Goal: Task Accomplishment & Management: Manage account settings

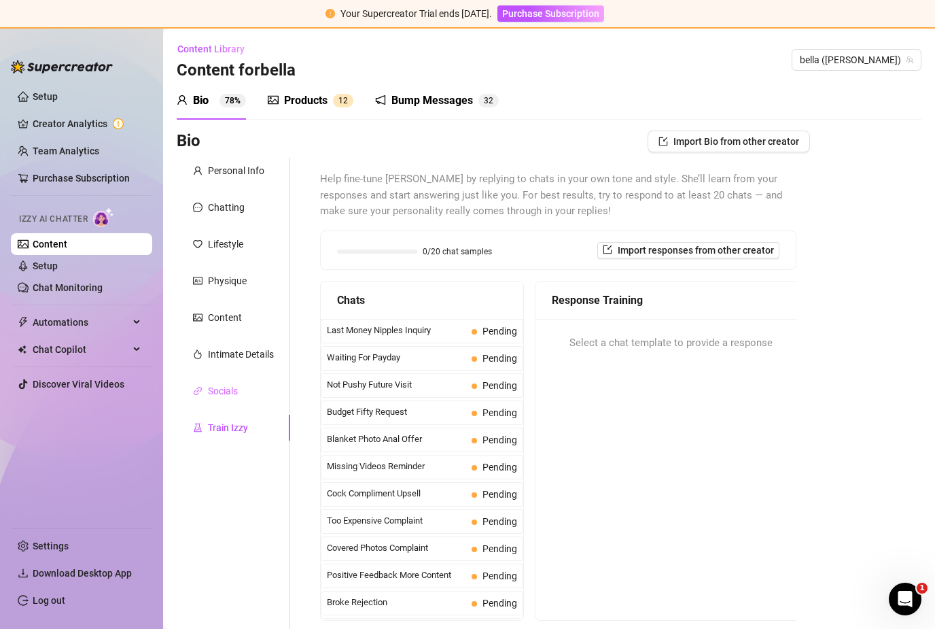
scroll to position [12, 0]
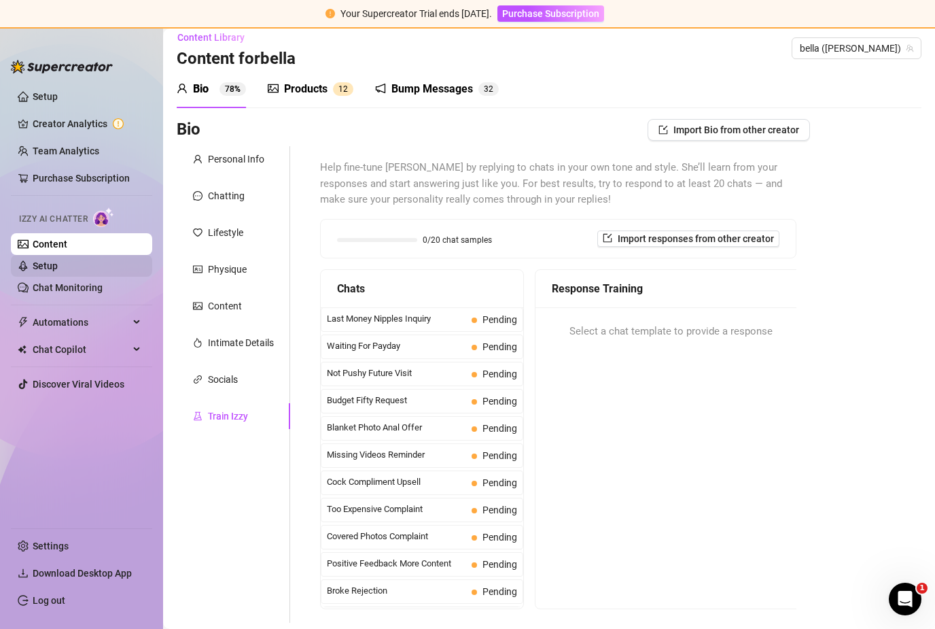
click at [58, 260] on link "Setup" at bounding box center [45, 265] width 25 height 11
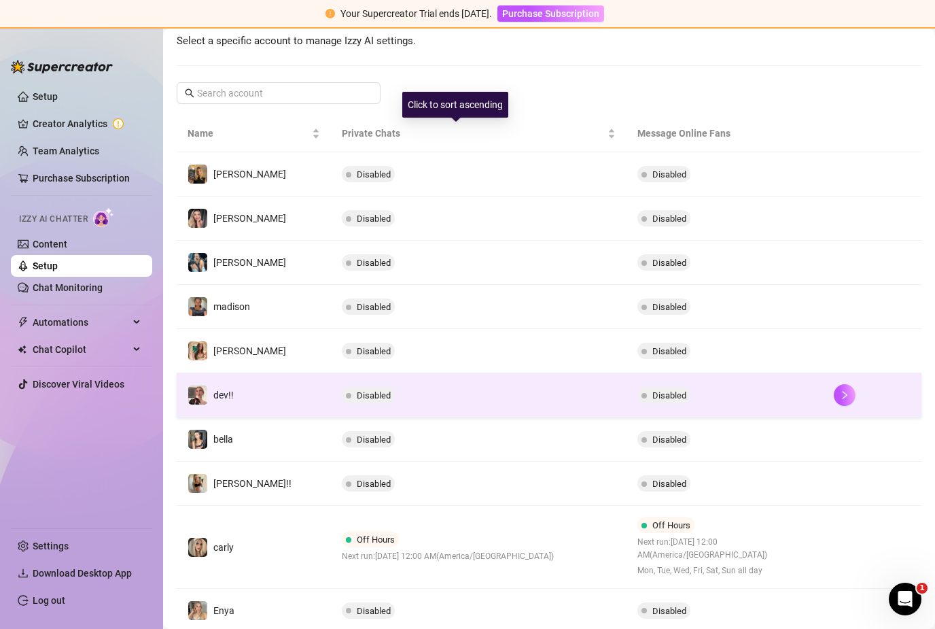
scroll to position [173, 0]
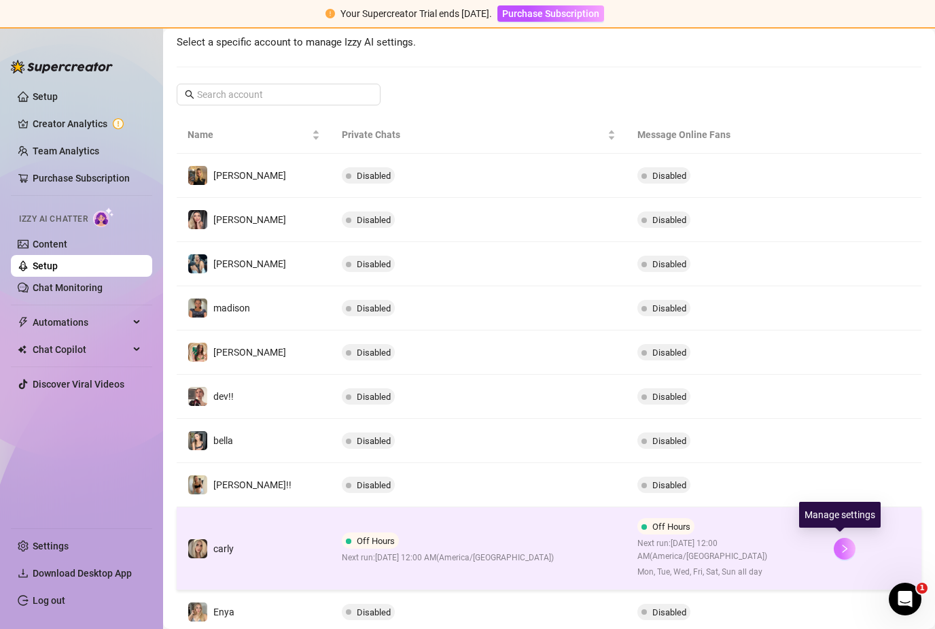
click at [843, 544] on icon "right" at bounding box center [845, 548] width 5 height 8
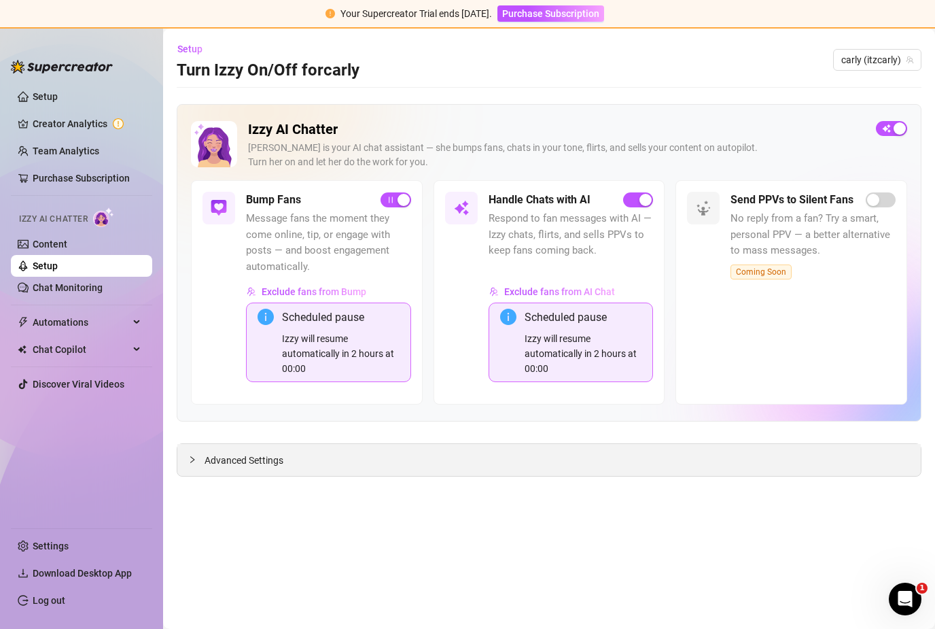
click at [360, 444] on div "Advanced Settings" at bounding box center [549, 460] width 744 height 32
click at [211, 453] on span "Advanced Settings" at bounding box center [244, 460] width 79 height 15
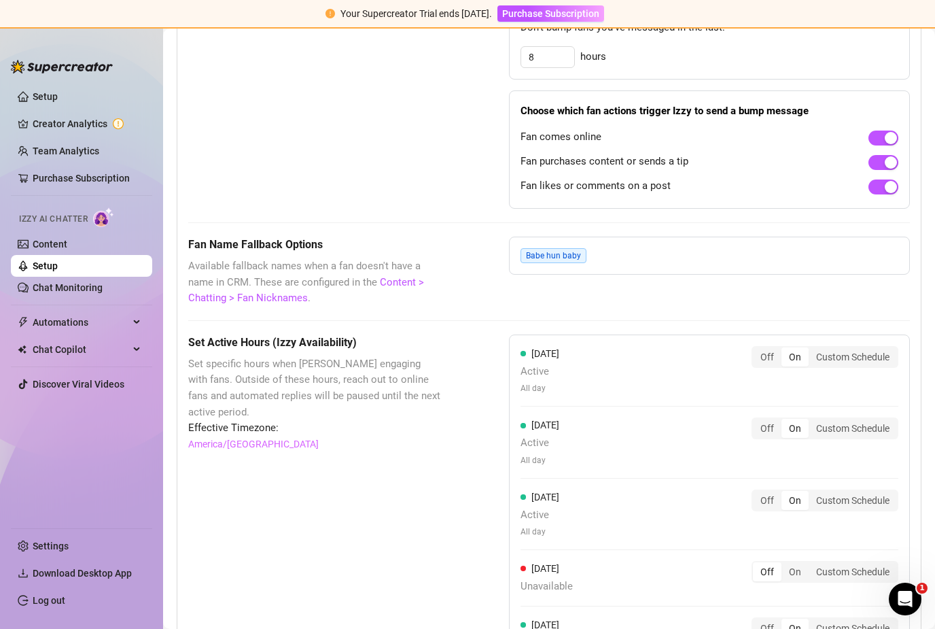
scroll to position [1135, 0]
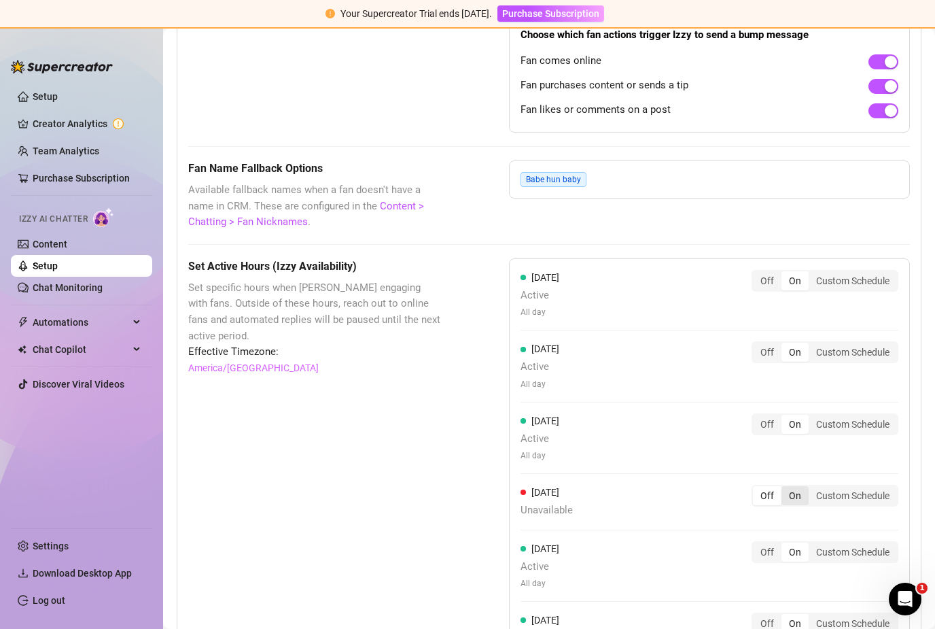
click at [793, 486] on div "On" at bounding box center [795, 495] width 27 height 19
click at [785, 488] on input "On" at bounding box center [785, 488] width 0 height 0
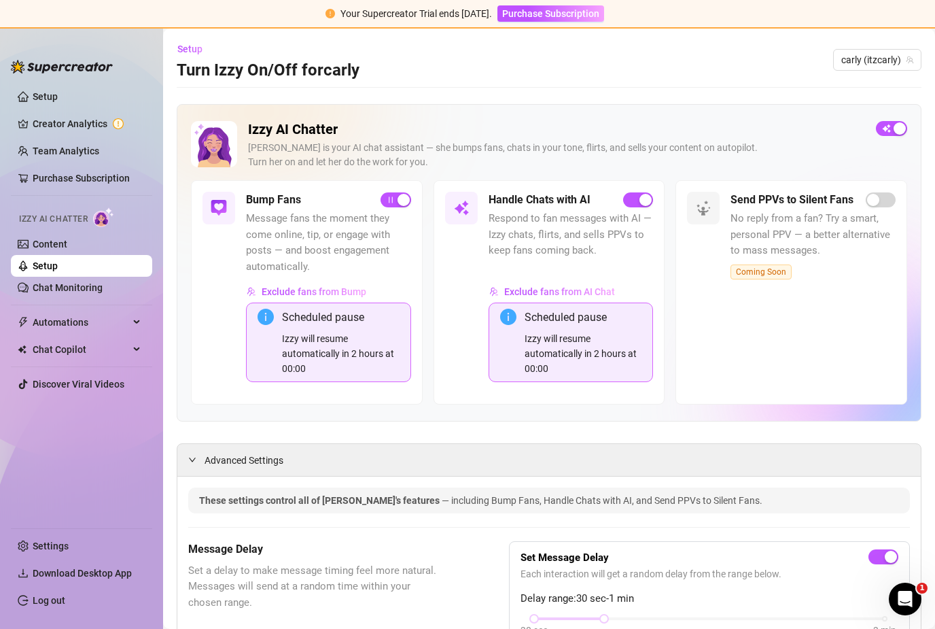
scroll to position [0, 0]
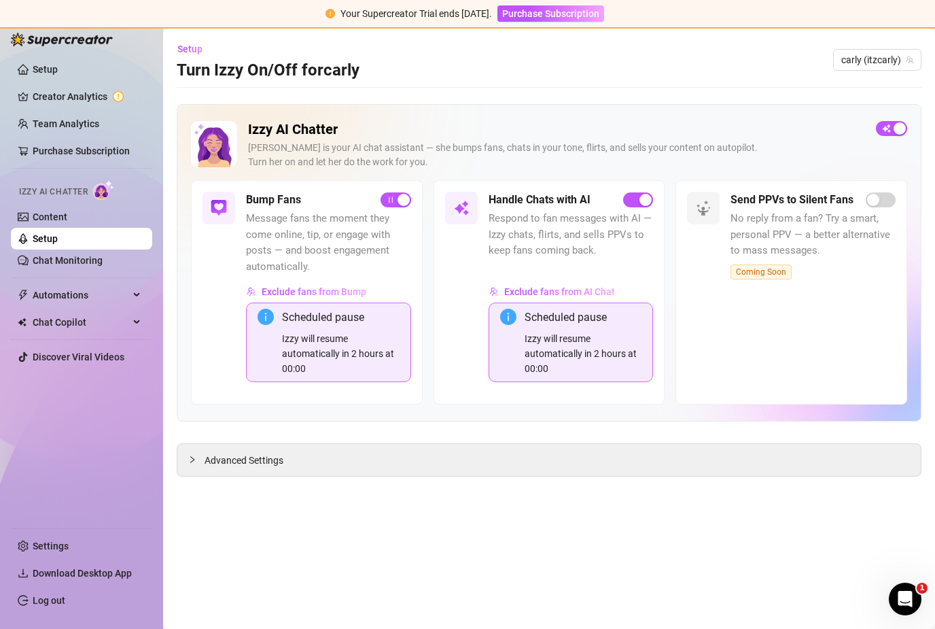
click at [351, 331] on div "Izzy will resume automatically in 2 hours at 00:00" at bounding box center [341, 353] width 118 height 45
click at [337, 313] on div "Scheduled pause" at bounding box center [341, 317] width 118 height 17
click at [103, 262] on link "Chat Monitoring" at bounding box center [68, 260] width 70 height 11
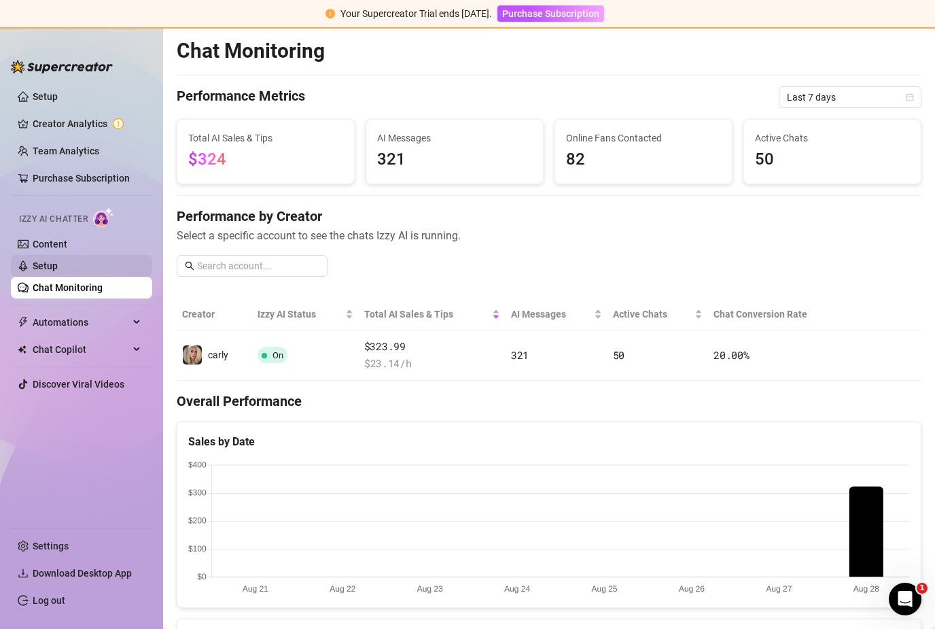
click at [58, 264] on link "Setup" at bounding box center [45, 265] width 25 height 11
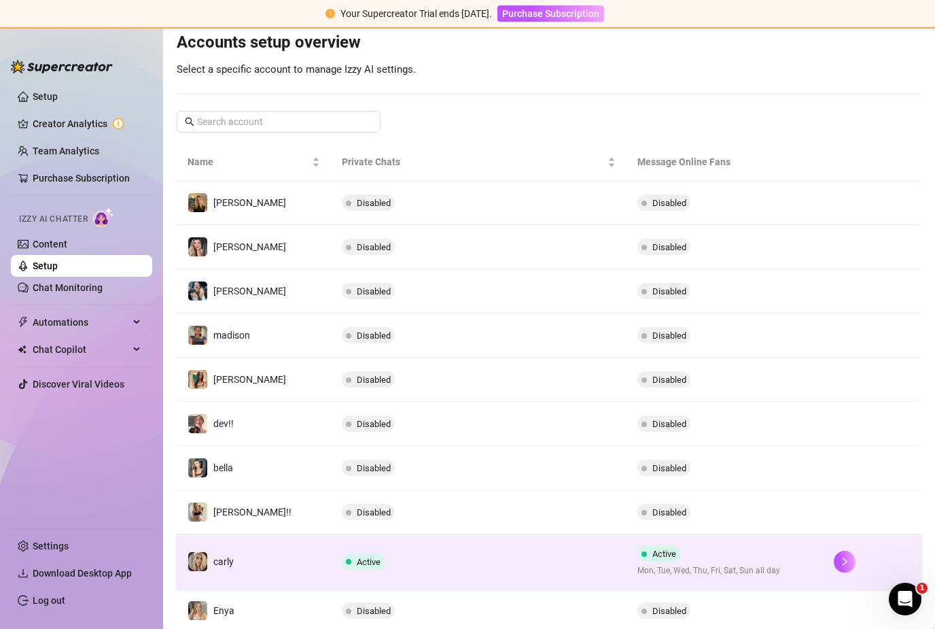
scroll to position [145, 0]
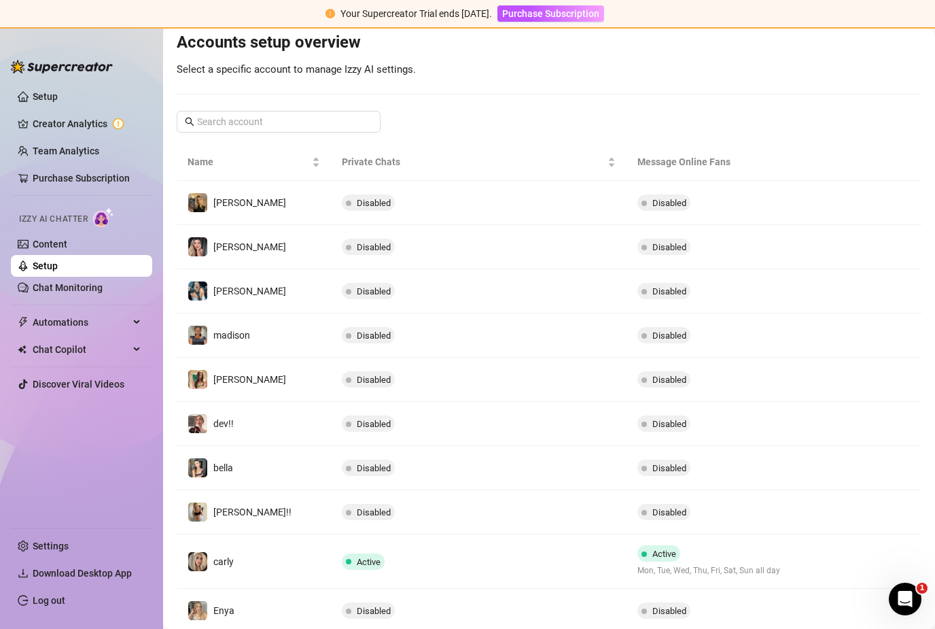
click at [834, 563] on button "button" at bounding box center [845, 562] width 22 height 22
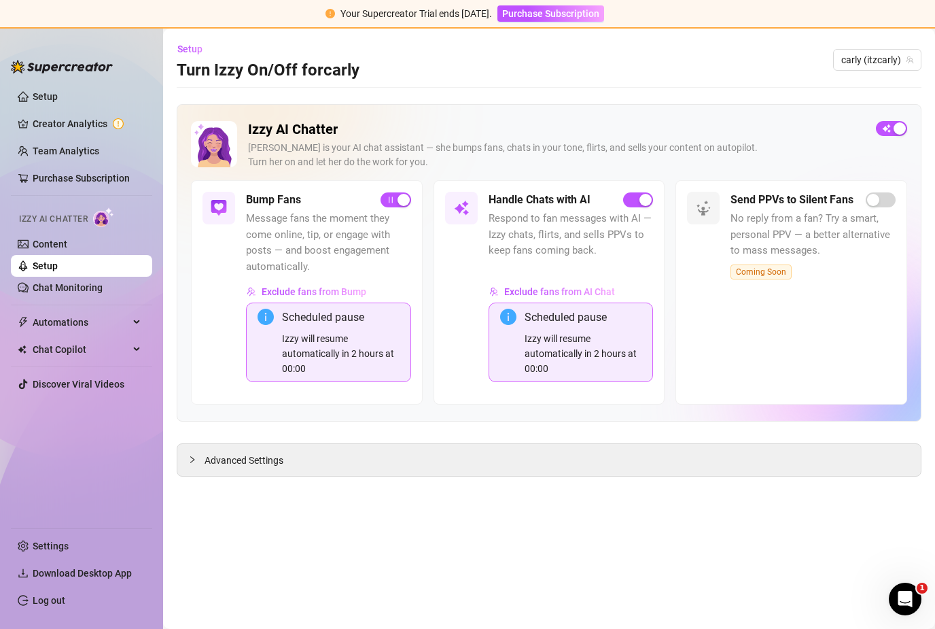
scroll to position [43, 0]
click at [363, 444] on div "Advanced Settings" at bounding box center [549, 460] width 744 height 32
click at [226, 453] on span "Advanced Settings" at bounding box center [244, 460] width 79 height 15
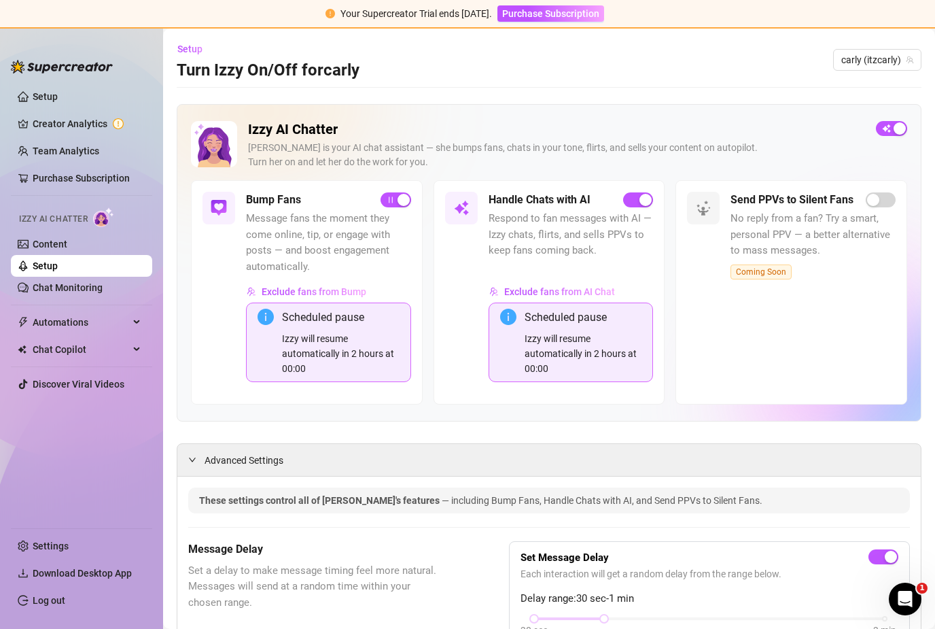
scroll to position [0, 0]
click at [56, 290] on link "Chat Monitoring" at bounding box center [68, 287] width 70 height 11
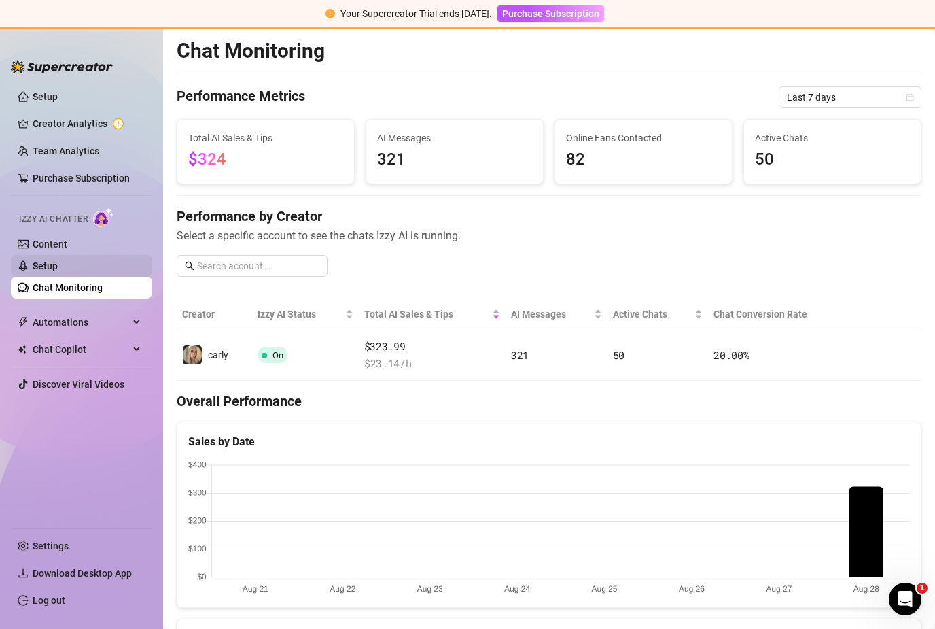
click at [50, 268] on link "Setup" at bounding box center [45, 265] width 25 height 11
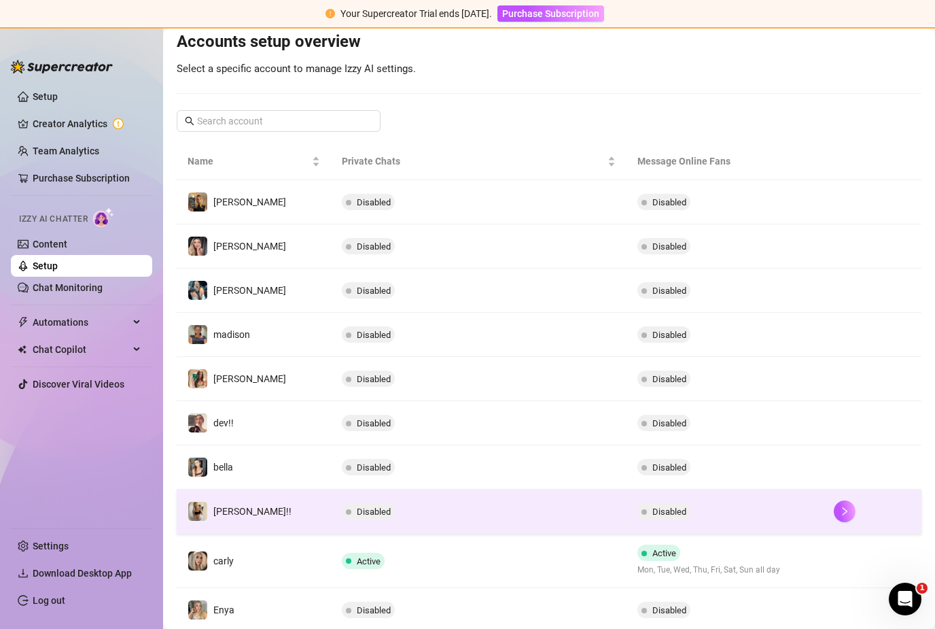
scroll to position [145, 0]
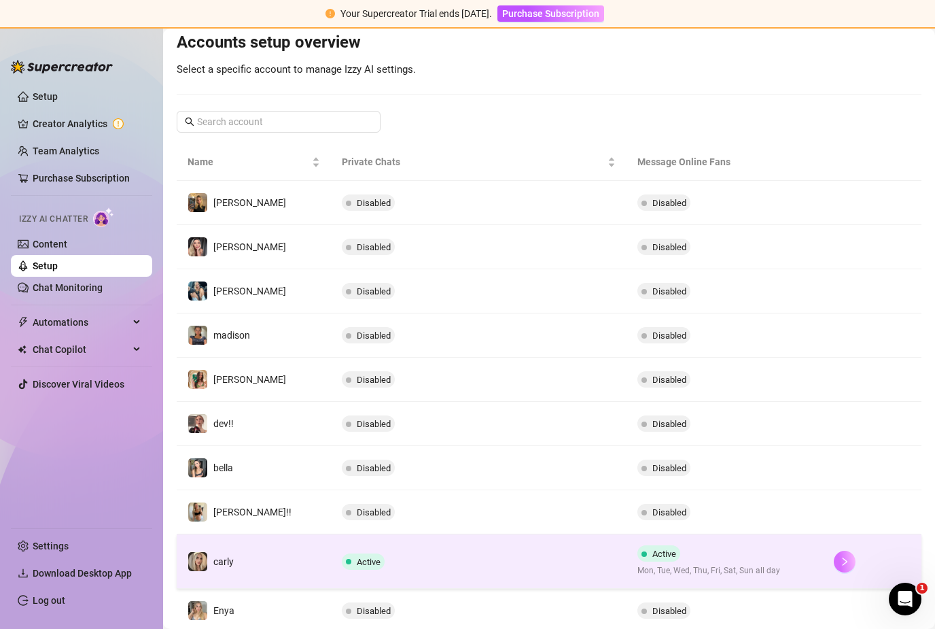
click at [840, 557] on icon "right" at bounding box center [845, 562] width 10 height 10
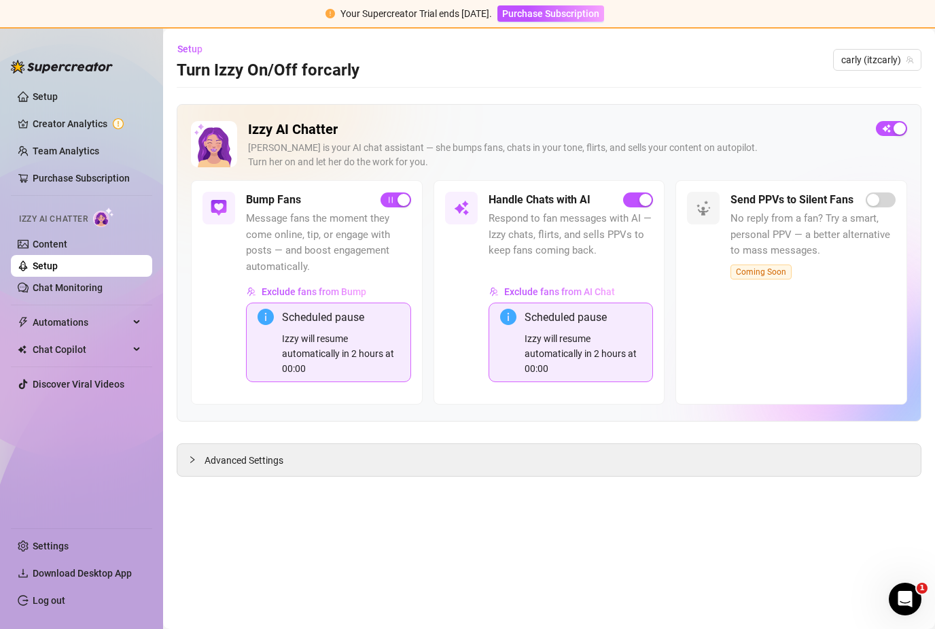
click at [362, 331] on div "Izzy will resume automatically in 2 hours at 00:00" at bounding box center [341, 353] width 118 height 45
click at [892, 121] on button "button" at bounding box center [891, 128] width 31 height 15
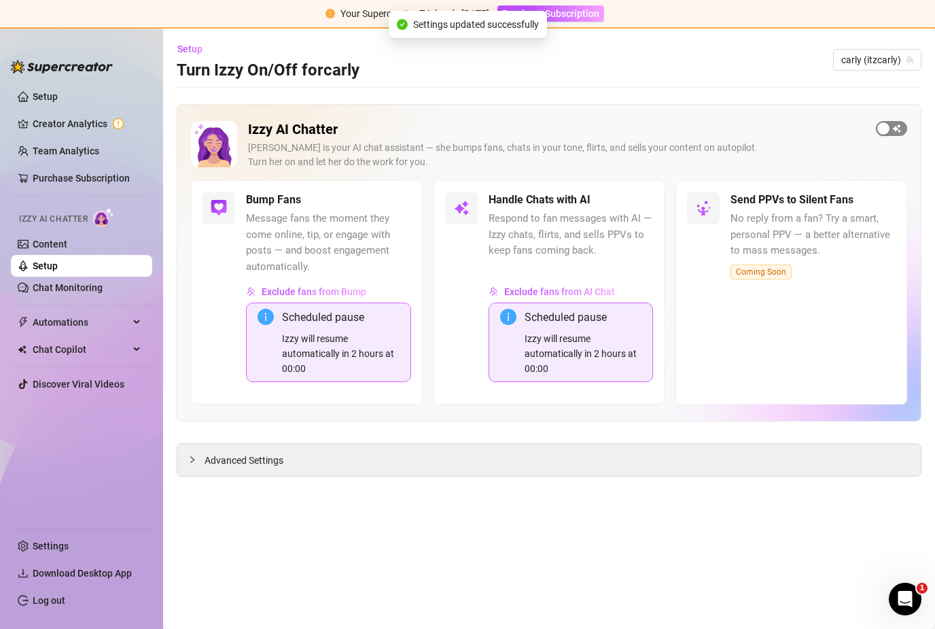
click at [897, 121] on span "button" at bounding box center [891, 128] width 31 height 15
click at [266, 309] on icon "info-circle" at bounding box center [266, 317] width 16 height 16
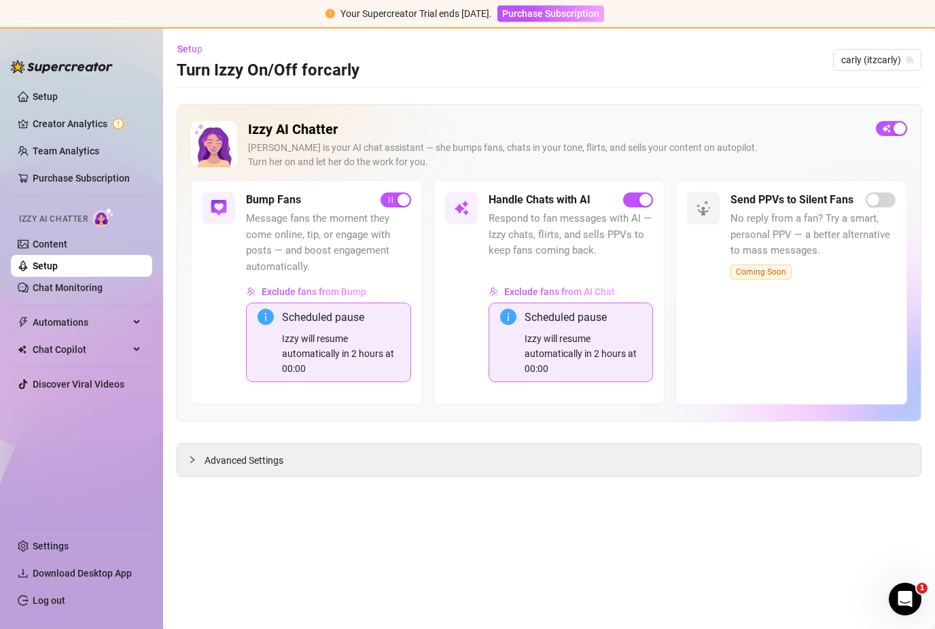
click at [266, 309] on icon "info-circle" at bounding box center [266, 317] width 16 height 16
click at [203, 444] on div "Advanced Settings" at bounding box center [549, 460] width 744 height 32
click at [192, 452] on div at bounding box center [196, 459] width 16 height 15
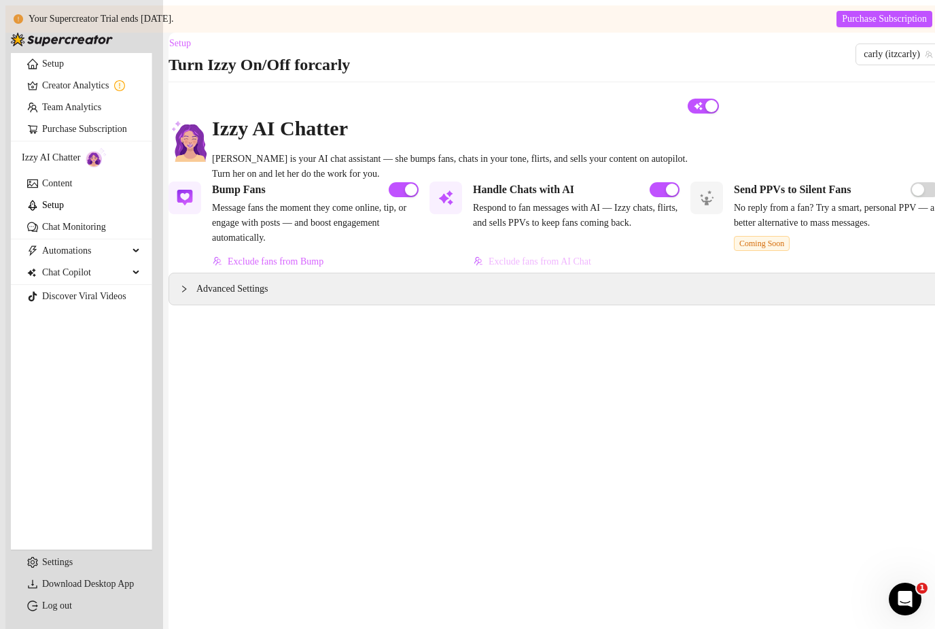
click at [538, 267] on span "Exclude fans from AI Chat" at bounding box center [540, 261] width 103 height 11
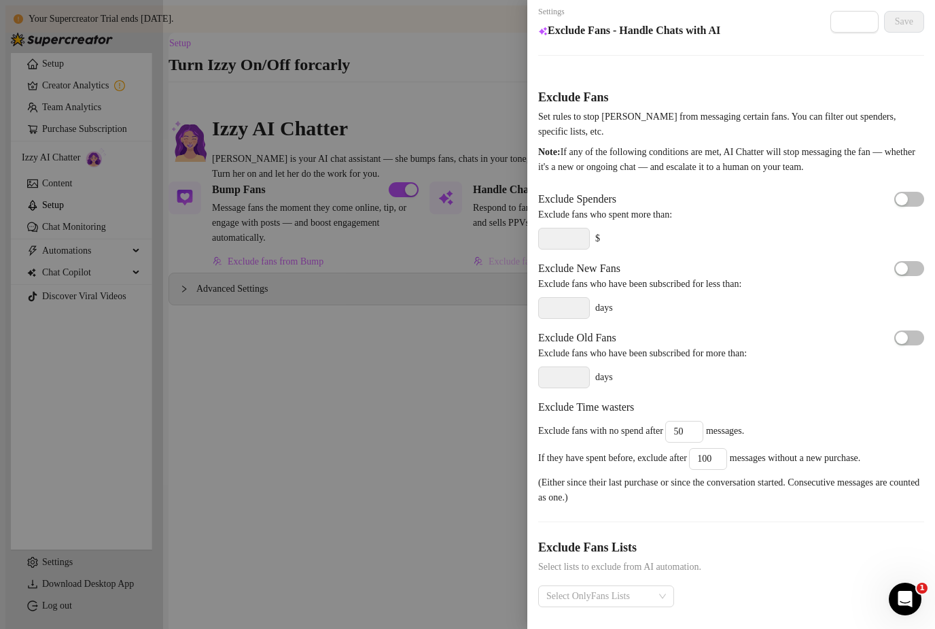
scroll to position [0, 5]
click at [846, 26] on span "Cancel" at bounding box center [854, 21] width 27 height 11
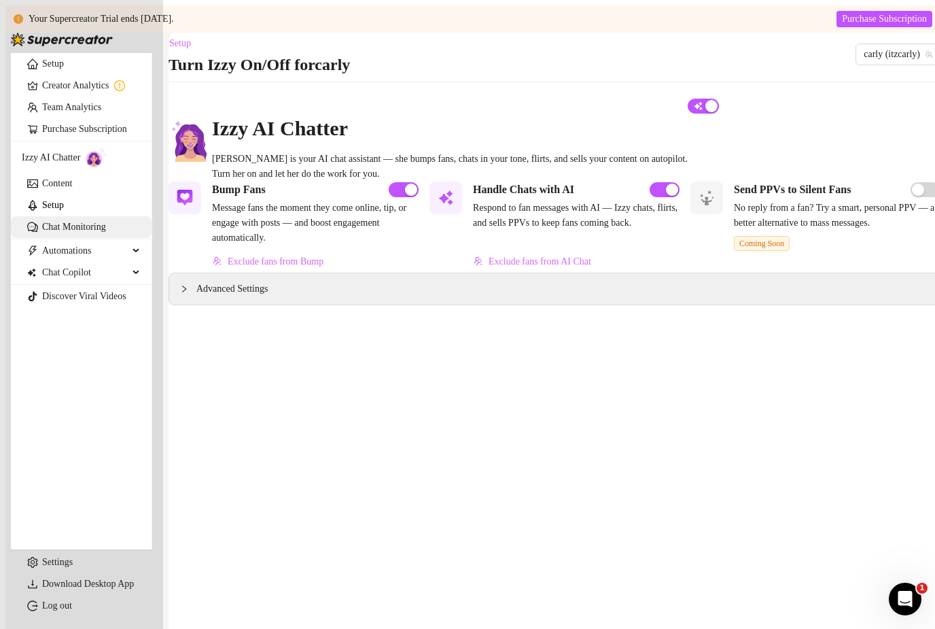
click at [101, 232] on link "Chat Monitoring" at bounding box center [74, 227] width 64 height 10
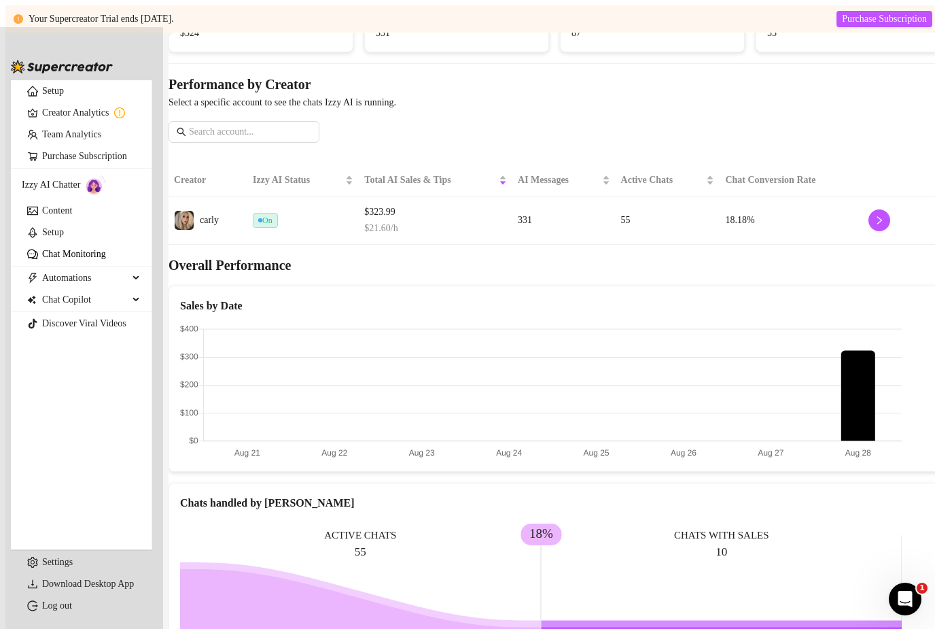
scroll to position [114, 0]
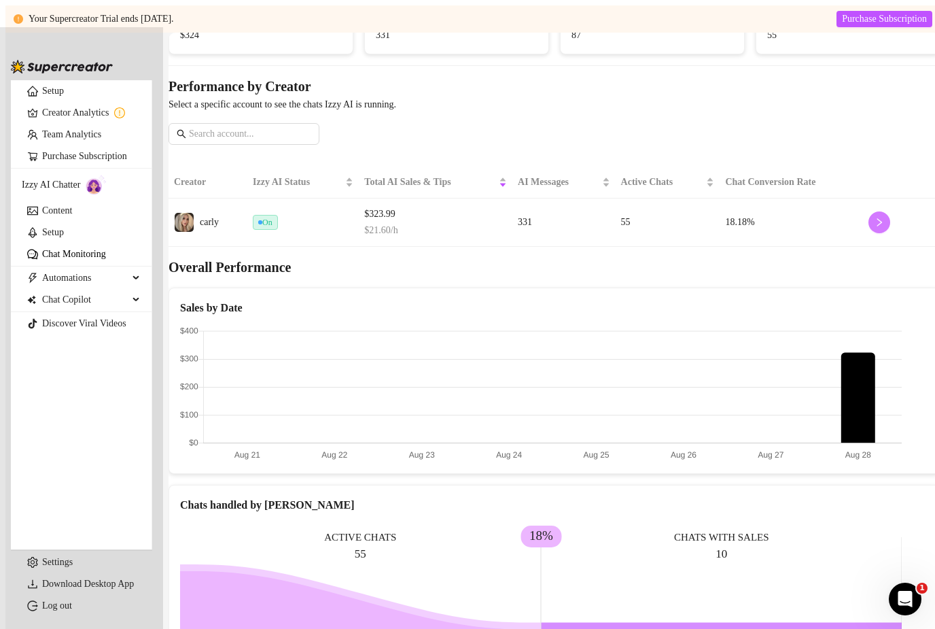
click at [875, 227] on icon "right" at bounding box center [880, 222] width 10 height 10
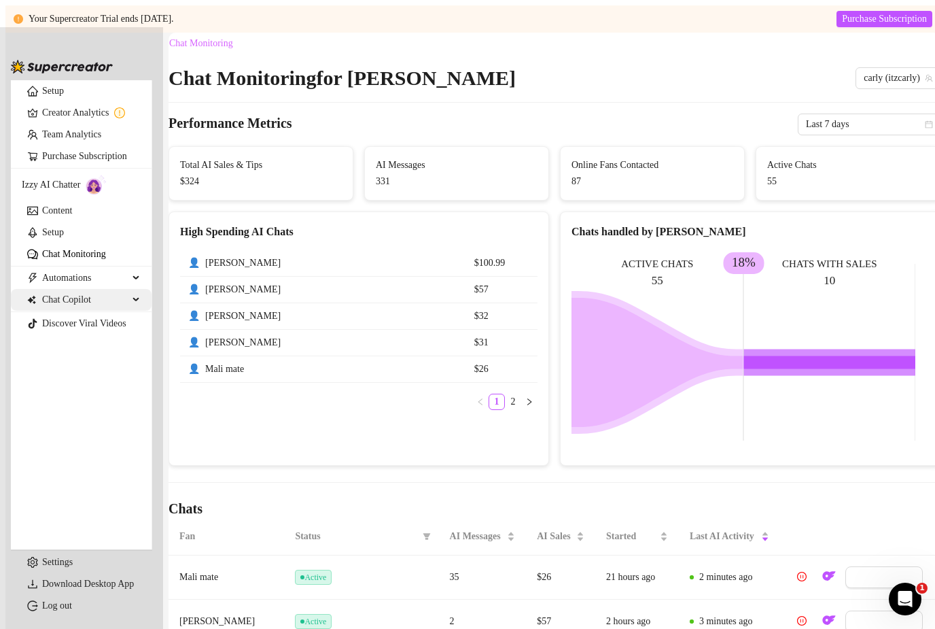
click at [117, 311] on span "Chat Copilot" at bounding box center [85, 300] width 86 height 22
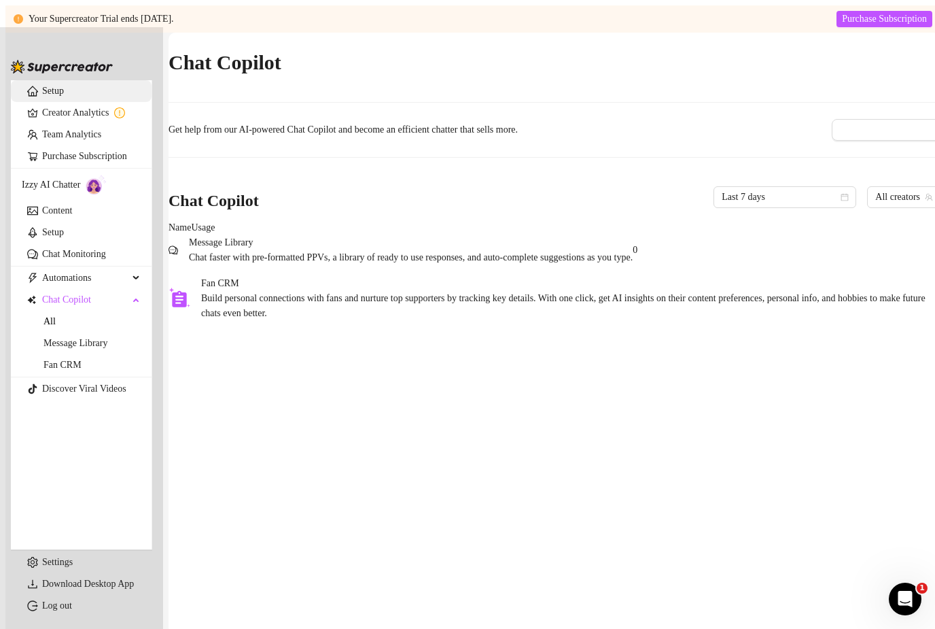
click at [59, 96] on link "Setup" at bounding box center [53, 91] width 22 height 10
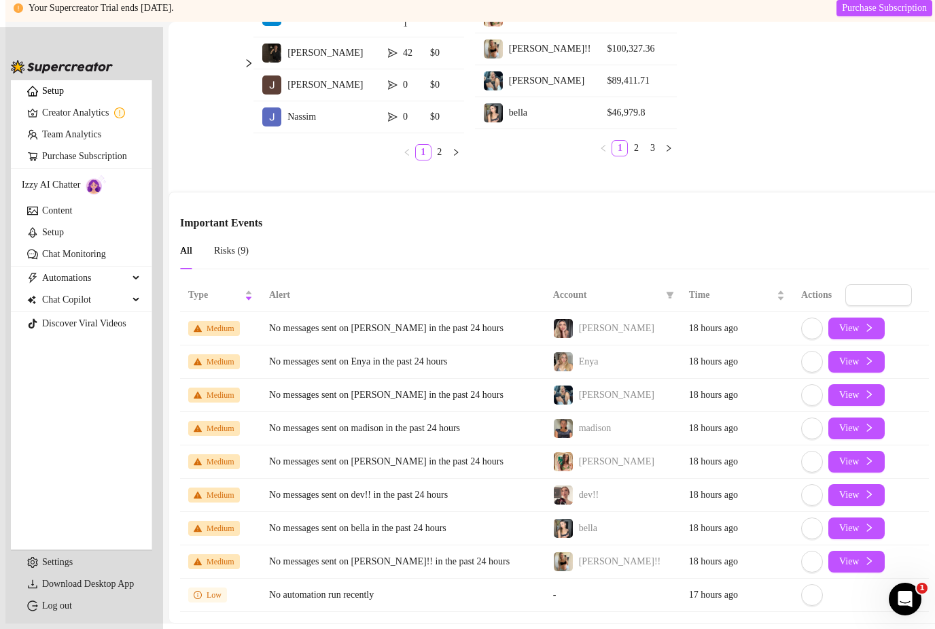
scroll to position [769, 0]
click at [91, 124] on link "Creator Analytics" at bounding box center [91, 113] width 99 height 22
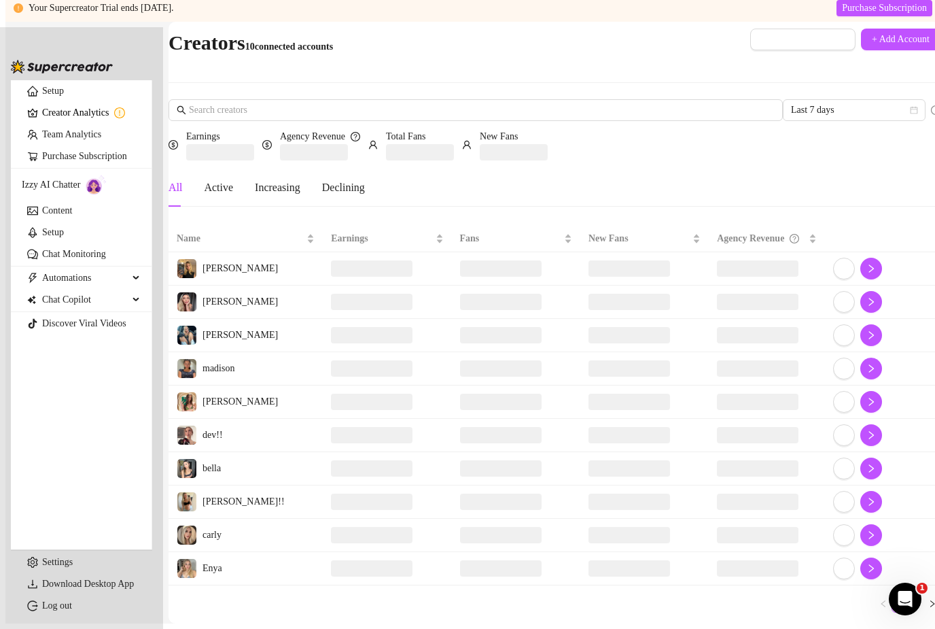
scroll to position [78, 0]
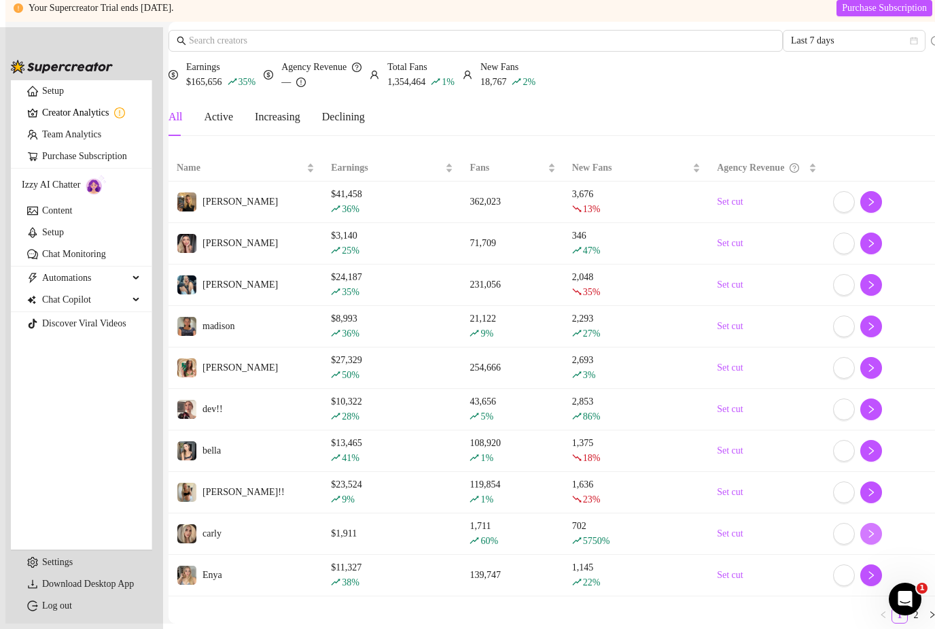
click at [861, 523] on button "button" at bounding box center [871, 534] width 22 height 22
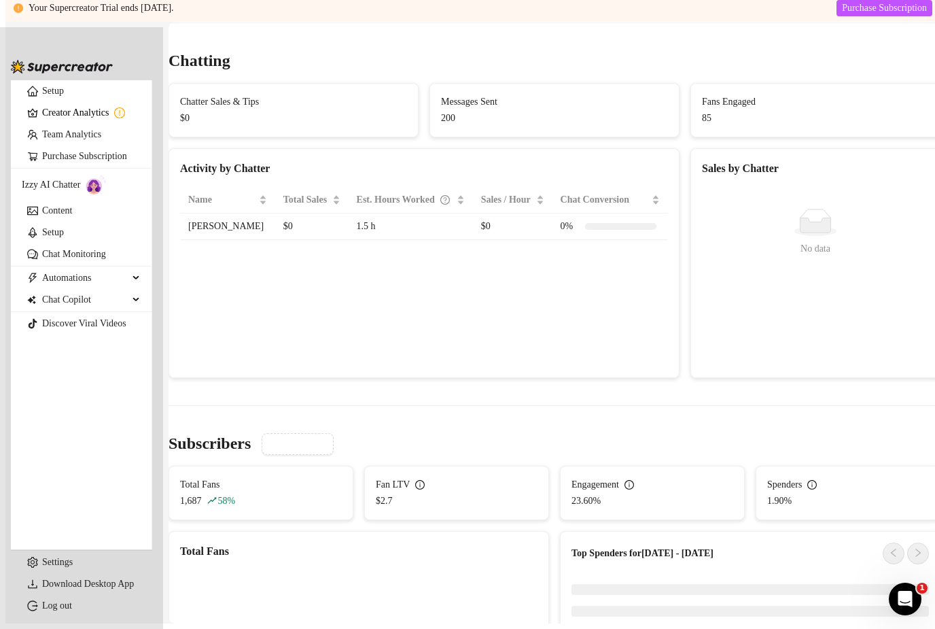
scroll to position [475, 0]
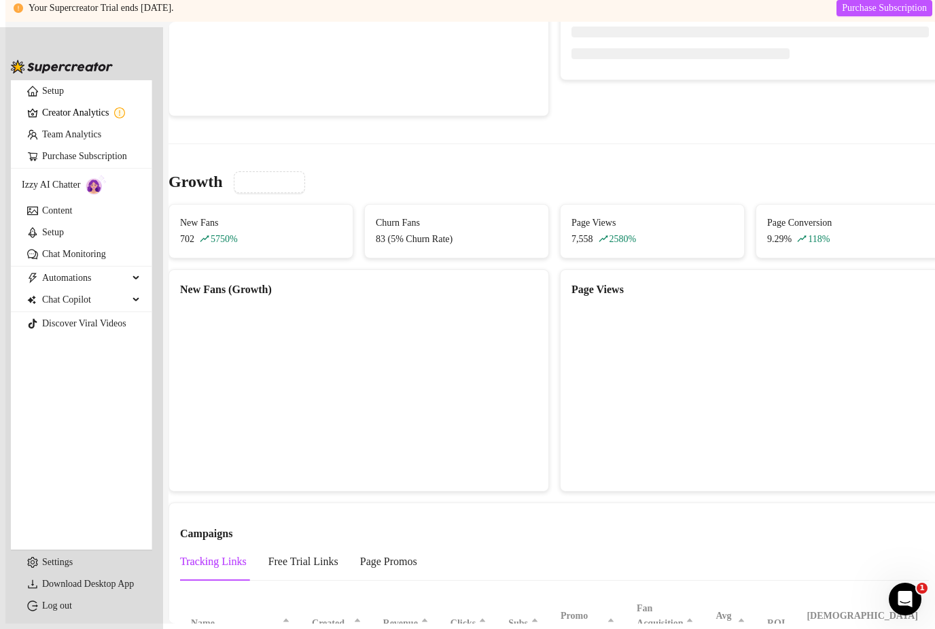
scroll to position [1179, 0]
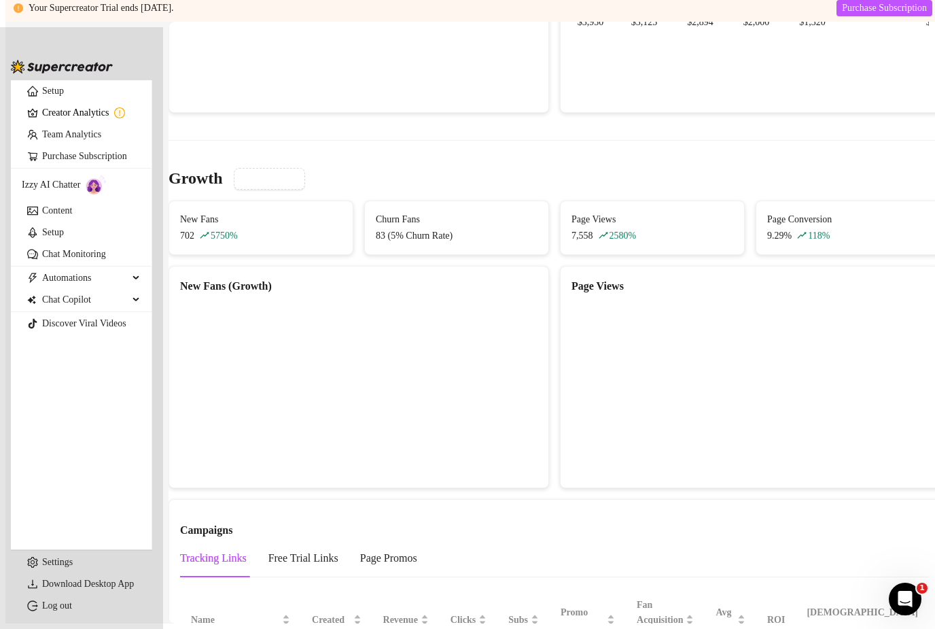
click at [469, 228] on div "83 (5% Churn Rate)" at bounding box center [457, 235] width 162 height 15
click at [465, 228] on div "83 (5% Churn Rate)" at bounding box center [457, 235] width 162 height 15
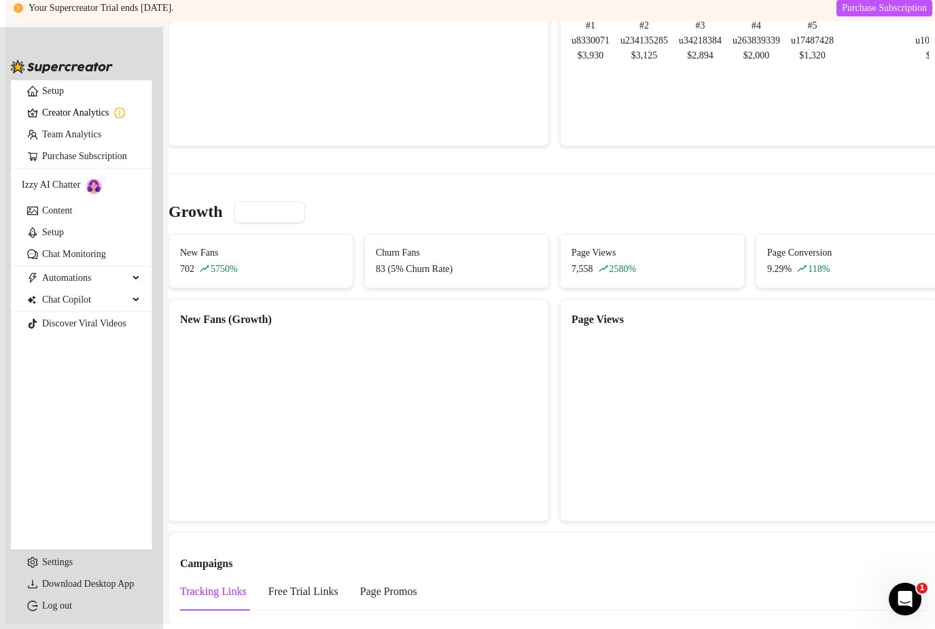
scroll to position [1143, 0]
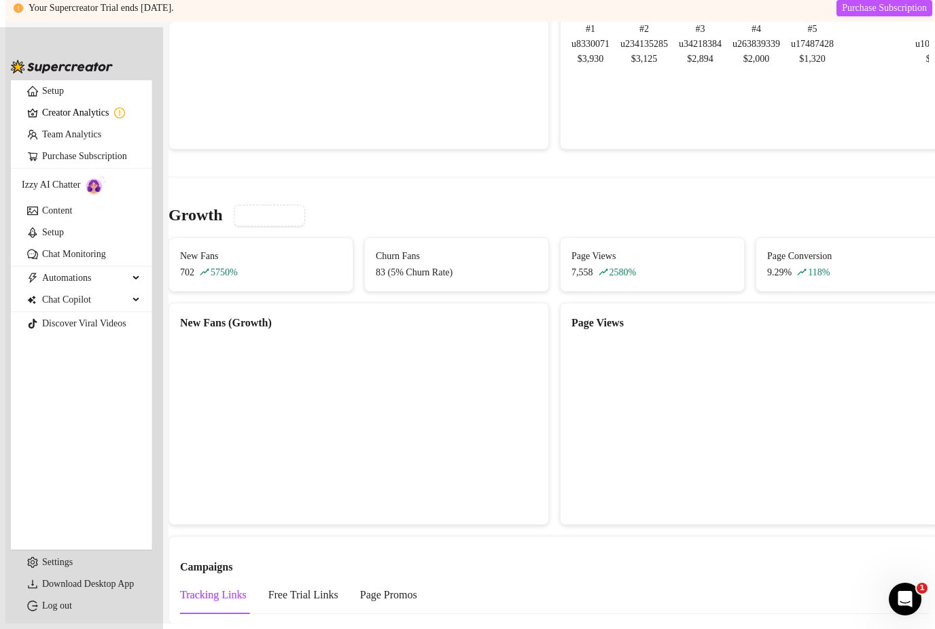
click at [406, 249] on span "Churn Fans" at bounding box center [457, 256] width 162 height 15
click at [74, 311] on span "Chat Copilot" at bounding box center [85, 300] width 86 height 22
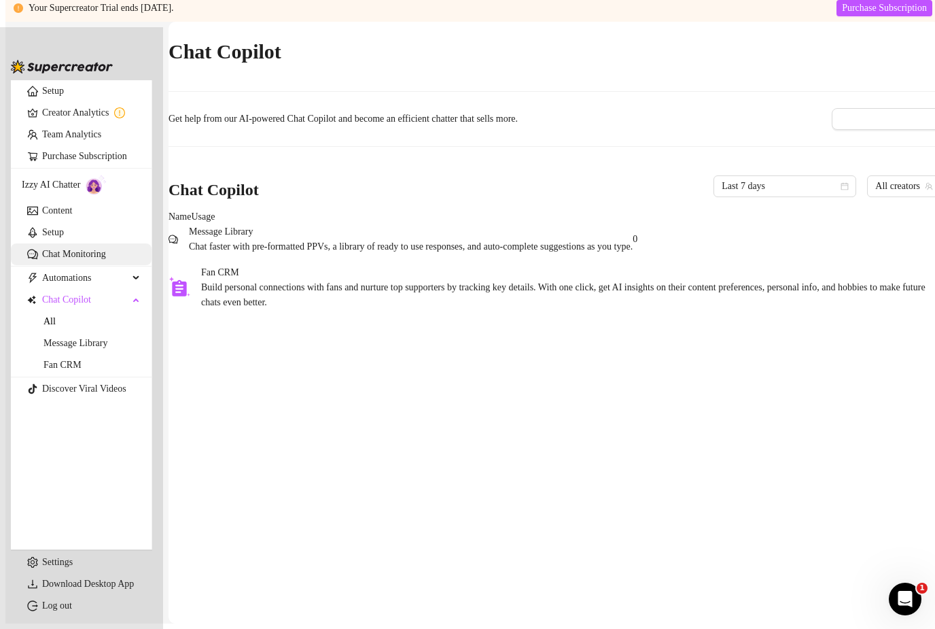
click at [101, 259] on link "Chat Monitoring" at bounding box center [74, 254] width 64 height 10
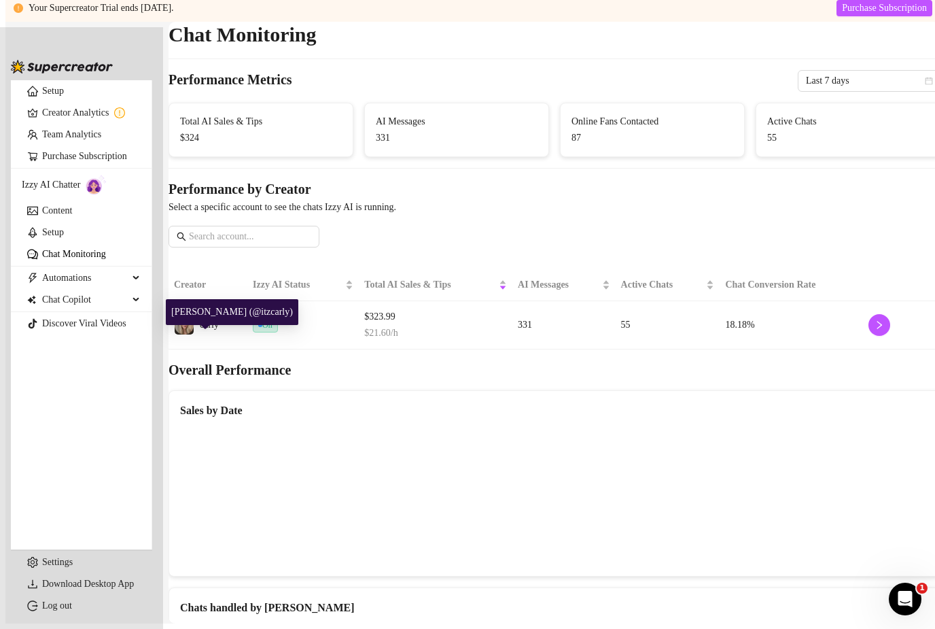
click at [214, 319] on span "carly" at bounding box center [209, 324] width 19 height 10
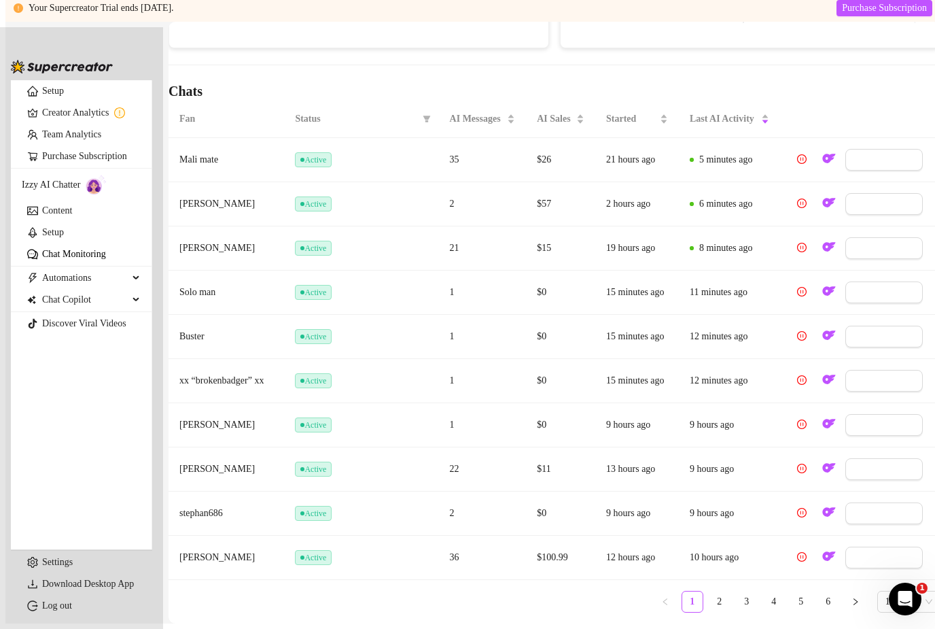
scroll to position [459, 0]
click at [846, 370] on button "View Chat" at bounding box center [884, 381] width 77 height 22
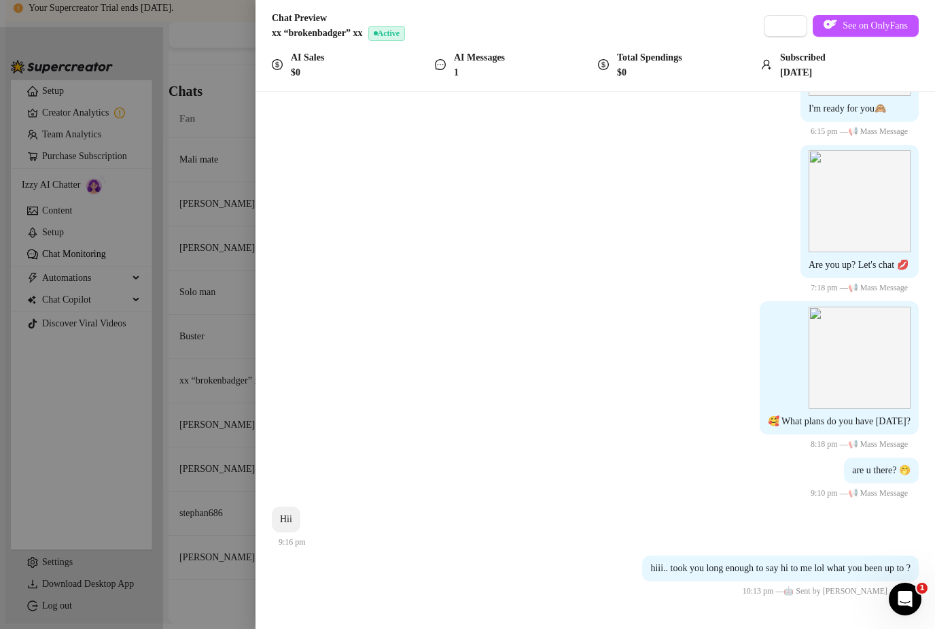
scroll to position [1231, 0]
click at [239, 380] on div at bounding box center [467, 314] width 935 height 629
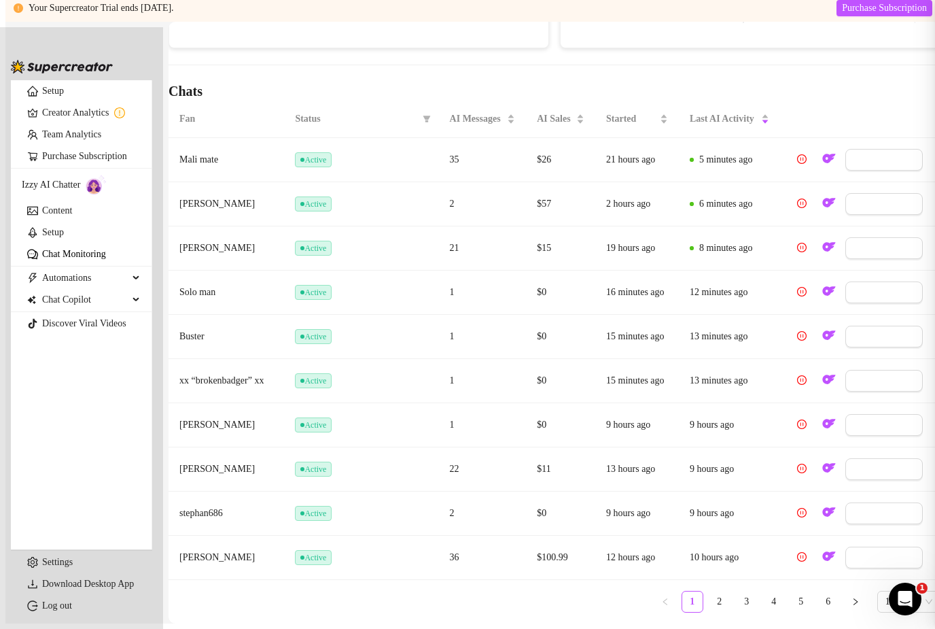
scroll to position [0, 0]
click at [885, 198] on span "View Chat" at bounding box center [891, 203] width 40 height 11
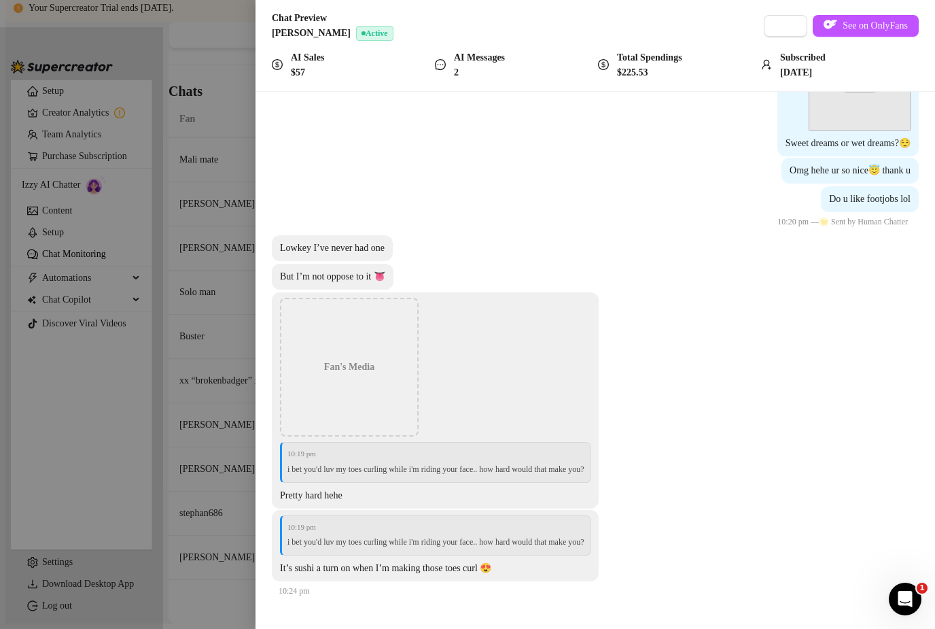
scroll to position [7907, 0]
click at [219, 521] on div at bounding box center [467, 314] width 935 height 629
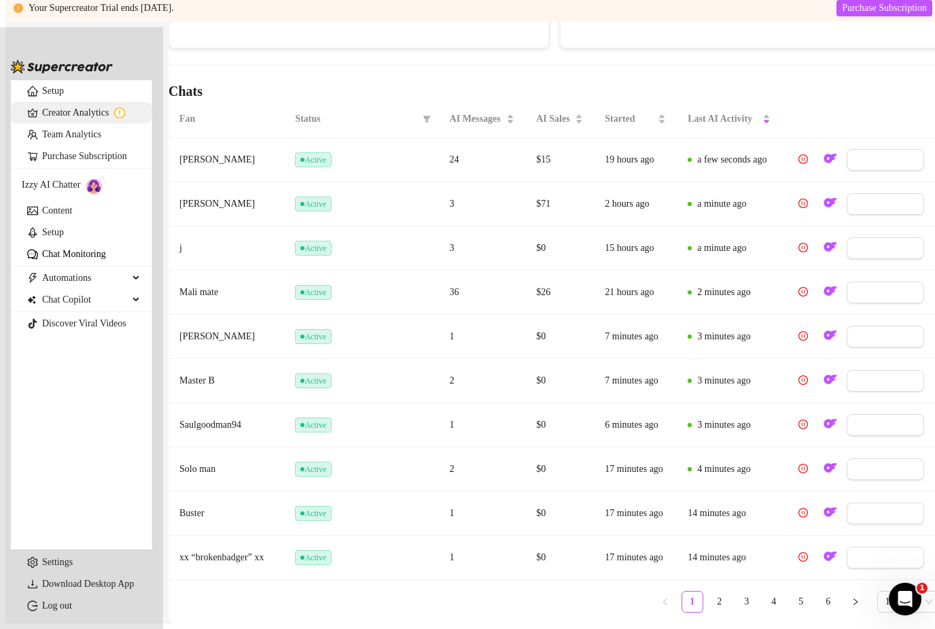
click at [65, 122] on link "Creator Analytics" at bounding box center [91, 113] width 99 height 22
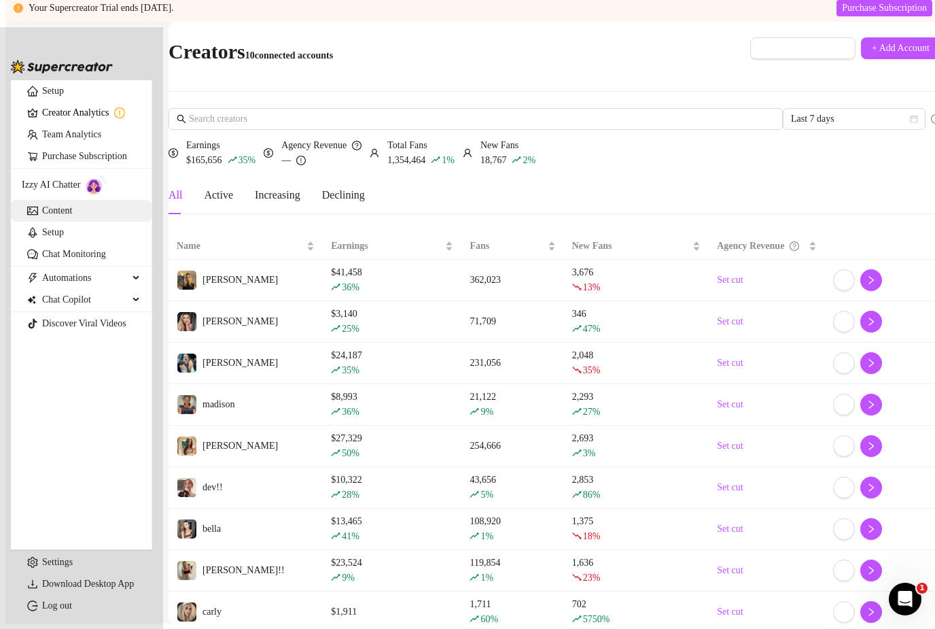
click at [72, 215] on link "Content" at bounding box center [57, 210] width 30 height 10
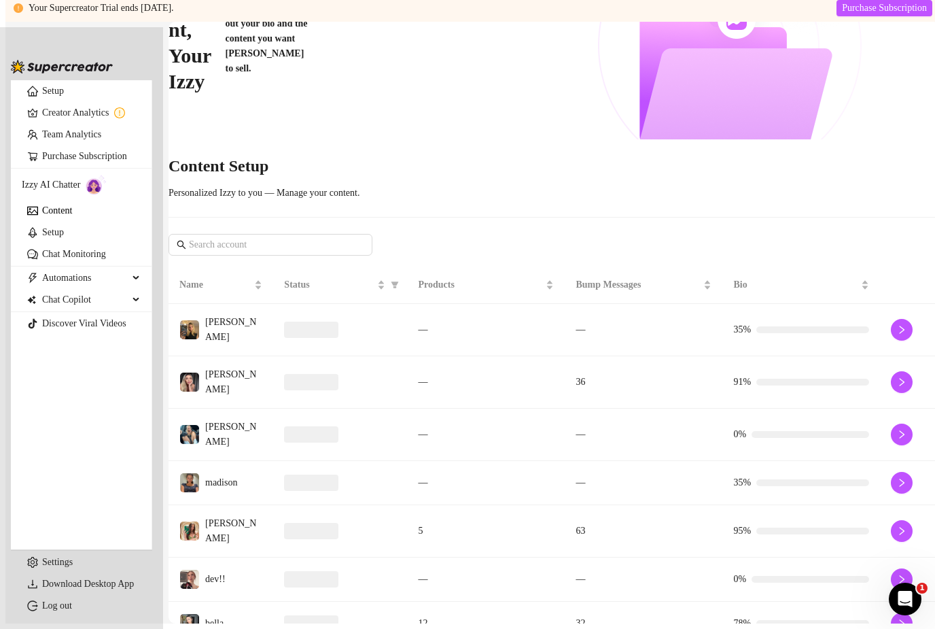
scroll to position [159, 0]
click at [897, 527] on icon "right" at bounding box center [902, 532] width 10 height 10
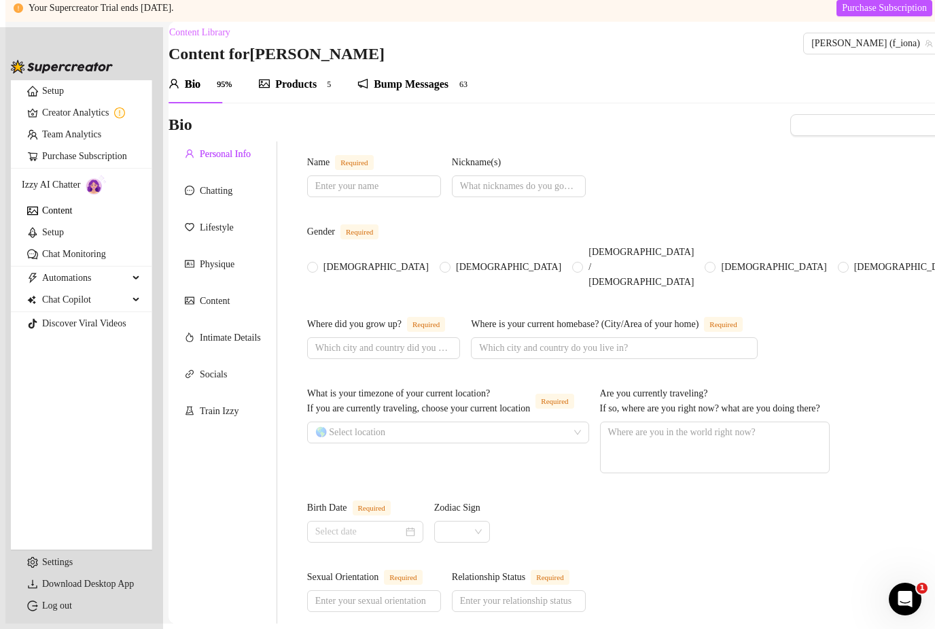
type input "[PERSON_NAME]"
type input "[PERSON_NAME], Fifi, Fi"
radio input "true"
type input "I was born and raised in [GEOGRAPHIC_DATA], specifically [GEOGRAPHIC_DATA]"
type input "Currently living in [GEOGRAPHIC_DATA], in [GEOGRAPHIC_DATA]"
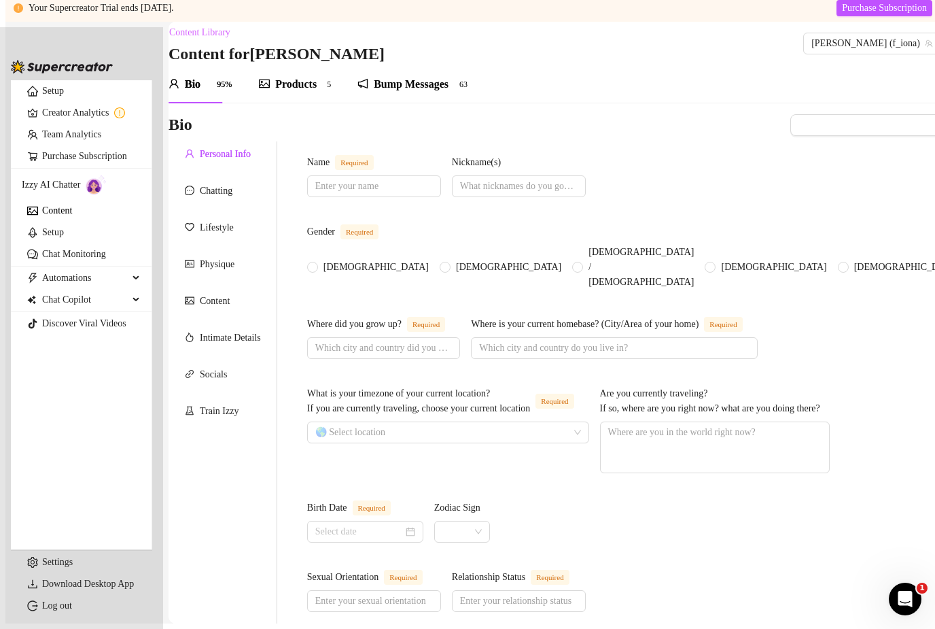
type textarea "not currently but I love to travel!"
type input "[DATE]"
type input "Im bisexuallll"
type input "Im recently single, looking for a new fuck buddy or situationship"
type input "I have one sister and one step brother, we have the best relationship! He’s 5 y…"
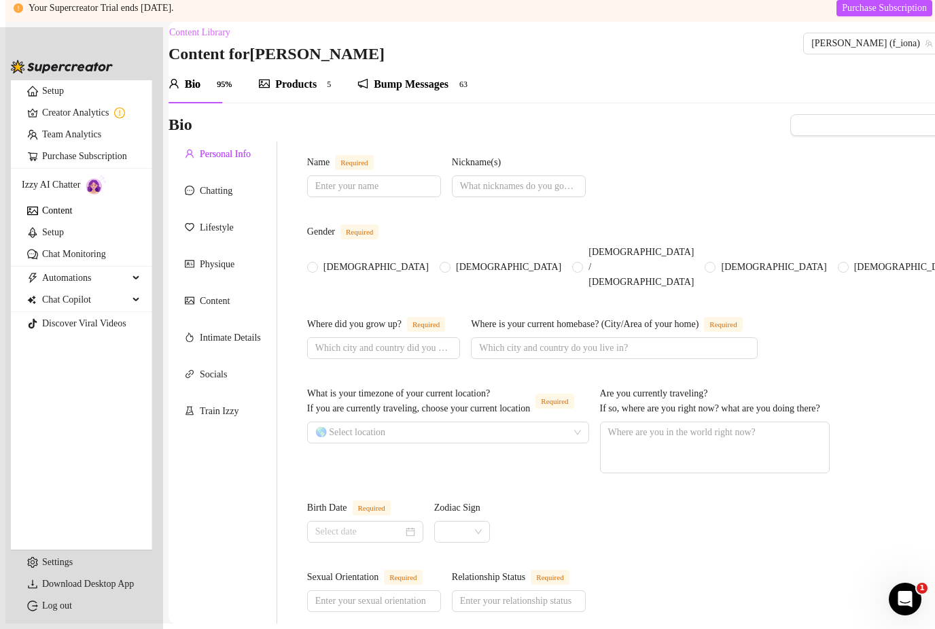
type input "I absolutely do not have any children, my lifestyle could not handle that lol"
type input "I have 2 cats, [PERSON_NAME] and Soda! They’re Devon Rex cats I love them soooo…"
type input "I just do onlyfans, [PERSON_NAME] trying to save up to buy an apartment so Im p…"
type input "My first job was at [PERSON_NAME] and I stayed there until I started OF! Then I…"
type input "I went of [GEOGRAPHIC_DATA] for 2 years, studying social sciences and psycholog…"
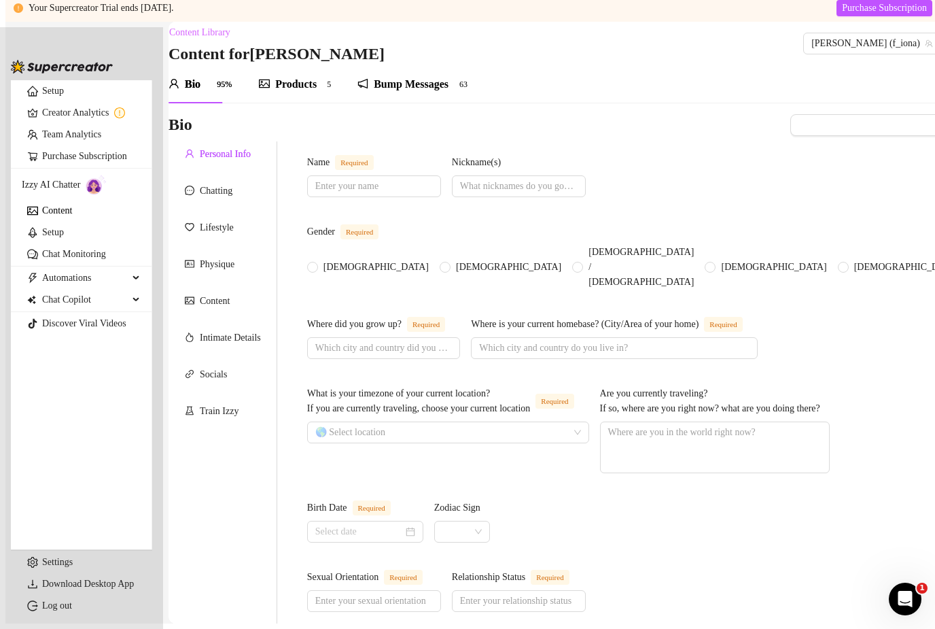
type input "Im agnostic!"
type input "I believe that people should do whatever they want as long as it’s not hurting …"
type textarea "I really need a new car so im working towards that goal, my Hyundai [MEDICAL_DA…"
type textarea "When I danced at the Super Bowl halftime every little thing we did was super st…"
type textarea "I am a pole dancer but not a stripper! Im waiting until im more skilled before …"
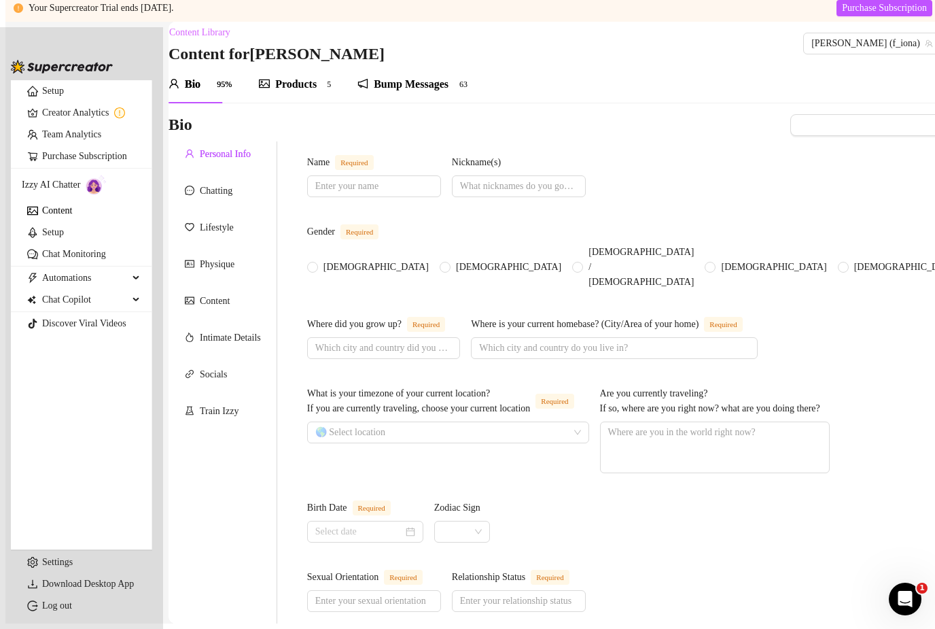
type textarea "I am not a picky eater, I love dancing and grew up dancing, My favorite animal …"
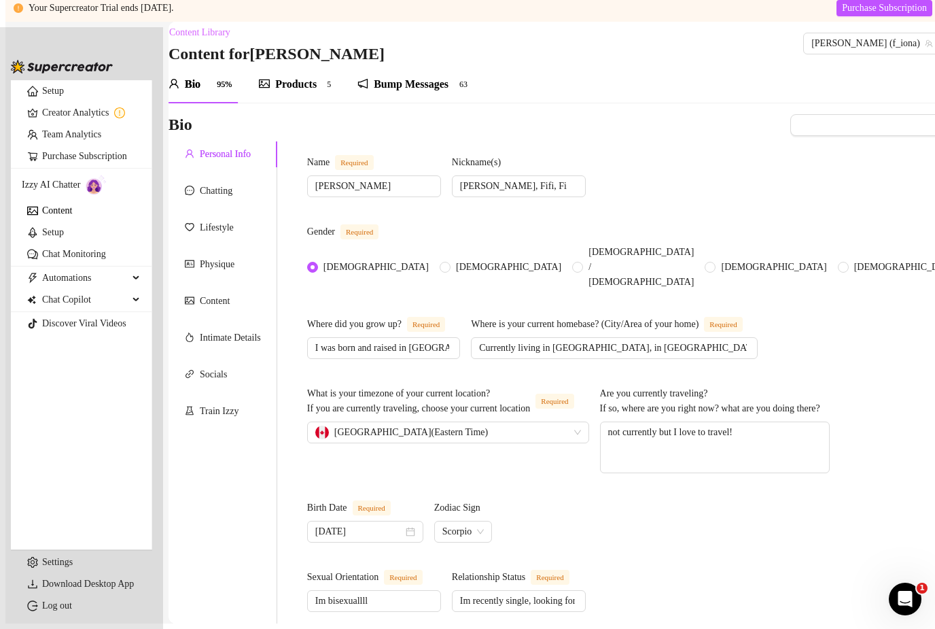
click at [317, 68] on div "Products 5" at bounding box center [297, 84] width 77 height 38
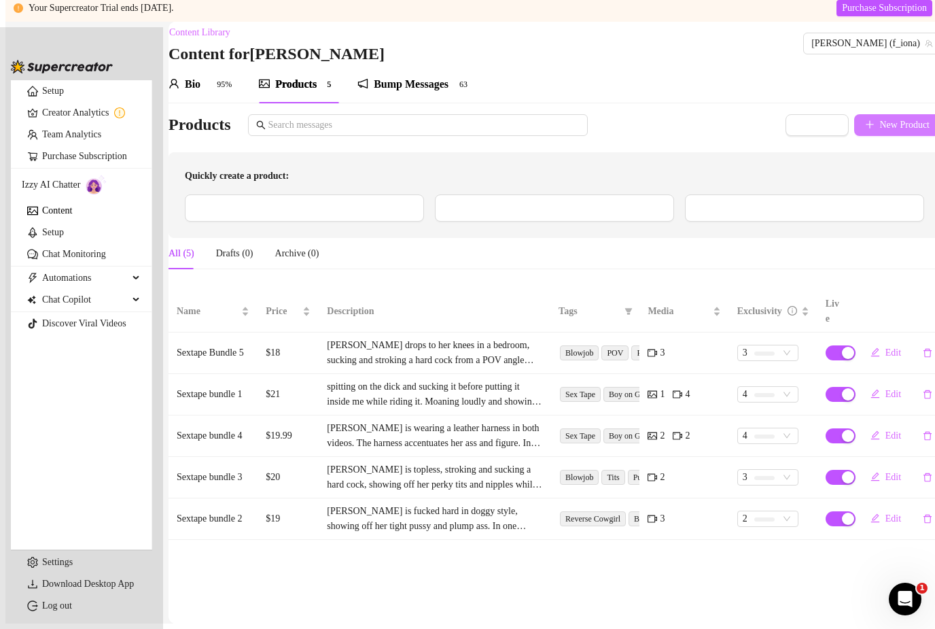
click at [859, 114] on button "New Product" at bounding box center [897, 125] width 87 height 22
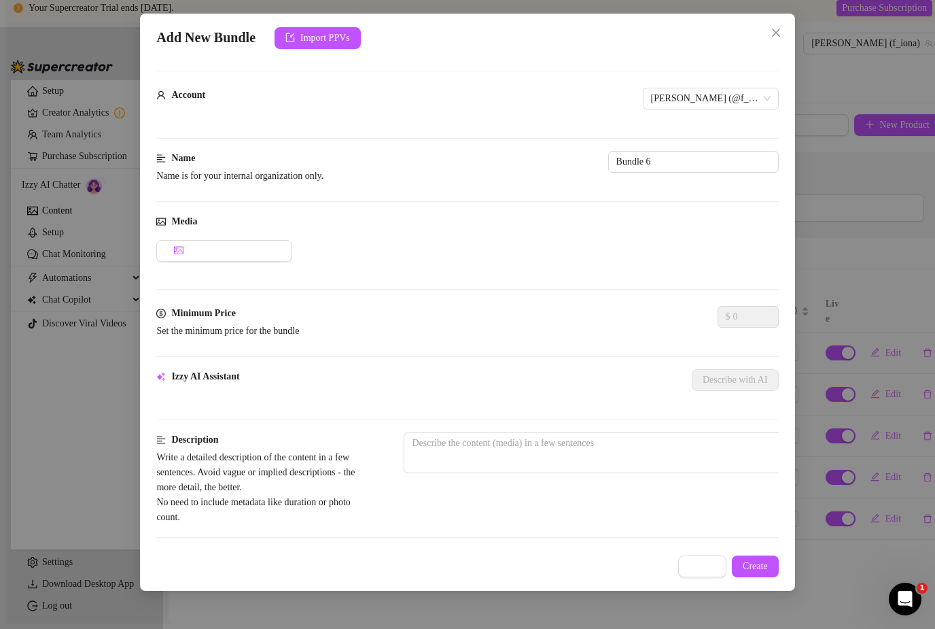
click at [850, 199] on div "Add New Bundle Import PPVs Account [PERSON_NAME] (@f_iona) Name Name is for you…" at bounding box center [467, 314] width 935 height 629
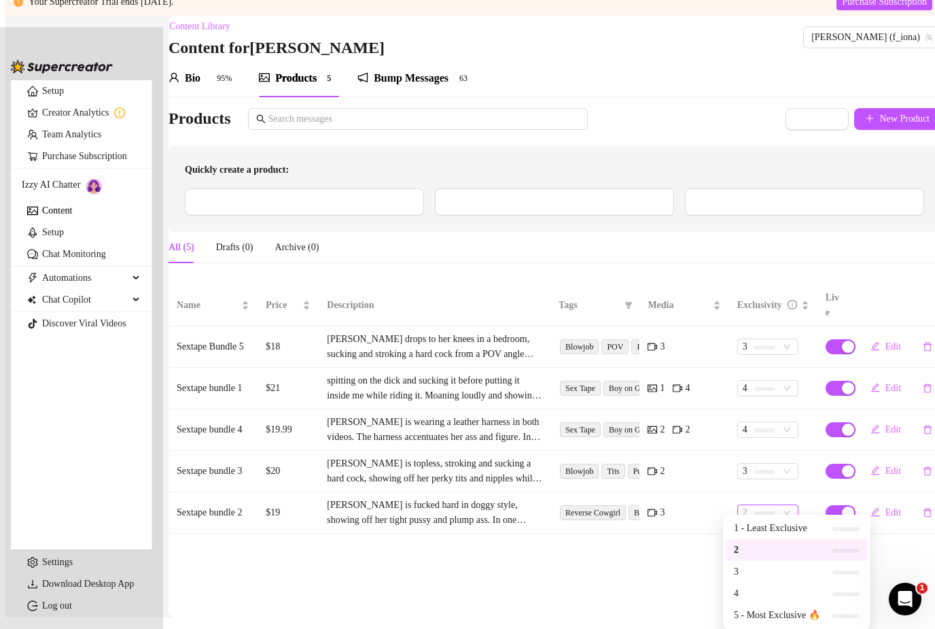
click at [770, 505] on span "2" at bounding box center [768, 512] width 50 height 15
click at [766, 564] on span "3" at bounding box center [777, 571] width 86 height 15
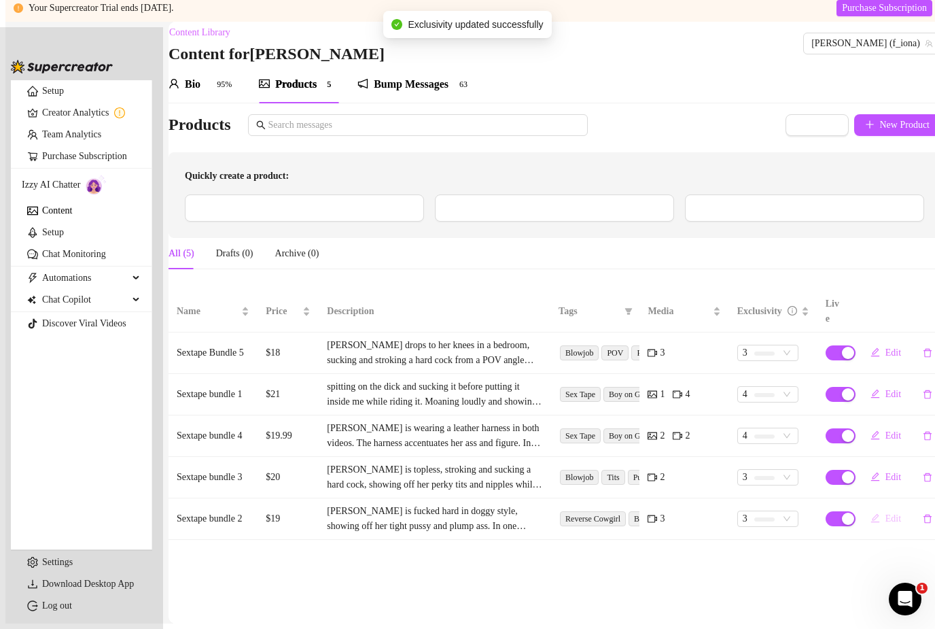
click at [867, 508] on button "Edit" at bounding box center [886, 519] width 52 height 22
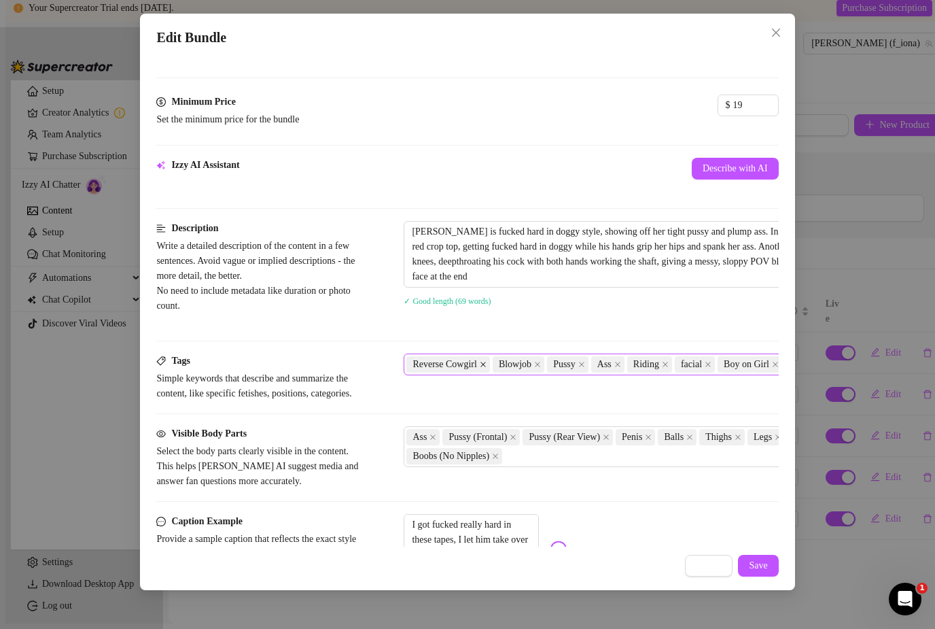
scroll to position [406, 0]
click at [487, 360] on icon "close" at bounding box center [483, 363] width 7 height 7
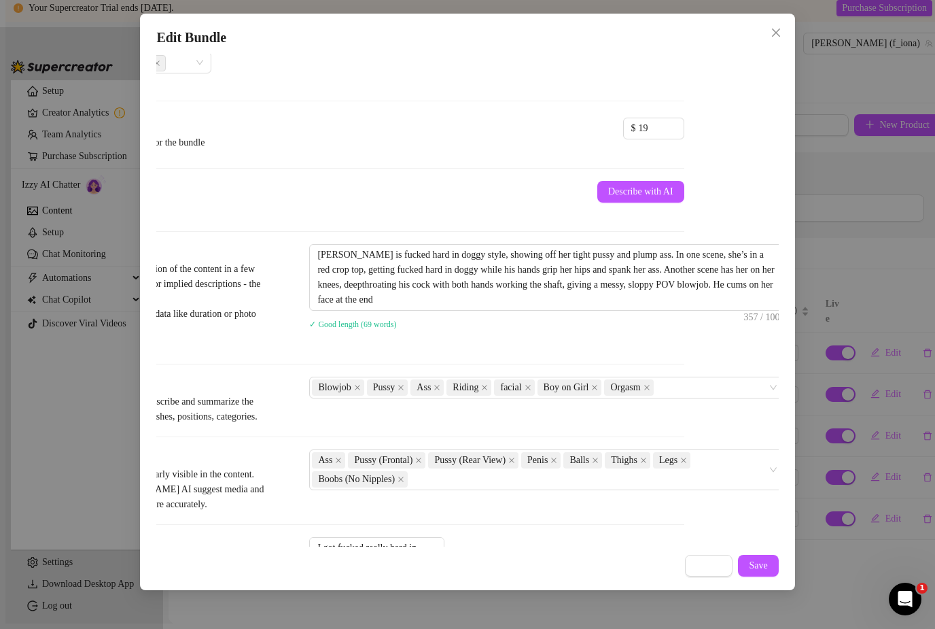
scroll to position [381, 99]
click at [752, 571] on span "Save" at bounding box center [758, 565] width 18 height 11
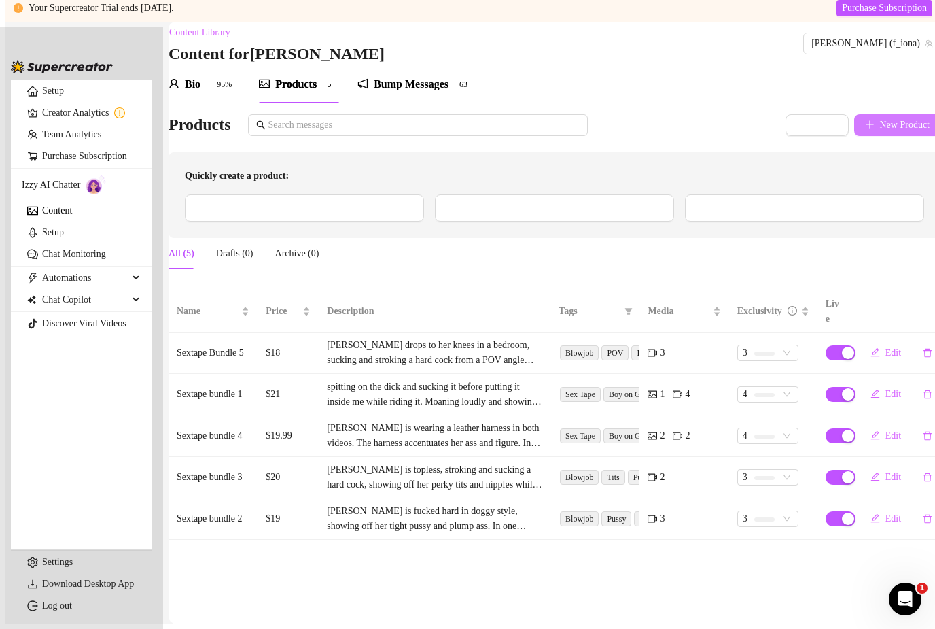
click at [893, 120] on span "New Product" at bounding box center [905, 125] width 50 height 11
type textarea "Type your message here..."
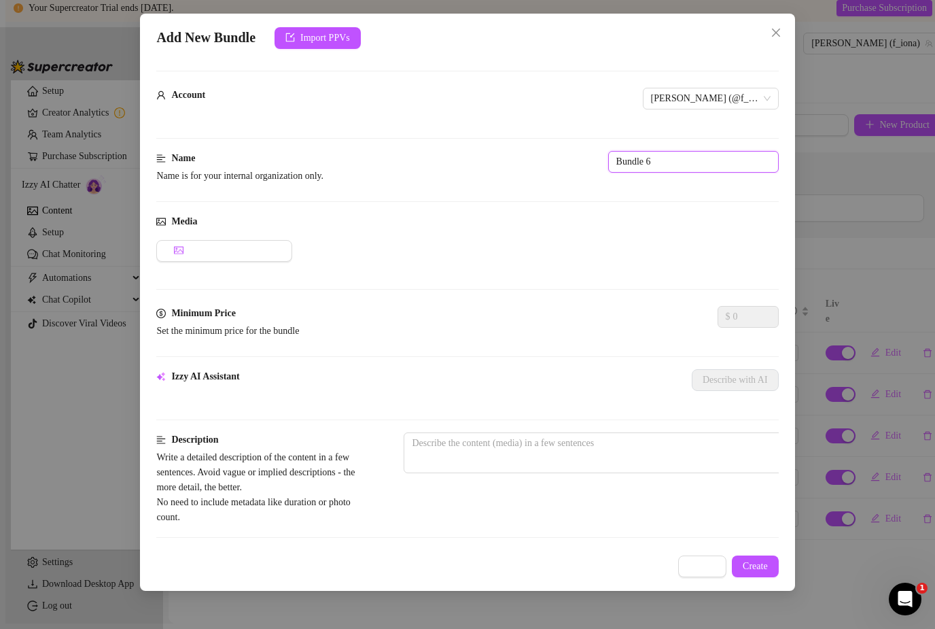
click at [608, 155] on input "Bundle 6" at bounding box center [693, 162] width 171 height 22
type input "B"
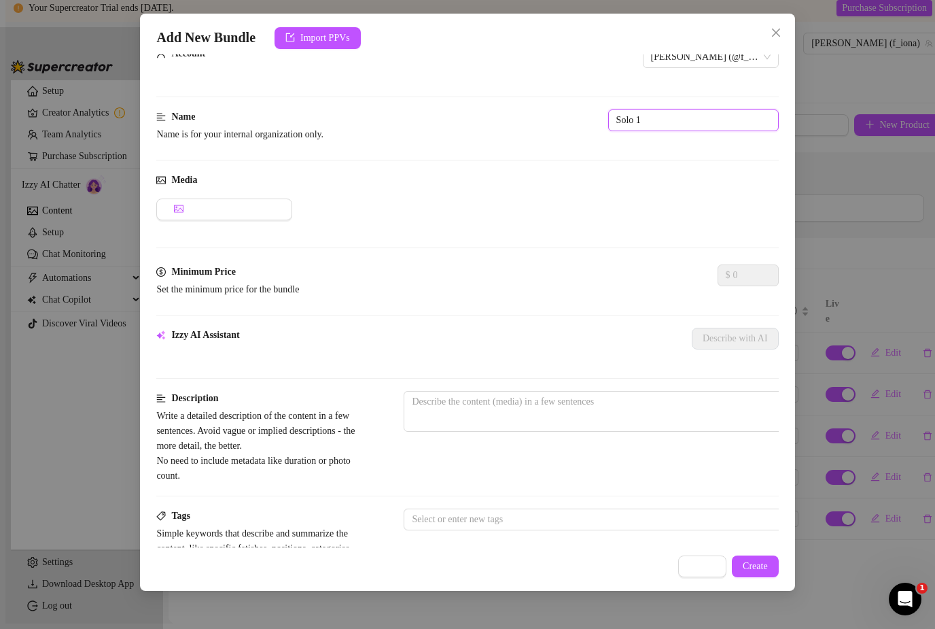
scroll to position [42, 0]
type input "Solo 1"
click at [272, 203] on span "Add Media from Vault" at bounding box center [232, 208] width 86 height 11
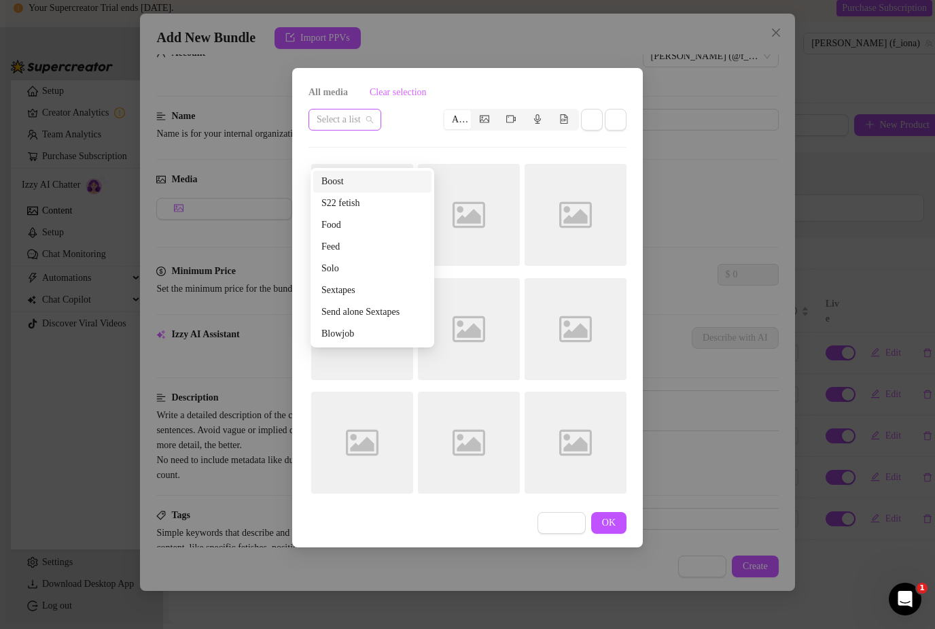
click at [373, 120] on span at bounding box center [345, 119] width 56 height 20
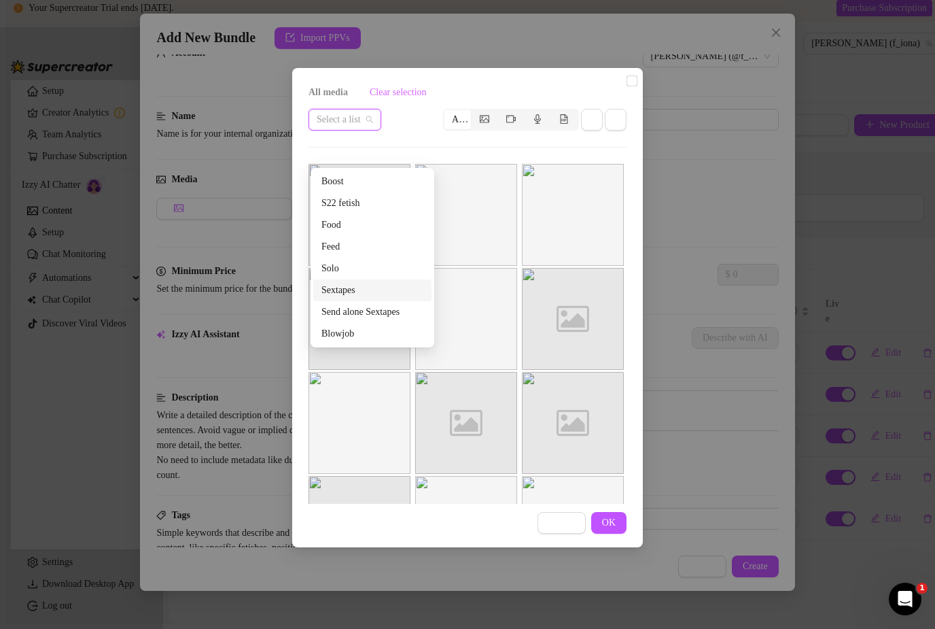
scroll to position [1, 0]
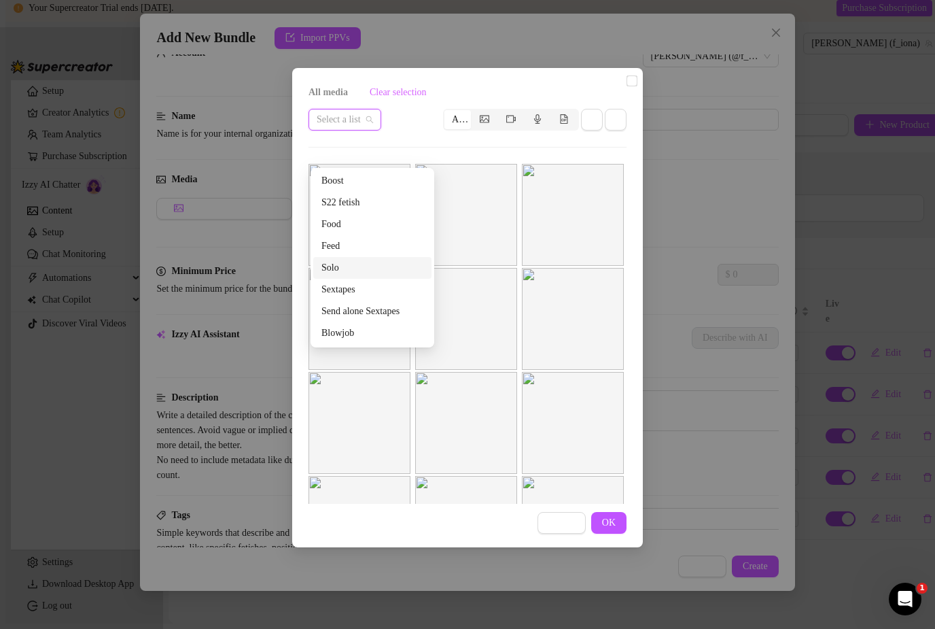
click at [350, 260] on div "Solo" at bounding box center [372, 267] width 102 height 15
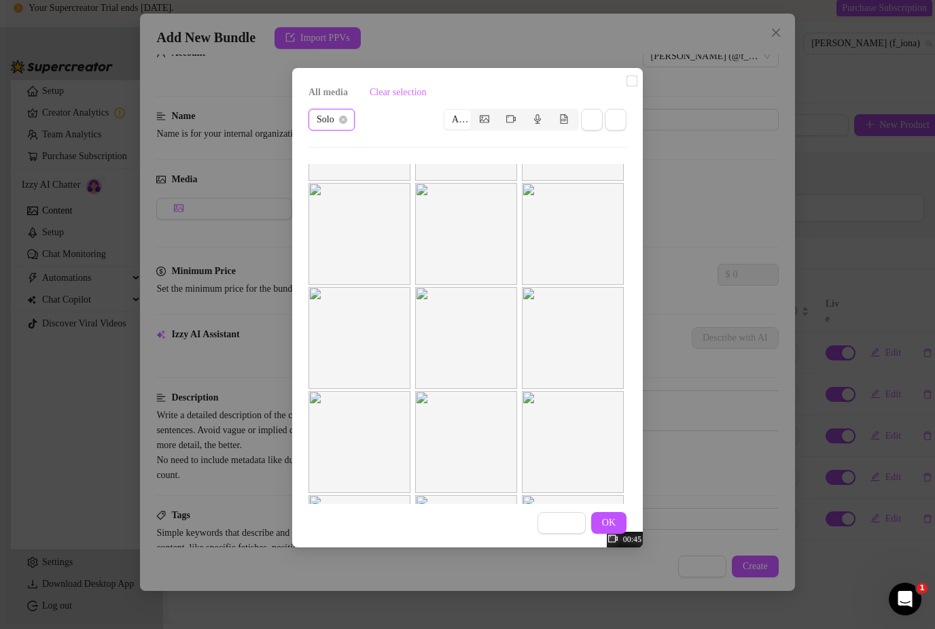
scroll to position [93, 0]
click at [627, 88] on label at bounding box center [632, 80] width 11 height 15
click at [627, 86] on input "checkbox" at bounding box center [632, 80] width 11 height 11
checkbox input "true"
click at [627, 86] on input "checkbox" at bounding box center [632, 80] width 11 height 11
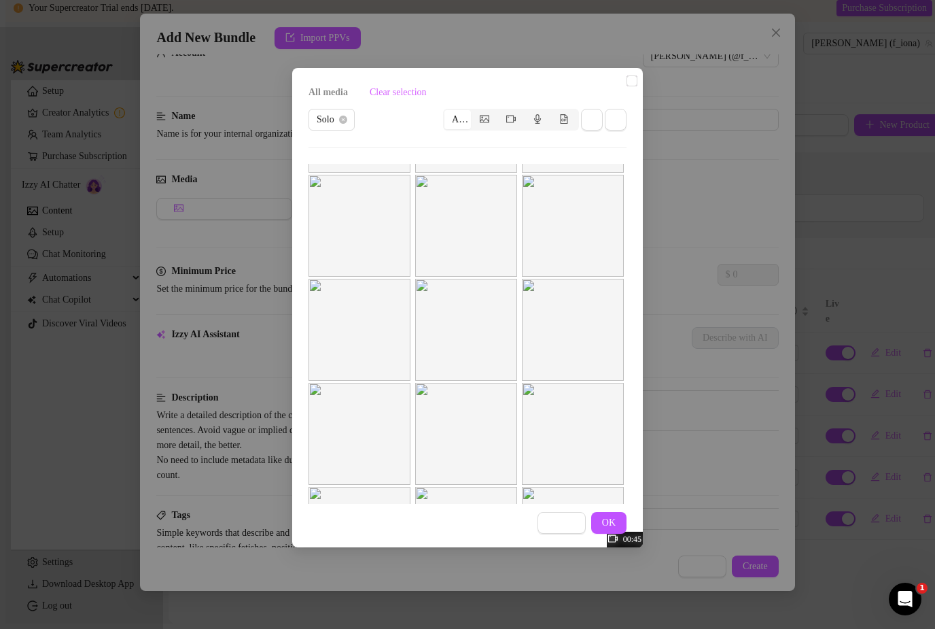
checkbox input "true"
click at [606, 525] on span "OK" at bounding box center [609, 522] width 14 height 11
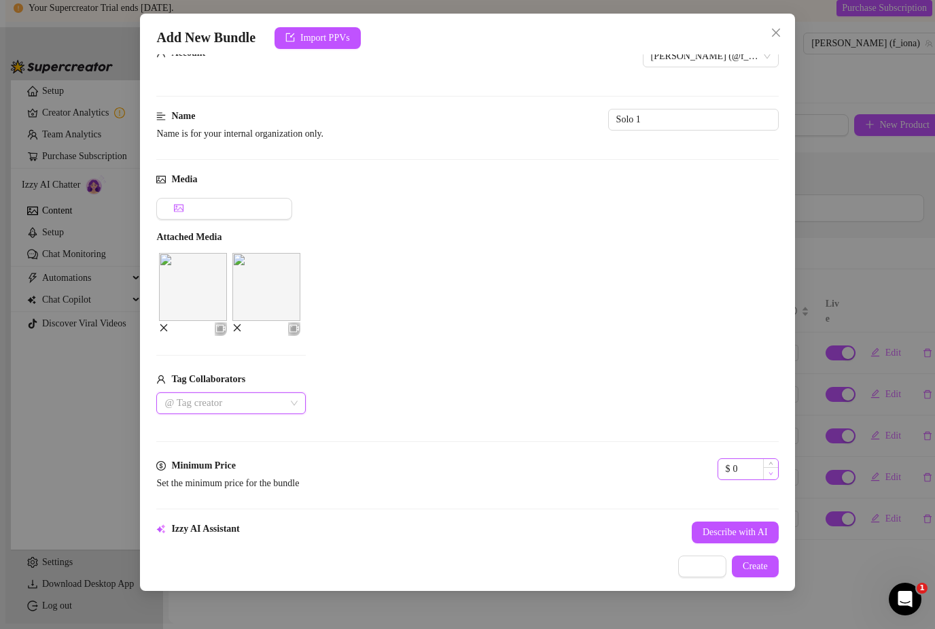
click at [763, 467] on span "Decrease Value" at bounding box center [770, 473] width 15 height 12
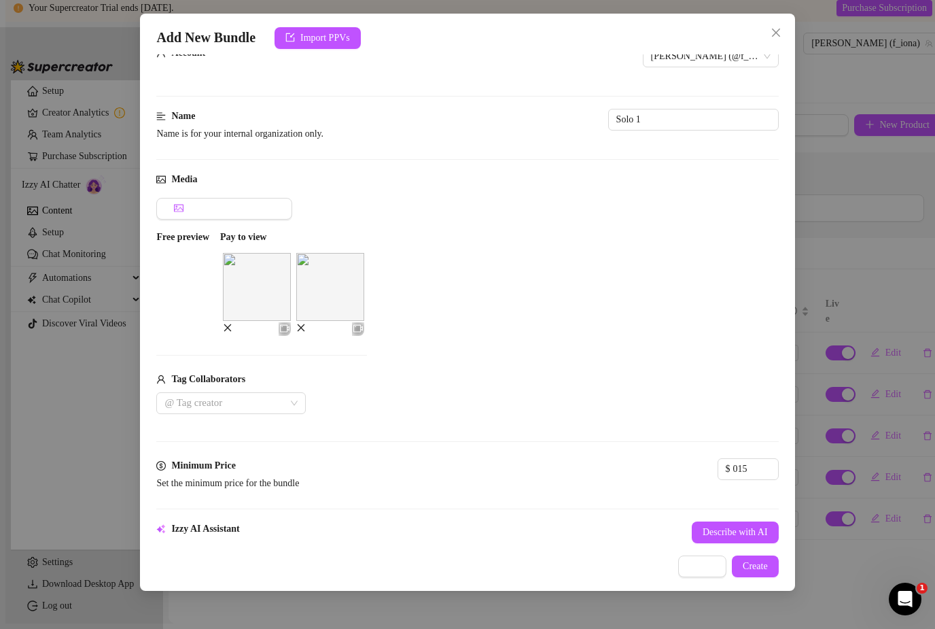
type input "15"
click at [594, 426] on div "Media Add Media from Vault Free preview Pay to view Tag Collaborators @ Tag cre…" at bounding box center [467, 315] width 622 height 286
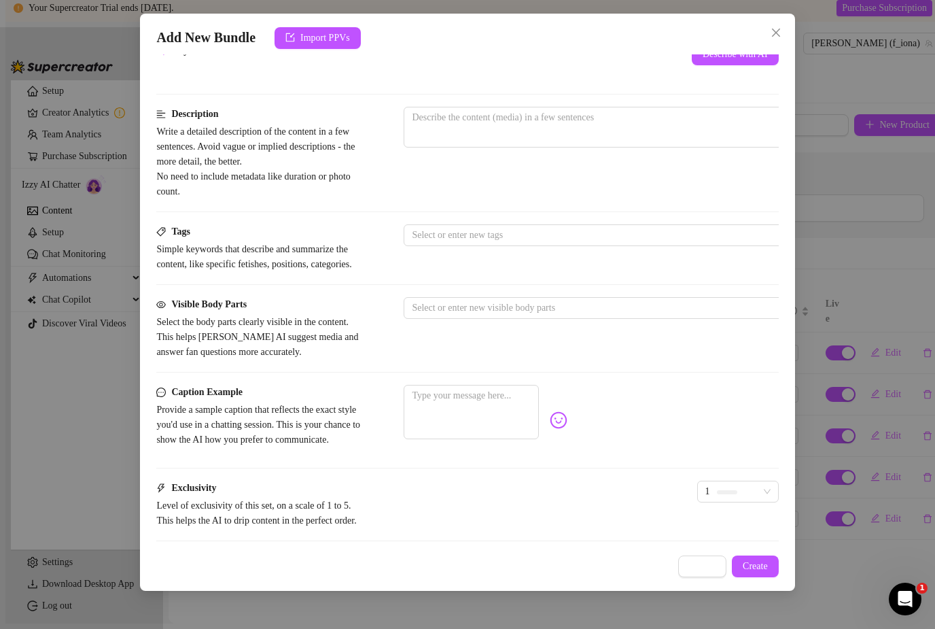
scroll to position [520, 0]
click at [697, 502] on div "1" at bounding box center [738, 492] width 82 height 22
click at [458, 466] on span "3" at bounding box center [458, 473] width 86 height 15
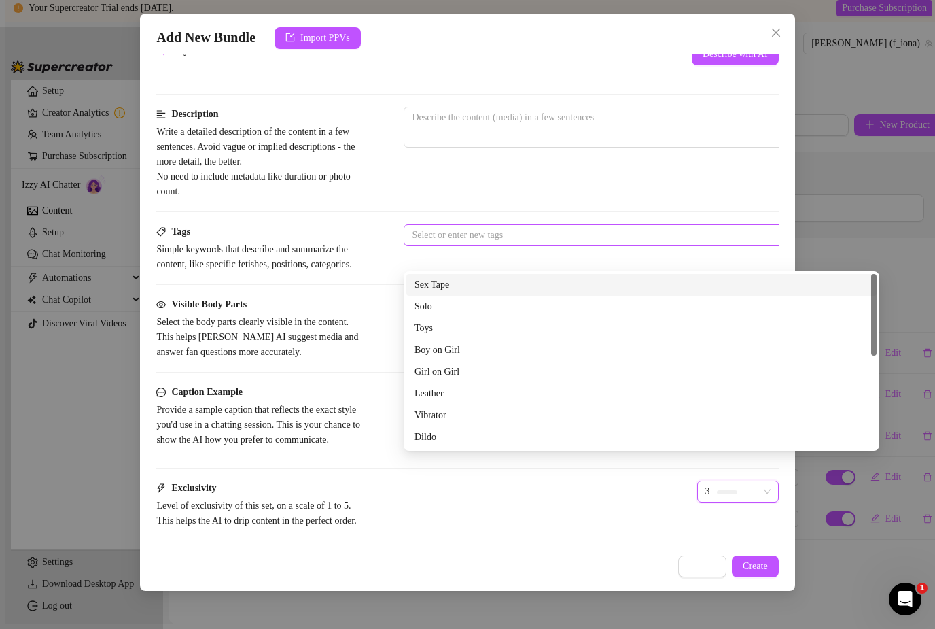
click at [457, 229] on div at bounding box center [634, 235] width 456 height 19
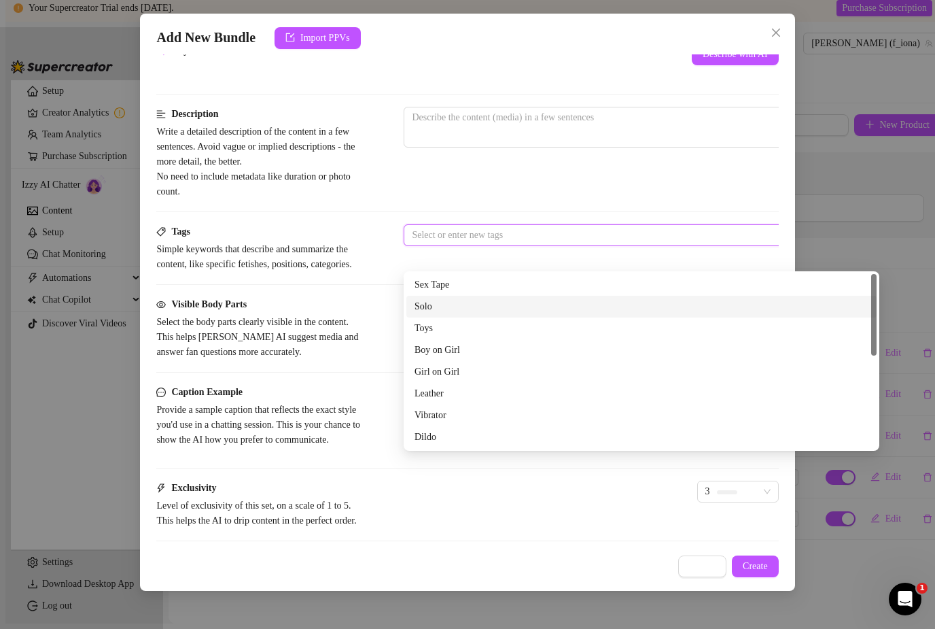
click at [443, 299] on div "Solo" at bounding box center [642, 306] width 454 height 15
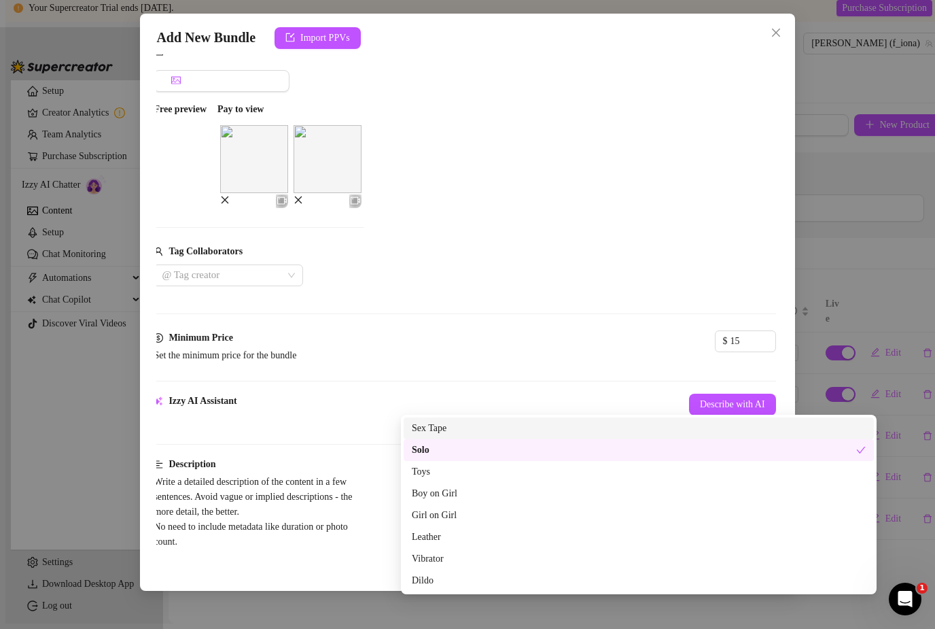
scroll to position [160, 3]
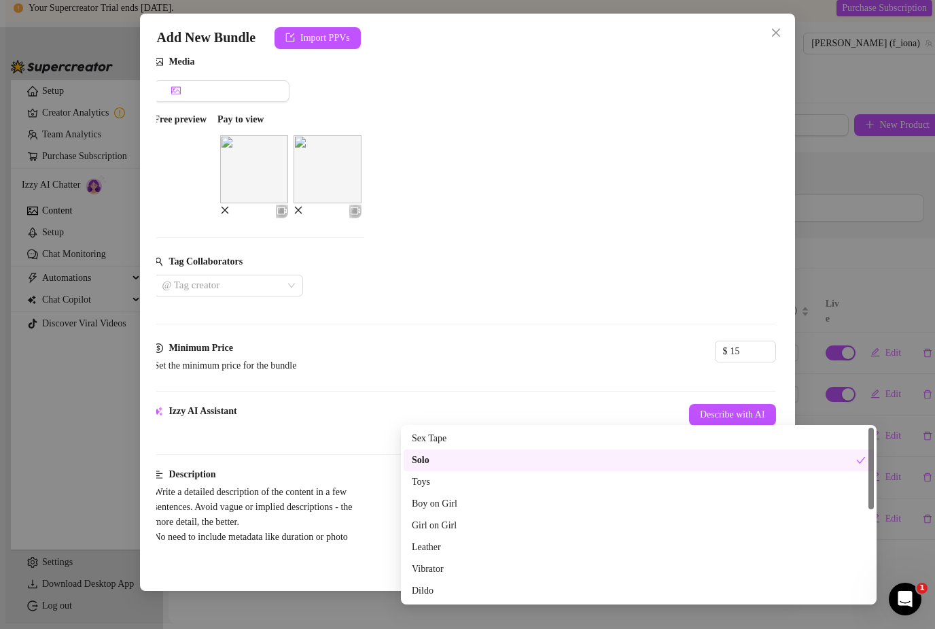
click at [459, 453] on div "Solo" at bounding box center [634, 460] width 445 height 15
click at [426, 453] on div "Solo" at bounding box center [639, 460] width 454 height 15
click at [423, 474] on div "Toys" at bounding box center [639, 481] width 454 height 15
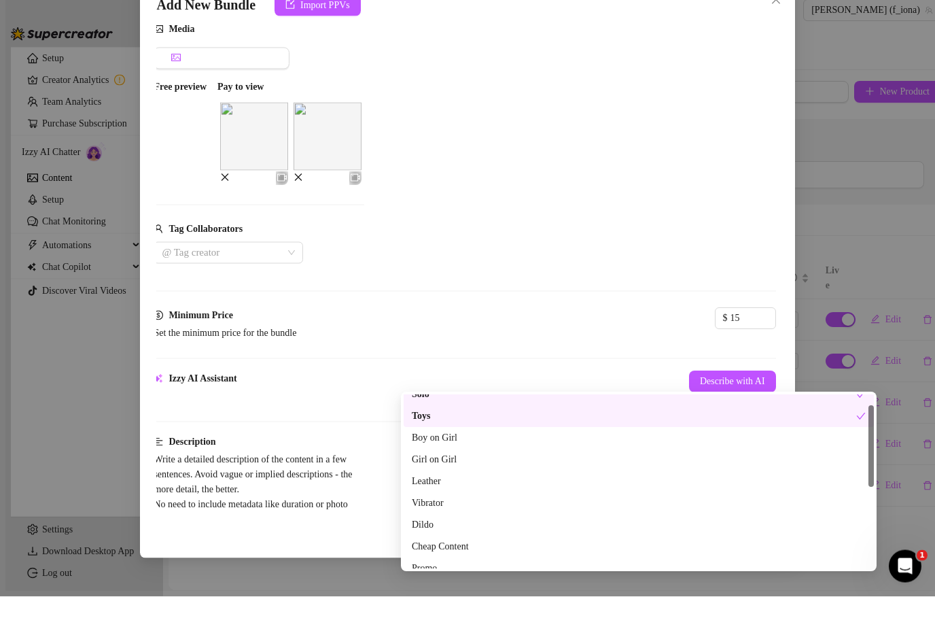
scroll to position [22, 0]
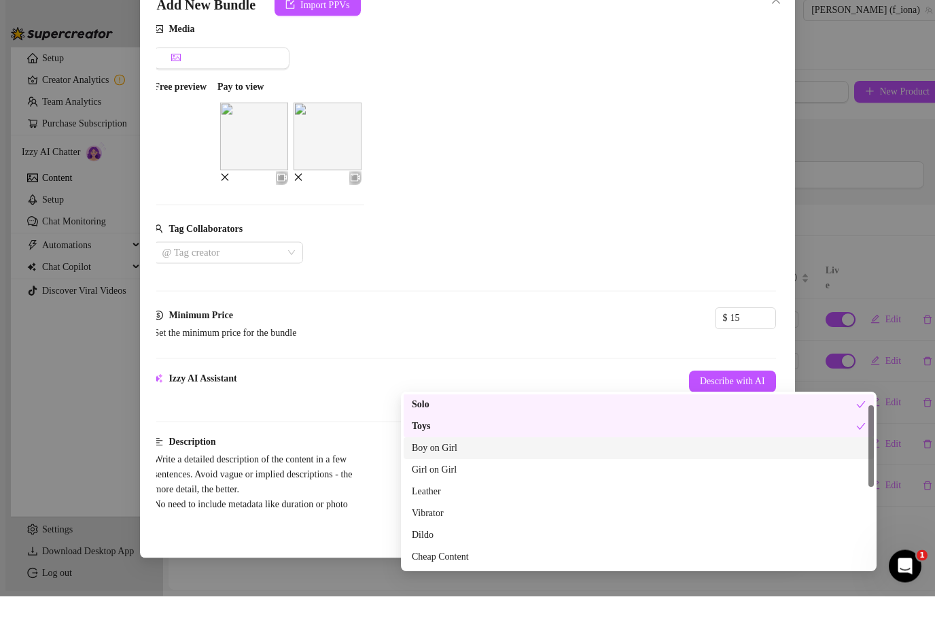
click at [370, 404] on div "Izzy AI Assistant Describe with AI" at bounding box center [465, 423] width 622 height 38
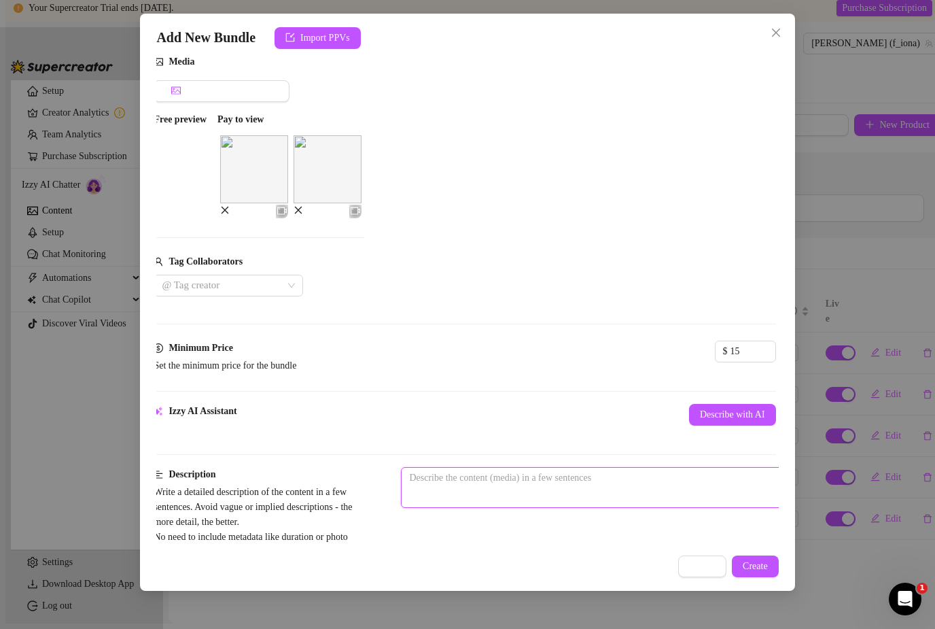
click at [471, 468] on textarea at bounding box center [639, 478] width 474 height 20
type textarea "F"
type textarea "Fi"
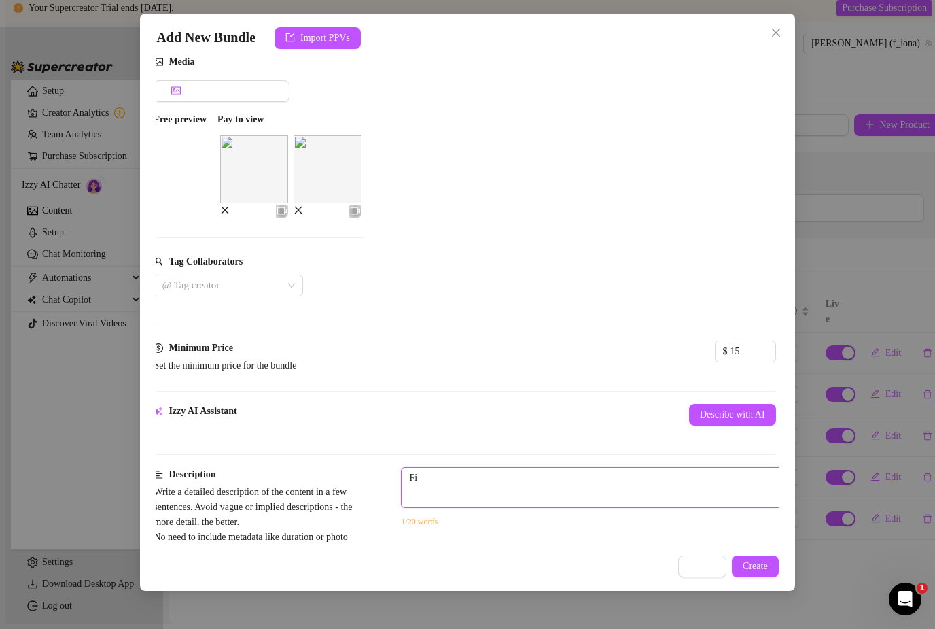
type textarea "Fio"
type textarea "Fion"
type textarea "[PERSON_NAME]"
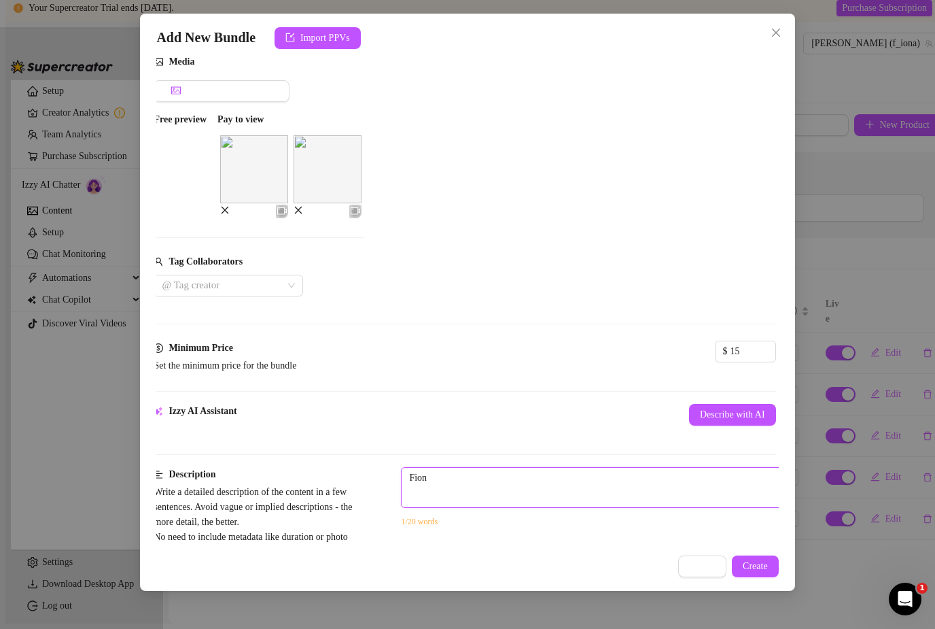
type textarea "[PERSON_NAME]"
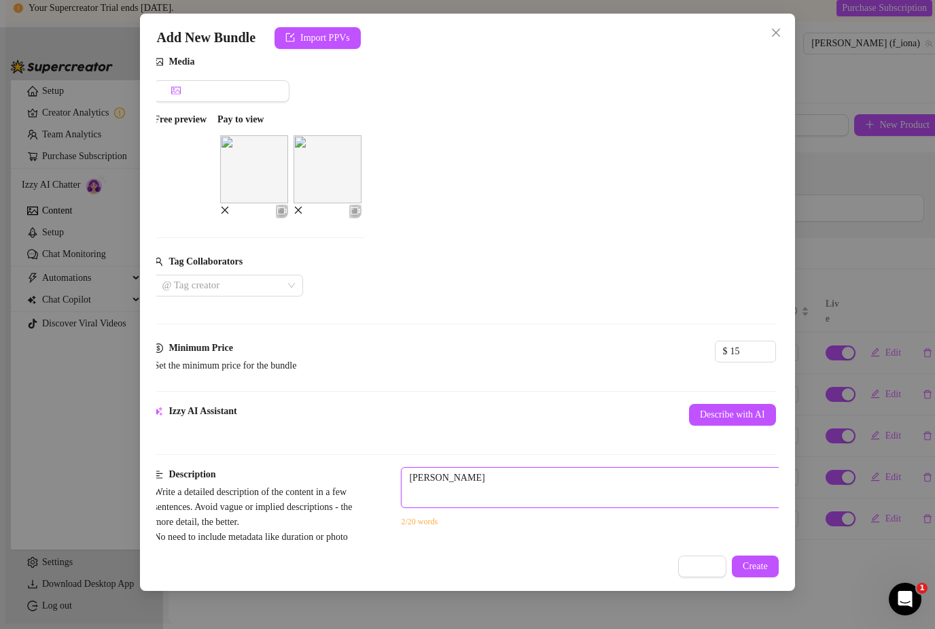
type textarea "[PERSON_NAME] te"
type textarea "[PERSON_NAME]"
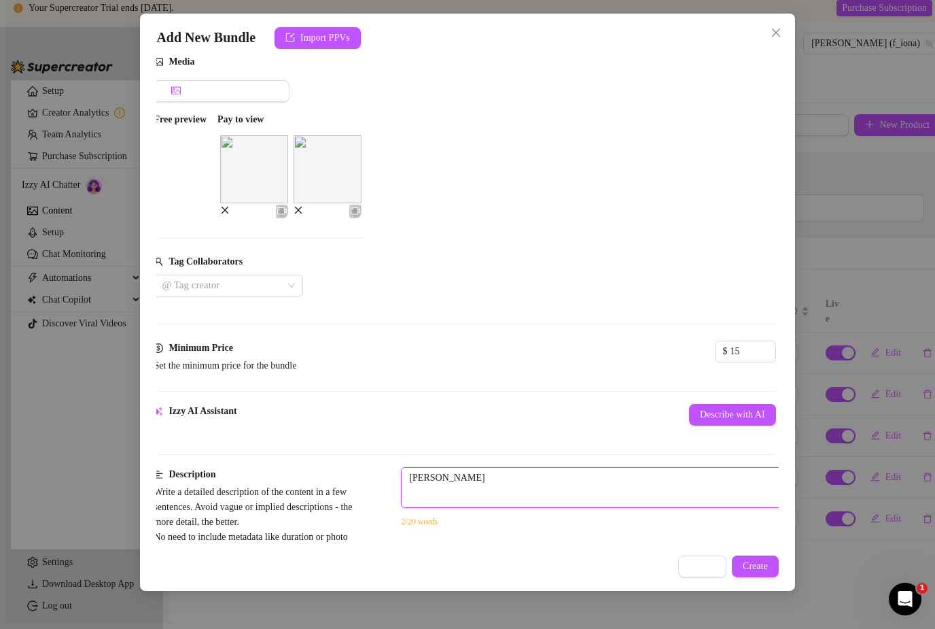
type textarea "[PERSON_NAME]"
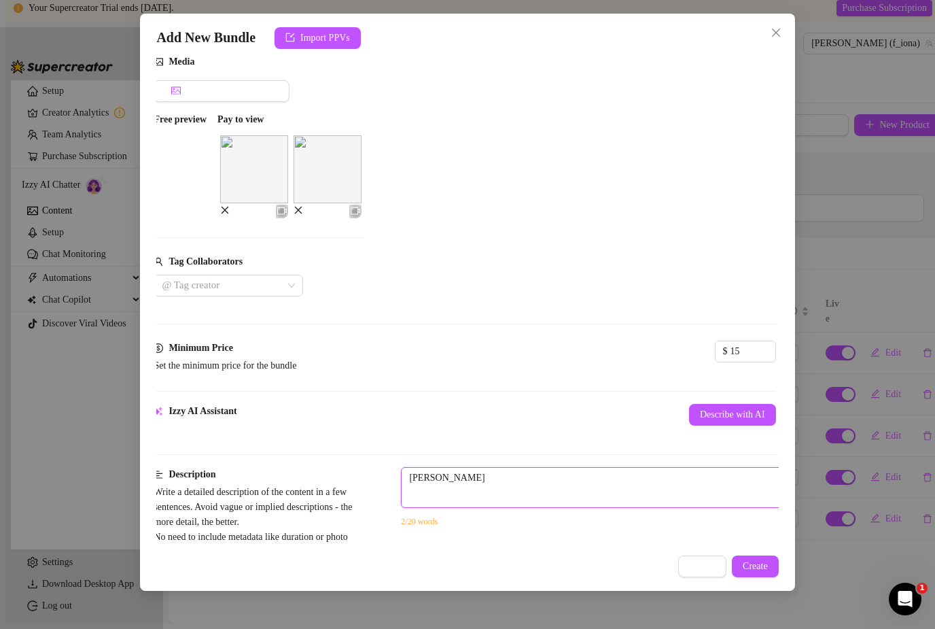
type textarea "[PERSON_NAME]"
type textarea "[PERSON_NAME] teases h"
type textarea "[PERSON_NAME] teases hr"
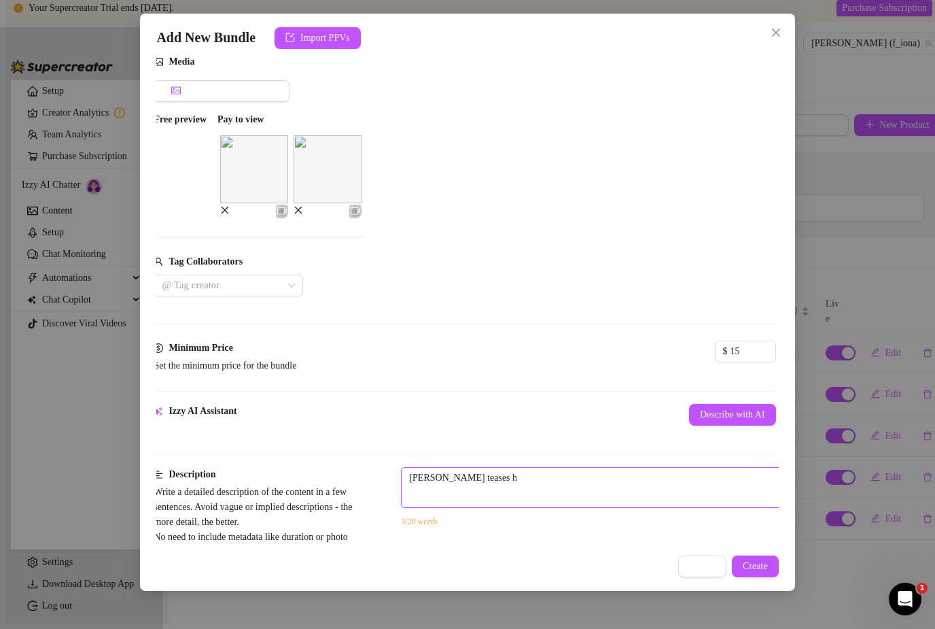
type textarea "[PERSON_NAME] teases hr"
type textarea "[PERSON_NAME] teases h"
type textarea "[PERSON_NAME] teases he"
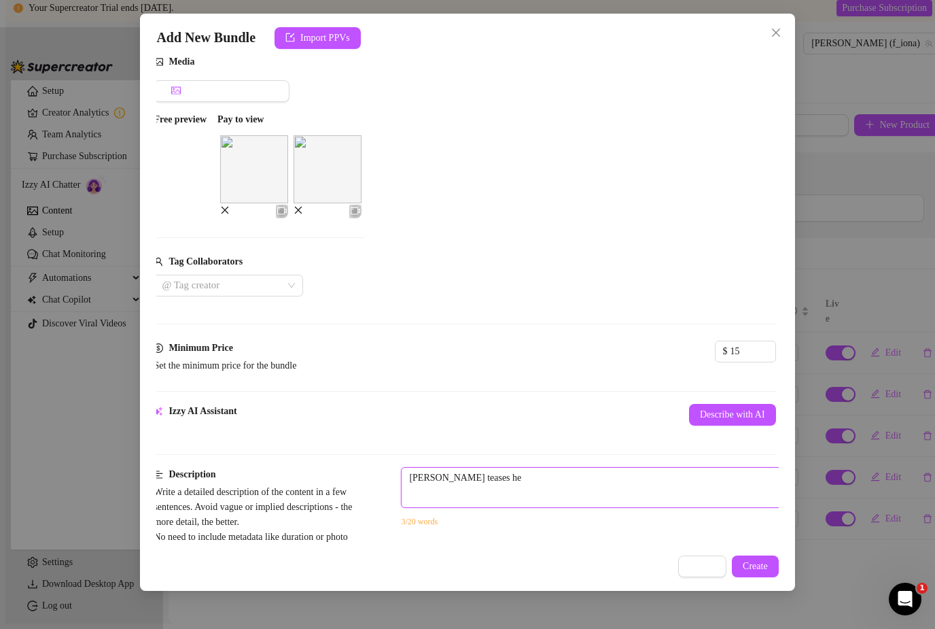
type textarea "[PERSON_NAME] teases her"
type textarea "[PERSON_NAME] teases her p"
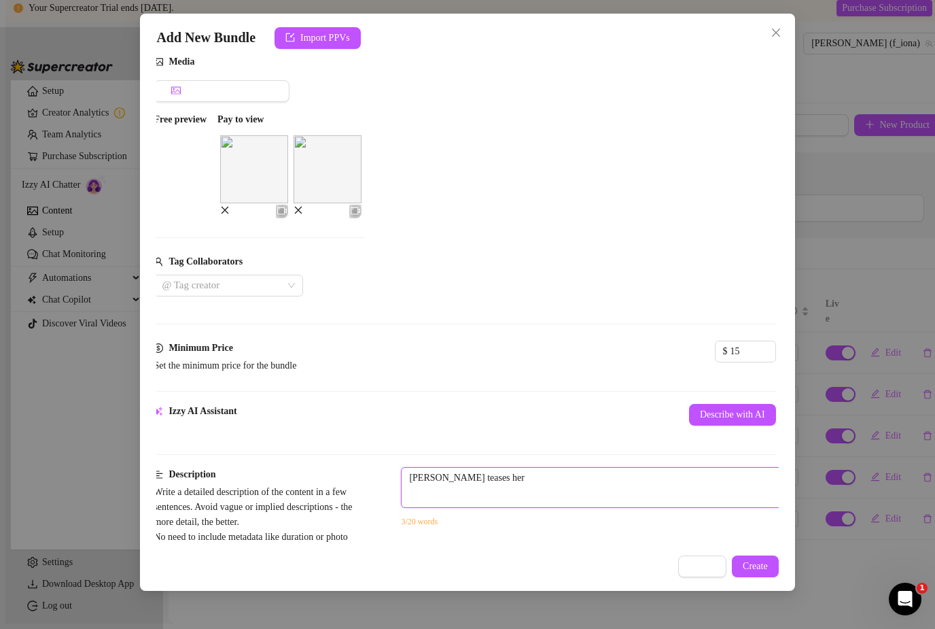
type textarea "[PERSON_NAME] teases her p"
type textarea "[PERSON_NAME] teases her pu"
type textarea "[PERSON_NAME] teases her pus"
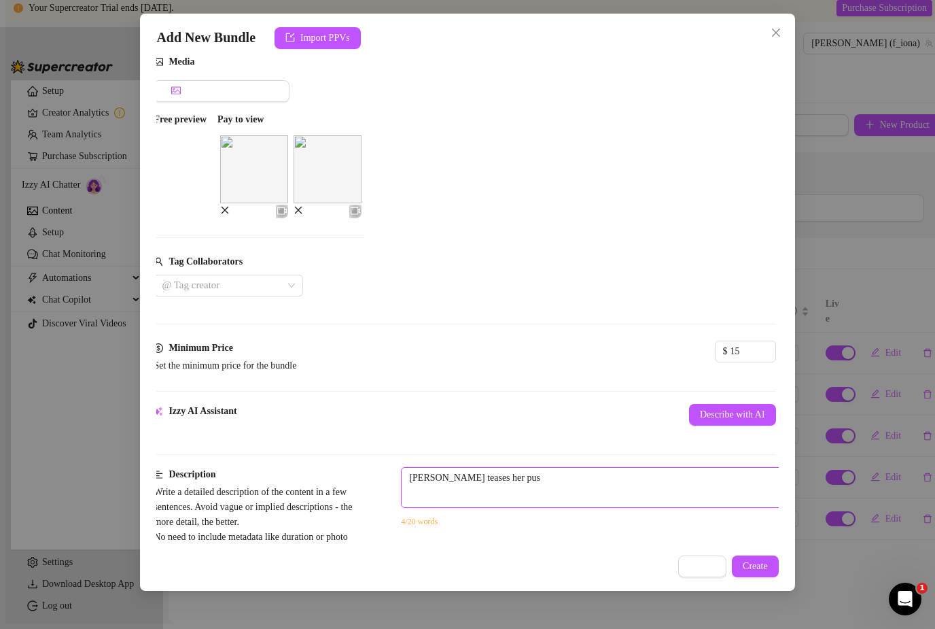
type textarea "[PERSON_NAME] teases her puss"
type textarea "[PERSON_NAME] teases her pussy"
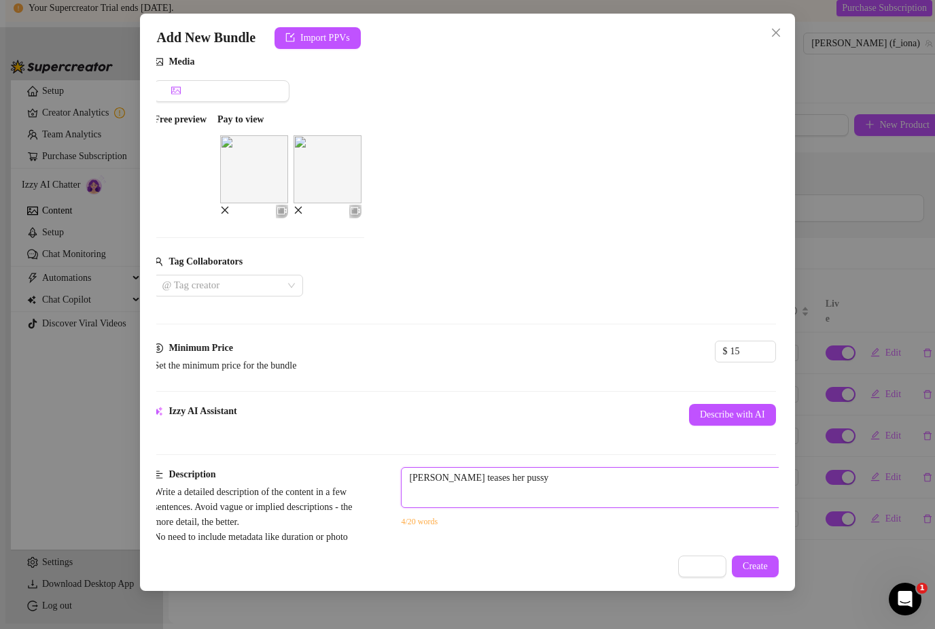
type textarea "[PERSON_NAME] teases her pussy"
type textarea "[PERSON_NAME] teases her pussy w"
type textarea "[PERSON_NAME] teases her pussy wi"
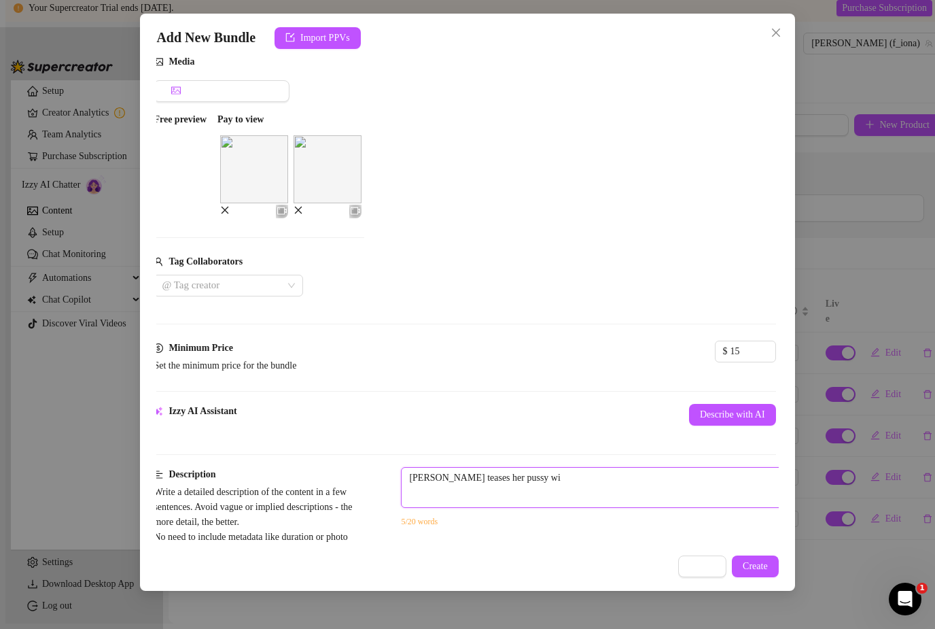
type textarea "[PERSON_NAME] teases her pussy wit"
type textarea "[PERSON_NAME] teases her pussy with"
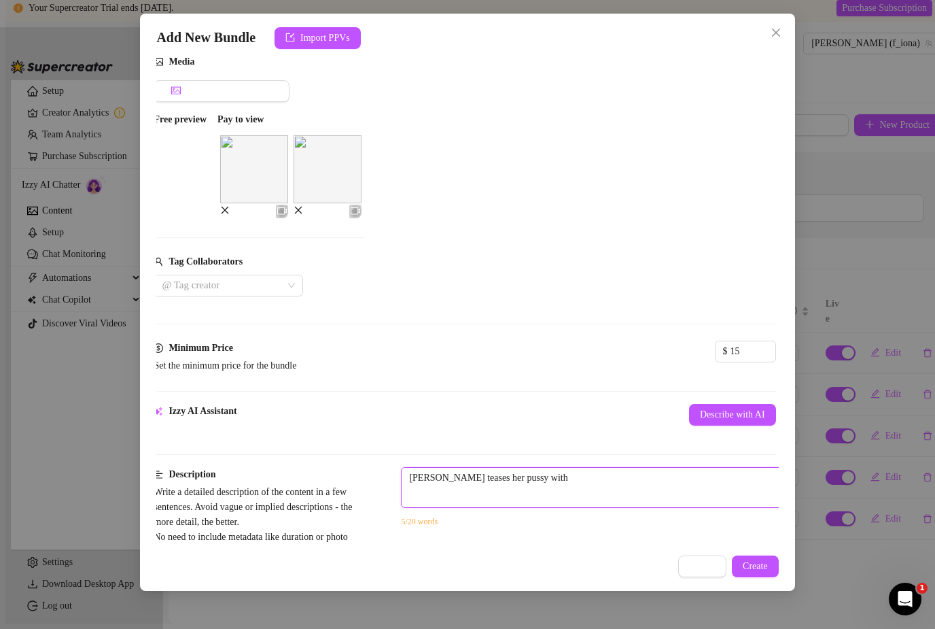
type textarea "[PERSON_NAME] teases her pussy with"
type textarea "[PERSON_NAME] teases her pussy with a"
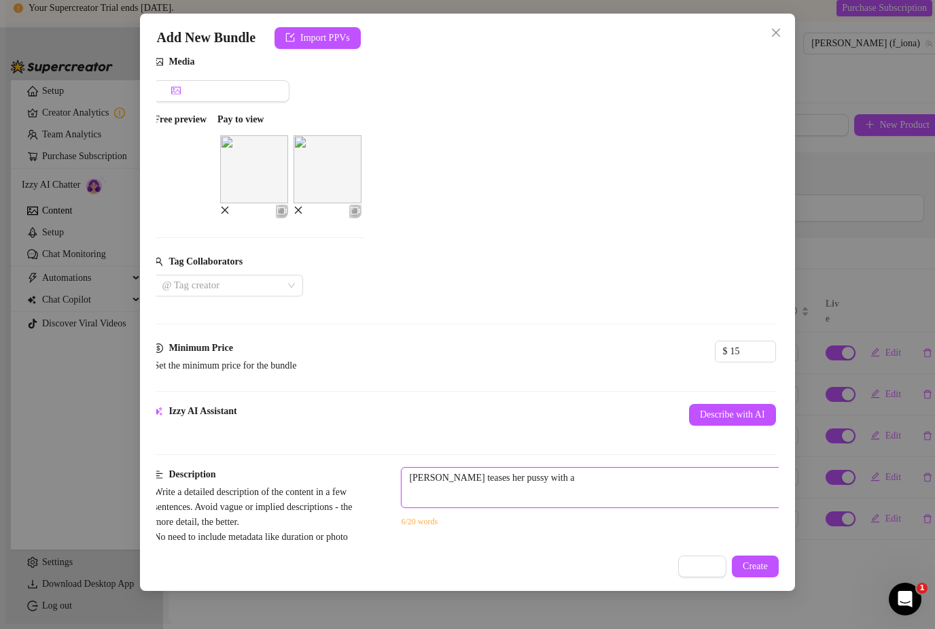
type textarea "[PERSON_NAME] teases her pussy with a r"
type textarea "[PERSON_NAME] teases her pussy with a ro"
type textarea "[PERSON_NAME] teases her pussy with a ros"
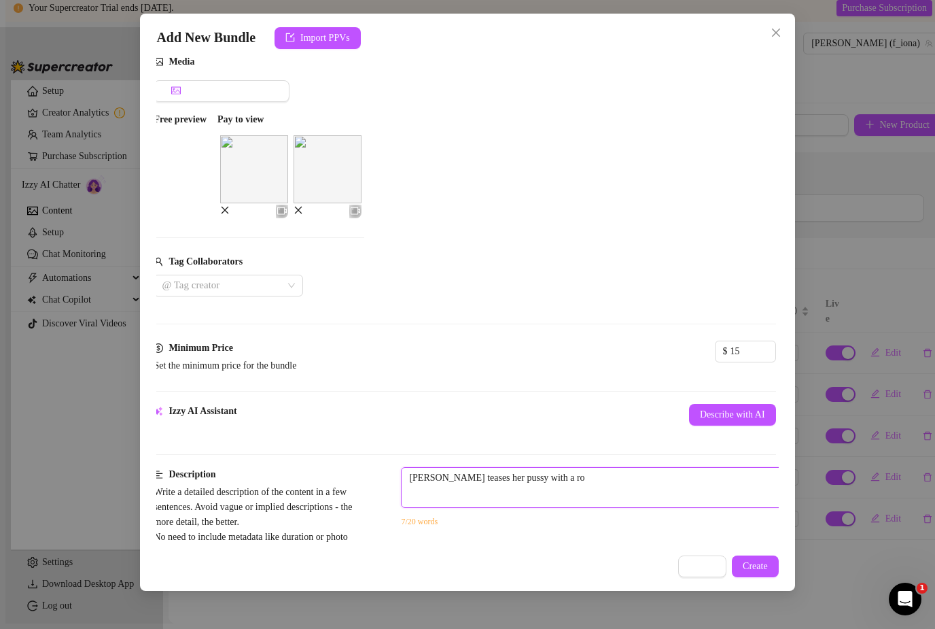
type textarea "[PERSON_NAME] teases her pussy with a ros"
type textarea "[PERSON_NAME] teases her pussy with a rose"
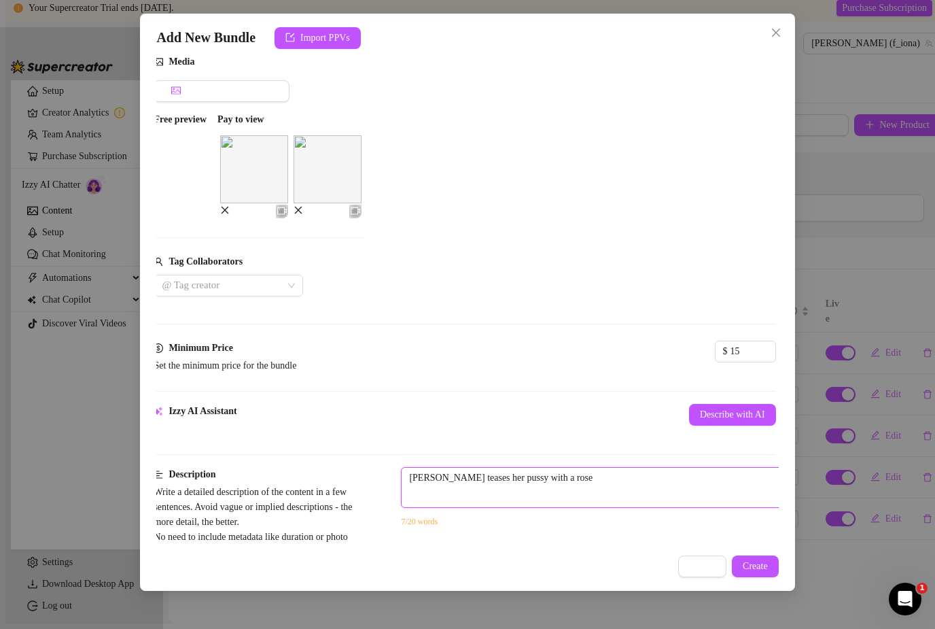
type textarea "[PERSON_NAME] teases her pussy with a rose t"
type textarea "[PERSON_NAME] teases her pussy with a rose to"
type textarea "[PERSON_NAME] teases her pussy with a rose toy"
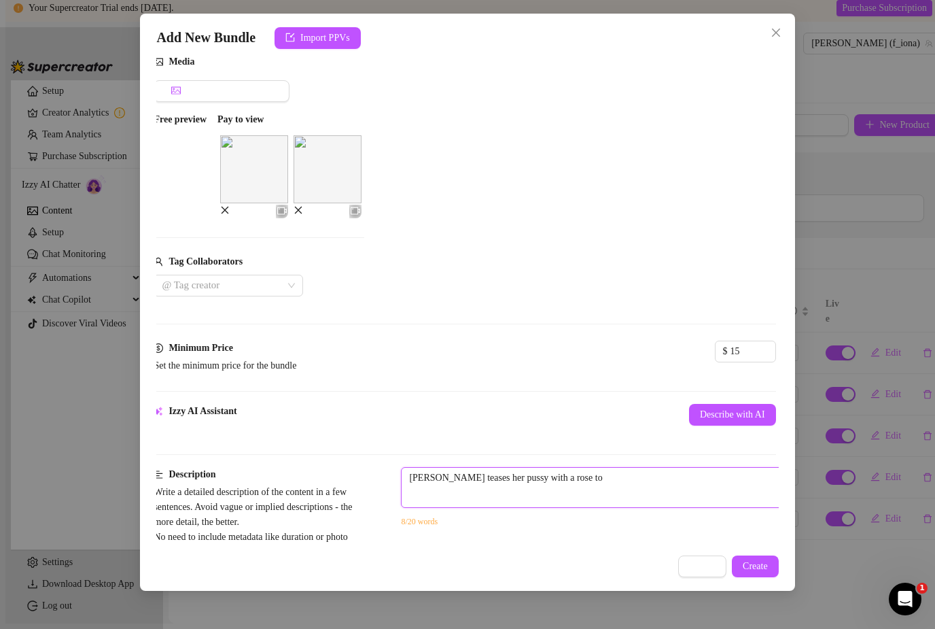
type textarea "[PERSON_NAME] teases her pussy with a rose toy"
type textarea "[PERSON_NAME] teases her pussy with a rose toy u"
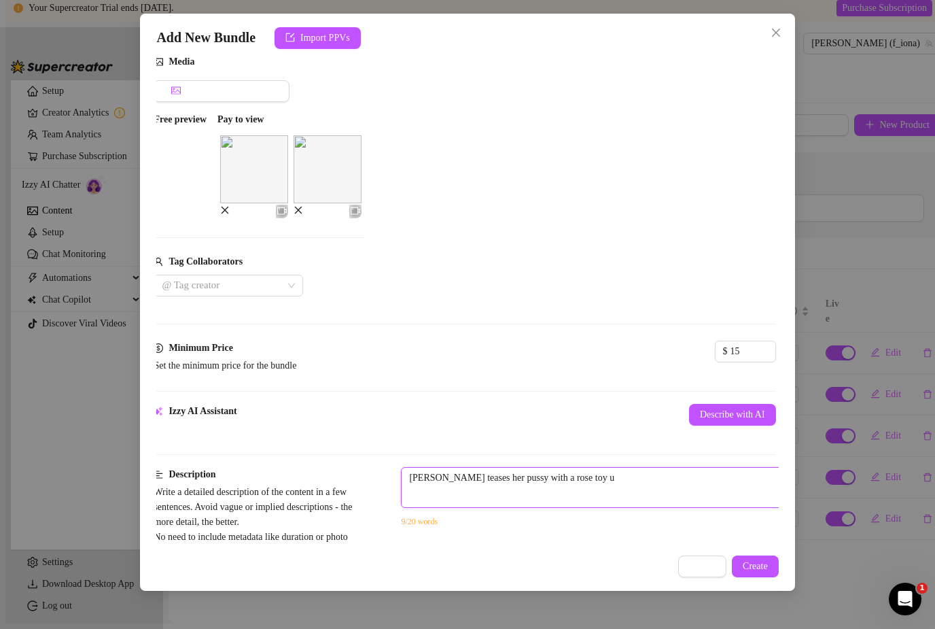
type textarea "[PERSON_NAME] teases her pussy with a rose toy un"
type textarea "[PERSON_NAME] teases her pussy with a rose toy unt"
type textarea "[PERSON_NAME] teases her pussy with a rose toy unti"
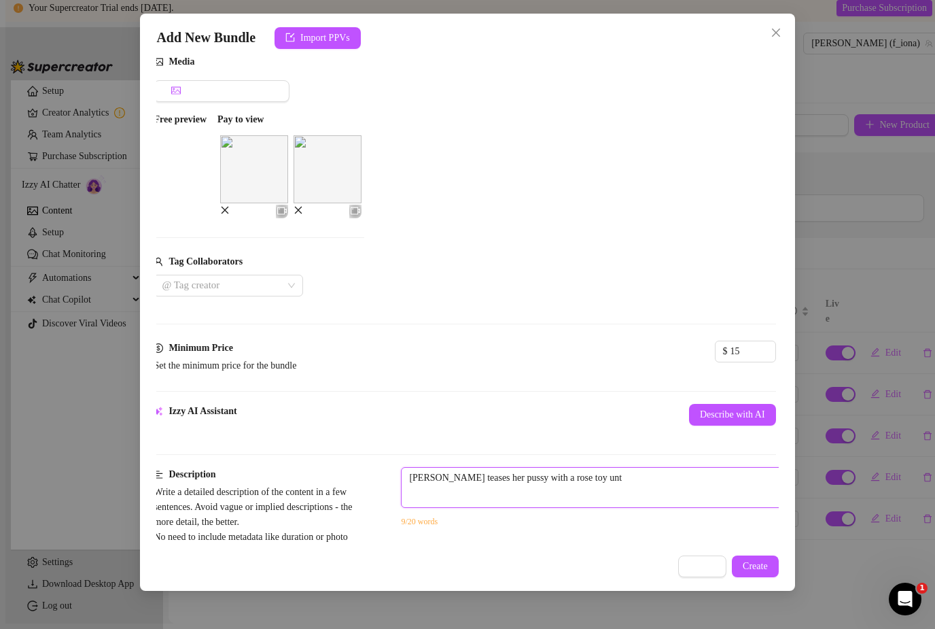
type textarea "[PERSON_NAME] teases her pussy with a rose toy unti"
type textarea "[PERSON_NAME] teases her pussy with a rose toy until"
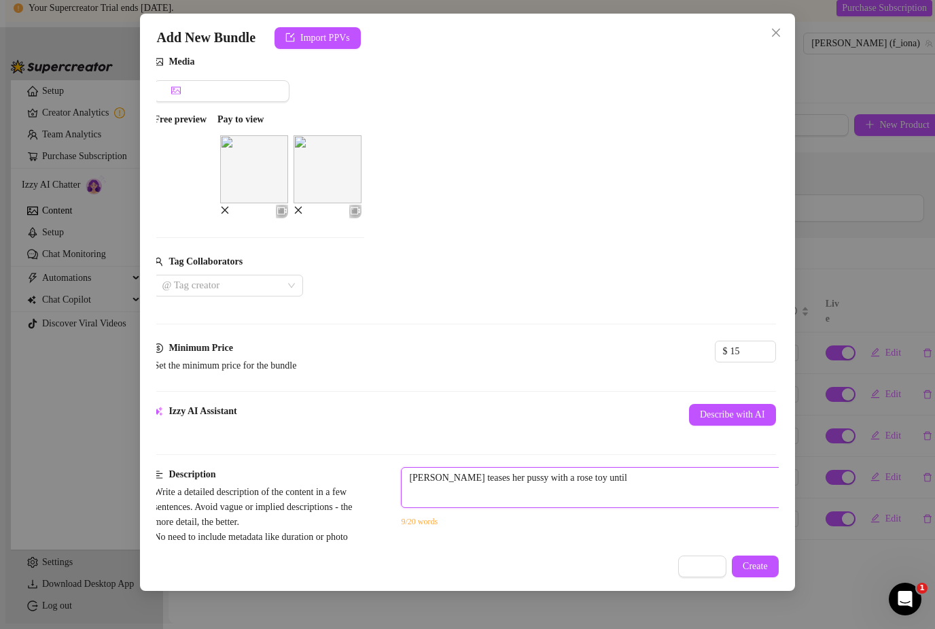
type textarea "[PERSON_NAME] teases her pussy with a rose toy until h"
type textarea "[PERSON_NAME] teases her pussy with a rose toy until he"
type textarea "[PERSON_NAME] teases her pussy with a rose toy until her"
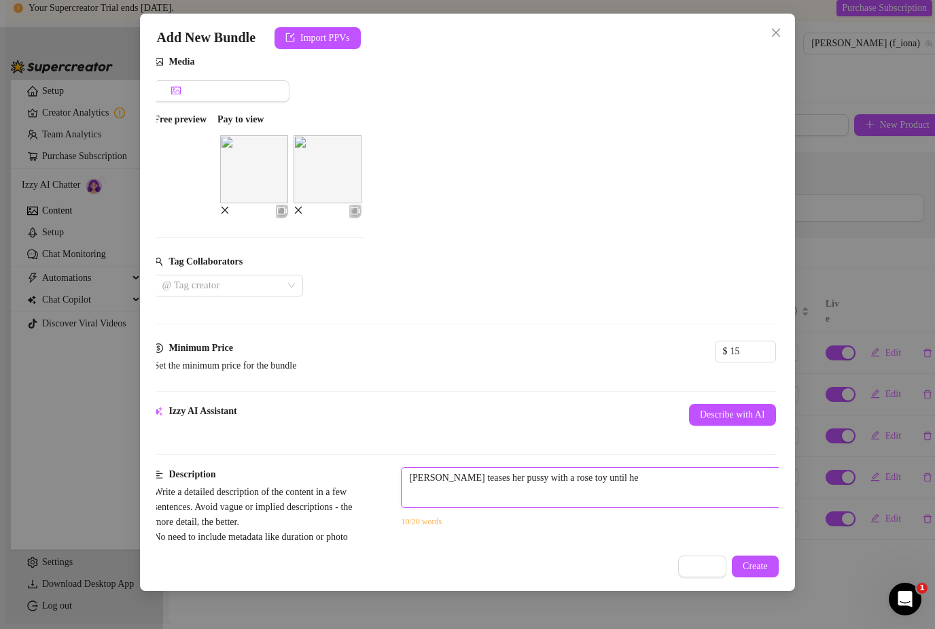
type textarea "[PERSON_NAME] teases her pussy with a rose toy until her"
type textarea "[PERSON_NAME] teases her pussy with a rose toy until her p"
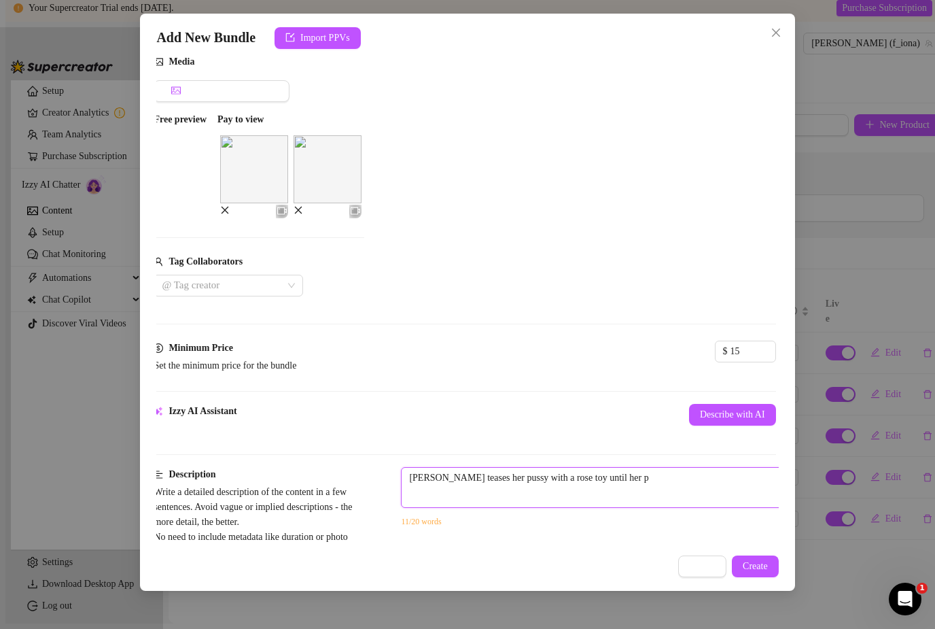
type textarea "[PERSON_NAME] teases her pussy with a rose toy until her pu"
type textarea "[PERSON_NAME] teases her pussy with a rose toy until her pus"
type textarea "[PERSON_NAME] teases her pussy with a rose toy until her puss"
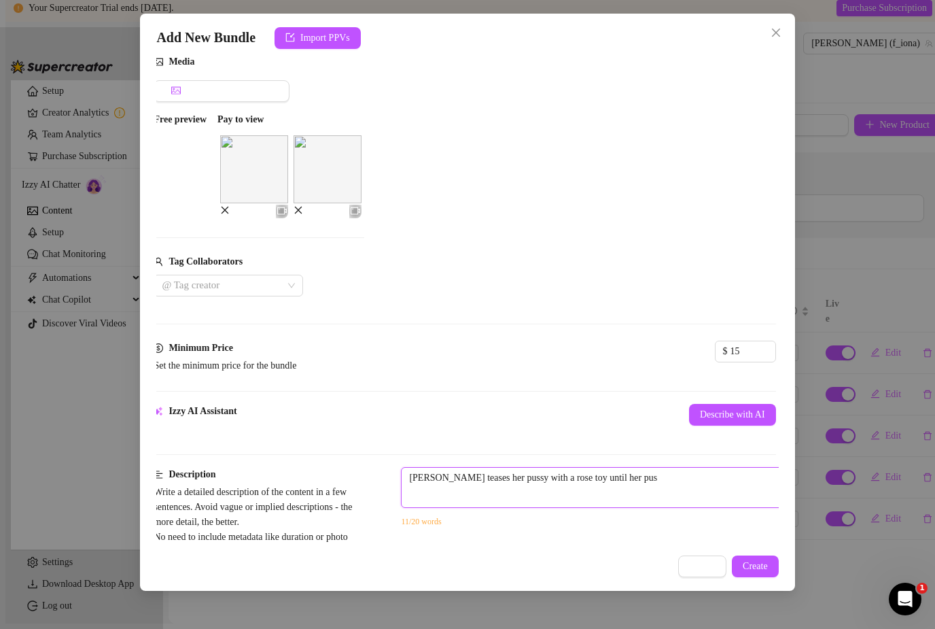
type textarea "[PERSON_NAME] teases her pussy with a rose toy until her puss"
type textarea "[PERSON_NAME] teases her pussy with a rose toy until her pussy"
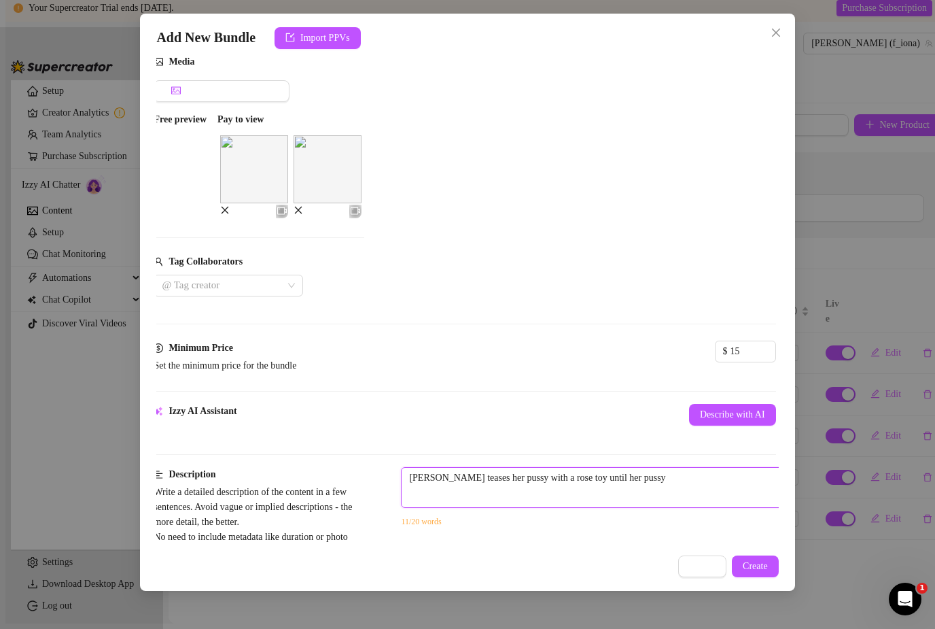
type textarea "[PERSON_NAME] teases her pussy with a rose toy until her pussy i"
type textarea "[PERSON_NAME] teases her pussy with a rose toy until her pussy is"
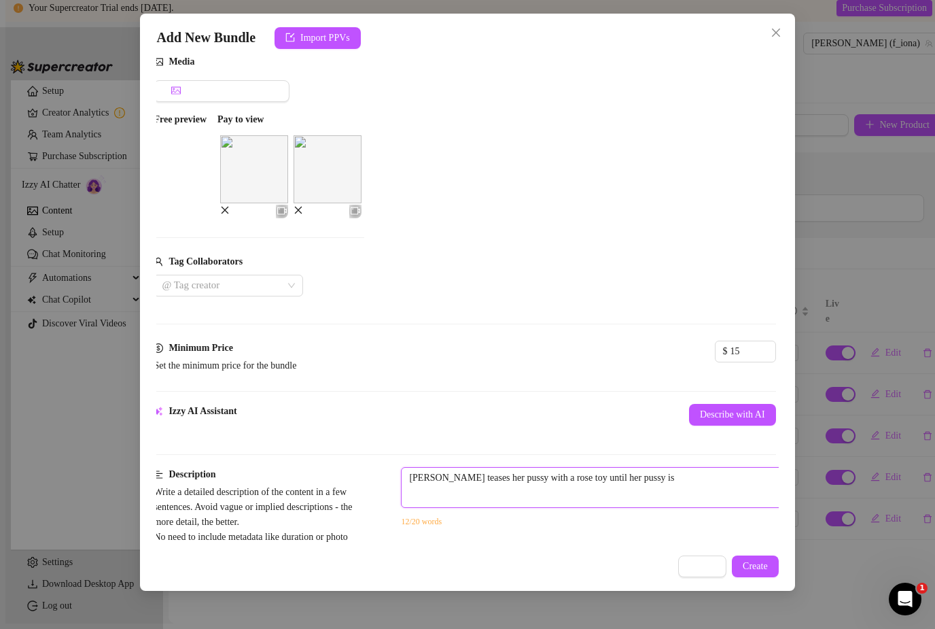
type textarea "[PERSON_NAME] teases her pussy with a rose toy until her pussy is"
type textarea "[PERSON_NAME] teases her pussy with a rose toy until her pussy is w"
type textarea "[PERSON_NAME] teases her pussy with a rose toy until her pussy is we"
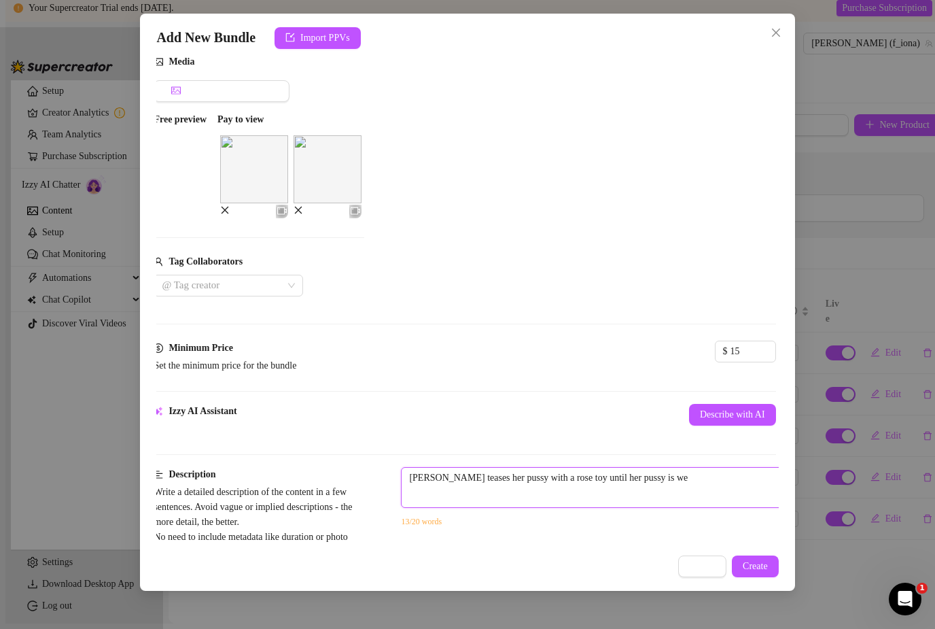
type textarea "[PERSON_NAME] teases her pussy with a rose toy until her pussy is wet"
type textarea "[PERSON_NAME] teases her pussy with a rose toy until her pussy is wet."
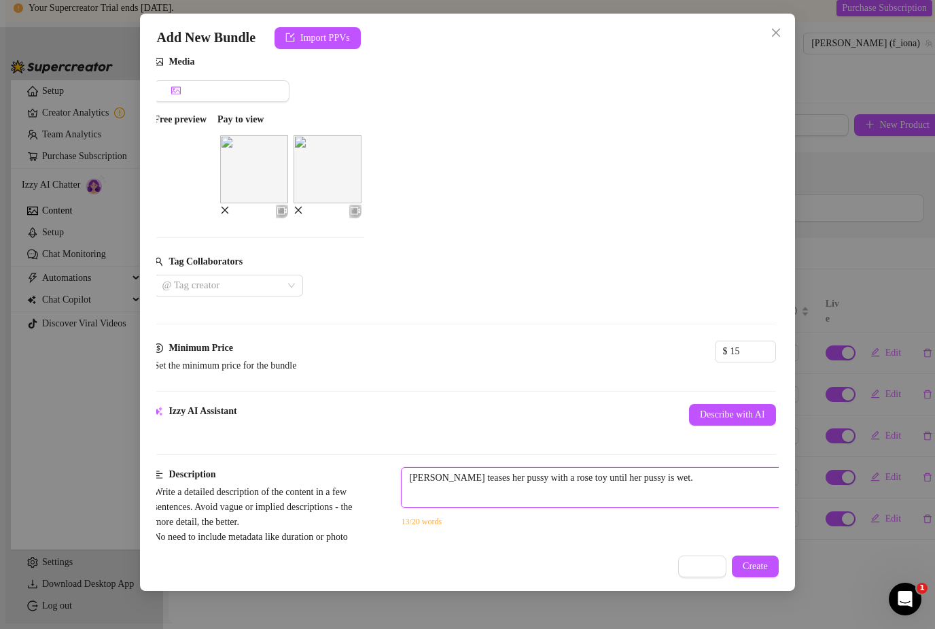
type textarea "[PERSON_NAME] teases her pussy with a rose toy until her pussy is wet."
click at [436, 468] on textarea "[PERSON_NAME] teases her pussy with a rose toy until her pussy is wet." at bounding box center [639, 478] width 474 height 20
type textarea "[PERSON_NAME] pteases her pussy with a rose toy until her pussy is wet."
type textarea "[PERSON_NAME] poteases her pussy with a rose toy until her pussy is wet."
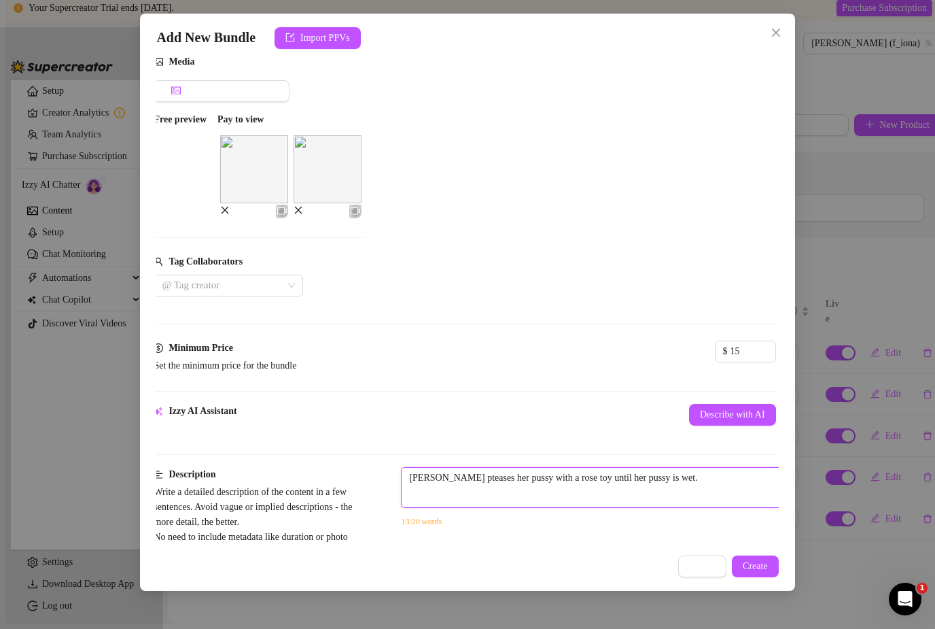
type textarea "[PERSON_NAME] poteases her pussy with a rose toy until her pussy is wet."
type textarea "[PERSON_NAME] posteases her pussy with a rose toy until her pussy is wet."
type textarea "[PERSON_NAME] poseteases her pussy with a rose toy until her pussy is wet."
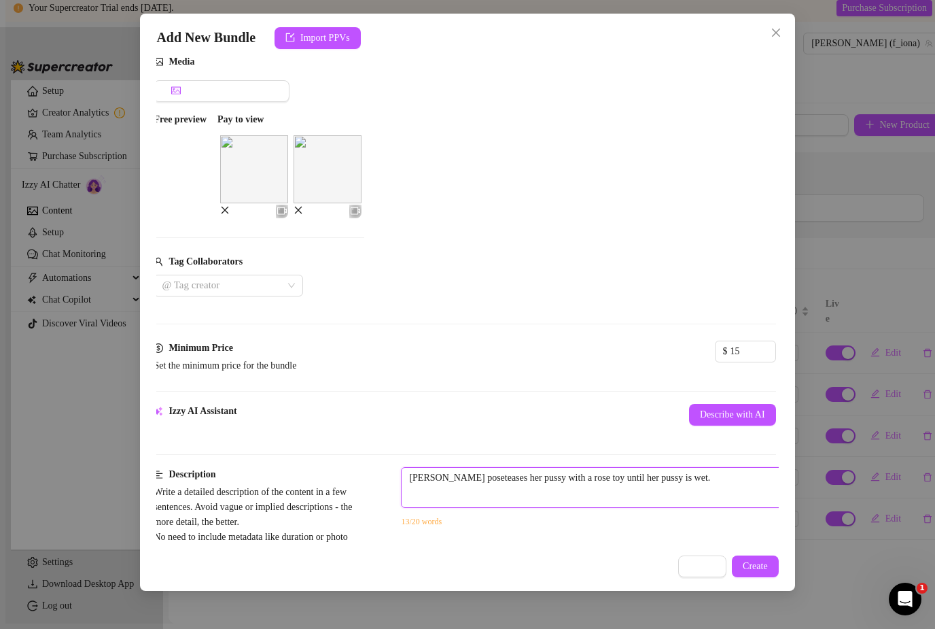
type textarea "[PERSON_NAME] posesteases her pussy with a rose toy until her pussy is wet."
type textarea "[PERSON_NAME] poses teases her pussy with a rose toy until her pussy is wet."
type textarea "[PERSON_NAME] poses oteases her pussy with a rose toy until her pussy is wet."
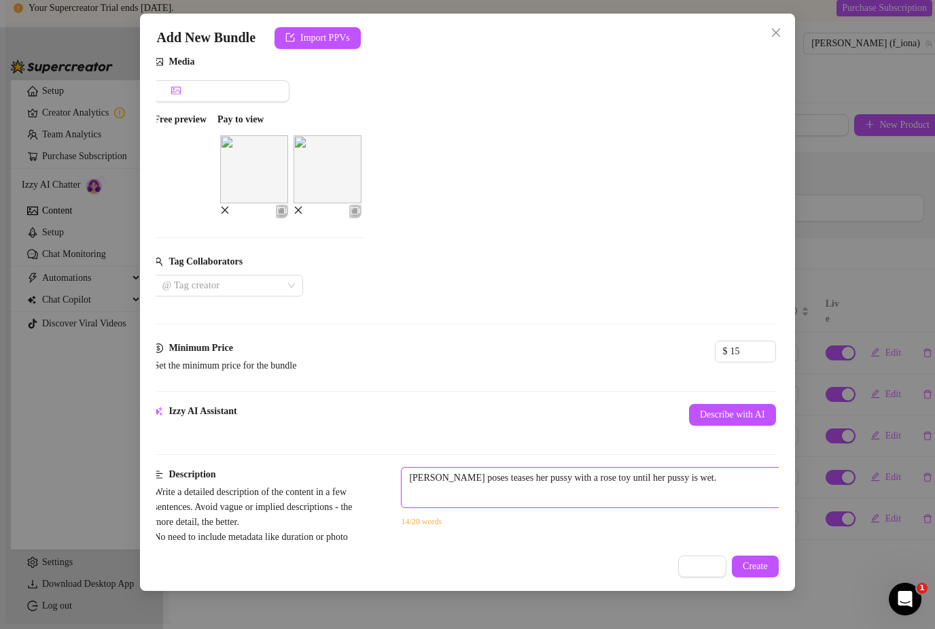
type textarea "[PERSON_NAME] poses oteases her pussy with a rose toy until her pussy is wet."
type textarea "[PERSON_NAME] poses onteases her pussy with a rose toy until her pussy is wet."
type textarea "[PERSON_NAME] poses on teases her pussy with a rose toy until her pussy is wet."
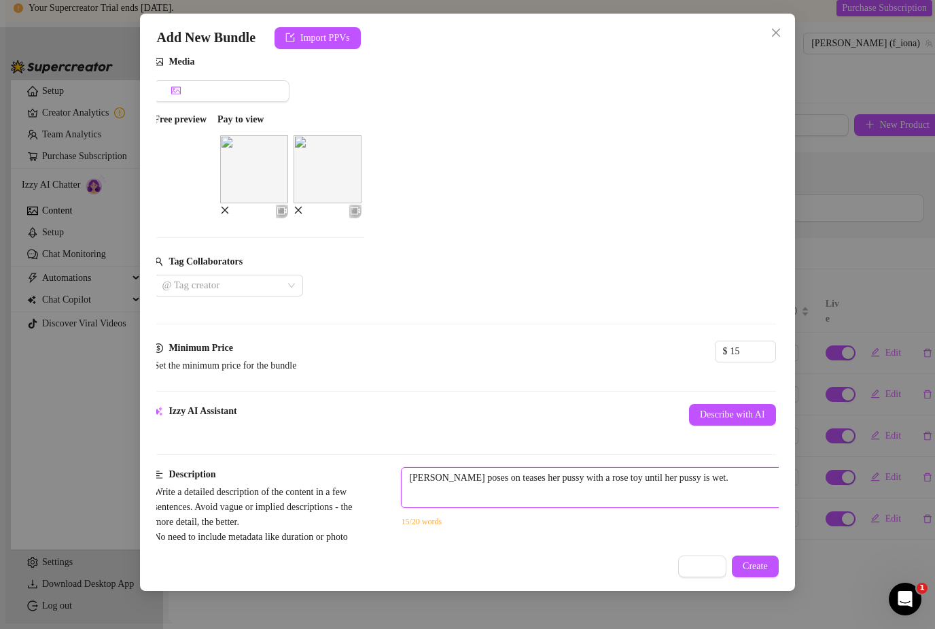
type textarea "[PERSON_NAME] poses on hteases her pussy with a rose toy until her pussy is wet."
type textarea "[PERSON_NAME] poses on heteases her pussy with a rose toy until her pussy is we…"
type textarea "[PERSON_NAME] poses on herteases her pussy with a rose toy until her pussy is w…"
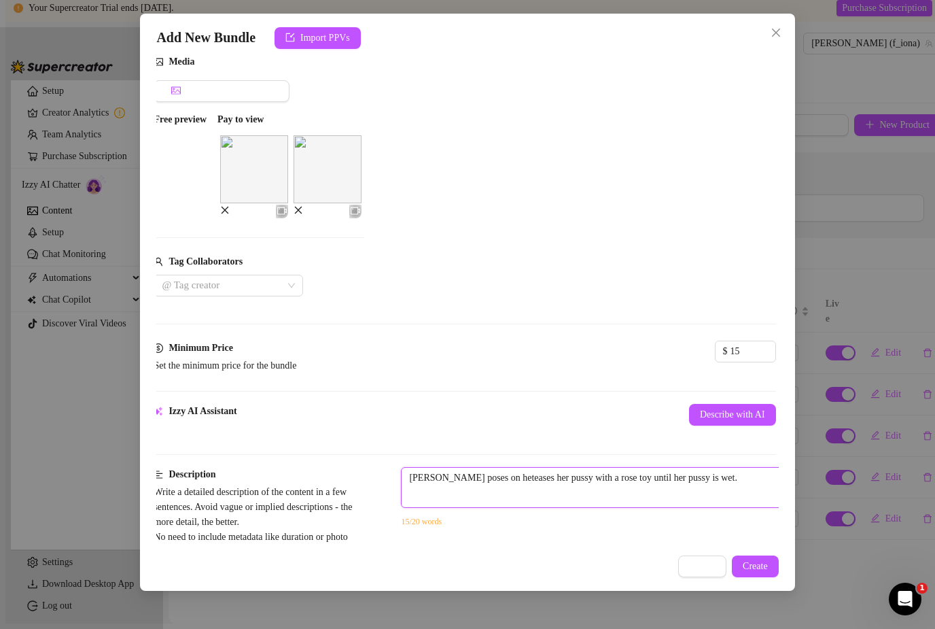
type textarea "[PERSON_NAME] poses on herteases her pussy with a rose toy until her pussy is w…"
type textarea "[PERSON_NAME] poses on her teases her pussy with a rose toy until her pussy is …"
type textarea "[PERSON_NAME] poses on her bteases her pussy with a rose toy until her pussy is…"
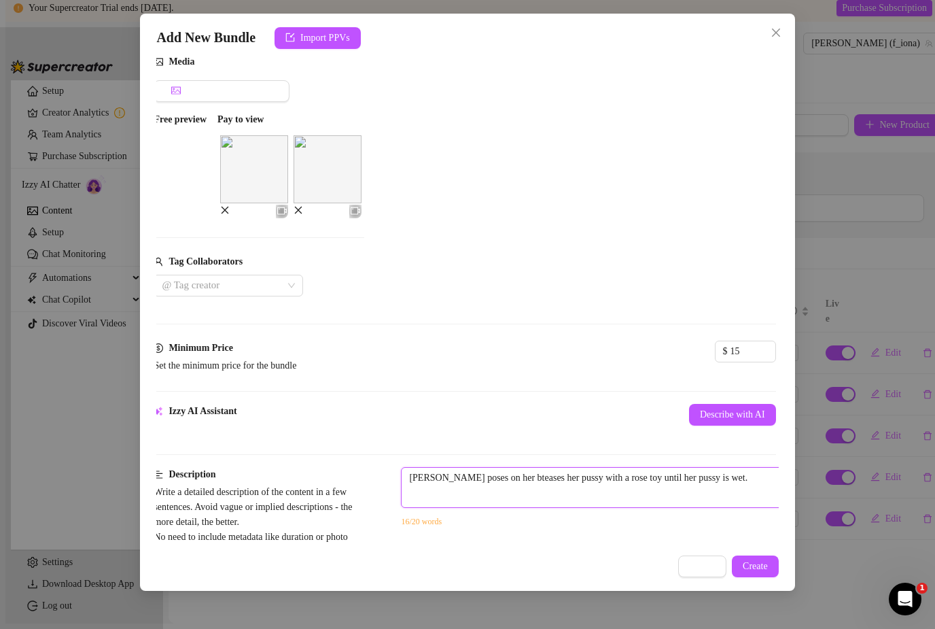
type textarea "[PERSON_NAME] poses on her beteases her pussy with a rose toy until her pussy i…"
type textarea "[PERSON_NAME] poses on her bedteases her pussy with a rose toy until her pussy …"
type textarea "[PERSON_NAME] poses on her bed teases her pussy with a rose toy until her pussy…"
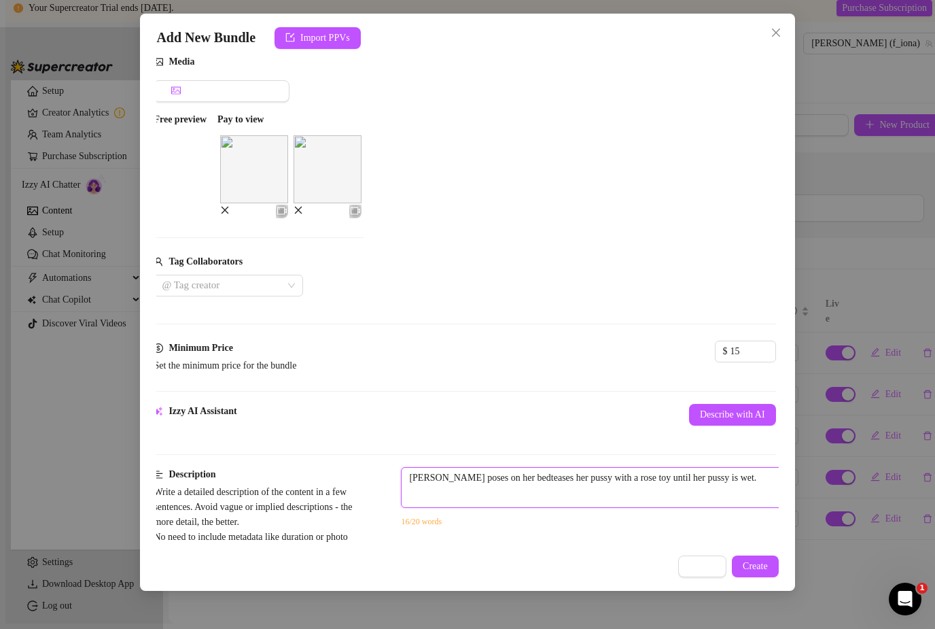
type textarea "[PERSON_NAME] poses on her bed teases her pussy with a rose toy until her pussy…"
type textarea "[PERSON_NAME] poses on her bed iteases her pussy with a rose toy until her puss…"
type textarea "[PERSON_NAME] poses on her bed inteases her pussy with a rose toy until her pus…"
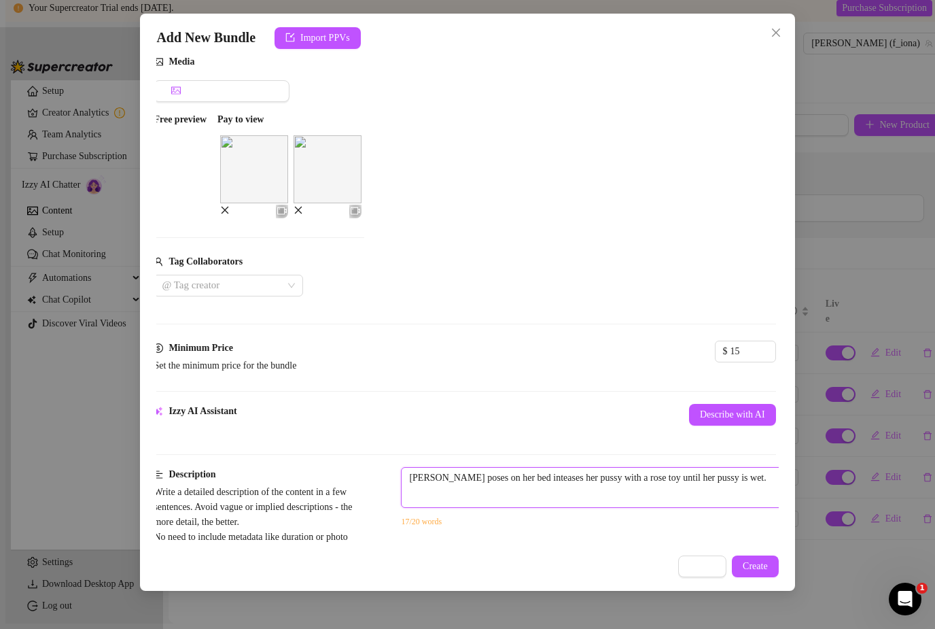
type textarea "[PERSON_NAME] poses on her bed in teases her pussy with a rose toy until her pu…"
type textarea "[PERSON_NAME] poses on her bed in ateases her pussy with a rose toy until her p…"
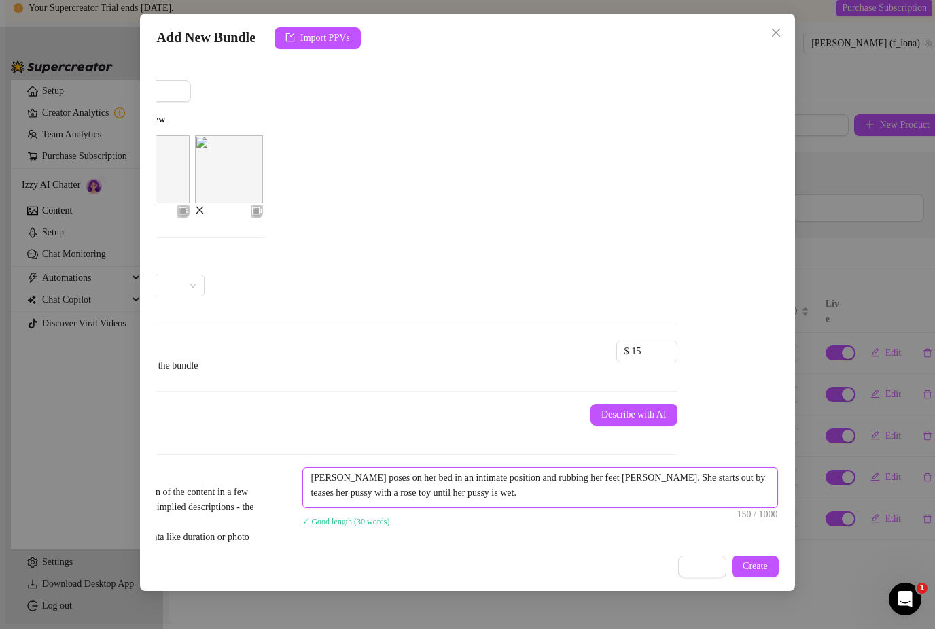
click at [722, 468] on textarea "[PERSON_NAME] poses on her bed in an intimate position and rubbing her feet [PE…" at bounding box center [540, 485] width 474 height 35
click at [551, 476] on textarea "[PERSON_NAME] poses on her bed in an intimate position and rubbing her feet [PE…" at bounding box center [540, 485] width 474 height 35
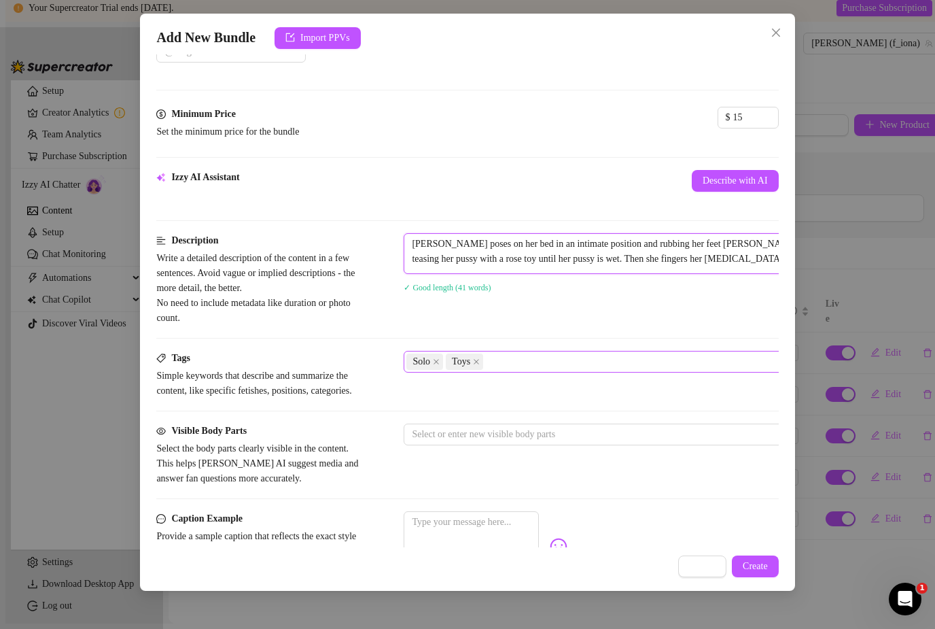
scroll to position [394, 0]
click at [574, 352] on div "Solo Toys" at bounding box center [634, 361] width 456 height 19
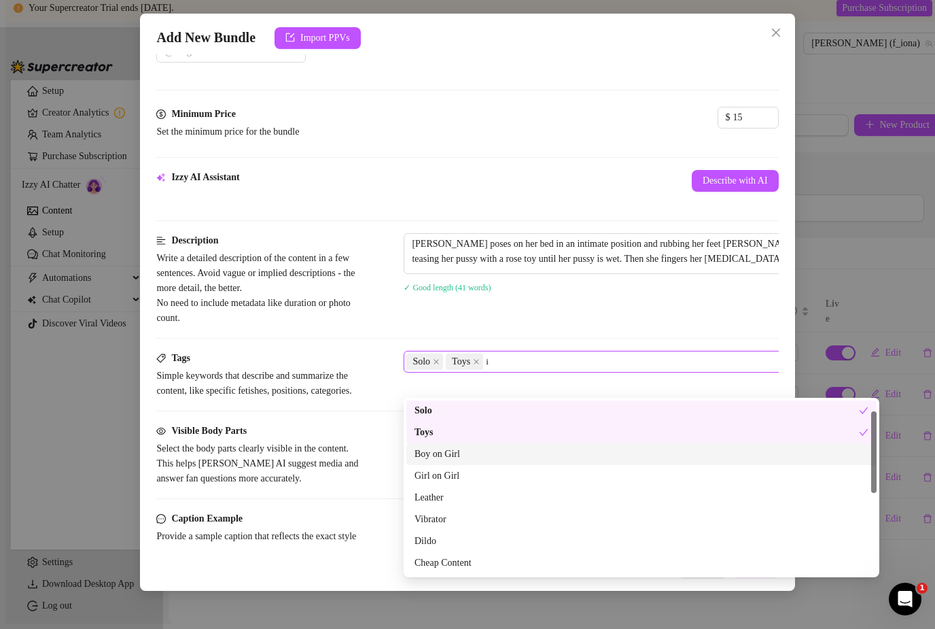
scroll to position [0, 0]
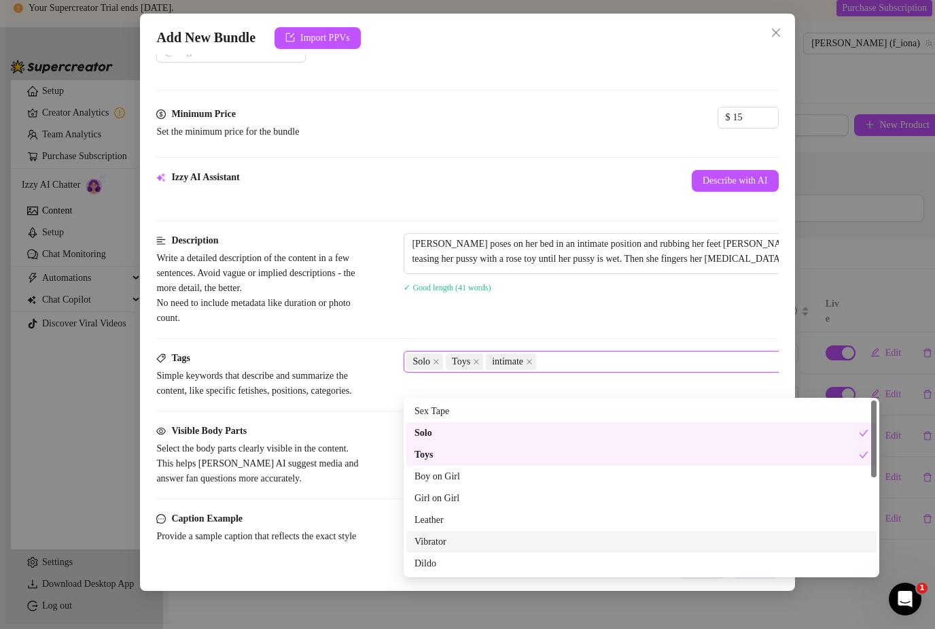
click at [439, 534] on div "Vibrator" at bounding box center [642, 541] width 454 height 15
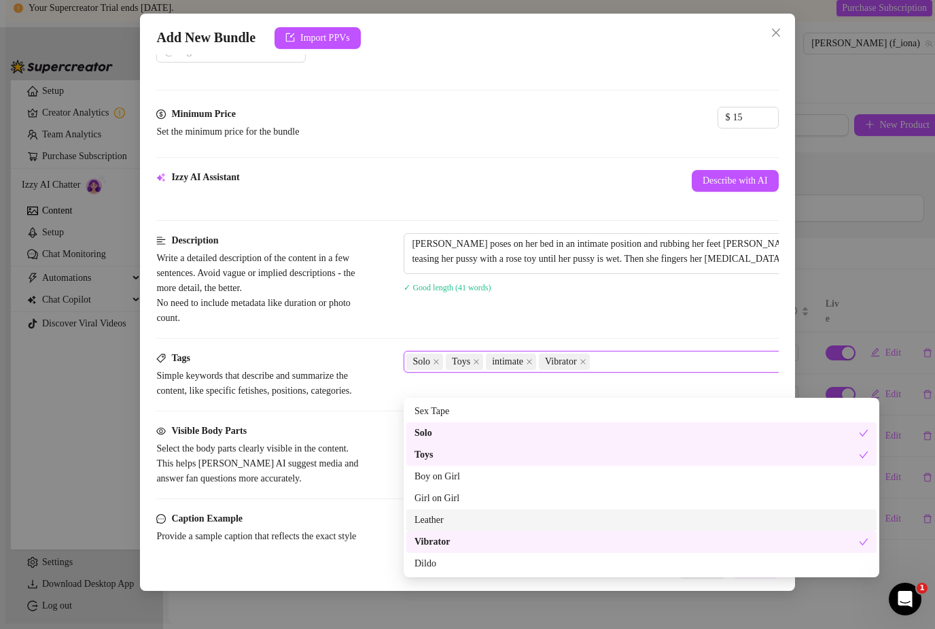
click at [365, 423] on div "Tags Simple keywords that describe and summarize the content, like specific fet…" at bounding box center [467, 387] width 622 height 73
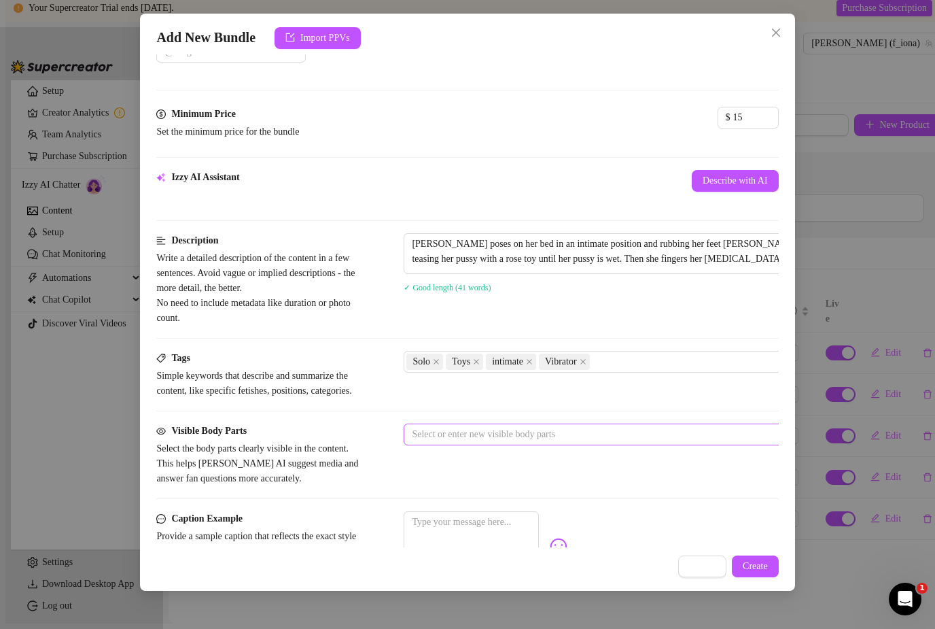
click at [436, 440] on div at bounding box center [634, 434] width 456 height 19
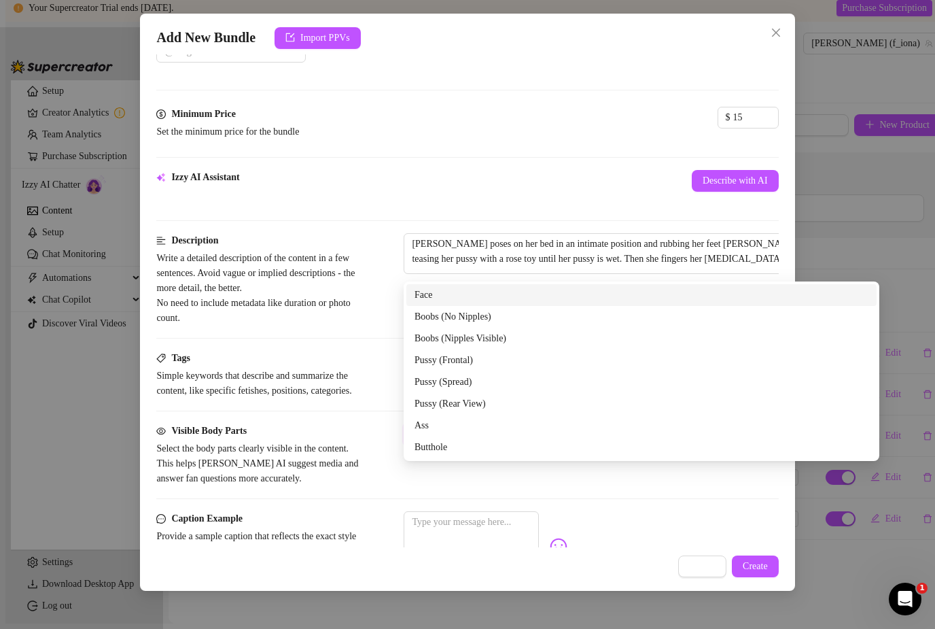
click at [455, 284] on div "Face" at bounding box center [641, 295] width 470 height 22
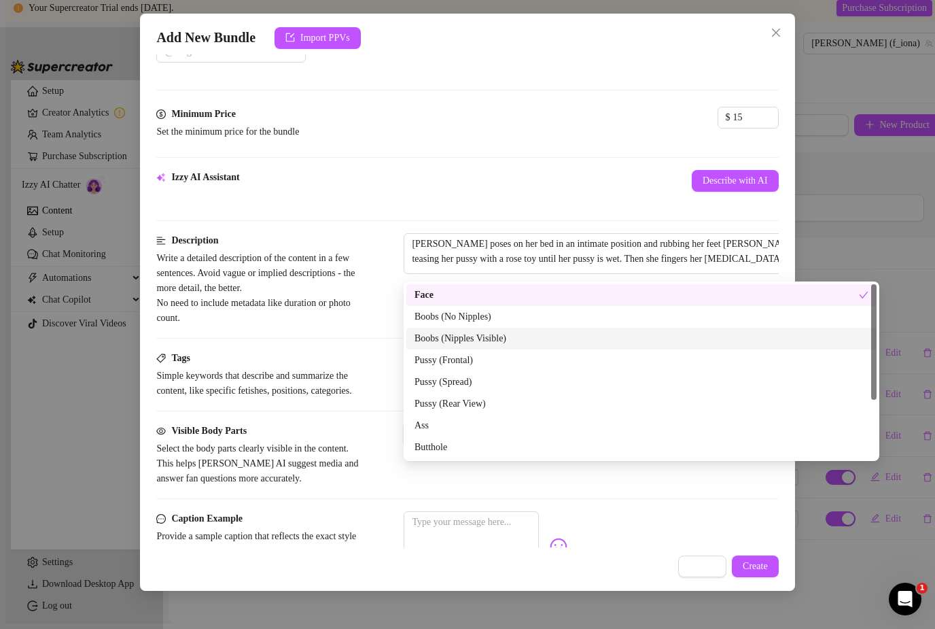
click at [510, 331] on div "Boobs (Nipples Visible)" at bounding box center [642, 338] width 454 height 15
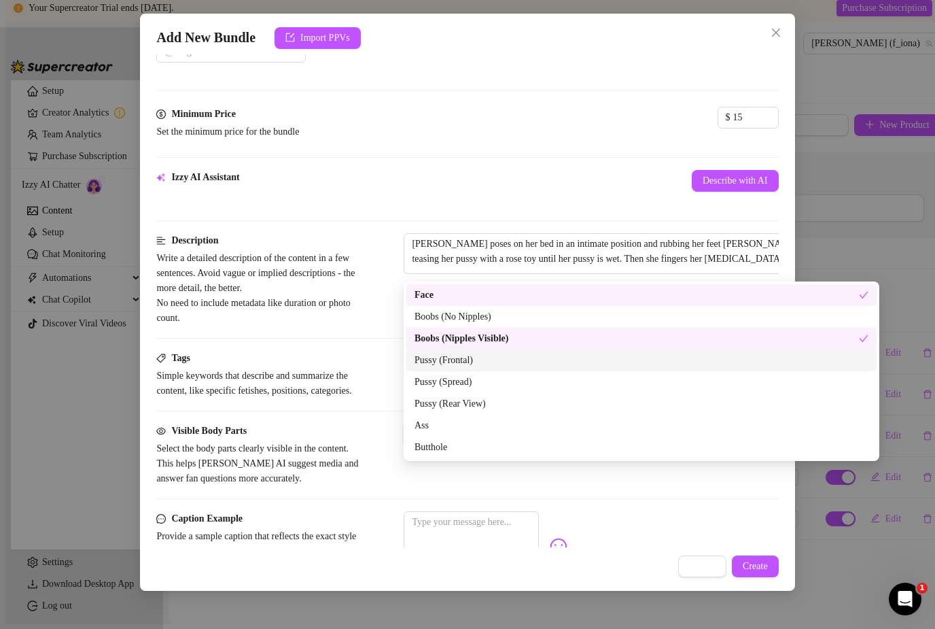
click at [470, 353] on div "Pussy (Frontal)" at bounding box center [642, 360] width 454 height 15
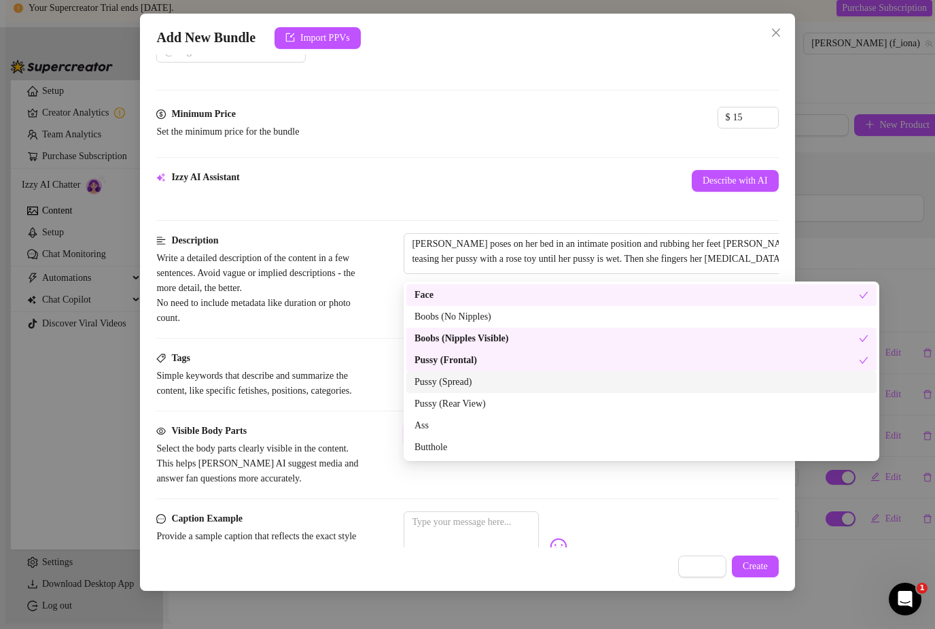
click at [477, 371] on div "Pussy (Spread)" at bounding box center [641, 382] width 470 height 22
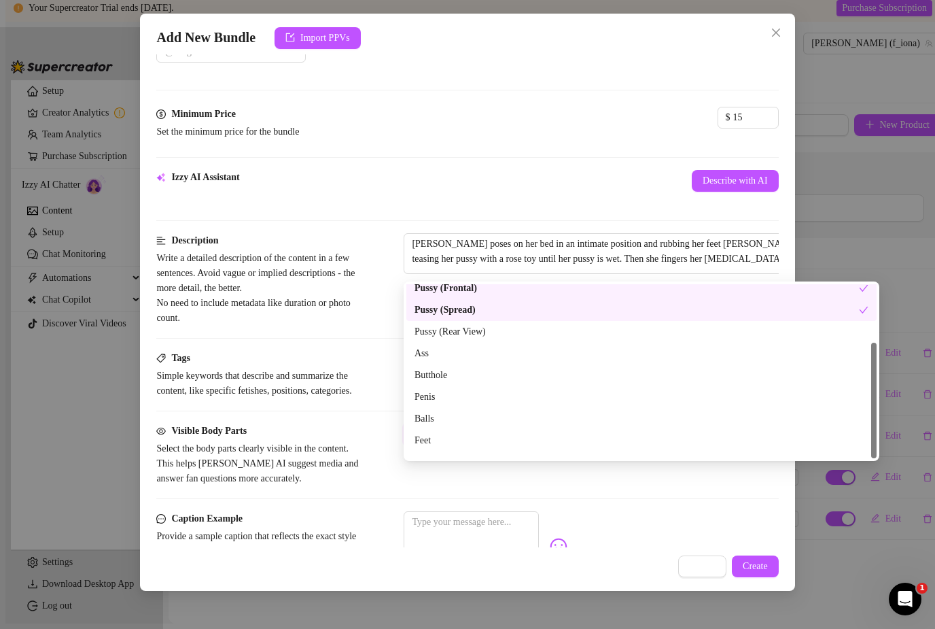
scroll to position [87, 0]
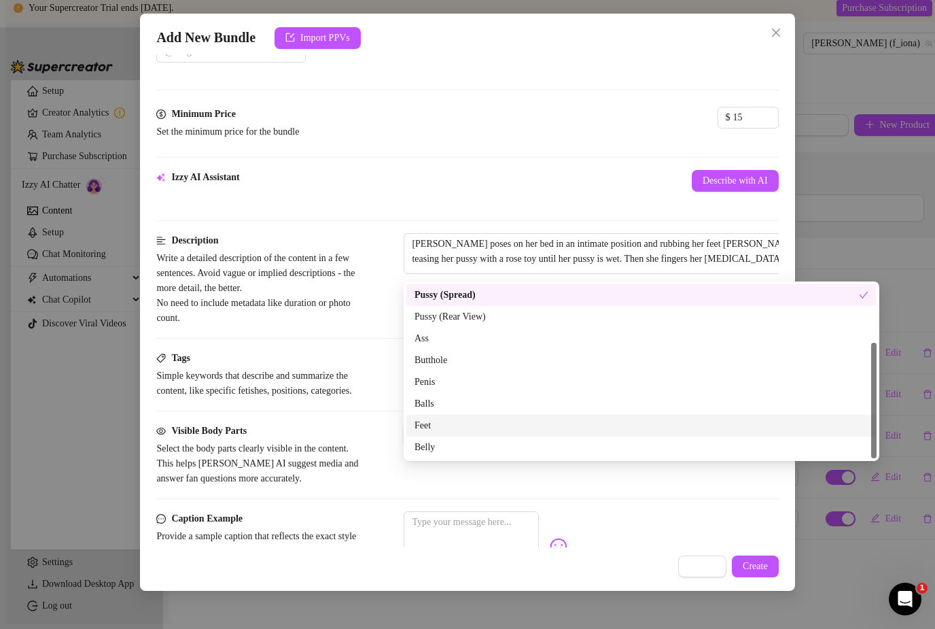
click at [438, 415] on div "Feet" at bounding box center [641, 426] width 470 height 22
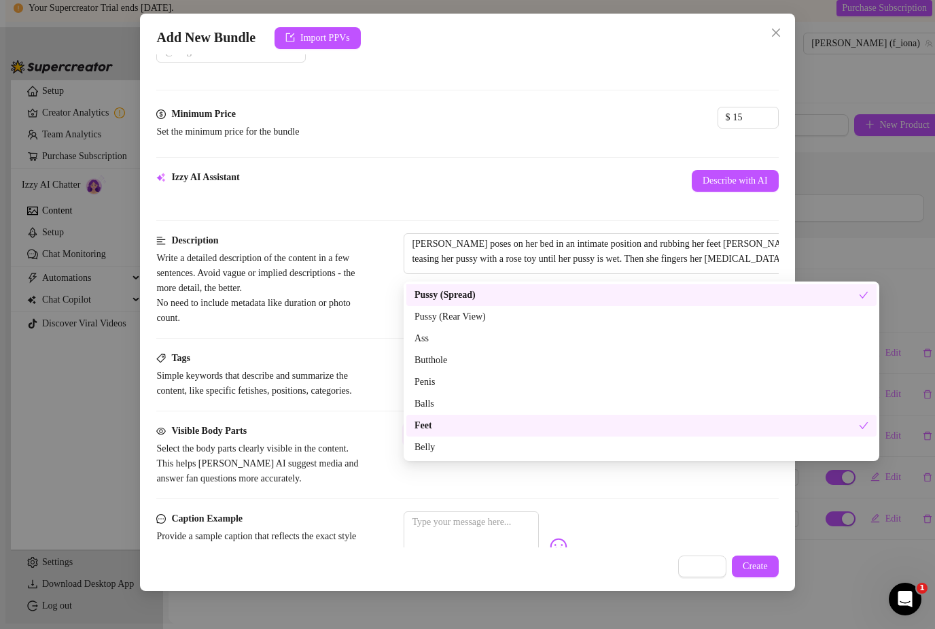
click at [447, 440] on div "Belly" at bounding box center [642, 447] width 454 height 15
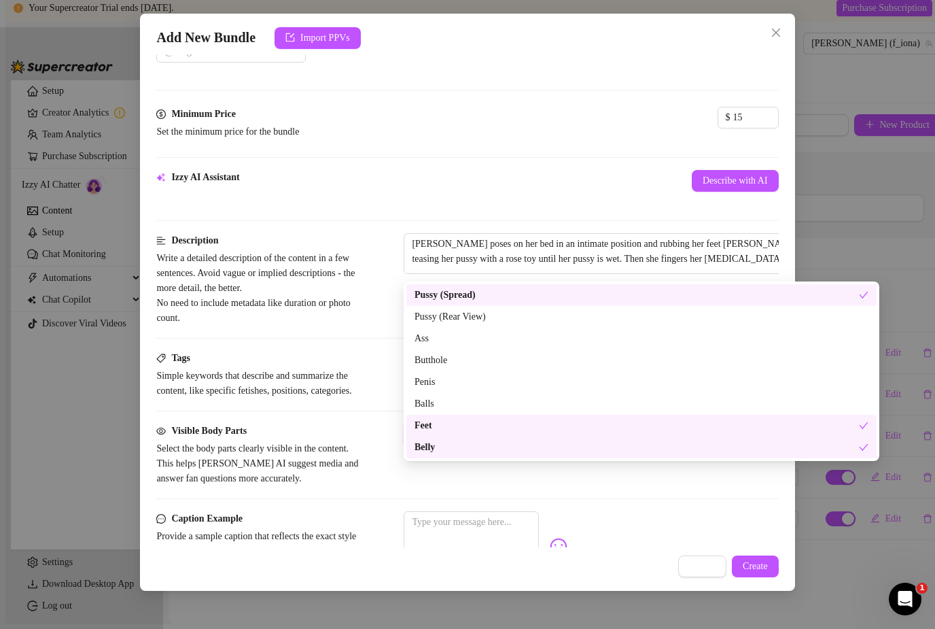
click at [344, 332] on div "Description Write a detailed description of the content in a few sentences. Avo…" at bounding box center [467, 292] width 622 height 118
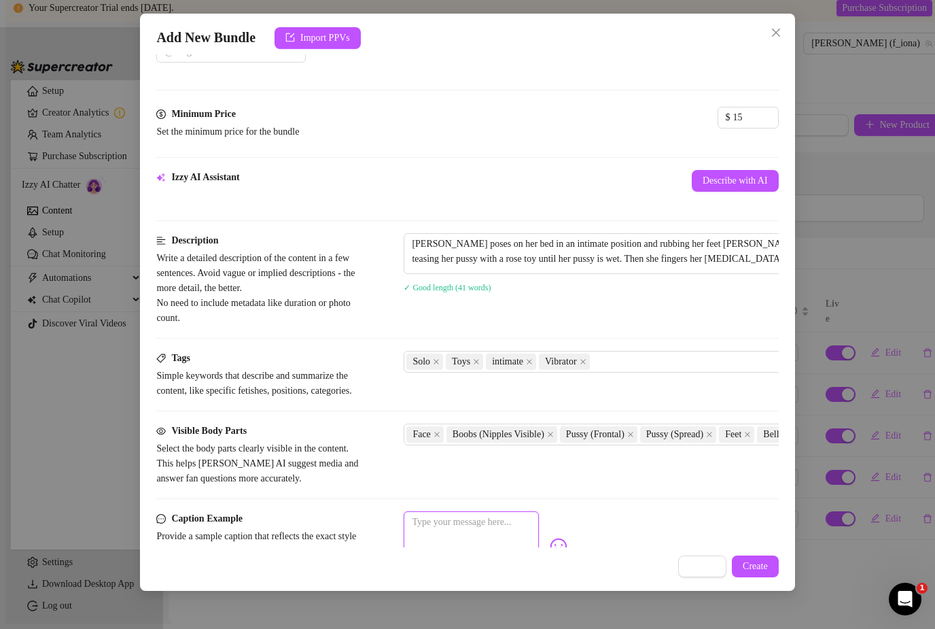
click at [539, 538] on textarea at bounding box center [471, 538] width 135 height 54
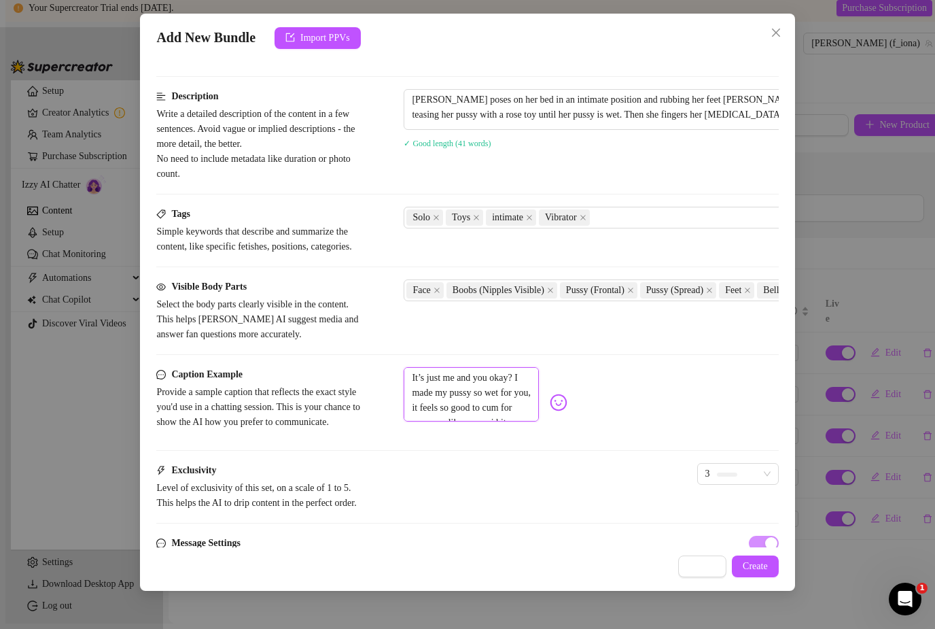
scroll to position [538, 0]
click at [775, 577] on button "Create" at bounding box center [755, 566] width 47 height 22
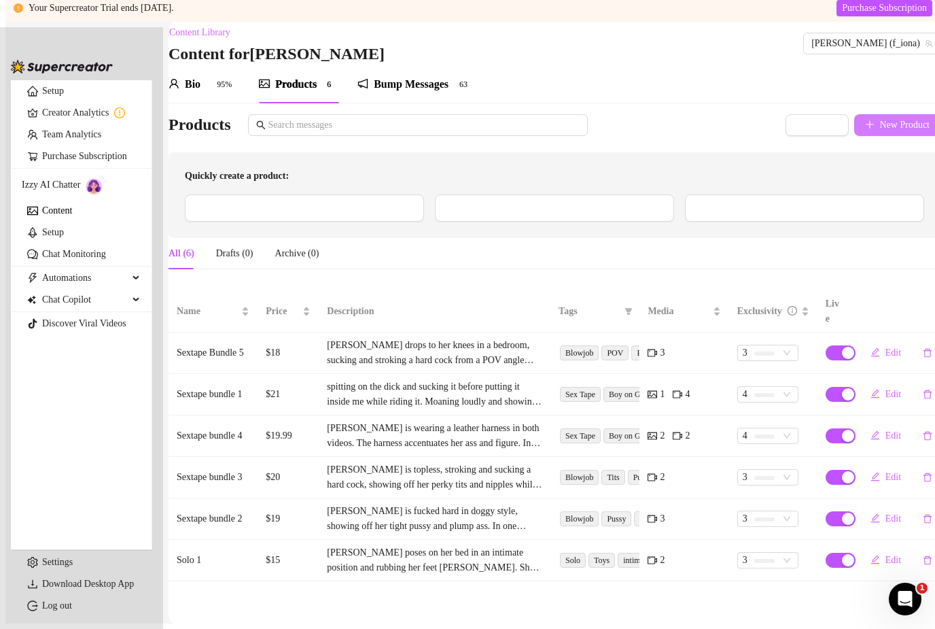
click at [880, 120] on span "New Product" at bounding box center [905, 125] width 50 height 11
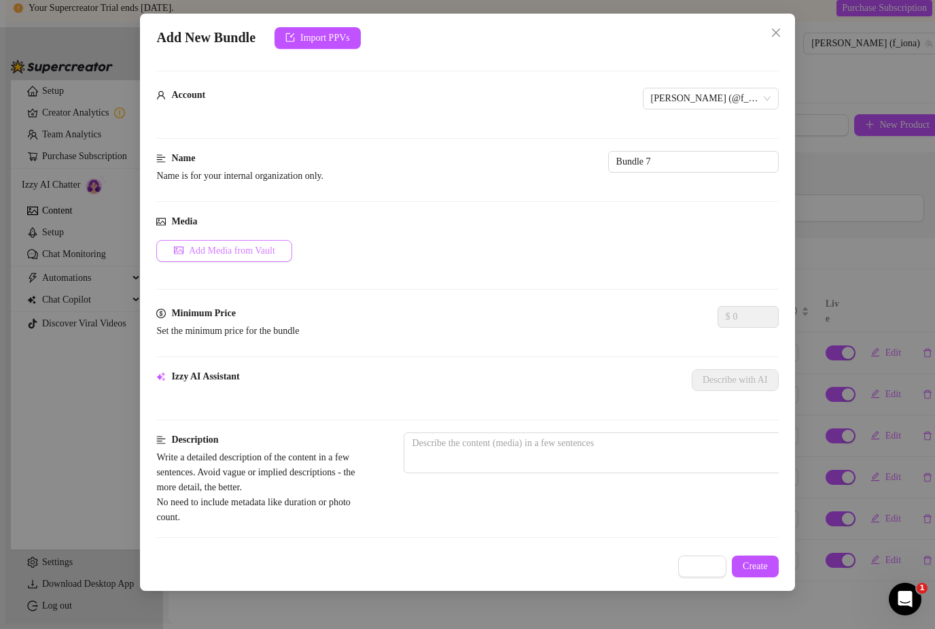
click at [256, 245] on span "Add Media from Vault" at bounding box center [232, 250] width 86 height 11
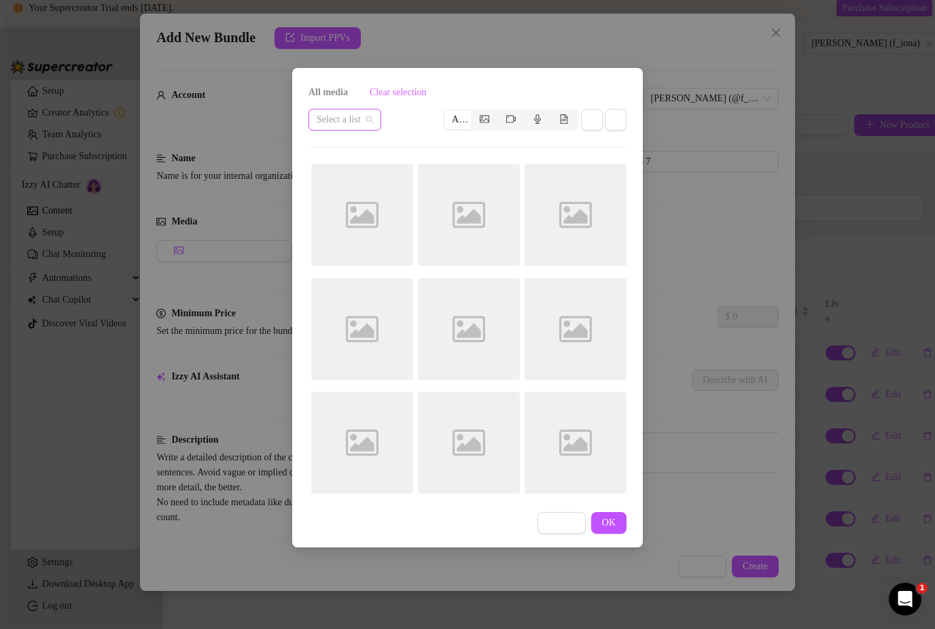
click at [373, 119] on span at bounding box center [345, 119] width 56 height 20
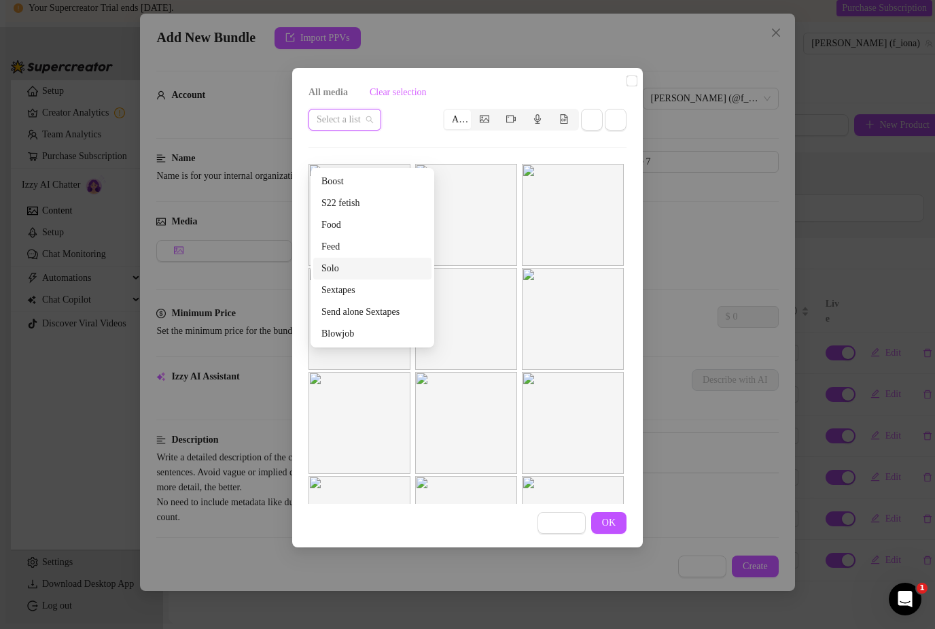
click at [351, 261] on div "Solo" at bounding box center [372, 268] width 102 height 15
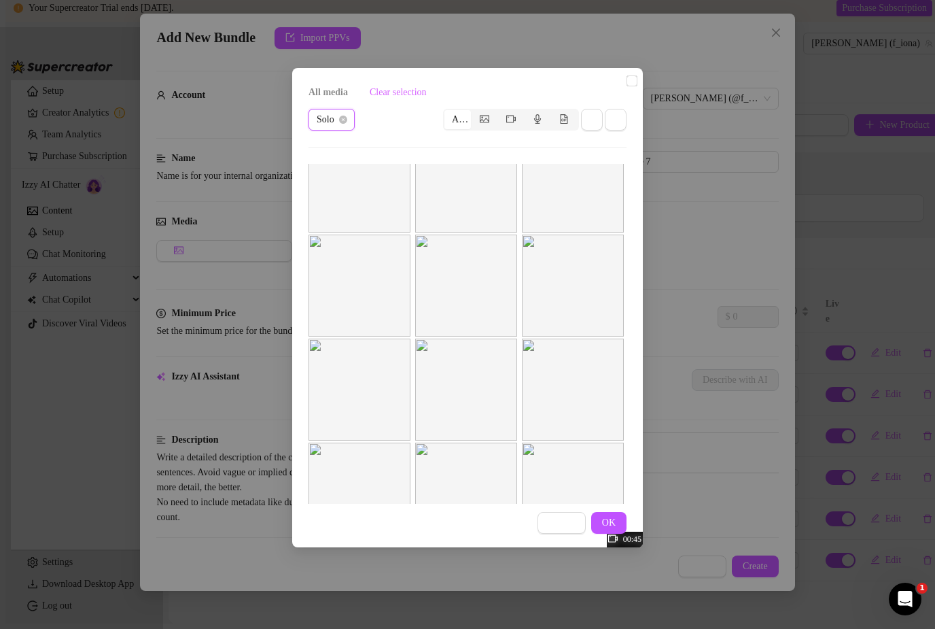
scroll to position [182, 0]
click at [627, 86] on input "checkbox" at bounding box center [632, 80] width 11 height 11
click at [608, 522] on span "OK" at bounding box center [609, 522] width 14 height 11
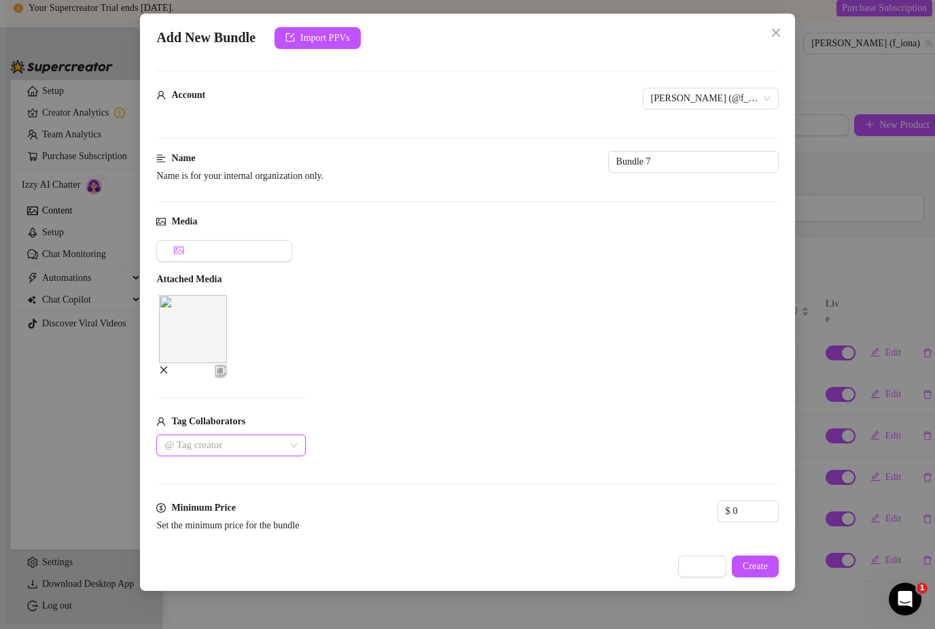
click at [491, 146] on div "Account [PERSON_NAME] (@f_iona)" at bounding box center [467, 119] width 622 height 63
click at [608, 154] on input "Bundle 7" at bounding box center [693, 162] width 171 height 22
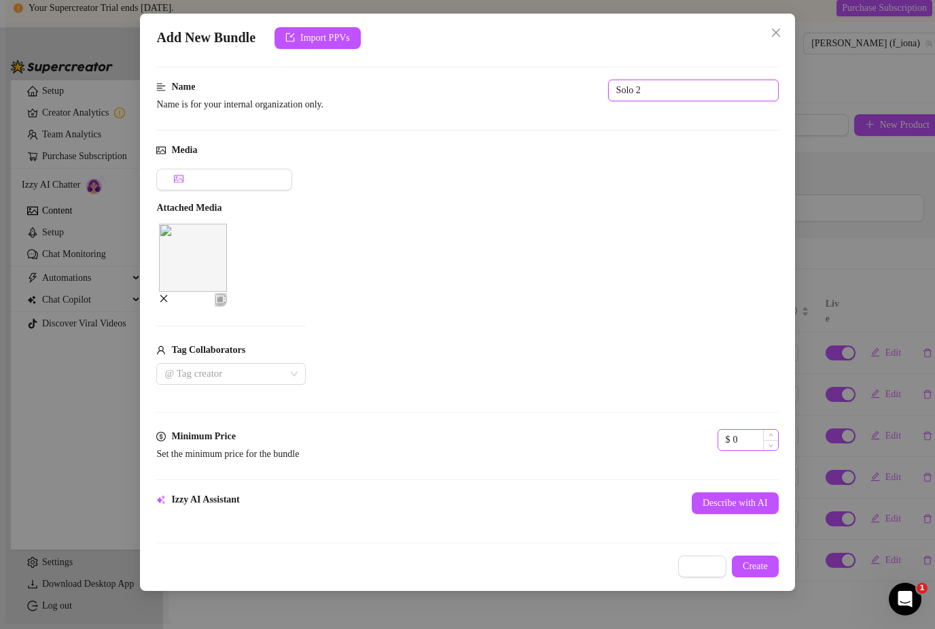
scroll to position [72, 0]
click at [733, 433] on input "0" at bounding box center [755, 439] width 45 height 20
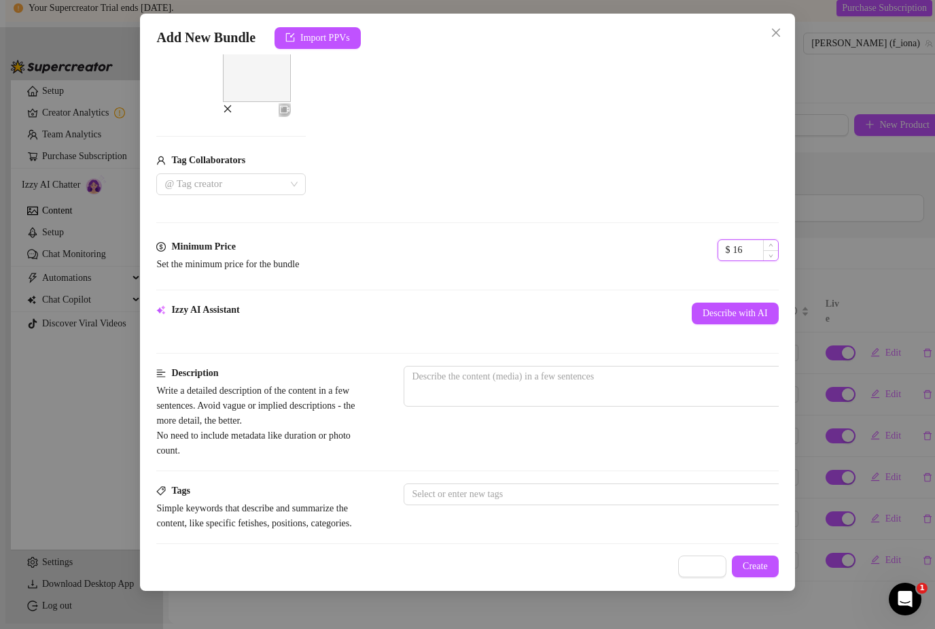
scroll to position [264, 0]
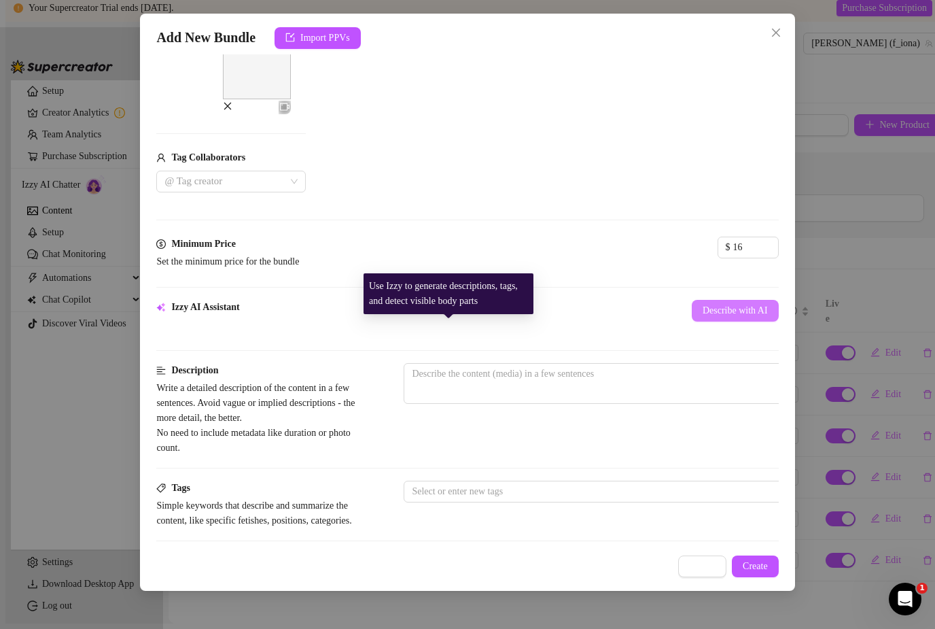
click at [692, 309] on button "Describe with AI" at bounding box center [735, 311] width 87 height 22
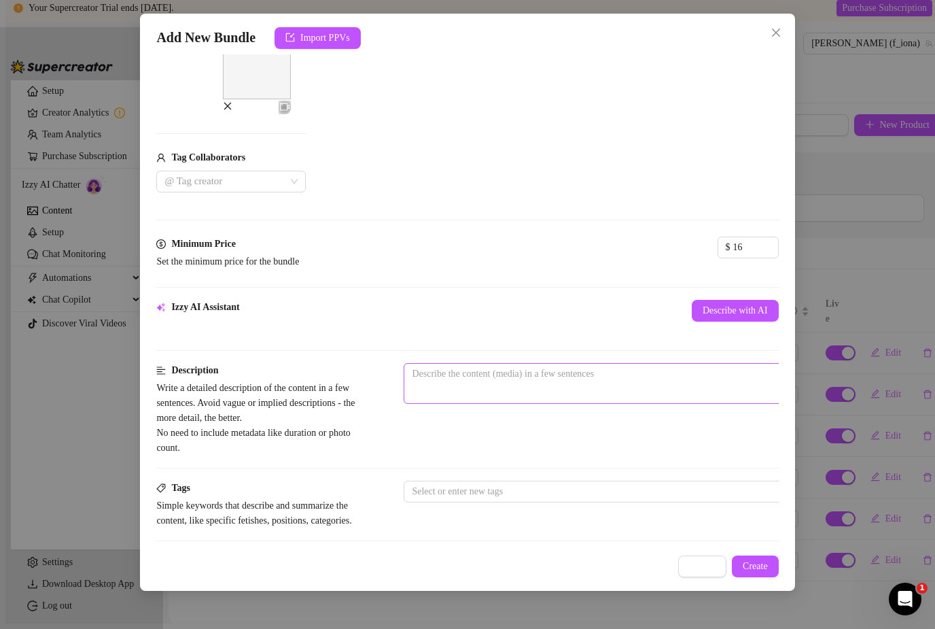
click at [448, 372] on span "0 / 1000" at bounding box center [642, 383] width 476 height 41
click at [436, 372] on span "0 / 1000" at bounding box center [642, 383] width 476 height 41
click at [489, 366] on textarea at bounding box center [641, 374] width 474 height 20
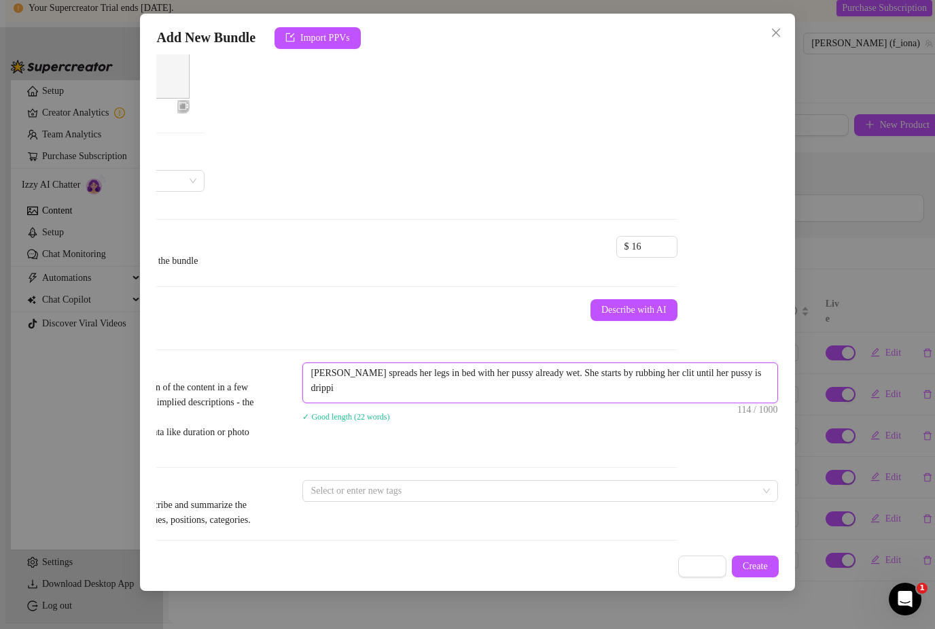
scroll to position [0, 0]
click at [512, 376] on textarea "[PERSON_NAME] spreads her legs in bed with her pussy already wet. She starts by…" at bounding box center [540, 380] width 474 height 35
click at [414, 375] on textarea "[PERSON_NAME] spreads her legs in bed with her pussy already wet. She starts by…" at bounding box center [540, 380] width 474 height 35
click at [589, 379] on textarea "[PERSON_NAME] spreads her legs in bed with her pussy already wet. She starts by…" at bounding box center [540, 380] width 474 height 35
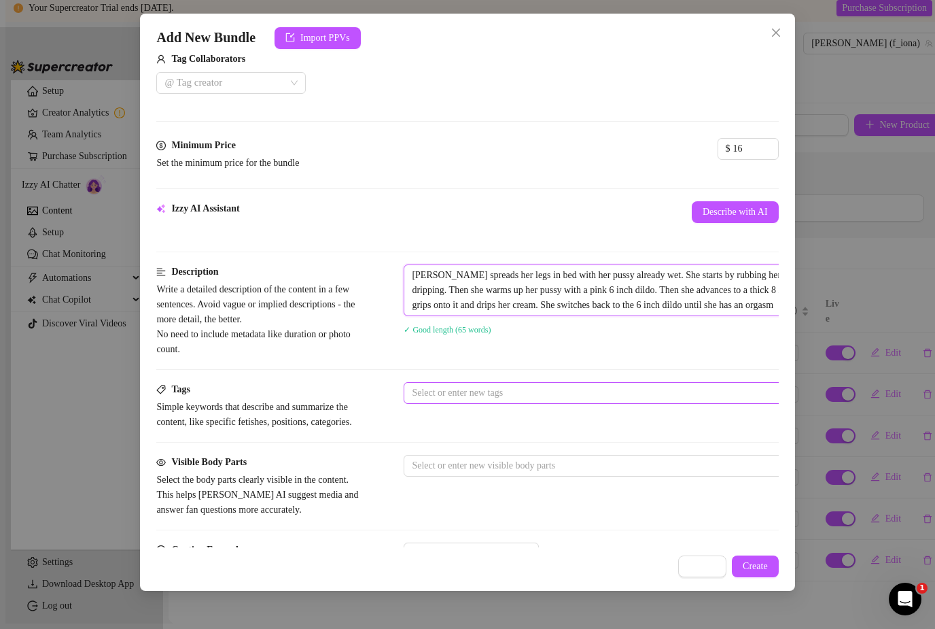
scroll to position [363, 0]
click at [555, 384] on div at bounding box center [634, 392] width 456 height 19
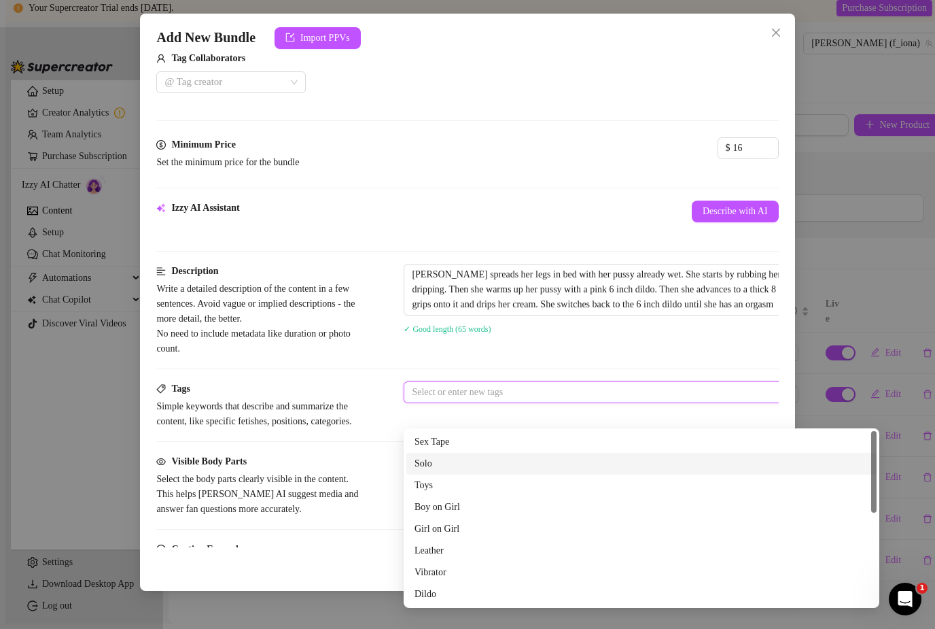
click at [457, 456] on div "Solo" at bounding box center [642, 463] width 454 height 15
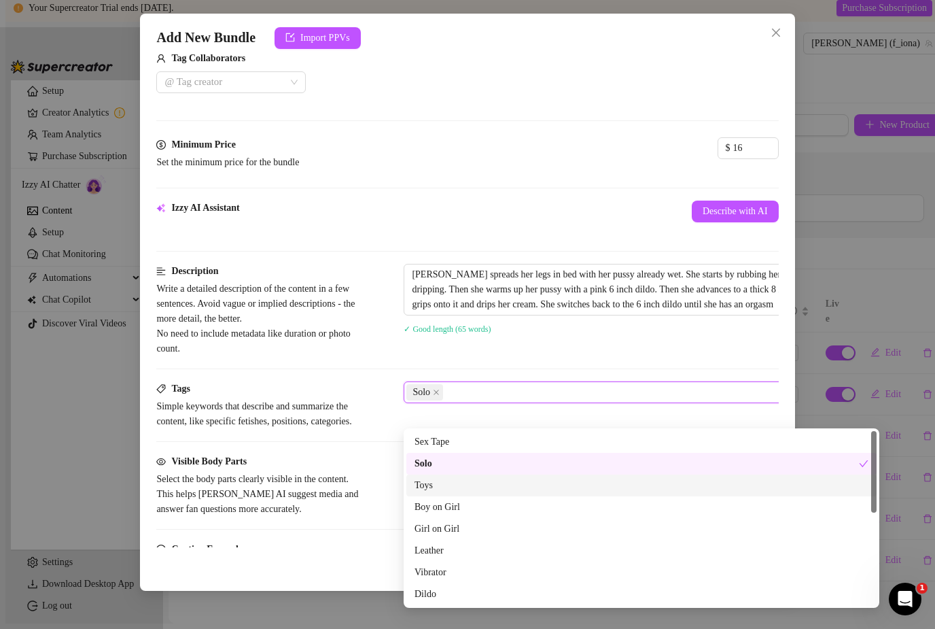
click at [447, 478] on div "Toys" at bounding box center [642, 485] width 454 height 15
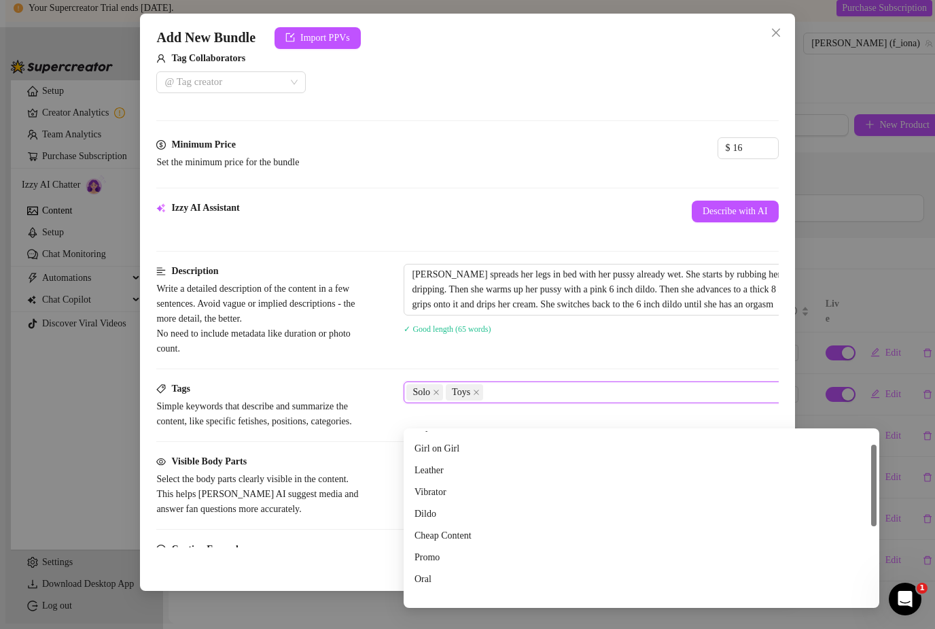
scroll to position [92, 0]
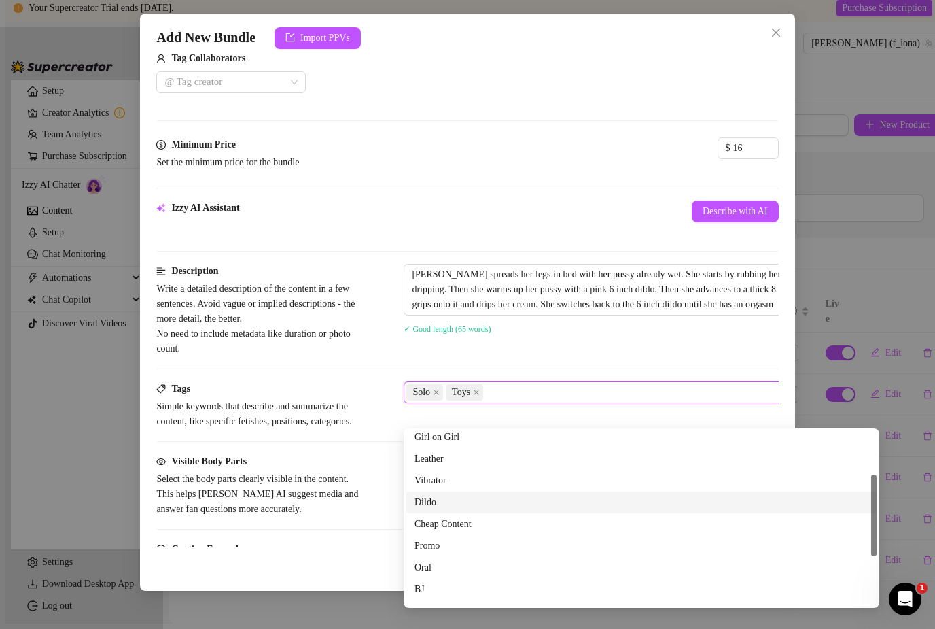
click at [441, 495] on div "Dildo" at bounding box center [642, 502] width 454 height 15
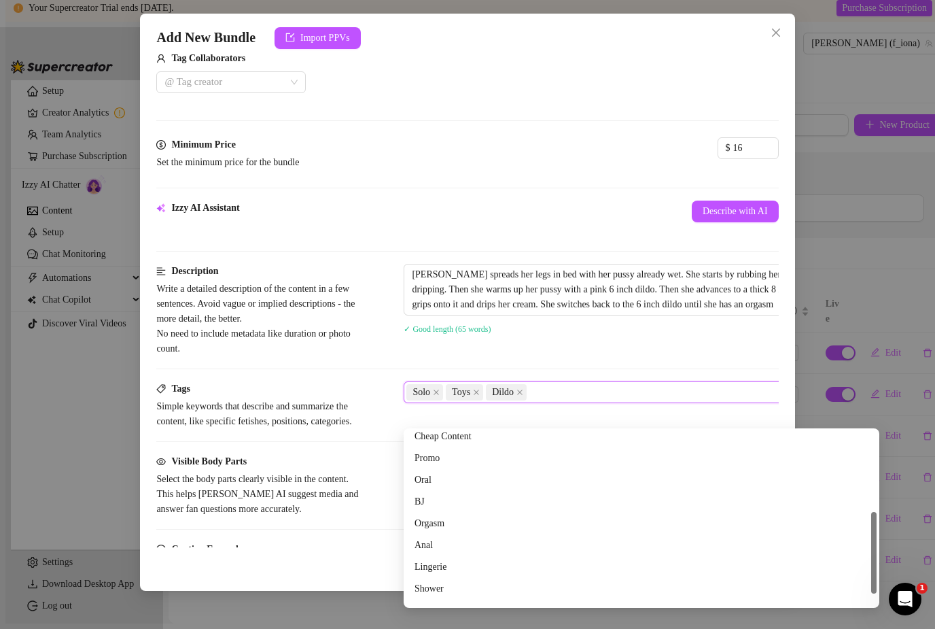
scroll to position [196, 0]
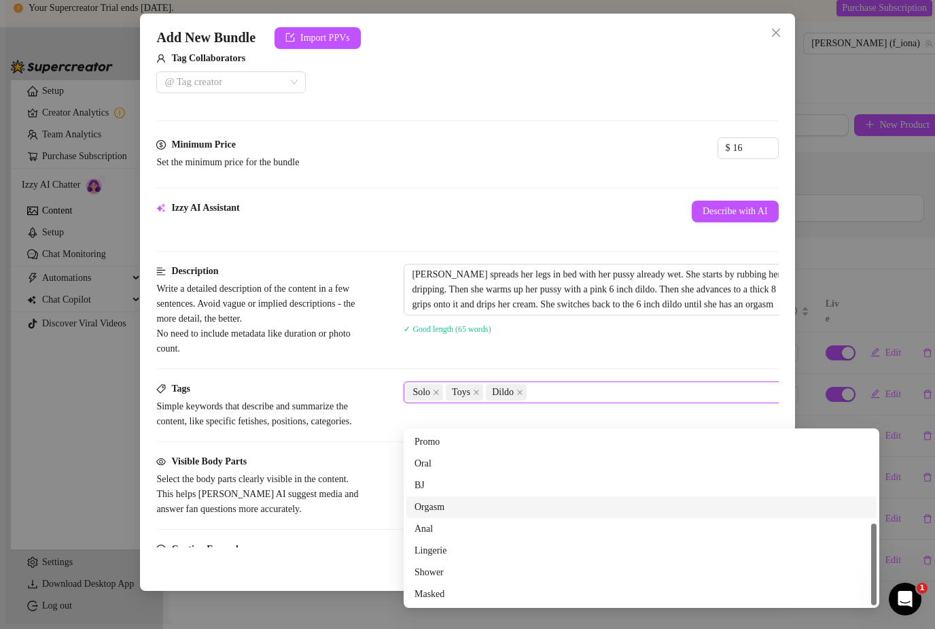
click at [441, 500] on div "Orgasm" at bounding box center [642, 507] width 454 height 15
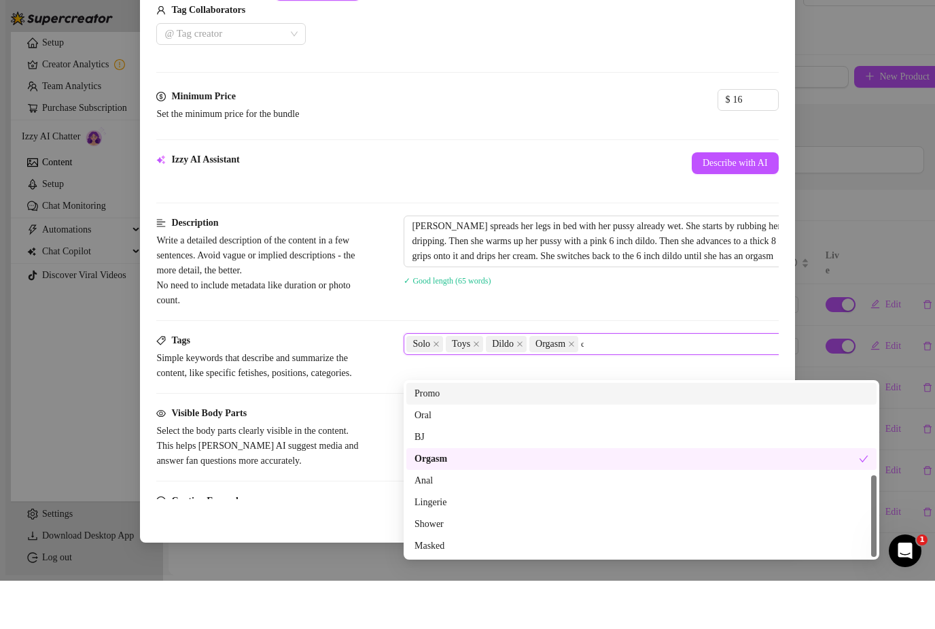
scroll to position [43, 0]
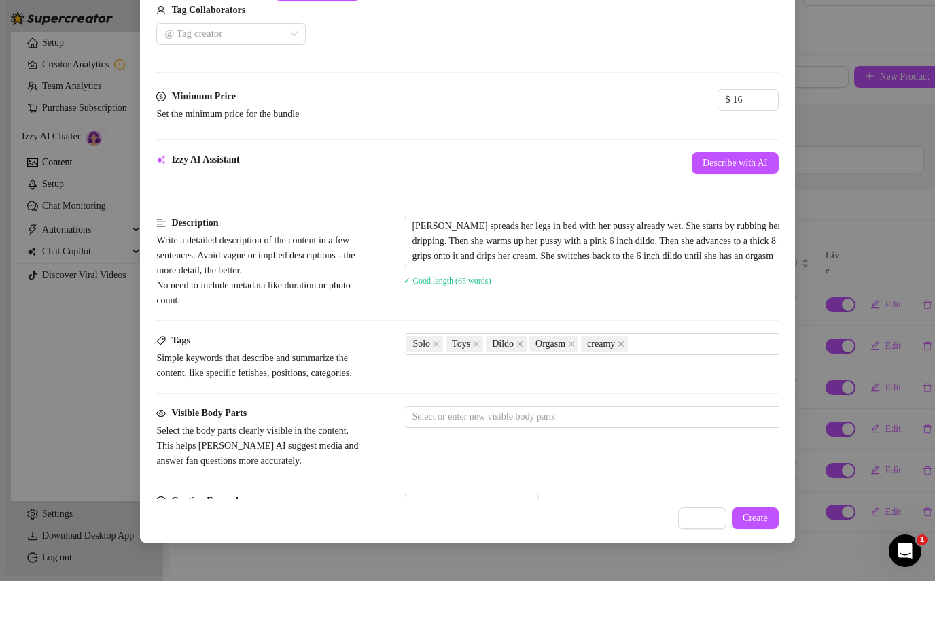
click at [596, 300] on div "Description Write a detailed description of the content in a few sentences. Avo…" at bounding box center [467, 323] width 622 height 118
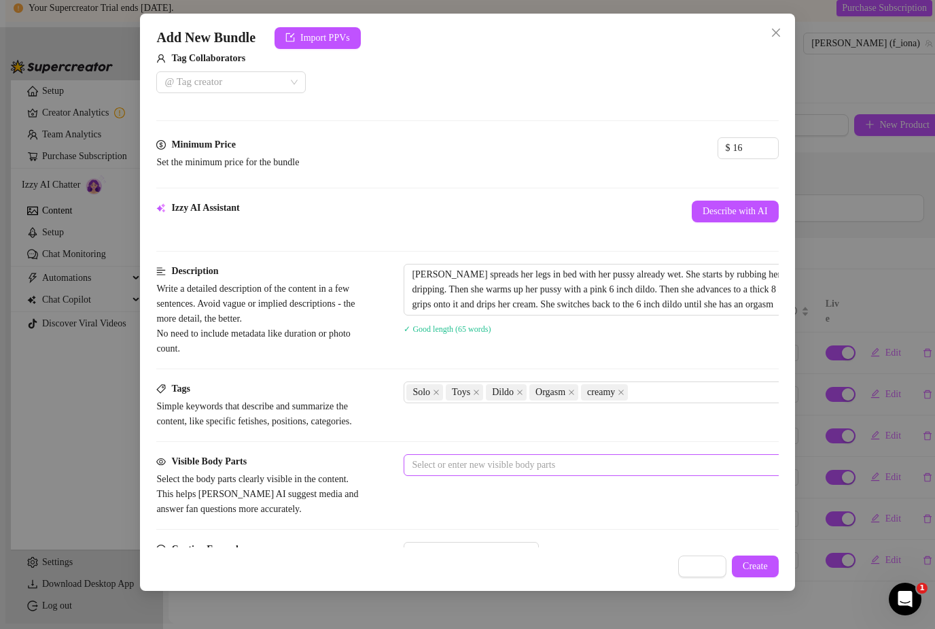
click at [523, 473] on div at bounding box center [634, 464] width 456 height 19
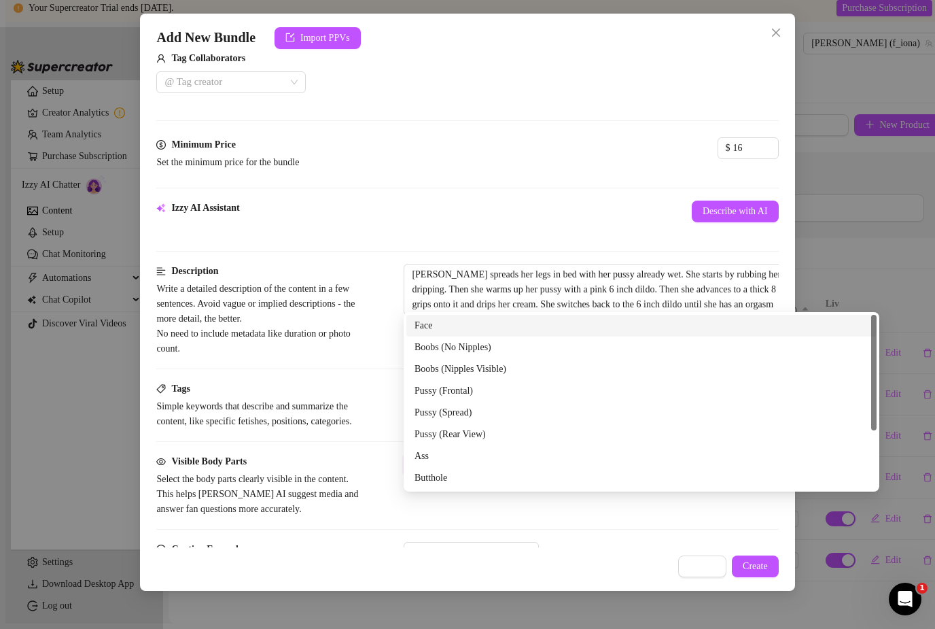
click at [470, 318] on div "Face" at bounding box center [642, 325] width 454 height 15
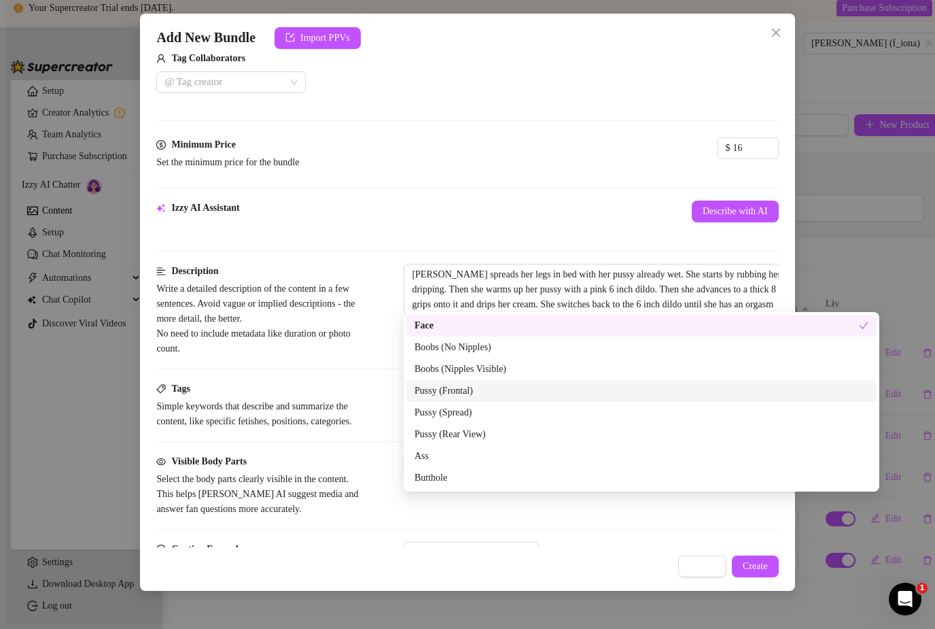
click at [453, 383] on div "Pussy (Frontal)" at bounding box center [642, 390] width 454 height 15
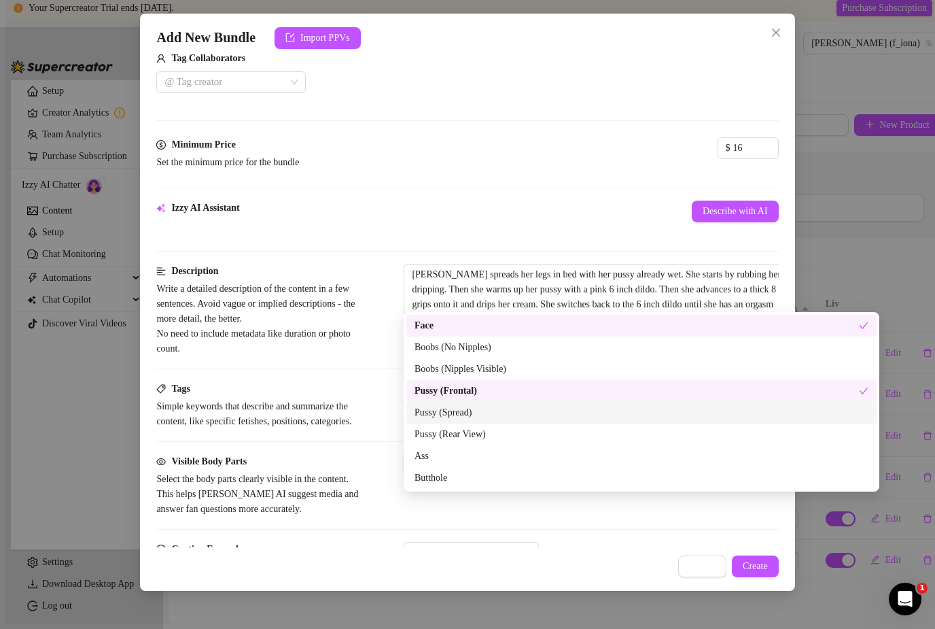
click at [454, 405] on div "Pussy (Spread)" at bounding box center [642, 412] width 454 height 15
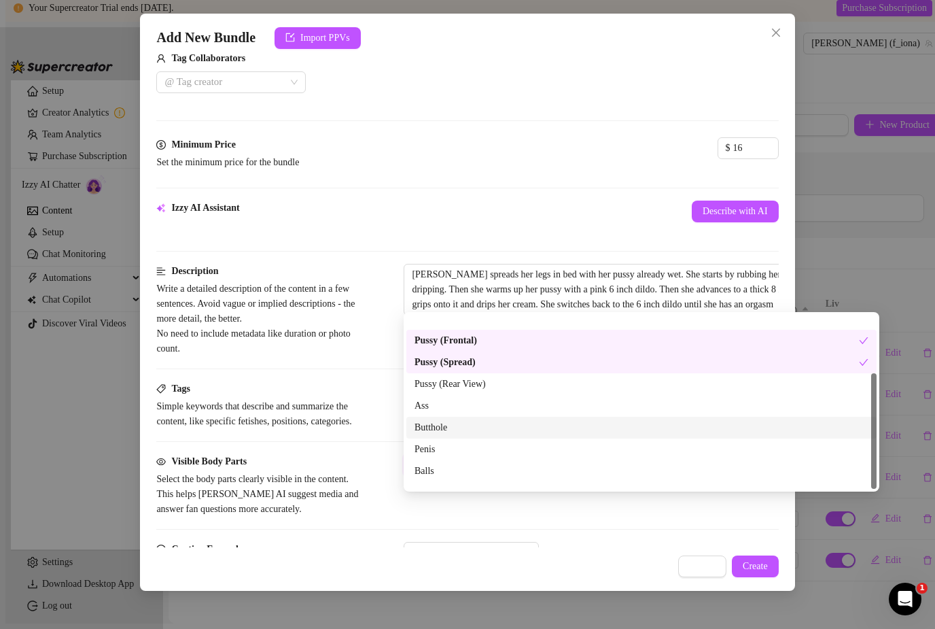
scroll to position [87, 0]
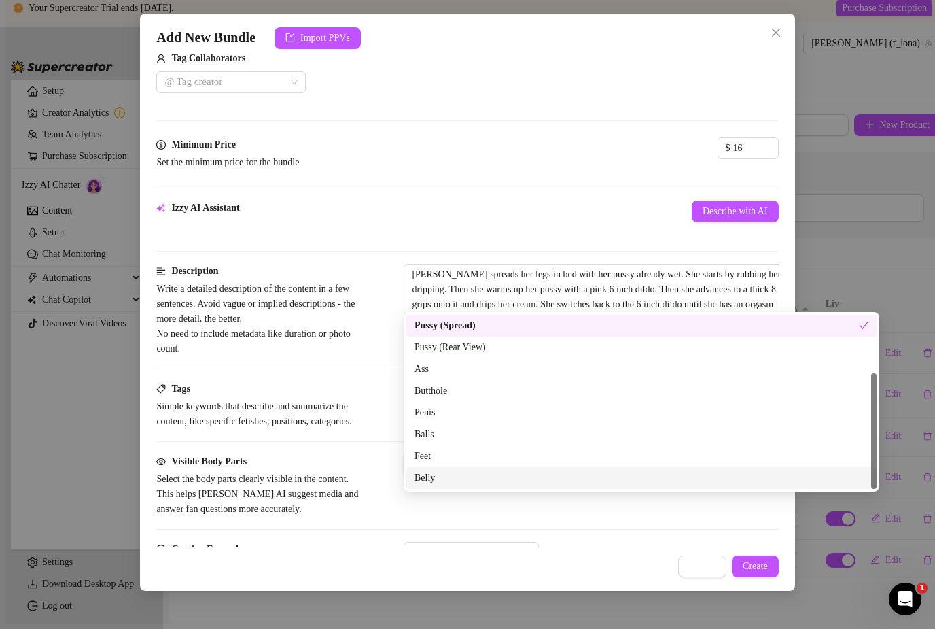
click at [444, 470] on div "Belly" at bounding box center [642, 477] width 454 height 15
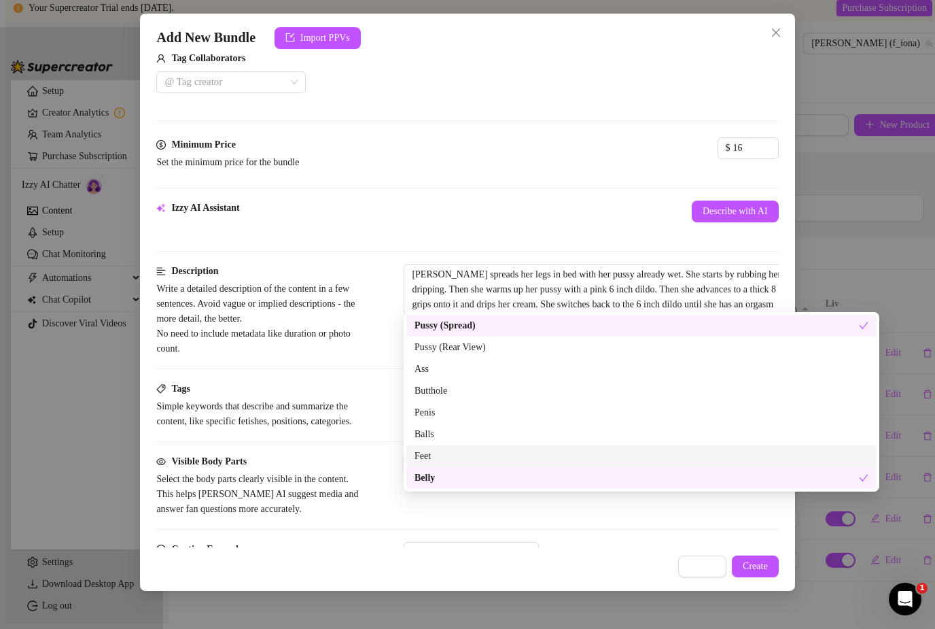
click at [368, 381] on div "Tags Simple keywords that describe and summarize the content, like specific fet…" at bounding box center [467, 405] width 622 height 48
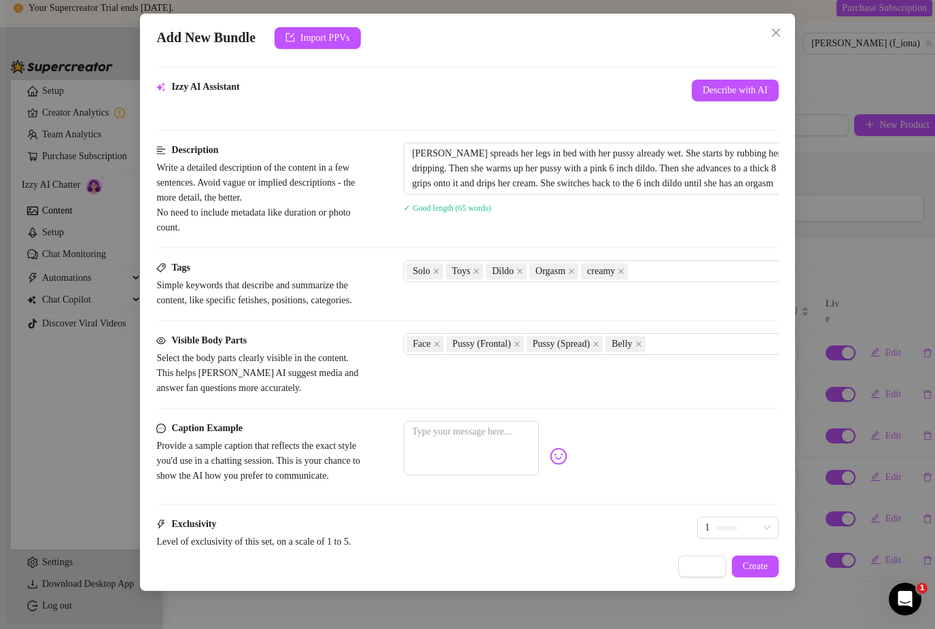
scroll to position [487, -1]
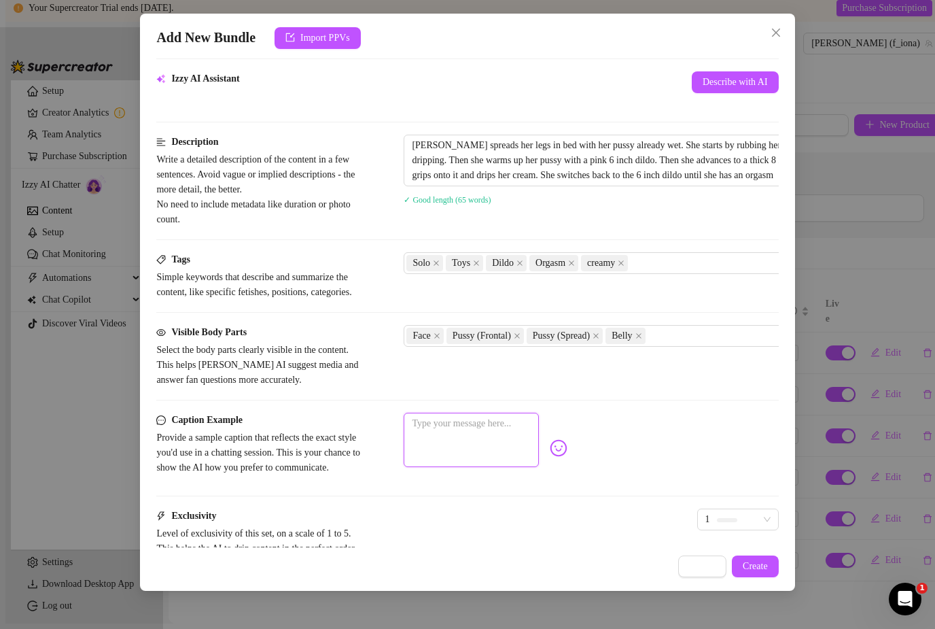
click at [424, 447] on textarea at bounding box center [471, 440] width 135 height 54
click at [706, 529] on span "1" at bounding box center [738, 518] width 65 height 20
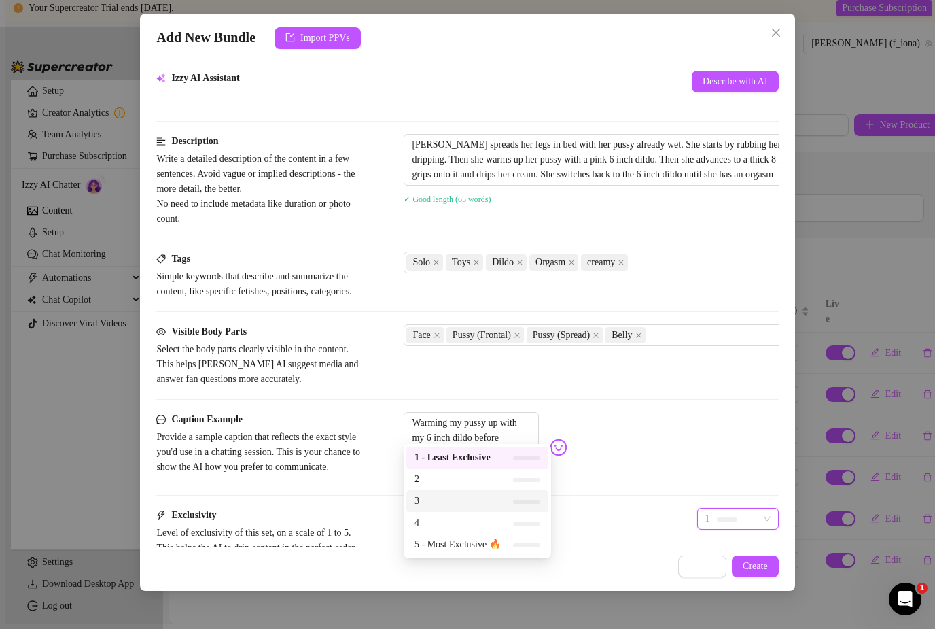
click at [464, 490] on div "3" at bounding box center [477, 501] width 142 height 22
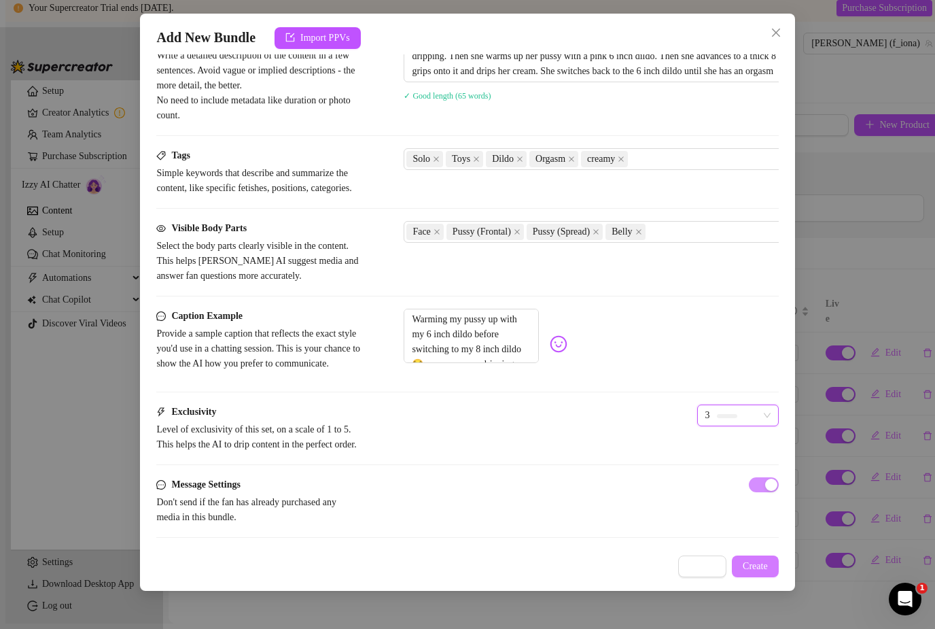
scroll to position [595, 0]
click at [745, 572] on span "Create" at bounding box center [755, 566] width 25 height 11
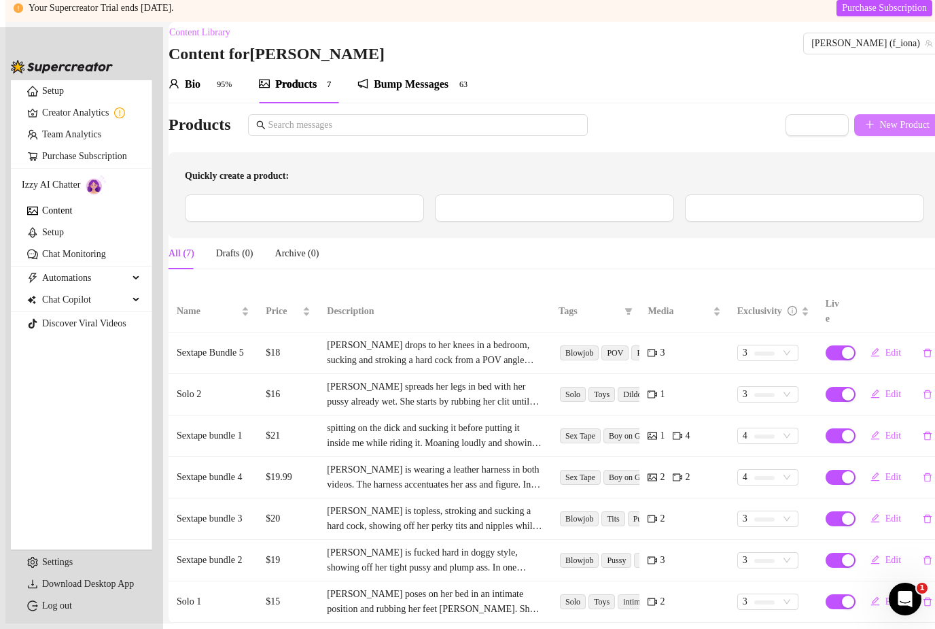
click at [880, 120] on span "New Product" at bounding box center [905, 125] width 50 height 11
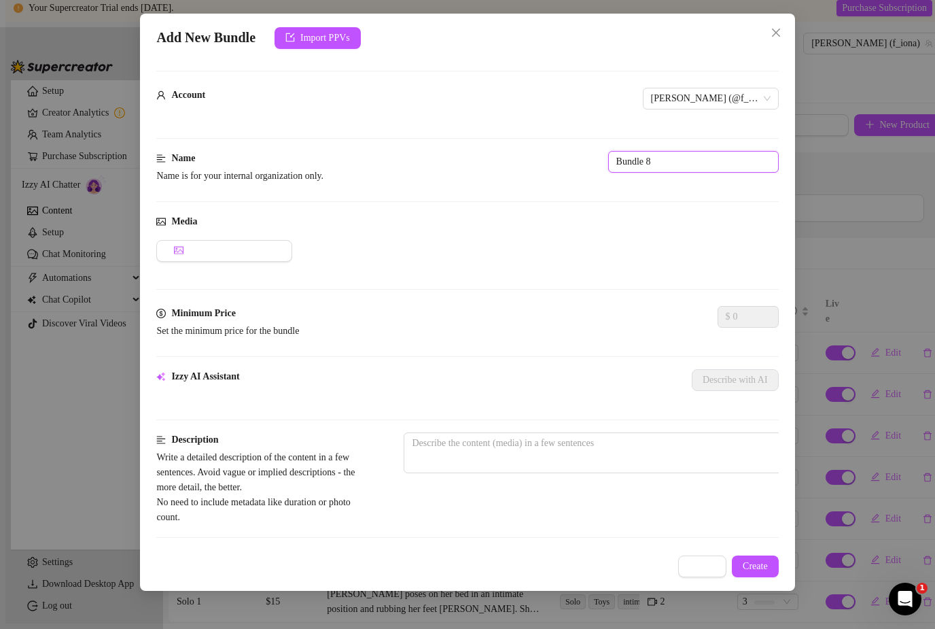
drag, startPoint x: 466, startPoint y: 160, endPoint x: 409, endPoint y: 159, distance: 57.1
click at [608, 159] on input "Bundle 8" at bounding box center [693, 162] width 171 height 22
click at [238, 251] on button "Add Media from Vault" at bounding box center [224, 251] width 136 height 22
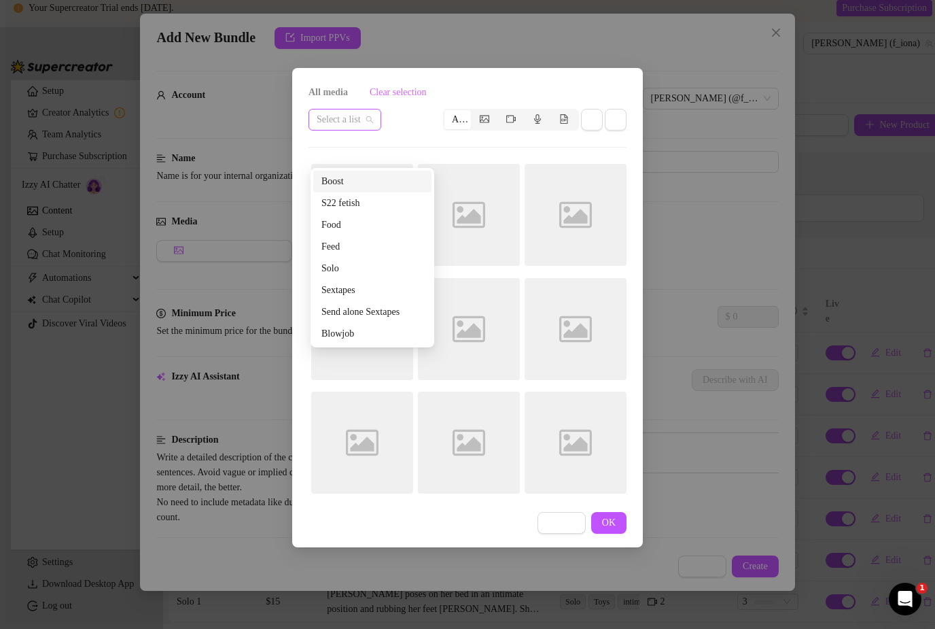
click at [373, 123] on span at bounding box center [345, 119] width 56 height 20
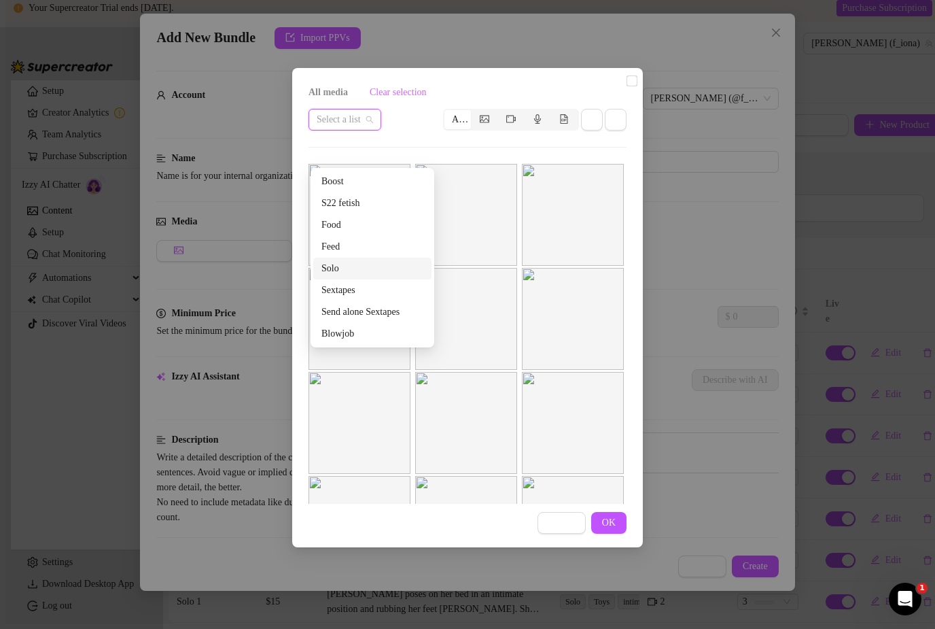
click at [357, 261] on div "Solo" at bounding box center [372, 268] width 102 height 15
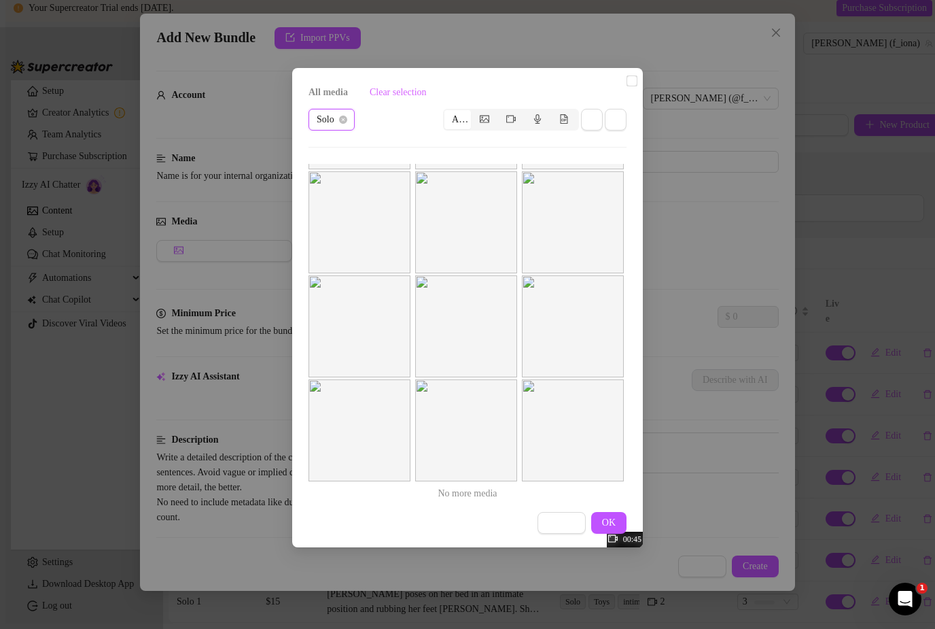
scroll to position [408, 0]
click at [508, 196] on img at bounding box center [466, 222] width 102 height 102
click at [627, 86] on input "checkbox" at bounding box center [632, 80] width 11 height 11
click at [612, 525] on span "OK" at bounding box center [609, 522] width 14 height 11
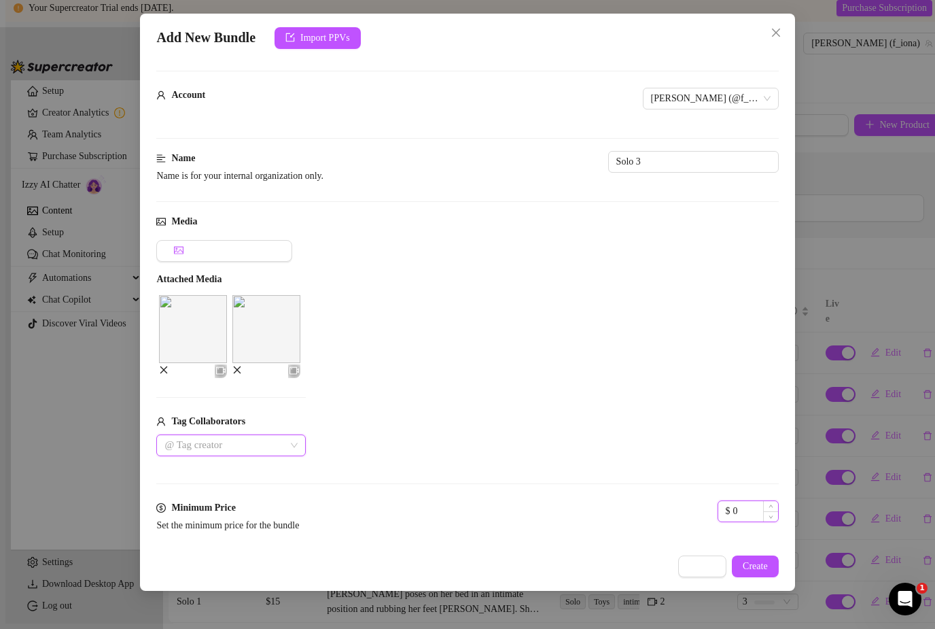
click at [733, 506] on input "0" at bounding box center [755, 511] width 45 height 20
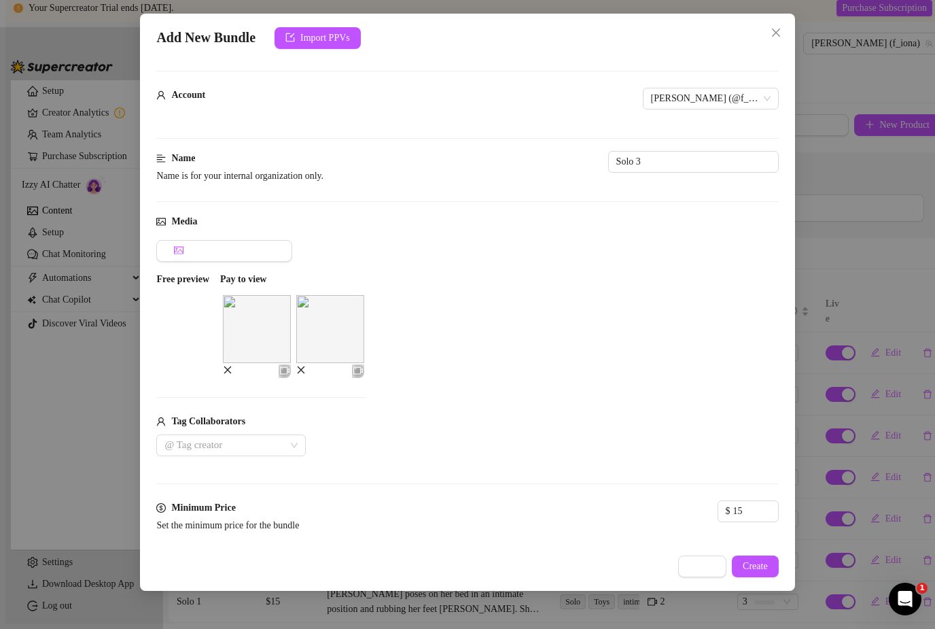
click at [522, 482] on div "Media Add Media from Vault Free preview Pay to view Tag Collaborators @ Tag cre…" at bounding box center [467, 357] width 622 height 286
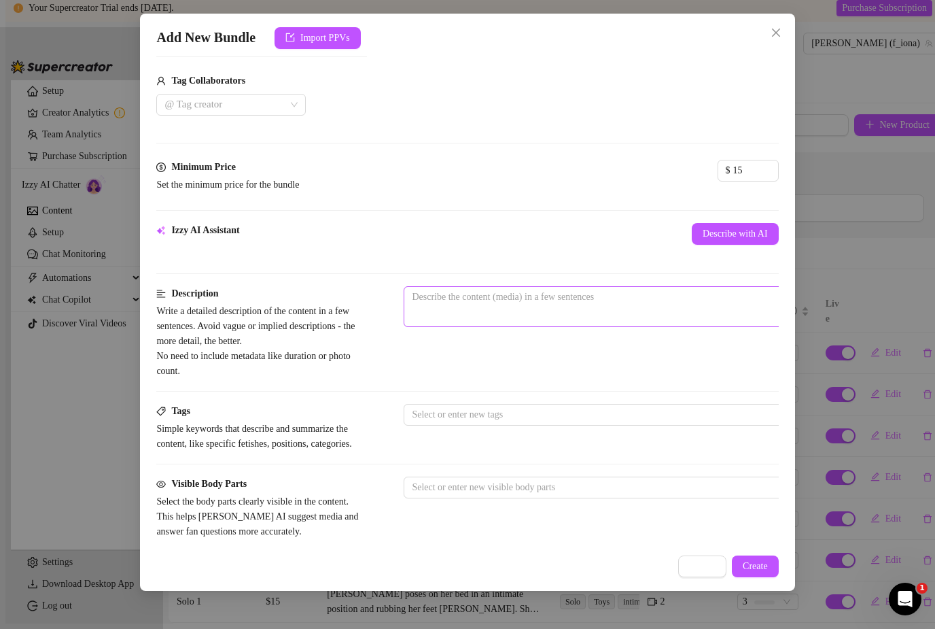
scroll to position [342, 0]
click at [515, 298] on span "0 / 1000" at bounding box center [642, 305] width 476 height 41
drag, startPoint x: 543, startPoint y: 289, endPoint x: 543, endPoint y: 281, distance: 7.5
click at [543, 289] on textarea at bounding box center [641, 295] width 474 height 20
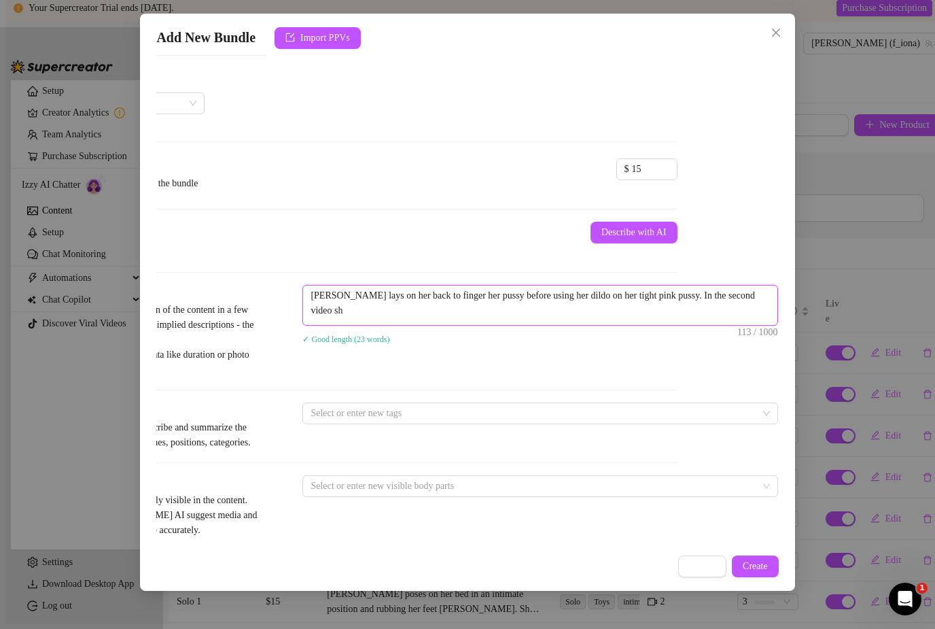
scroll to position [0, 0]
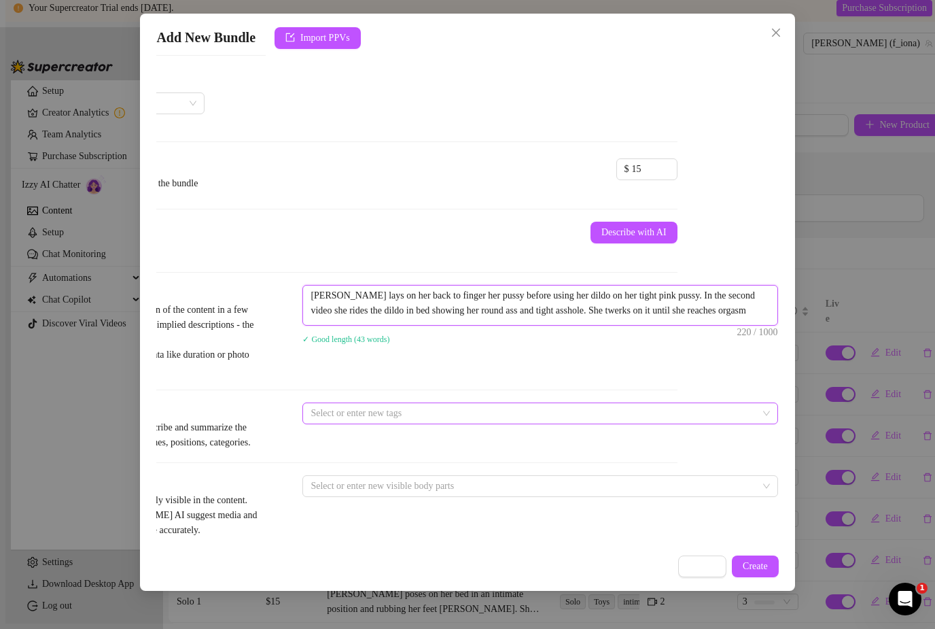
click at [366, 404] on div at bounding box center [533, 413] width 456 height 19
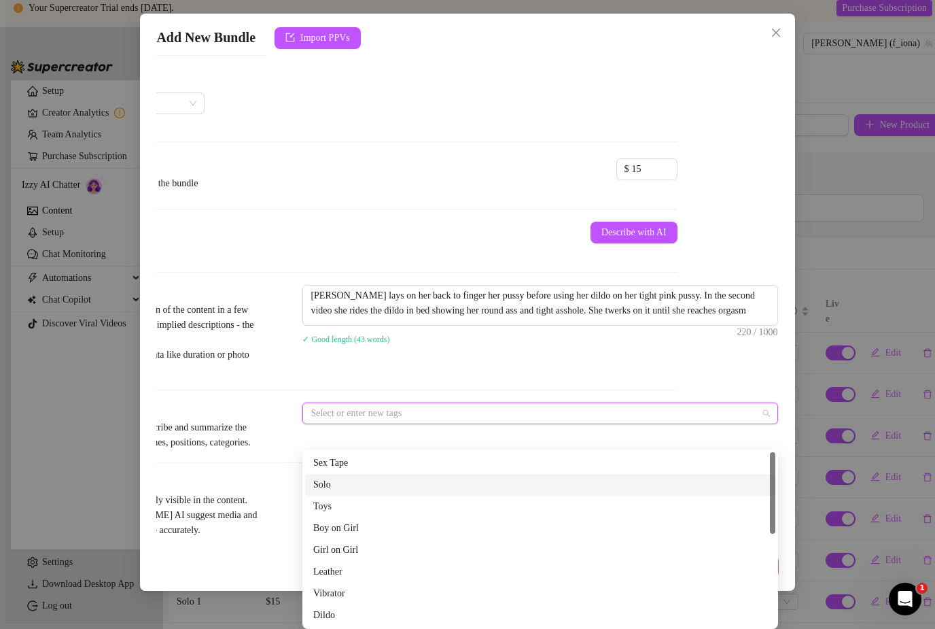
click at [345, 477] on div "Solo" at bounding box center [540, 484] width 454 height 15
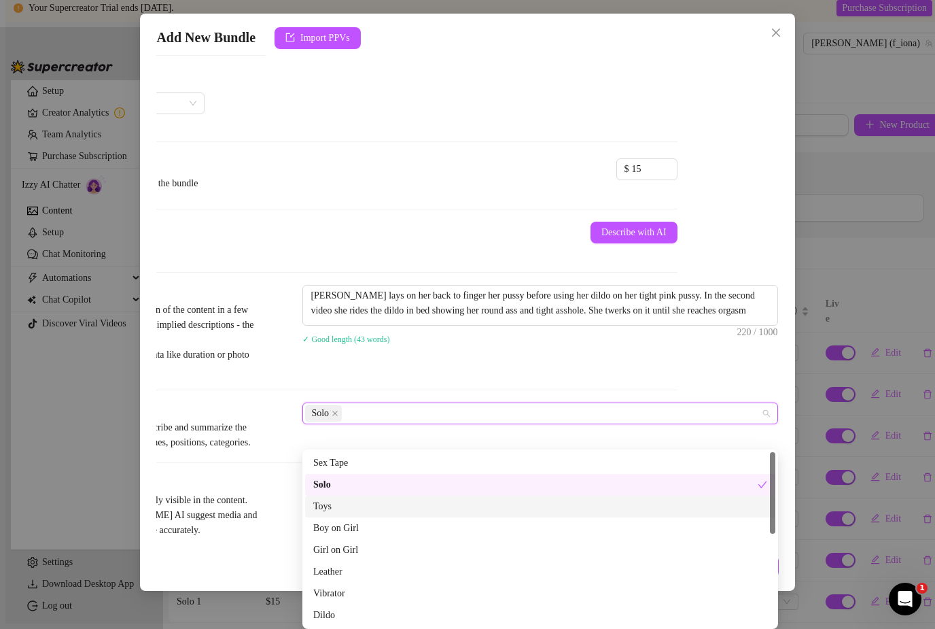
click at [342, 499] on div "Toys" at bounding box center [540, 506] width 454 height 15
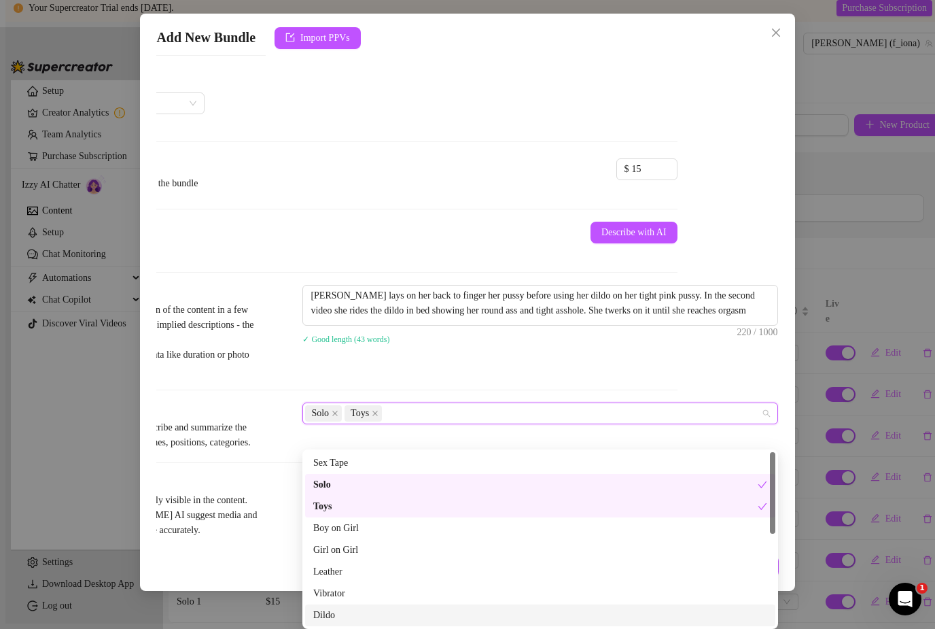
click at [332, 608] on div "Dildo" at bounding box center [540, 615] width 454 height 15
click at [353, 499] on div "Toys" at bounding box center [535, 506] width 445 height 15
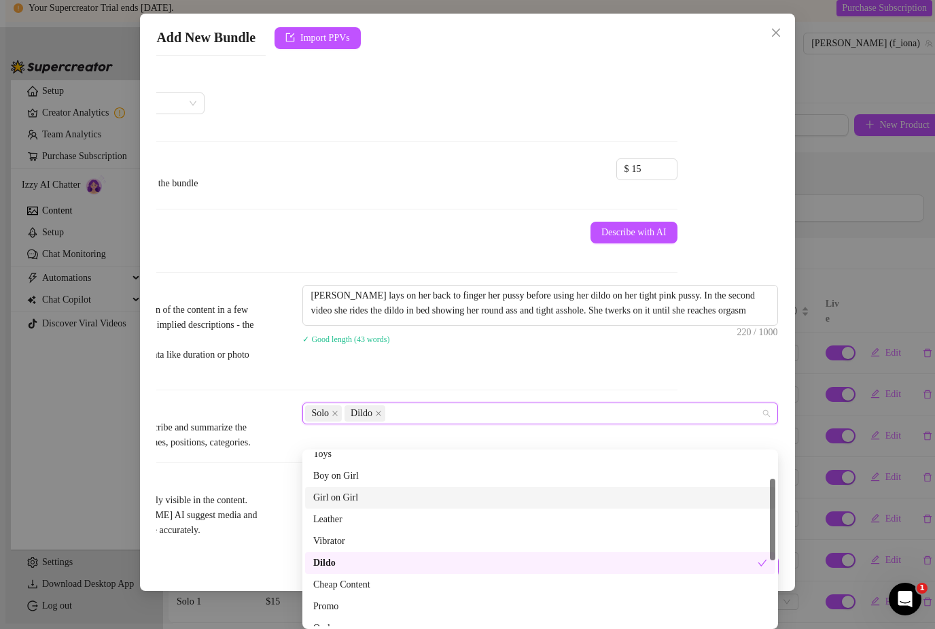
scroll to position [56, 0]
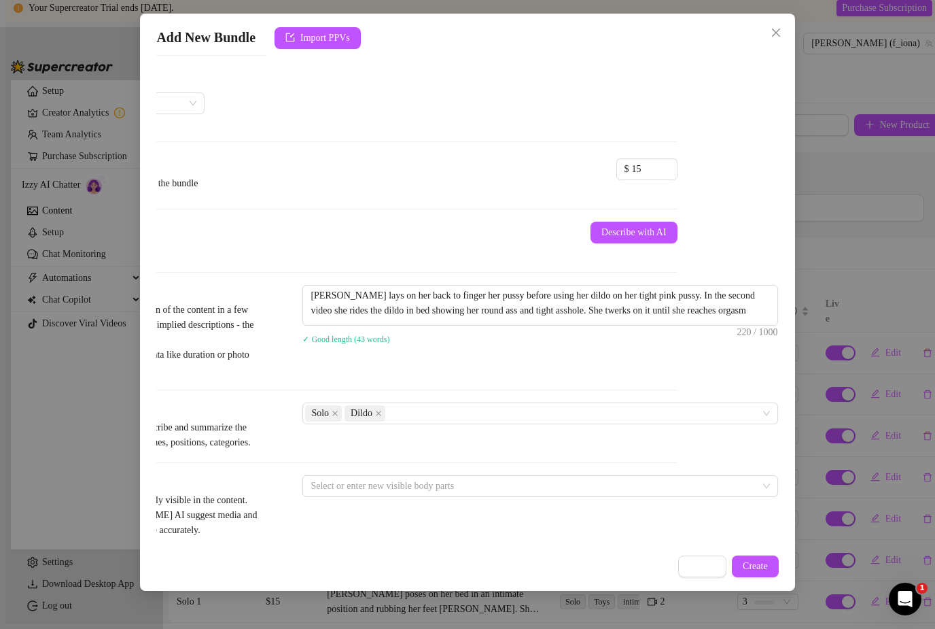
click at [312, 370] on div "Description Write a detailed description of the content in a few sentences. Avo…" at bounding box center [366, 344] width 622 height 118
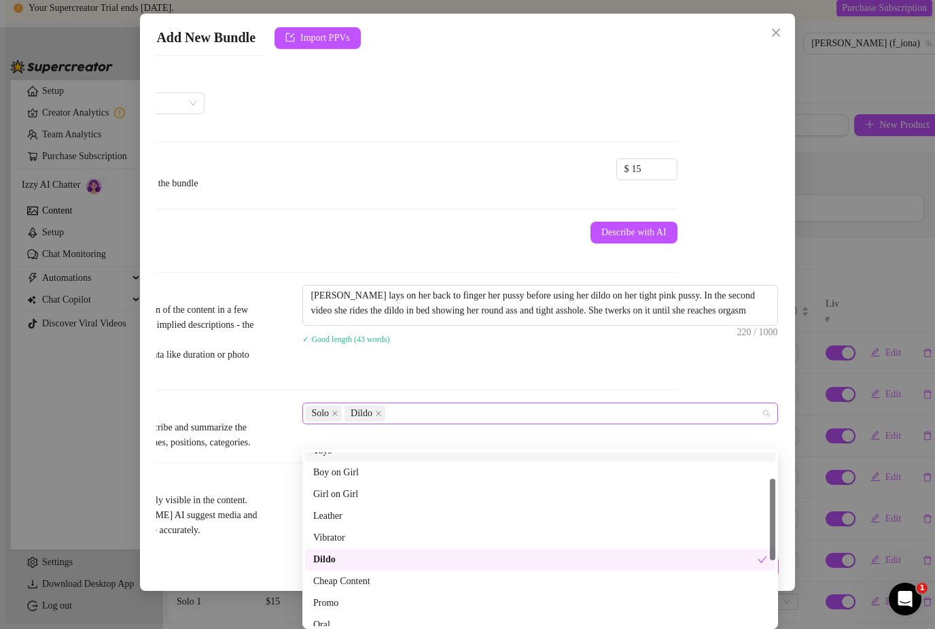
click at [413, 404] on div "Solo Dildo" at bounding box center [533, 413] width 456 height 19
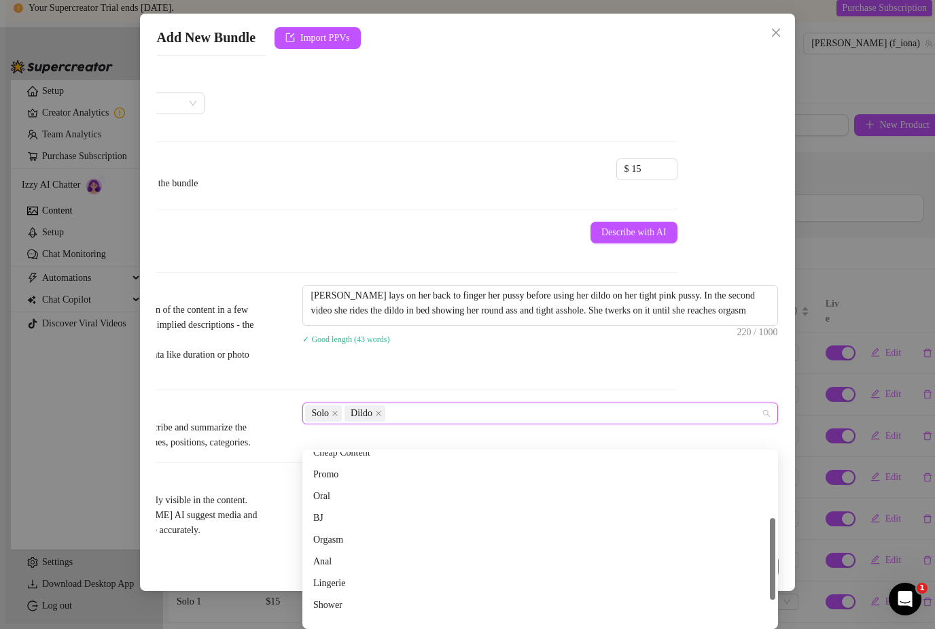
scroll to position [196, 0]
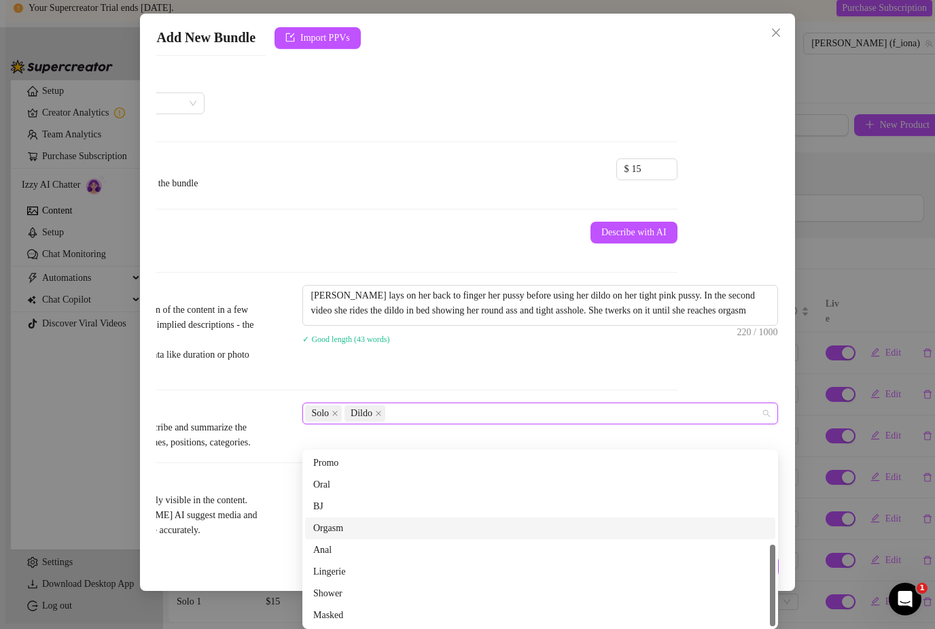
click at [326, 521] on div "Orgasm" at bounding box center [540, 528] width 454 height 15
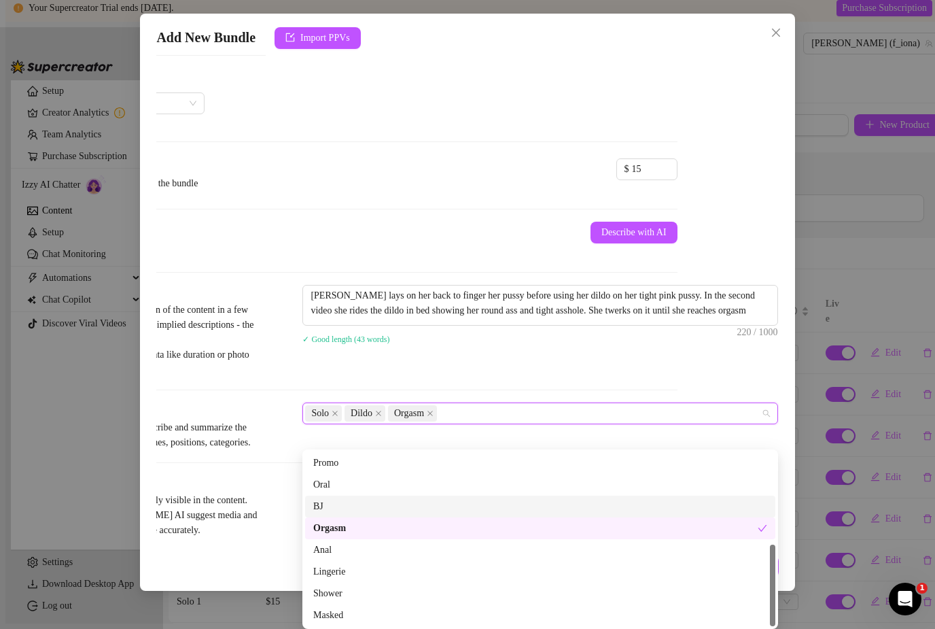
click at [241, 358] on span "Write a detailed description of the content in a few sentences. Avoid vague or …" at bounding box center [157, 339] width 204 height 75
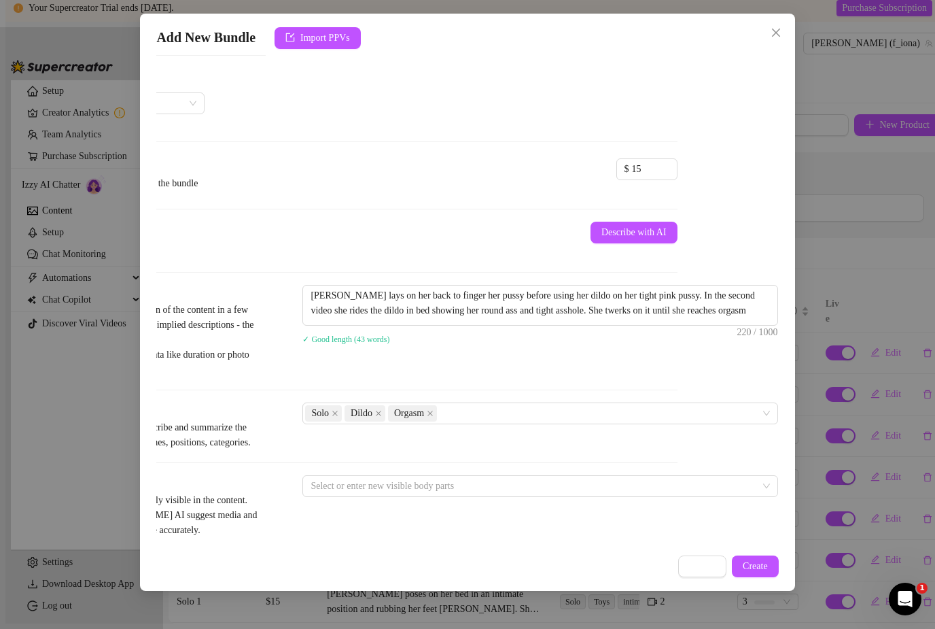
click at [402, 497] on div "Select or enter new visible body parts" at bounding box center [540, 486] width 476 height 22
click at [399, 492] on div at bounding box center [533, 485] width 456 height 19
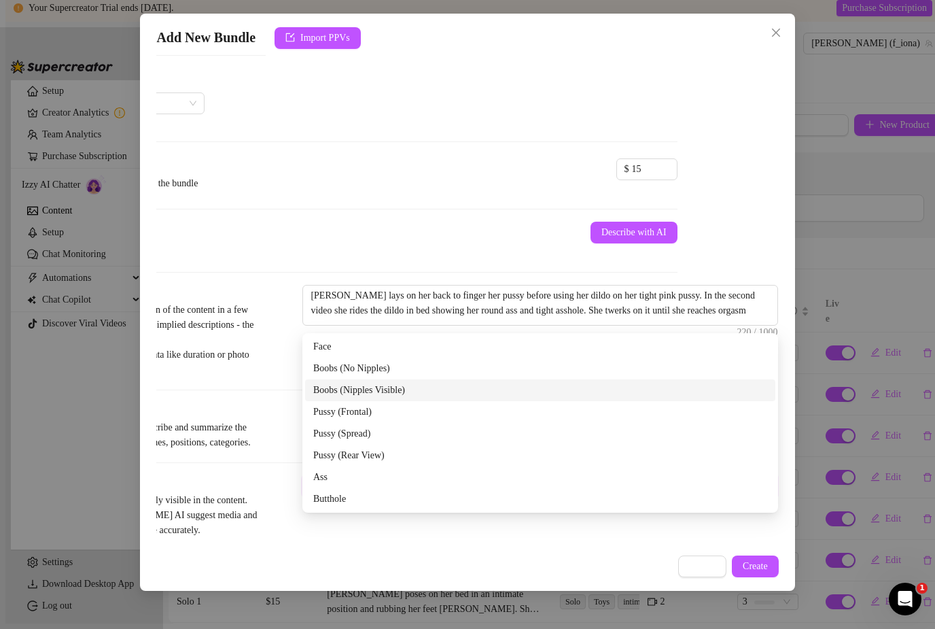
click at [368, 383] on div "Boobs (Nipples Visible)" at bounding box center [540, 390] width 454 height 15
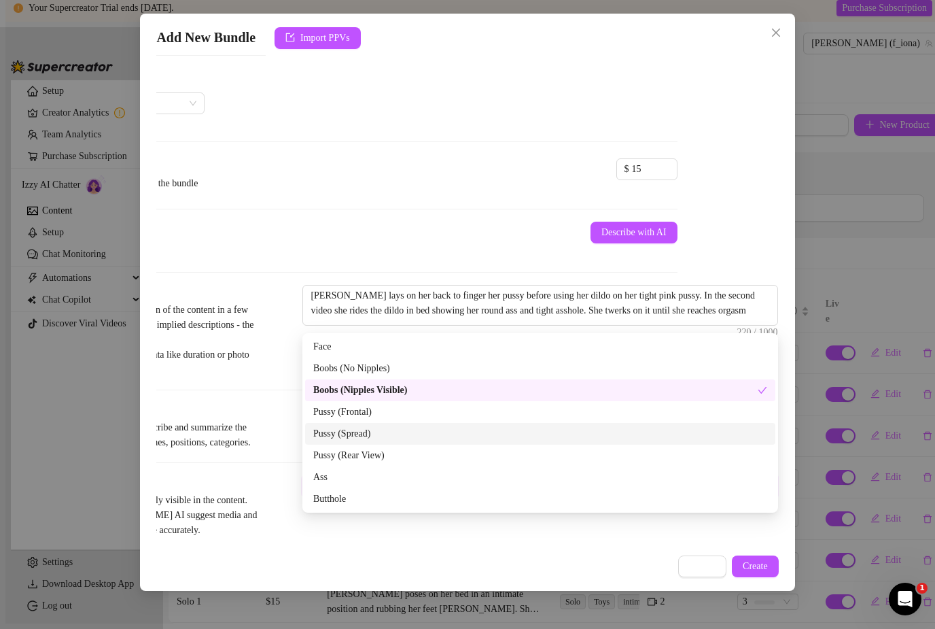
click at [361, 426] on div "Pussy (Spread)" at bounding box center [540, 433] width 454 height 15
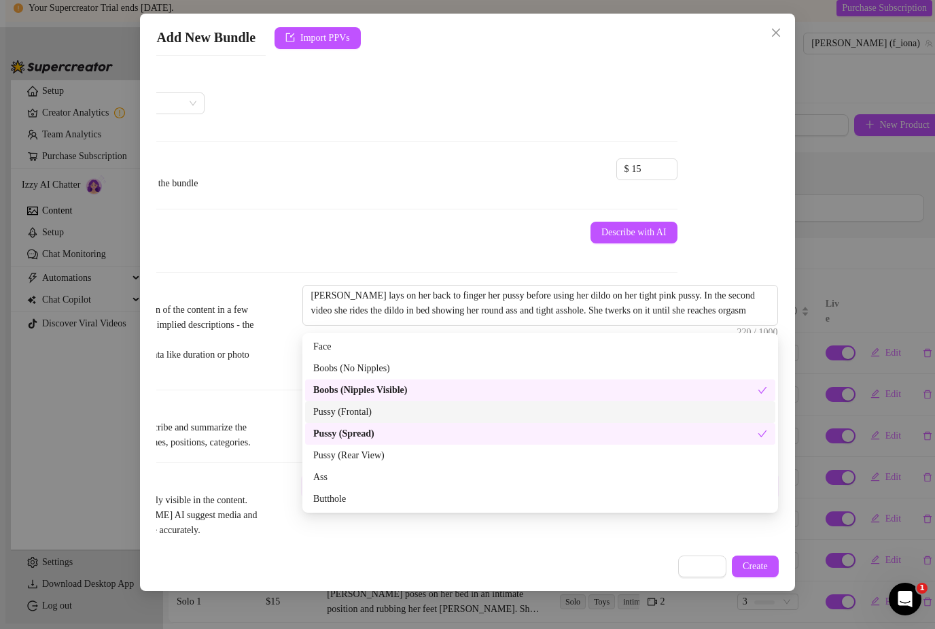
click at [359, 404] on div "Pussy (Frontal)" at bounding box center [540, 411] width 454 height 15
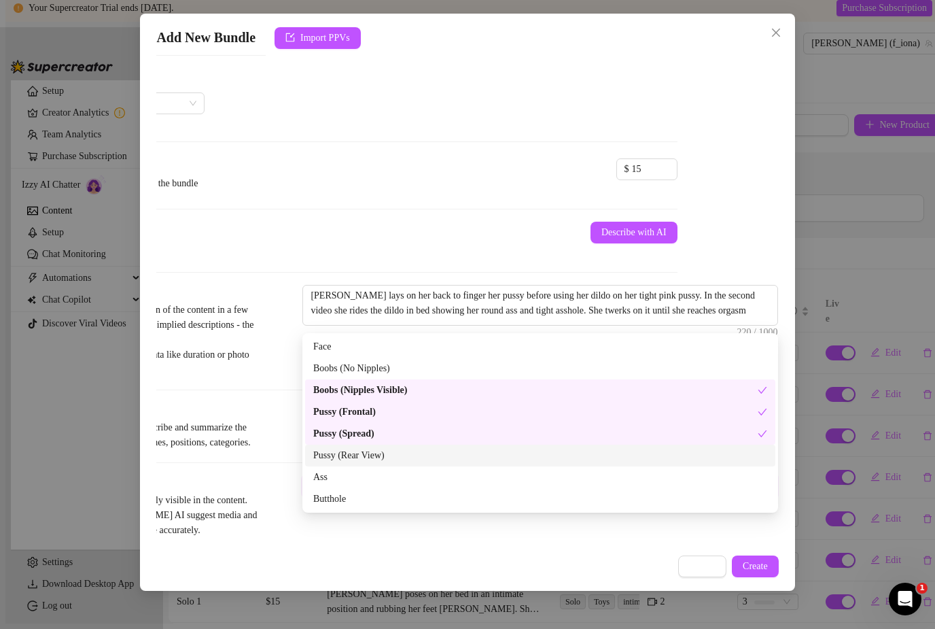
click at [358, 448] on div "Pussy (Rear View)" at bounding box center [540, 455] width 454 height 15
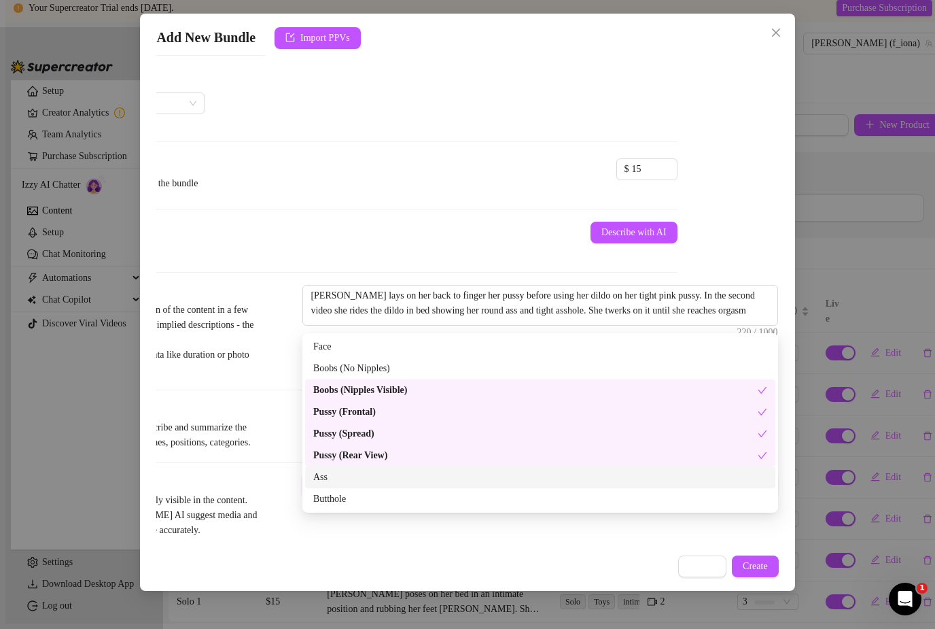
click at [354, 470] on div "Ass" at bounding box center [540, 477] width 454 height 15
click at [355, 491] on div "Butthole" at bounding box center [540, 498] width 454 height 15
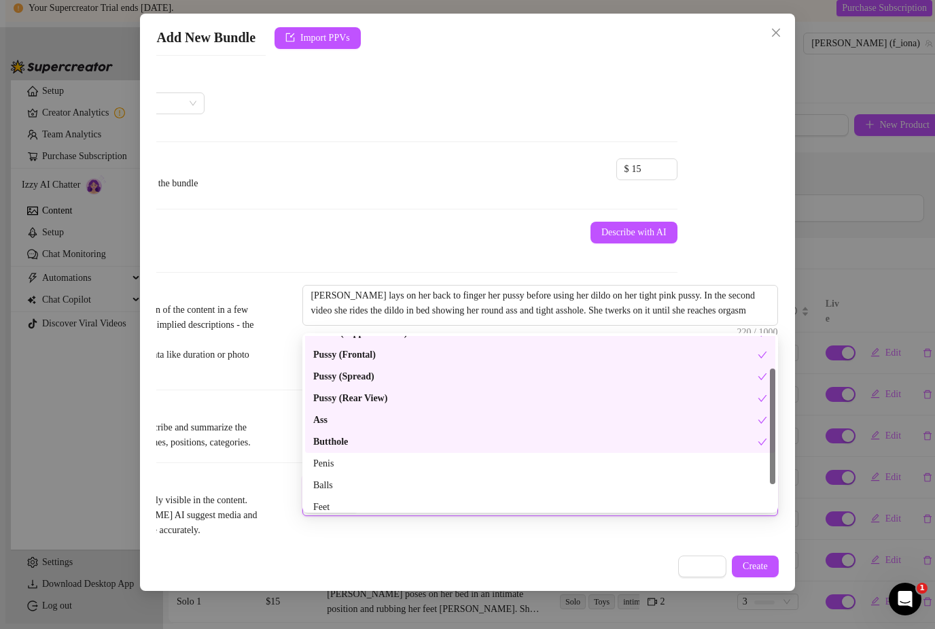
scroll to position [87, 0]
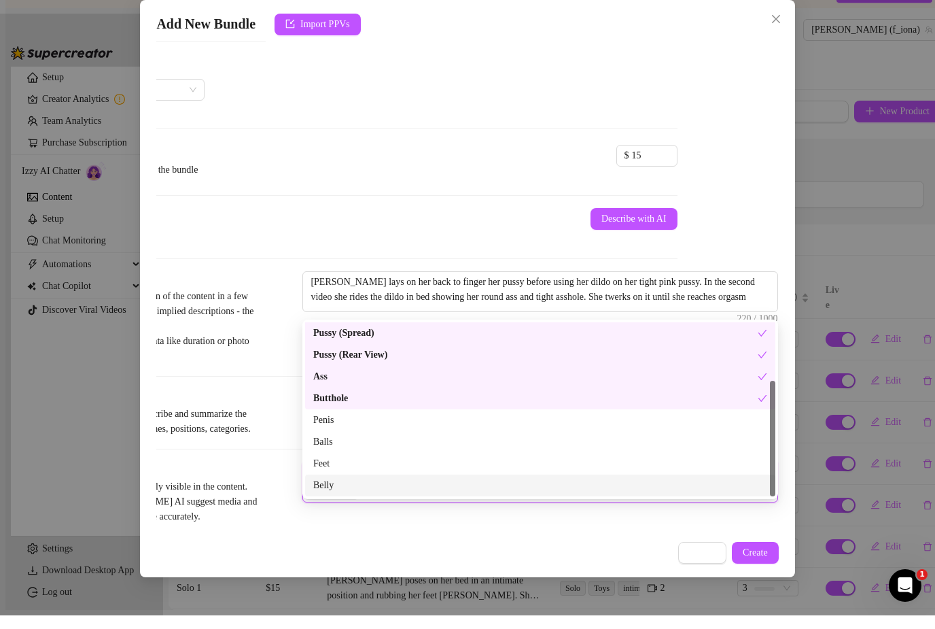
click at [354, 491] on div "Belly" at bounding box center [540, 498] width 454 height 15
click at [254, 440] on span "Simple keywords that describe and summarize the content, like specific fetishes…" at bounding box center [157, 435] width 204 height 30
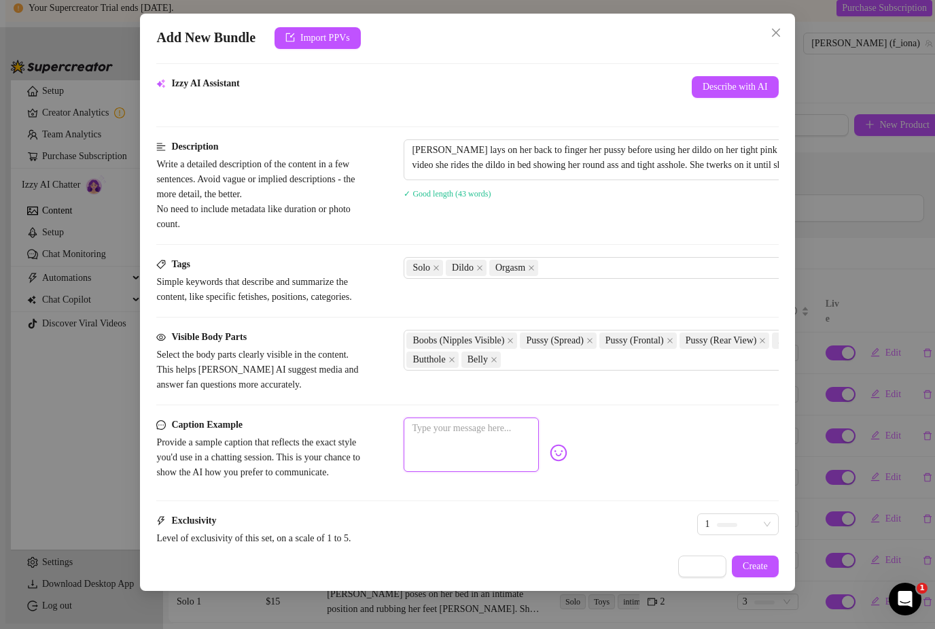
scroll to position [488, 0]
click at [431, 444] on textarea at bounding box center [471, 444] width 135 height 54
click at [706, 534] on span "1" at bounding box center [738, 523] width 65 height 20
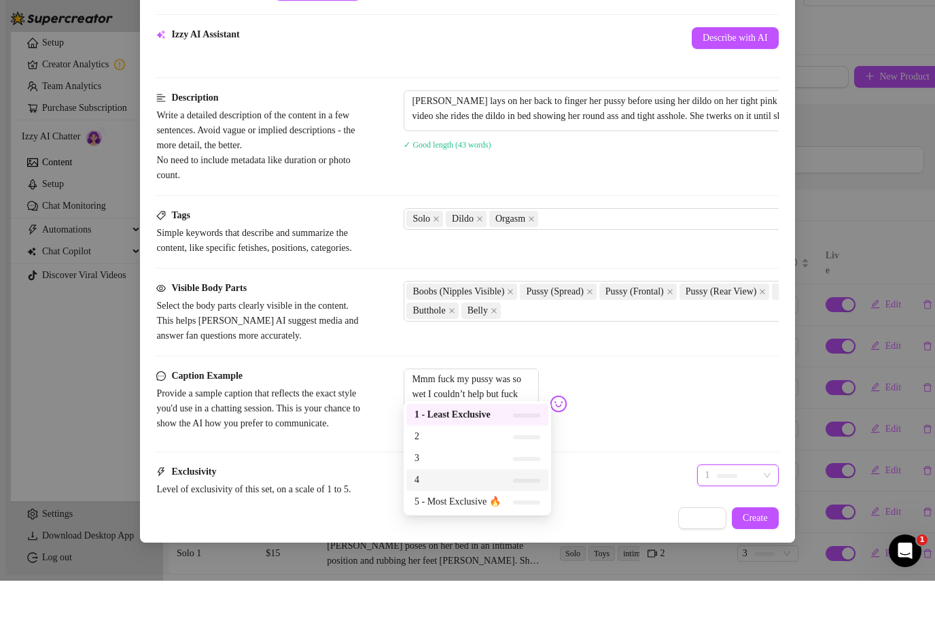
scroll to position [43, 0]
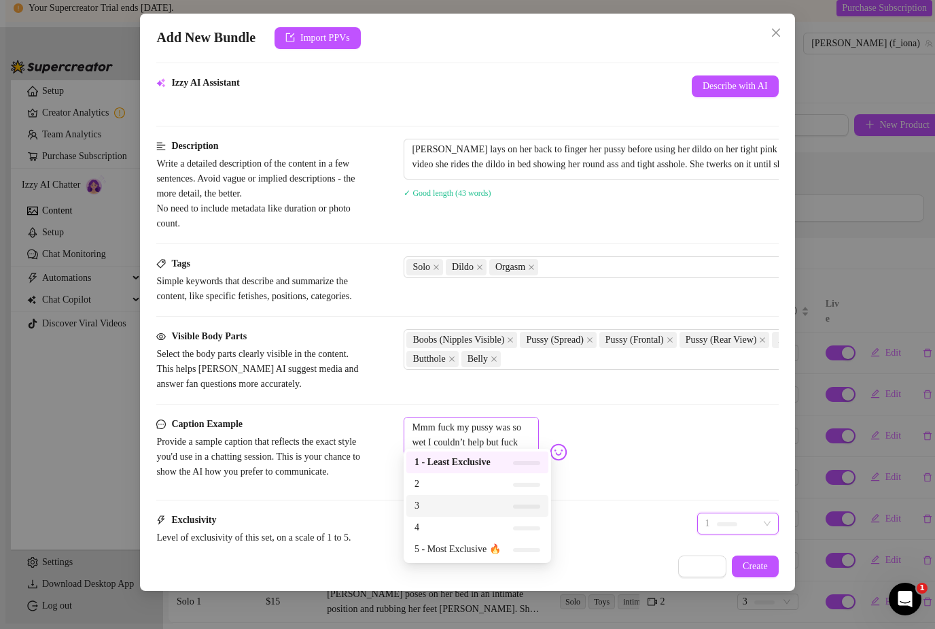
click at [459, 498] on span "3" at bounding box center [458, 505] width 86 height 15
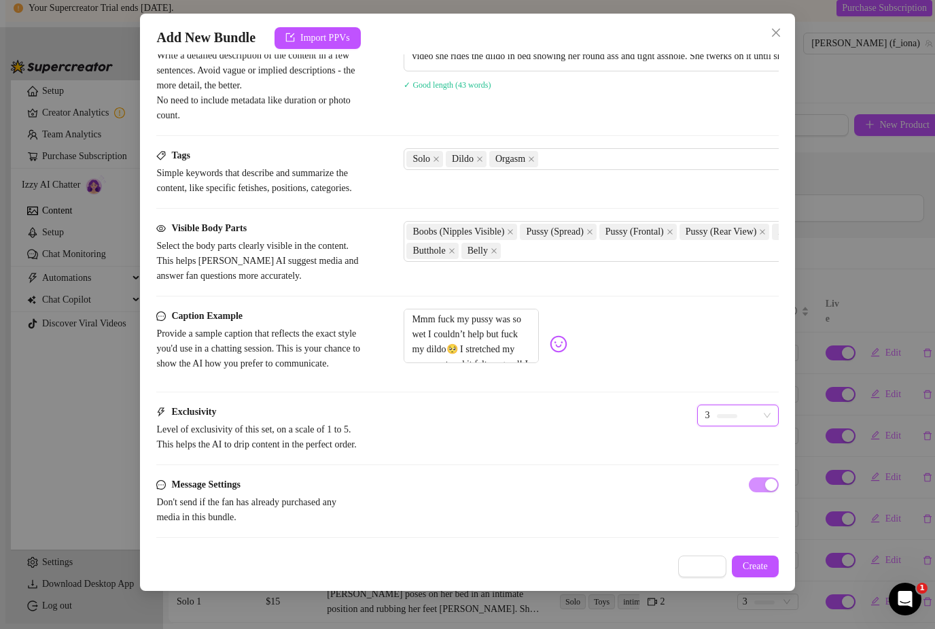
scroll to position [595, 0]
click at [752, 572] on span "Create" at bounding box center [755, 566] width 25 height 11
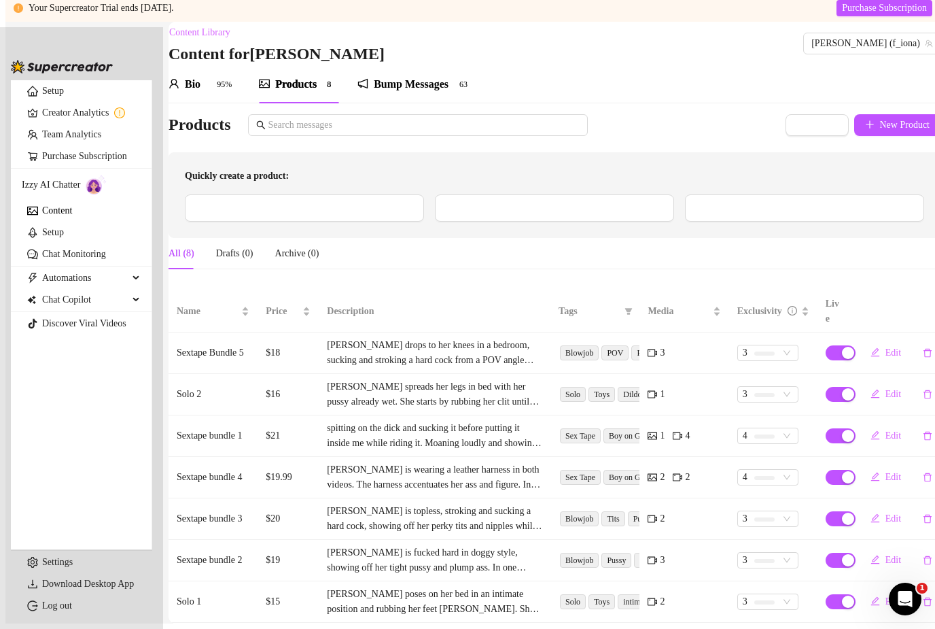
click at [72, 215] on link "Content" at bounding box center [57, 210] width 30 height 10
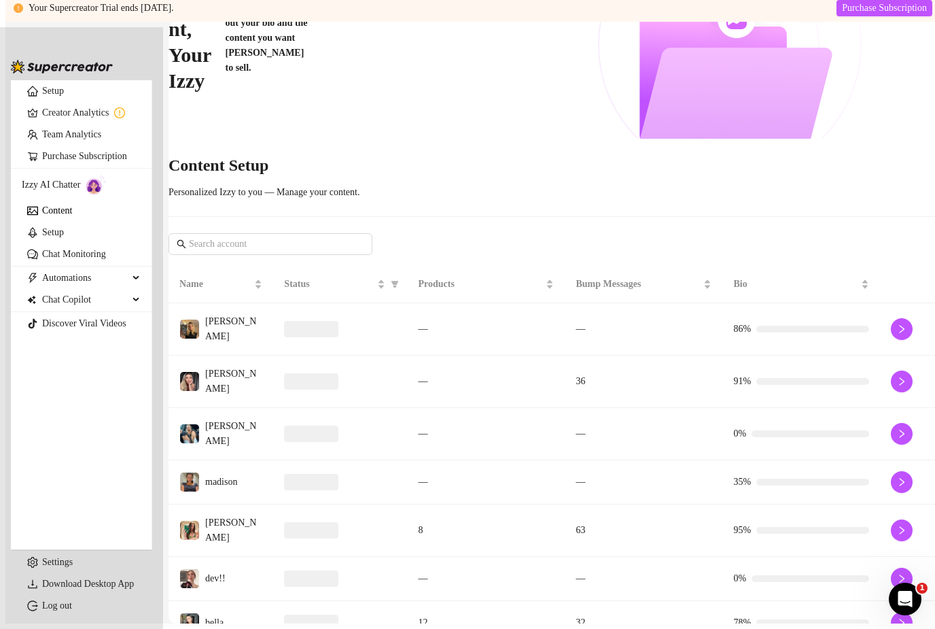
scroll to position [159, 0]
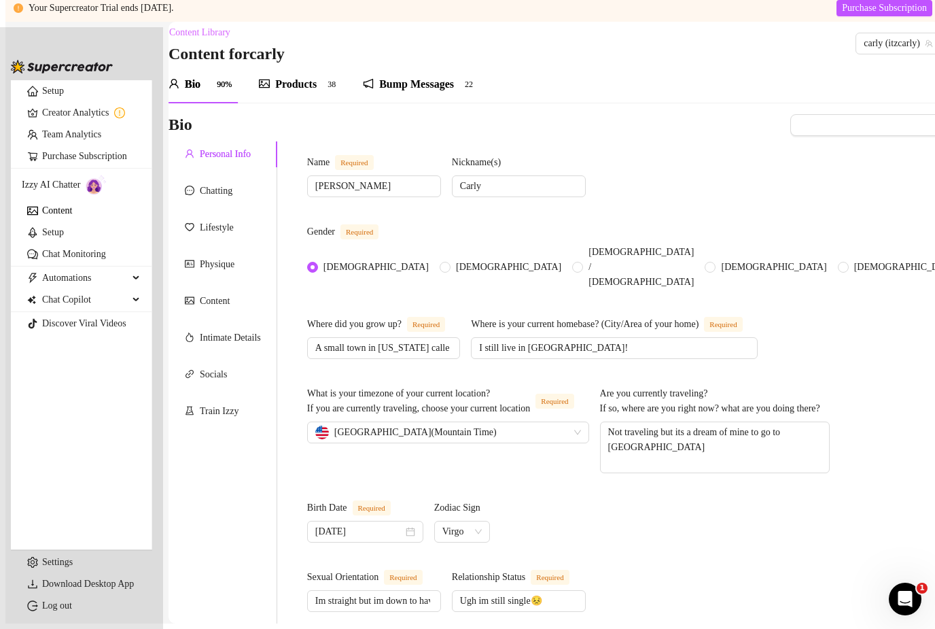
click at [296, 76] on div "Products" at bounding box center [295, 84] width 41 height 16
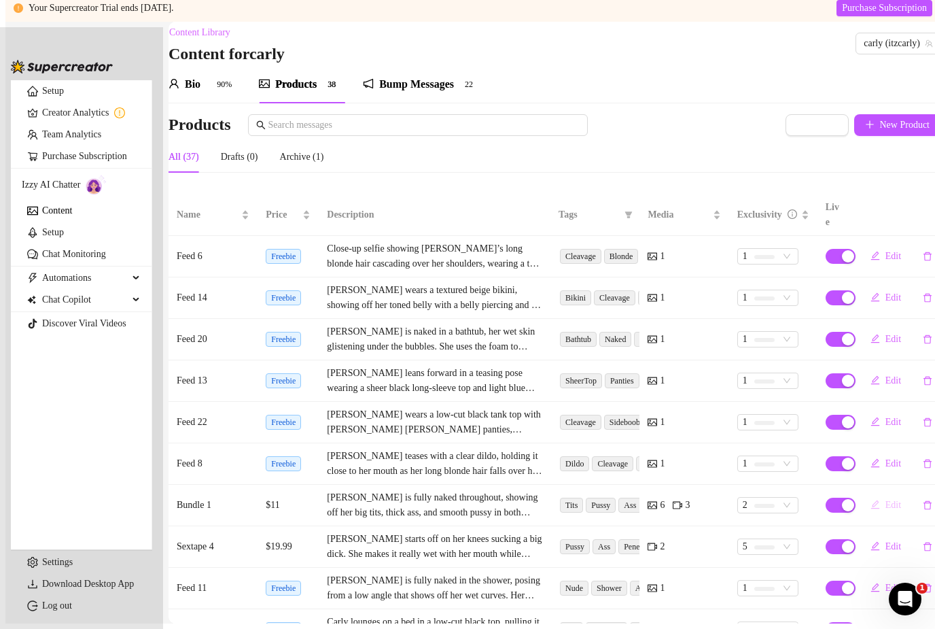
click at [886, 500] on span "Edit" at bounding box center [894, 505] width 16 height 11
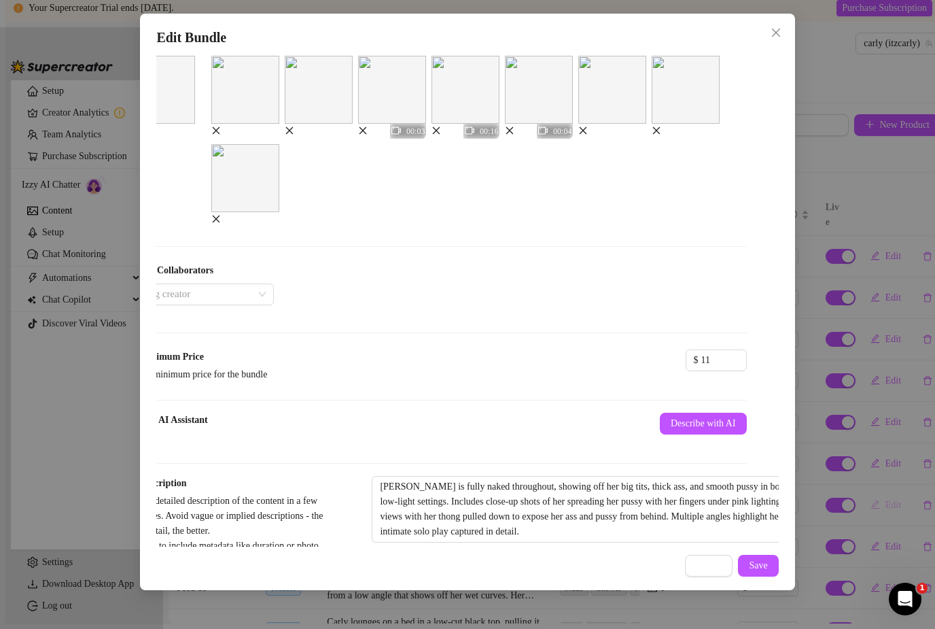
scroll to position [240, 33]
click at [701, 369] on input "11" at bounding box center [723, 359] width 45 height 20
click at [763, 571] on span "Save" at bounding box center [758, 565] width 18 height 11
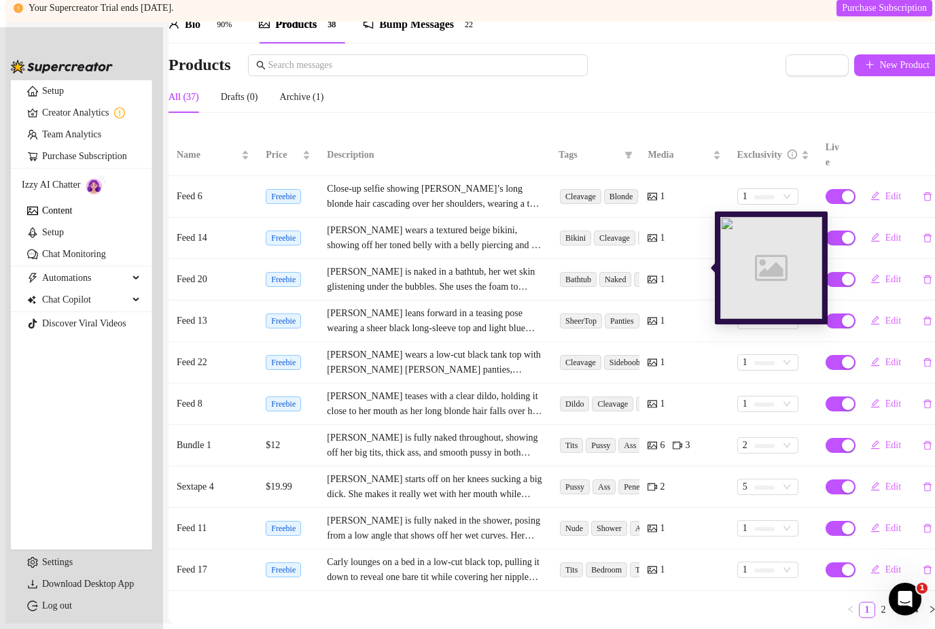
scroll to position [58, 0]
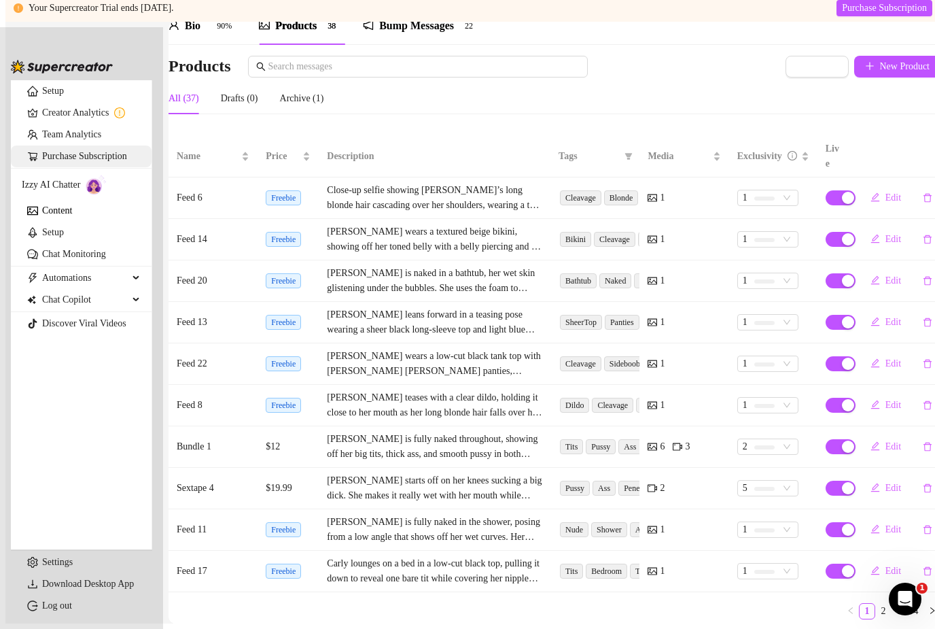
click at [98, 161] on link "Purchase Subscription" at bounding box center [84, 156] width 85 height 10
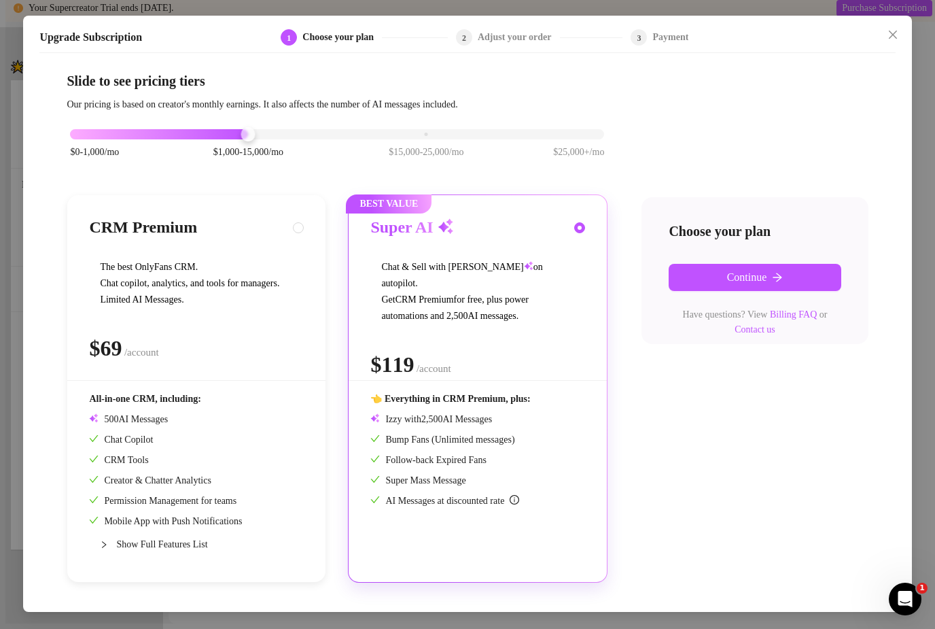
scroll to position [4, 0]
drag, startPoint x: 245, startPoint y: 126, endPoint x: 95, endPoint y: 120, distance: 149.6
click at [95, 126] on div "$0-1,000/mo $1,000-15,000/mo $15,000-25,000/mo $25,000+/mo" at bounding box center [337, 130] width 534 height 8
drag, startPoint x: 67, startPoint y: 122, endPoint x: 247, endPoint y: 126, distance: 180.8
click at [247, 127] on div at bounding box center [248, 134] width 14 height 14
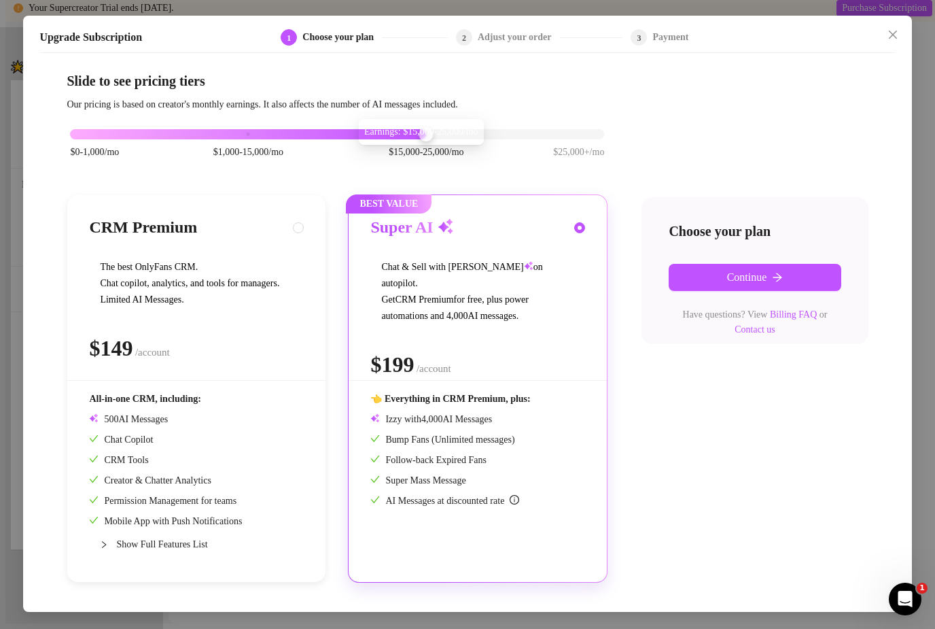
drag, startPoint x: 247, startPoint y: 125, endPoint x: 415, endPoint y: 122, distance: 167.9
click at [415, 126] on div "$0-1,000/mo $1,000-15,000/mo $15,000-25,000/mo $25,000+/mo" at bounding box center [337, 130] width 534 height 8
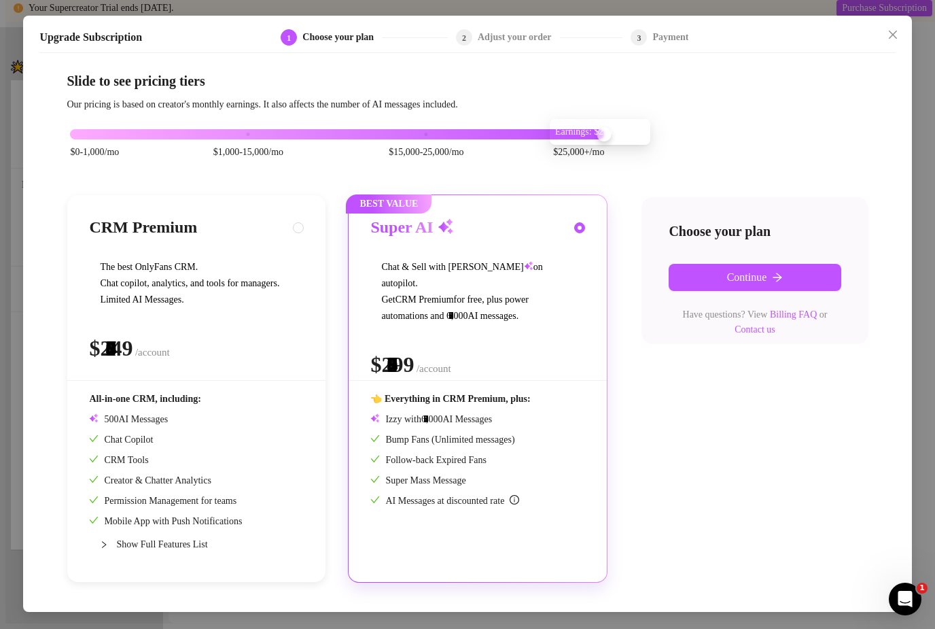
drag, startPoint x: 425, startPoint y: 123, endPoint x: 585, endPoint y: 116, distance: 159.9
click at [585, 126] on div "$0-1,000/mo $1,000-15,000/mo $15,000-25,000/mo $25,000+/mo" at bounding box center [337, 130] width 534 height 8
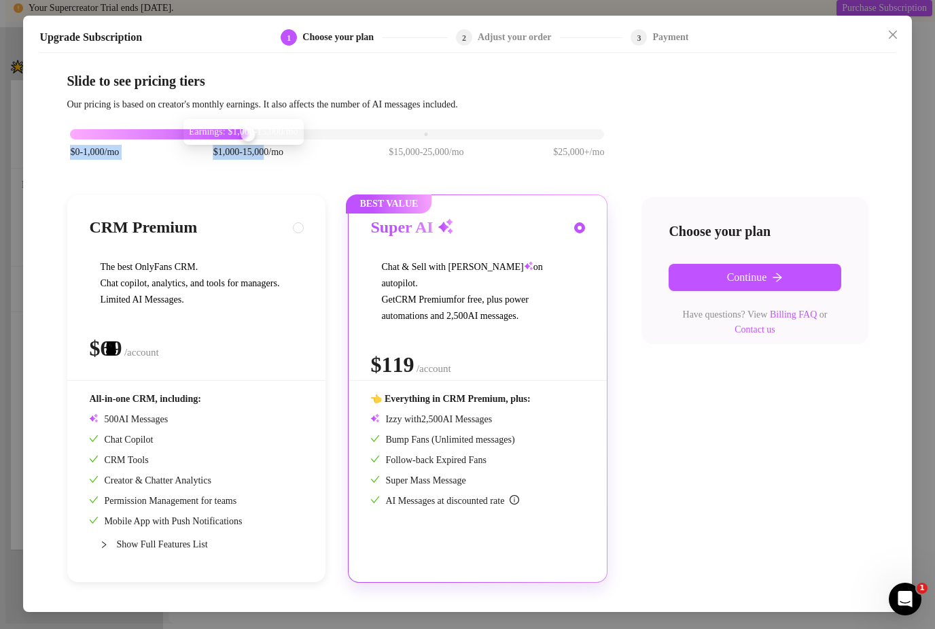
drag, startPoint x: 602, startPoint y: 125, endPoint x: 266, endPoint y: 133, distance: 335.2
click at [266, 133] on div "$0-1,000/mo $1,000-15,000/mo $15,000-25,000/mo $25,000+/mo" at bounding box center [337, 130] width 534 height 8
click at [897, 29] on icon "close" at bounding box center [893, 34] width 11 height 11
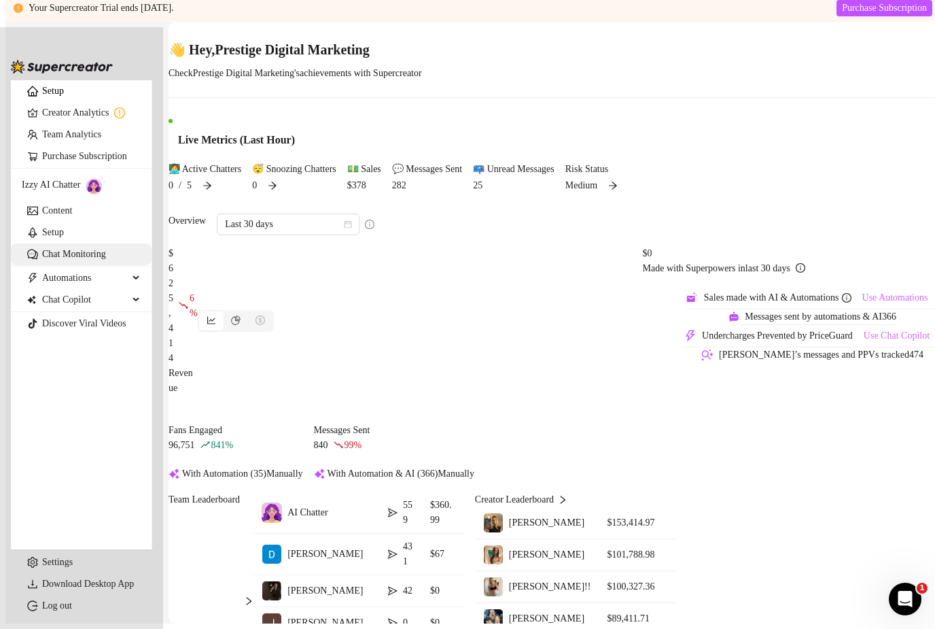
click at [52, 259] on link "Chat Monitoring" at bounding box center [74, 254] width 64 height 10
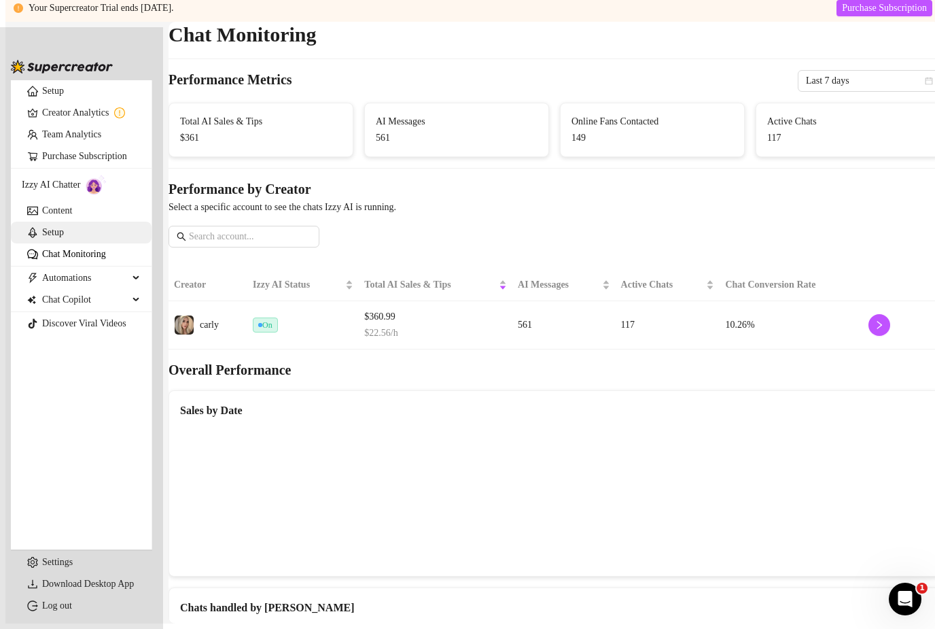
click at [64, 237] on link "Setup" at bounding box center [53, 232] width 22 height 10
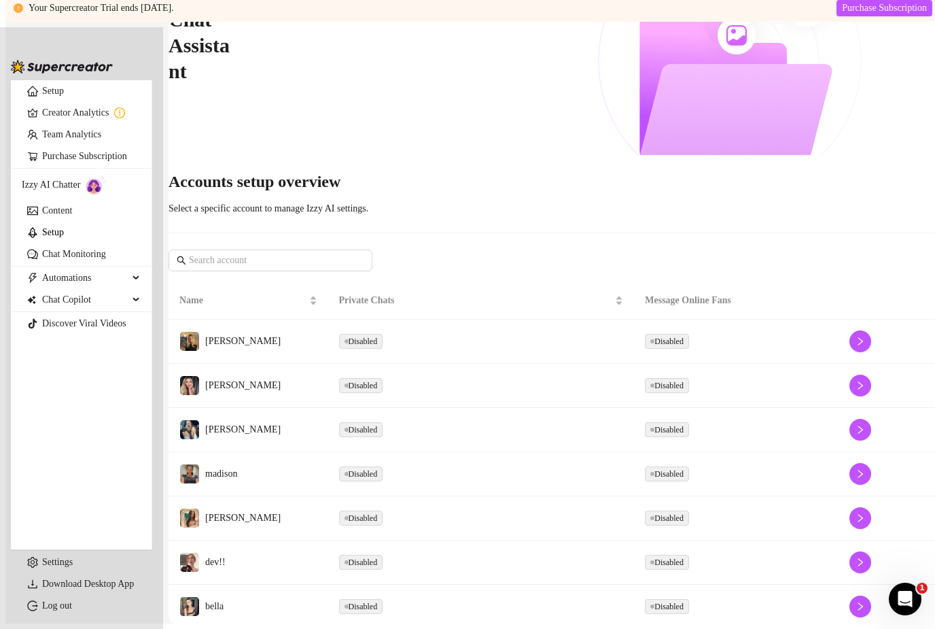
scroll to position [144, 0]
click at [856, 602] on icon "right" at bounding box center [861, 607] width 10 height 10
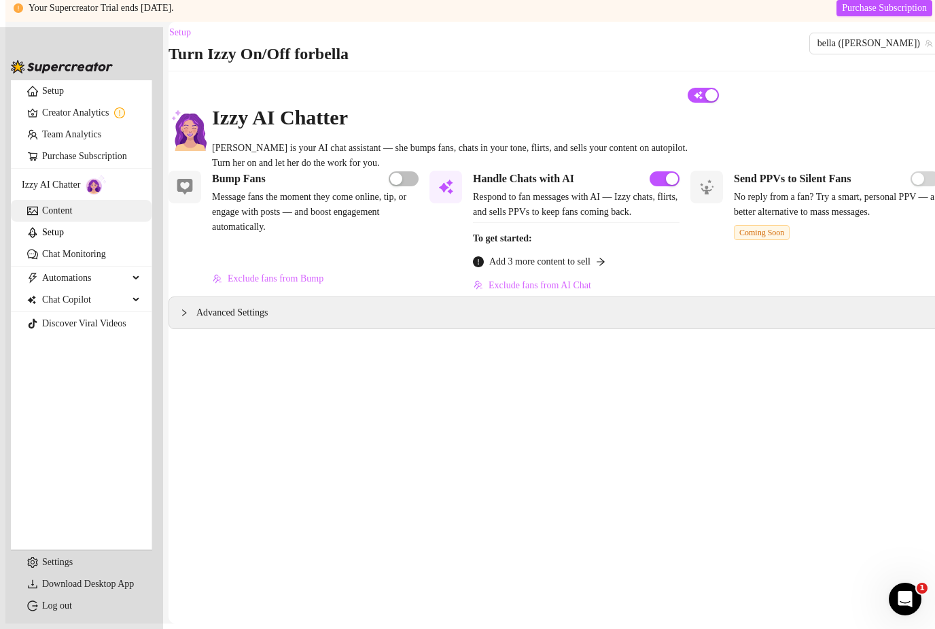
click at [72, 215] on link "Content" at bounding box center [57, 210] width 30 height 10
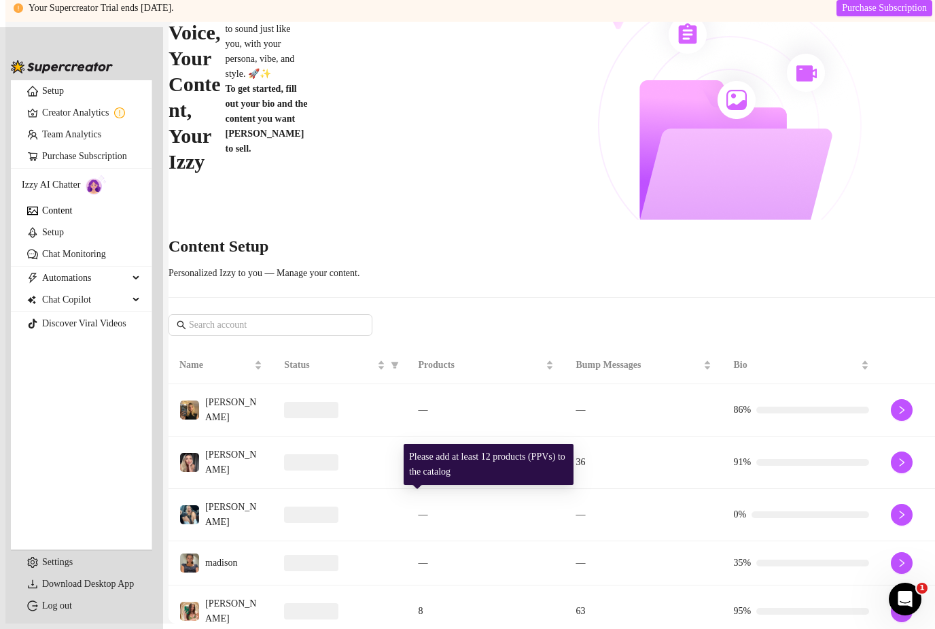
scroll to position [81, 0]
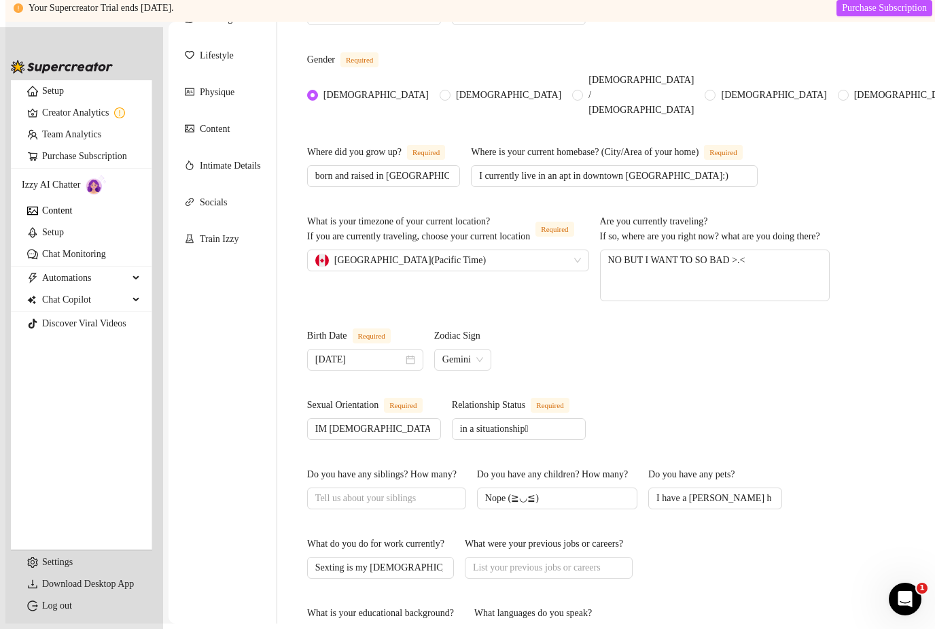
scroll to position [173, 0]
click at [228, 48] on div "Lifestyle" at bounding box center [217, 55] width 34 height 15
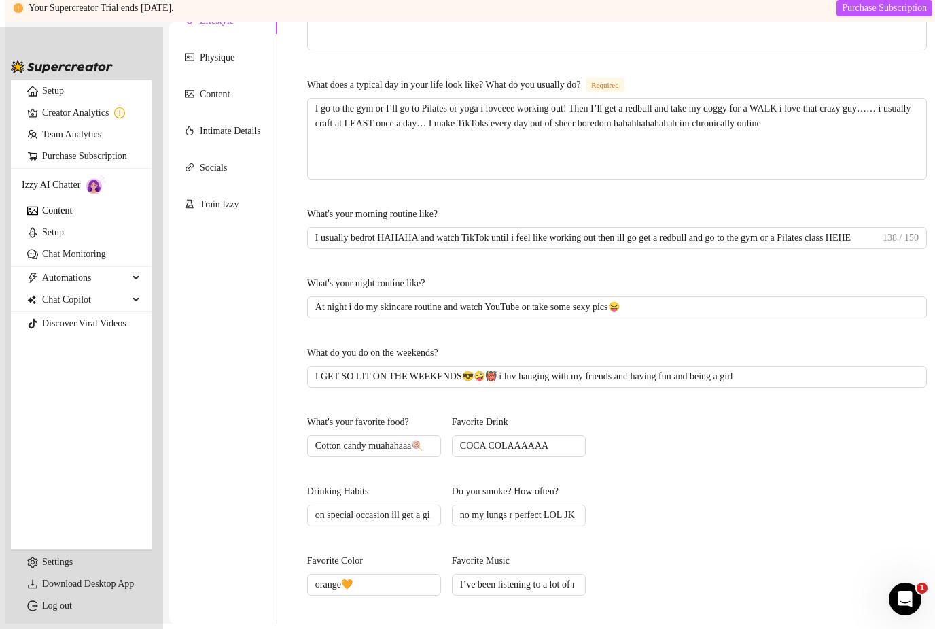
scroll to position [207, 0]
click at [44, 215] on link "Content" at bounding box center [57, 210] width 30 height 10
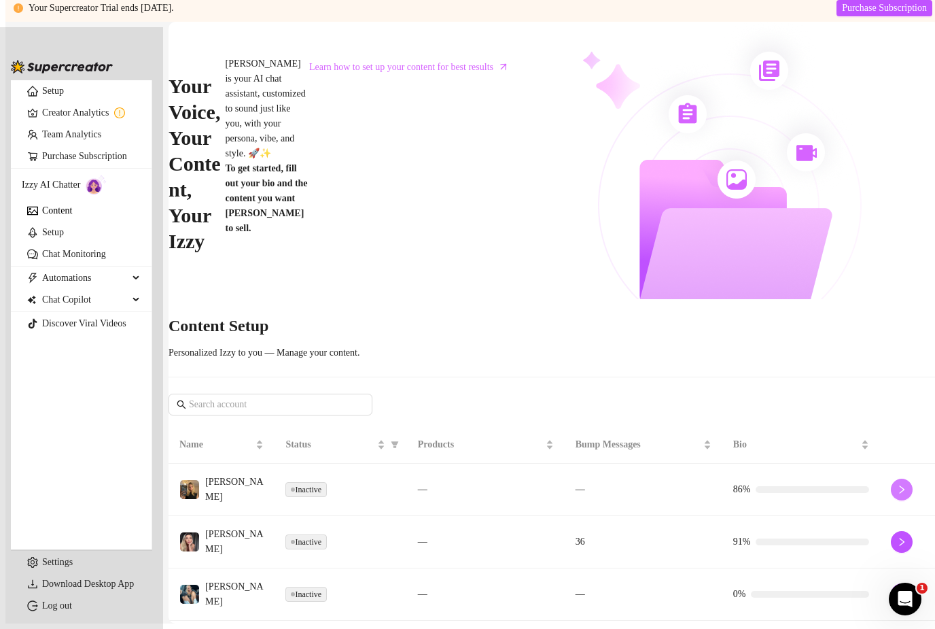
click at [891, 478] on button "button" at bounding box center [902, 489] width 22 height 22
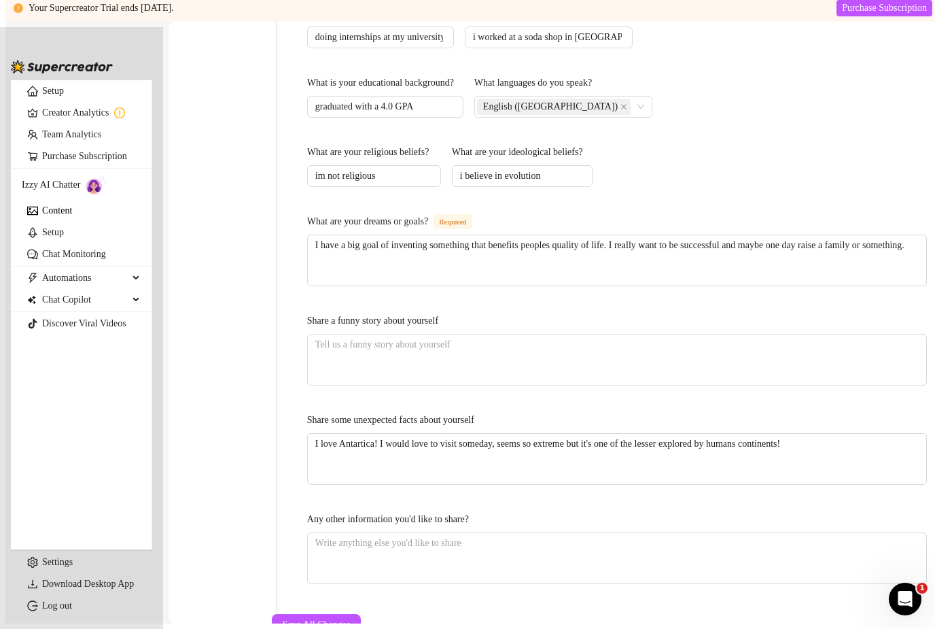
scroll to position [702, 0]
click at [351, 619] on span "Save All Changes" at bounding box center [317, 624] width 68 height 11
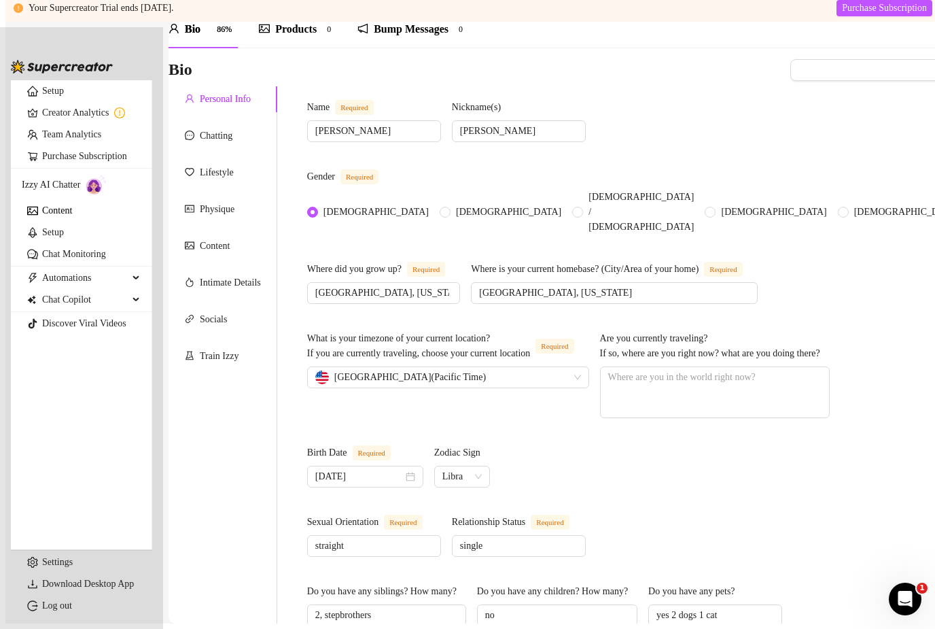
scroll to position [55, 0]
click at [218, 128] on div "Chatting" at bounding box center [216, 135] width 33 height 15
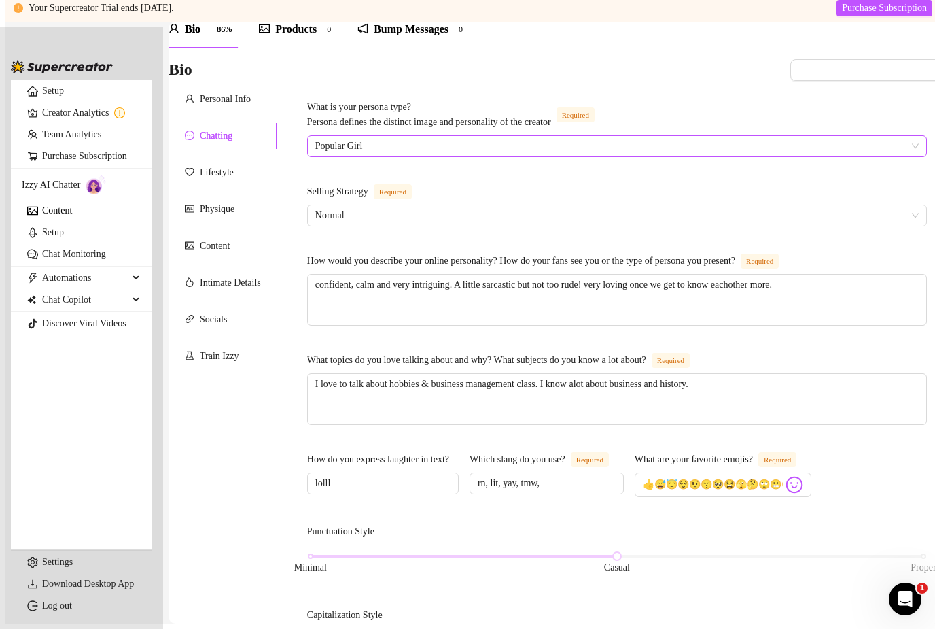
click at [603, 137] on span "Popular Girl" at bounding box center [617, 146] width 604 height 20
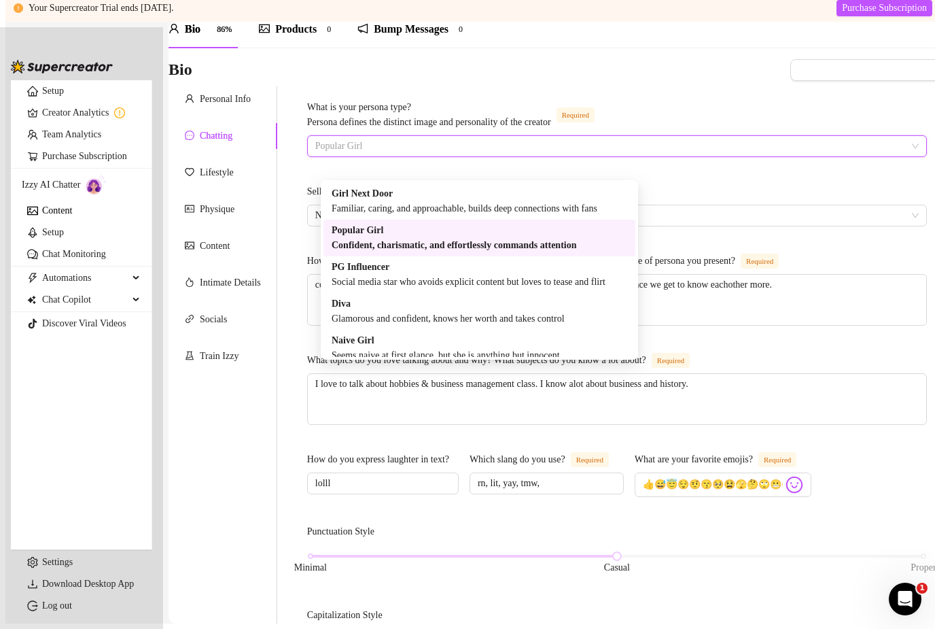
click at [691, 162] on div "What is your persona type? [PERSON_NAME] defines the distinct image and persona…" at bounding box center [617, 608] width 620 height 1017
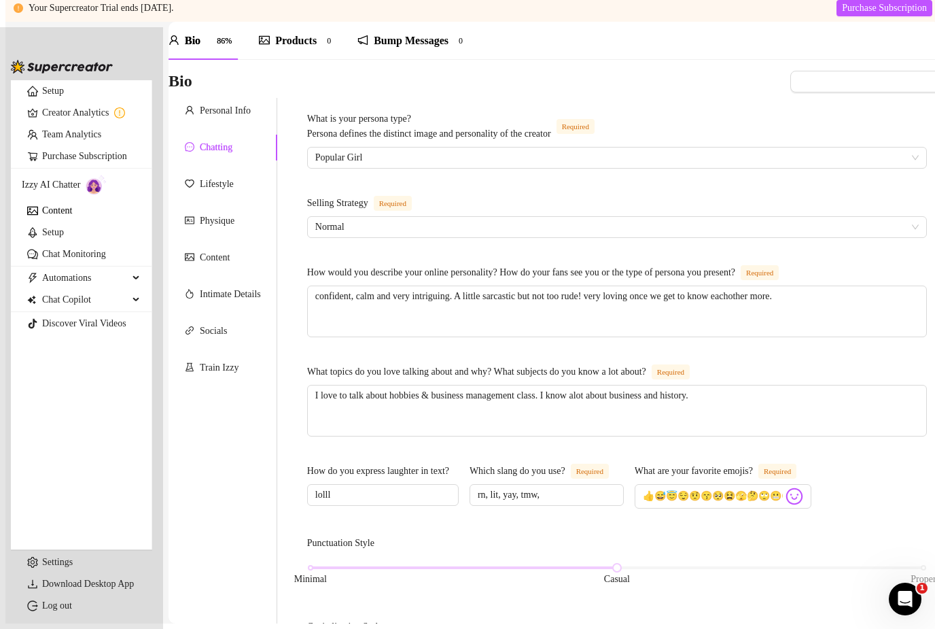
scroll to position [43, 0]
click at [220, 177] on div "Lifestyle" at bounding box center [217, 184] width 34 height 15
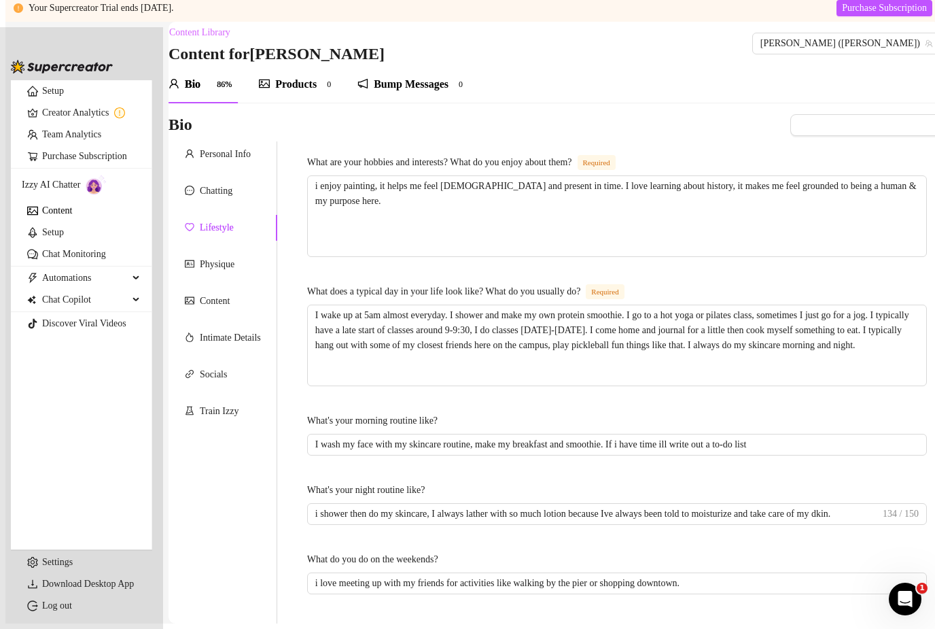
scroll to position [0, 0]
click at [203, 257] on div "Physique" at bounding box center [210, 264] width 50 height 15
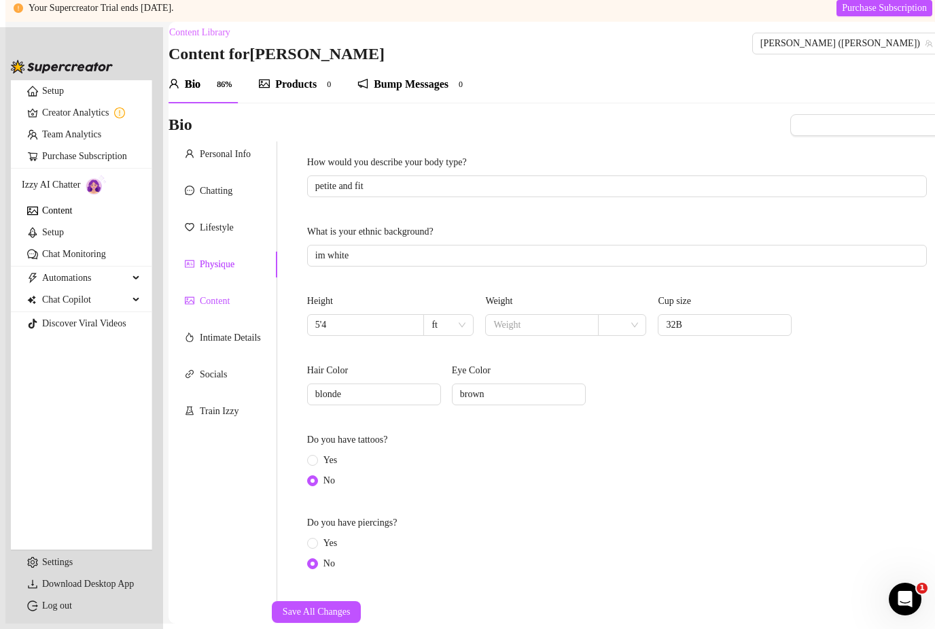
click at [208, 294] on div "Content" at bounding box center [215, 301] width 30 height 15
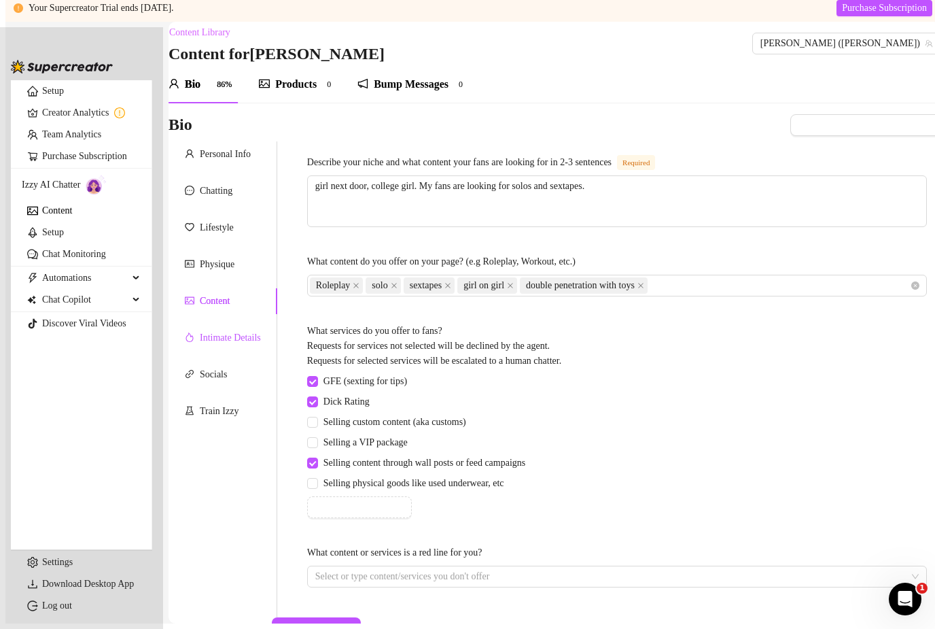
click at [205, 330] on div "Intimate Details" at bounding box center [223, 337] width 76 height 15
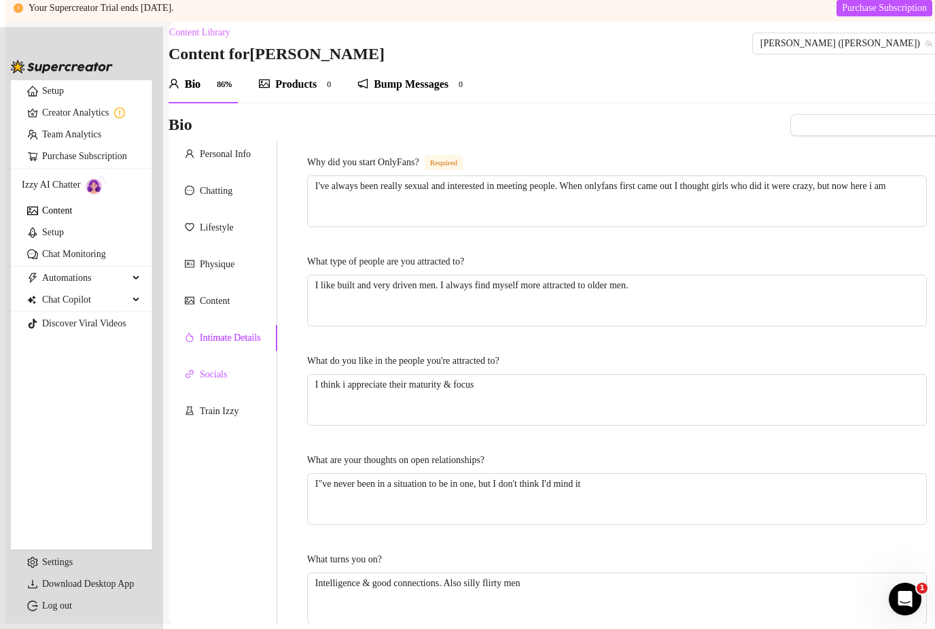
click at [218, 367] on div "Socials" at bounding box center [213, 374] width 27 height 15
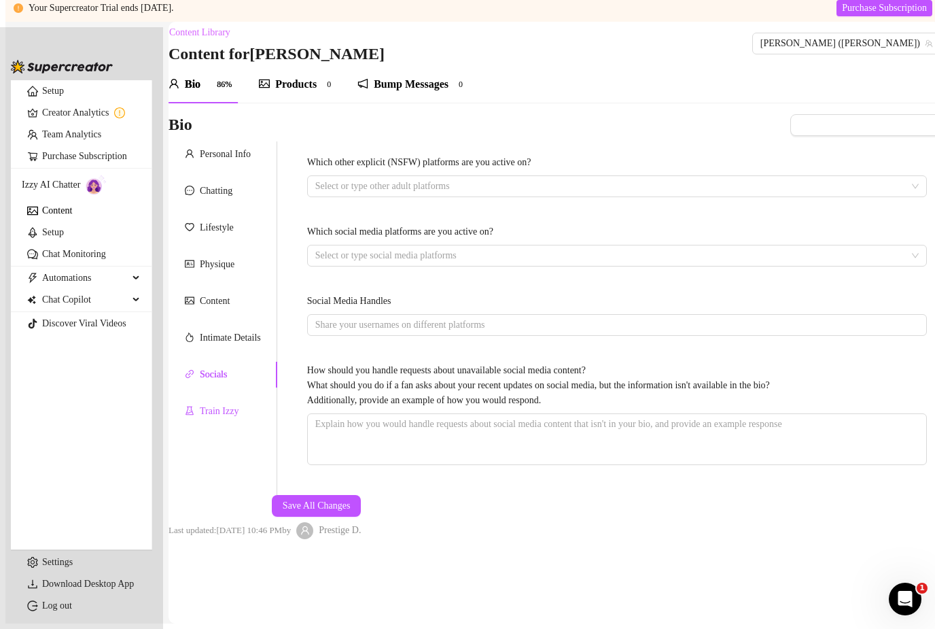
click at [205, 404] on div "Train Izzy" at bounding box center [212, 411] width 54 height 15
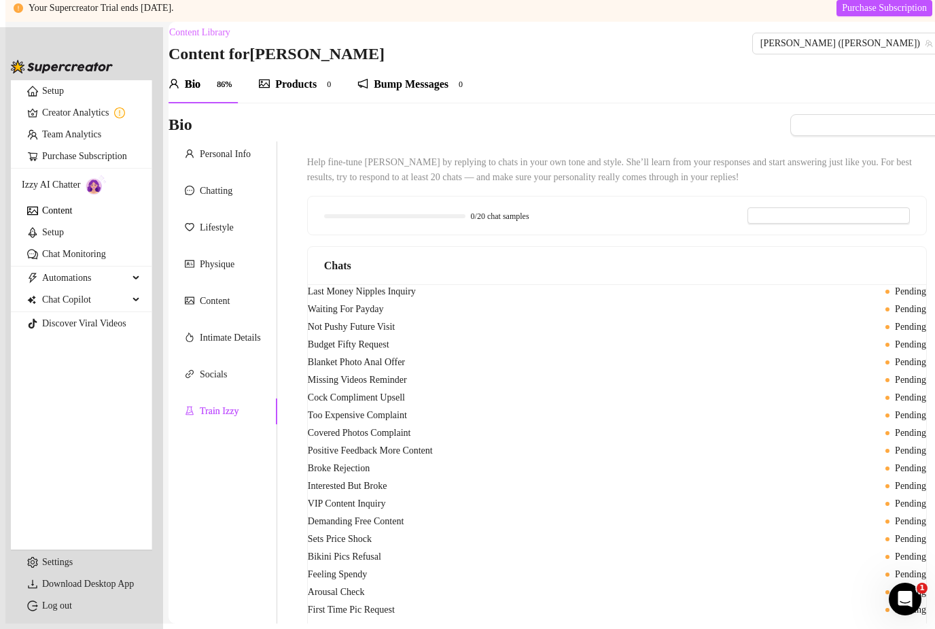
click at [57, 215] on link "Content" at bounding box center [57, 210] width 30 height 10
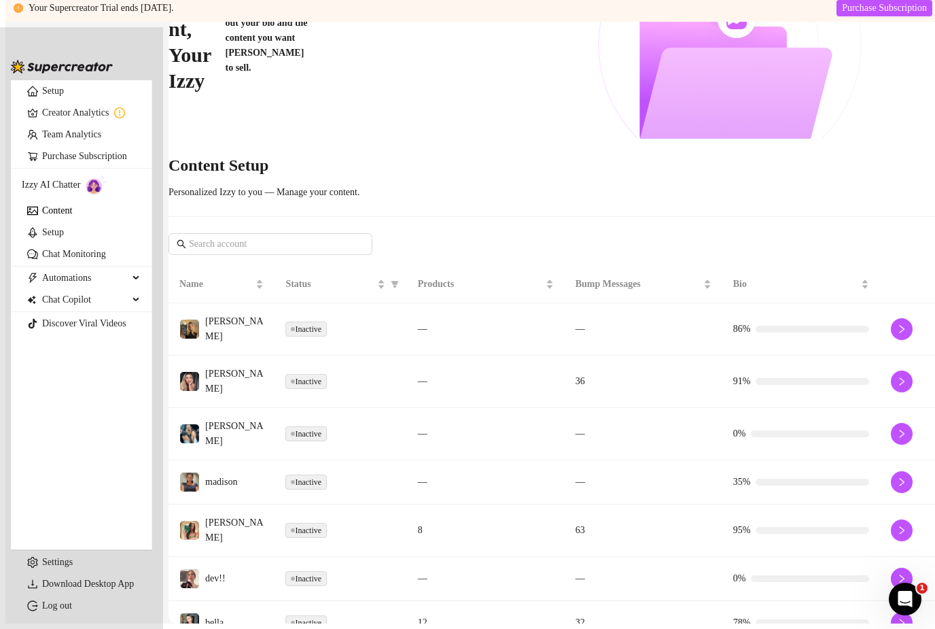
scroll to position [159, 0]
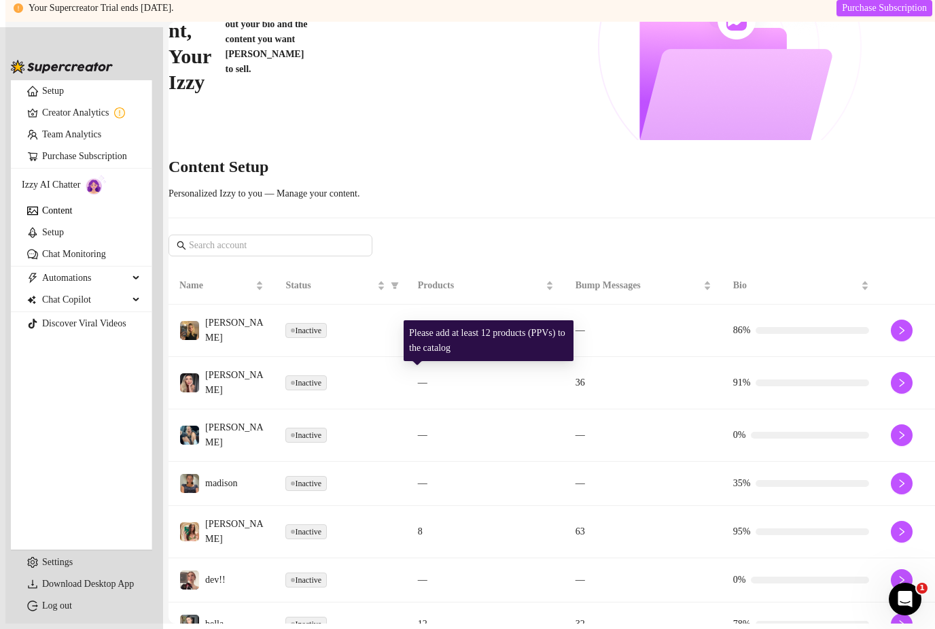
click at [880, 506] on td at bounding box center [910, 532] width 60 height 52
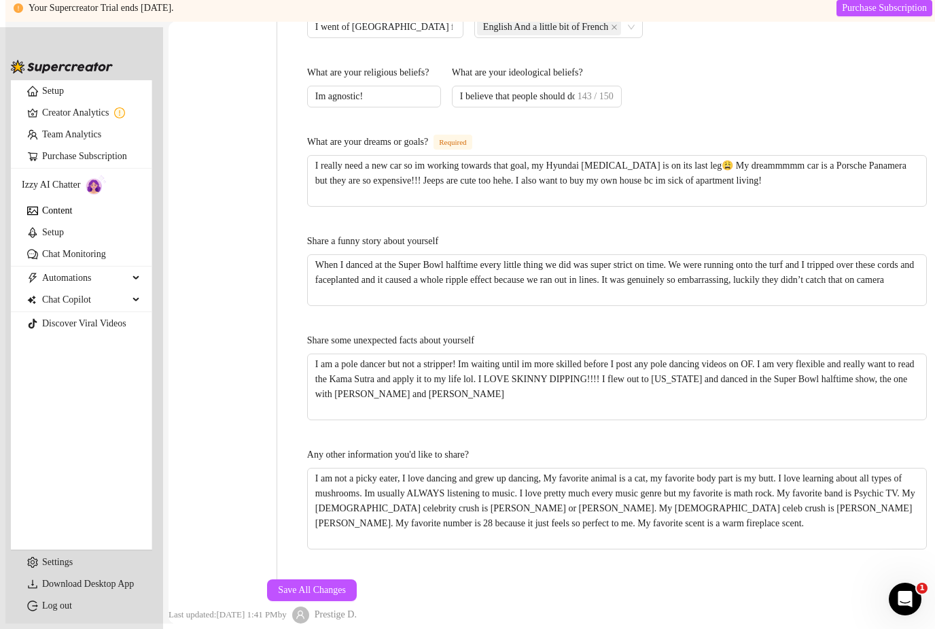
scroll to position [797, 0]
click at [346, 585] on span "Save All Changes" at bounding box center [312, 590] width 68 height 11
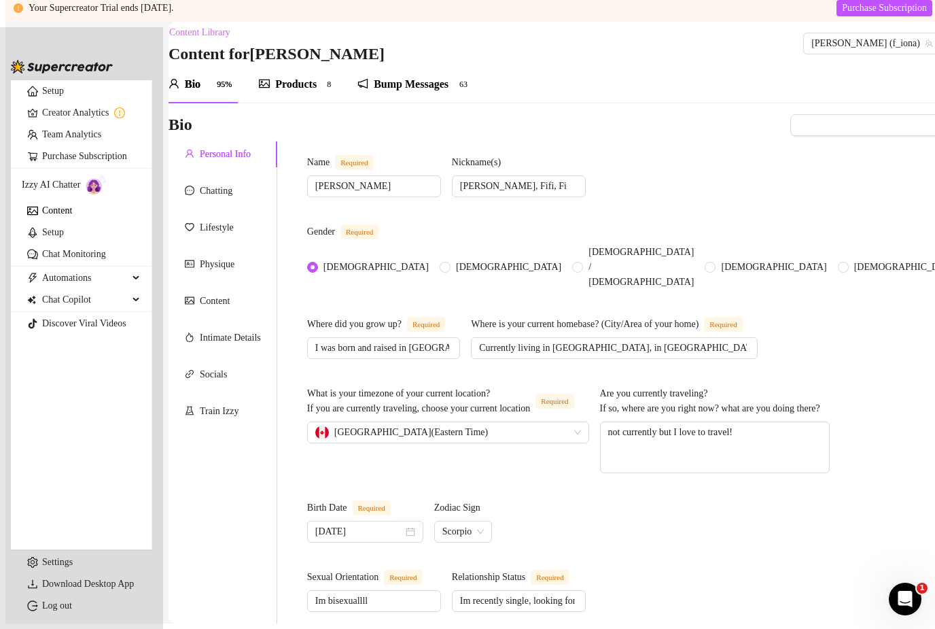
scroll to position [0, 0]
click at [205, 184] on div "Chatting" at bounding box center [209, 191] width 48 height 15
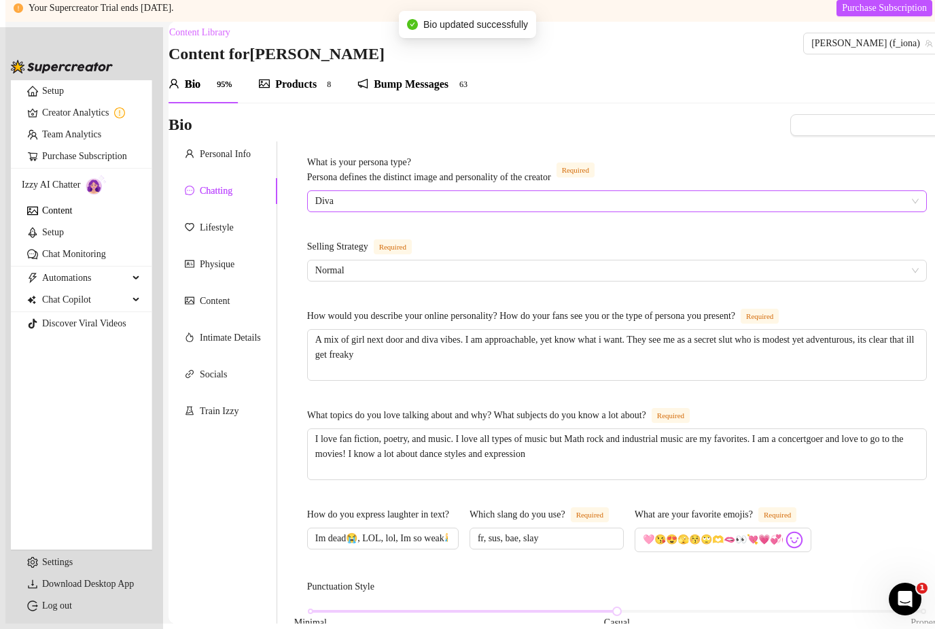
click at [353, 191] on span "Diva" at bounding box center [617, 201] width 604 height 20
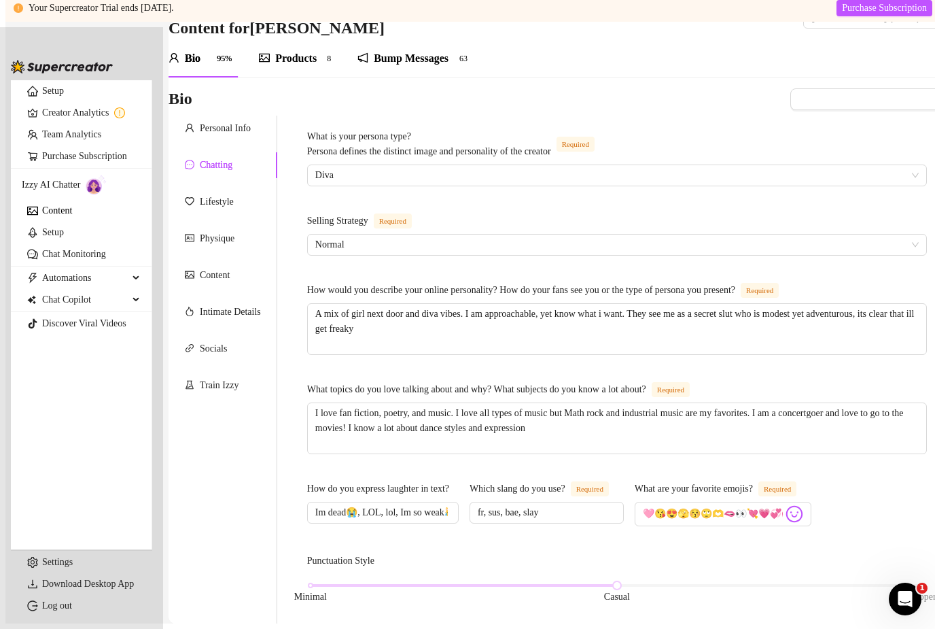
scroll to position [25, 0]
click at [215, 195] on div "Lifestyle" at bounding box center [217, 202] width 34 height 15
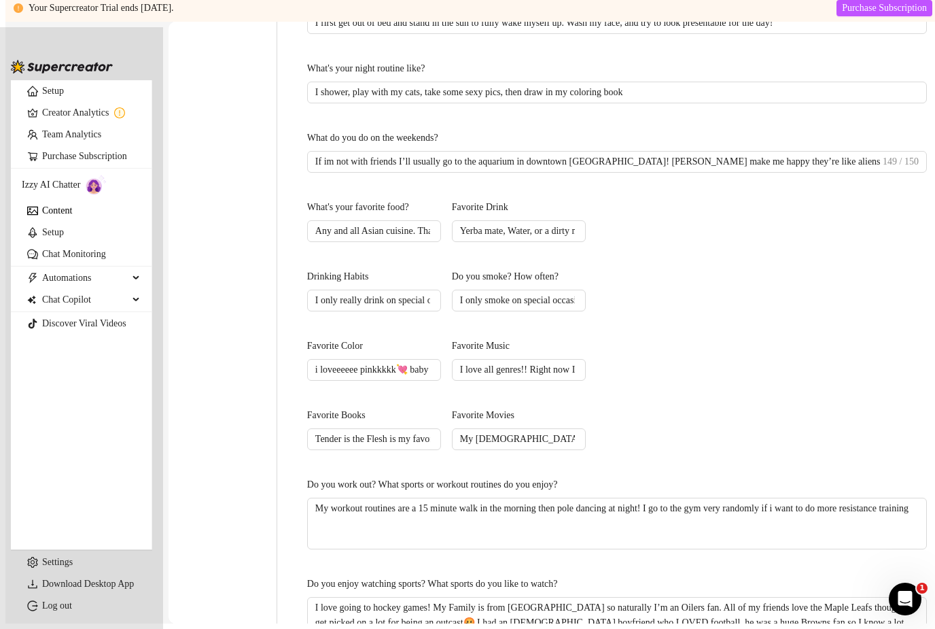
scroll to position [466, 0]
click at [430, 432] on input "Tender is the Flesh is my favorite fictional book but I dabble in nonfiction li…" at bounding box center [372, 439] width 115 height 15
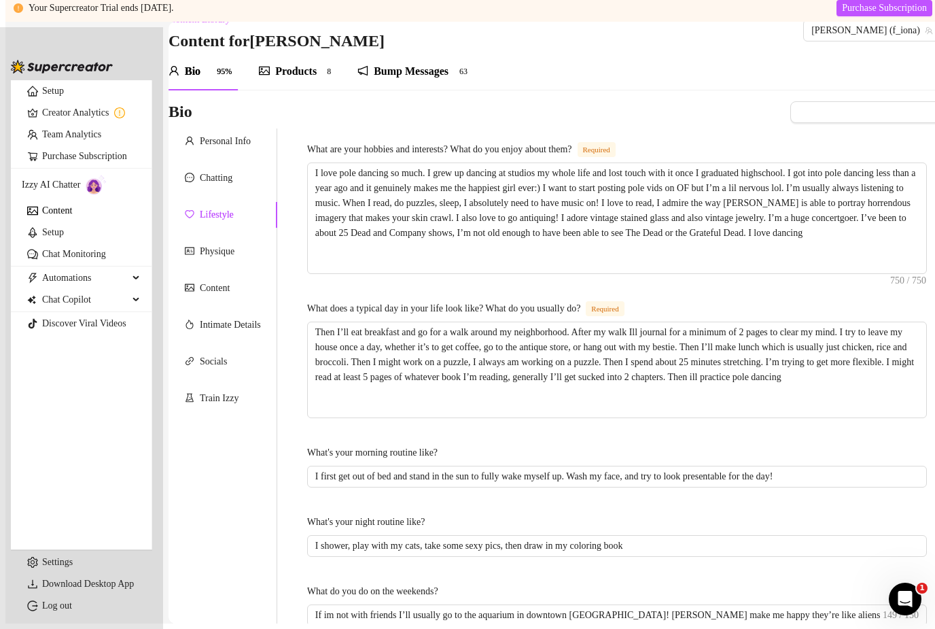
scroll to position [13, 0]
click at [222, 244] on div "Physique" at bounding box center [217, 251] width 35 height 15
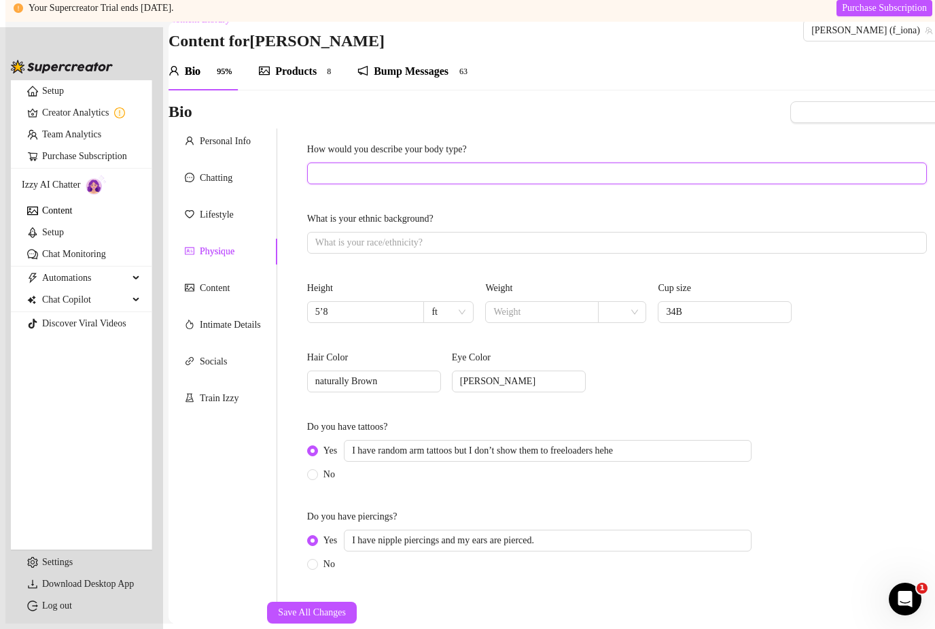
click at [345, 166] on input "How would you describe your body type?" at bounding box center [615, 173] width 601 height 15
click at [573, 235] on input "What is your ethnic background?" at bounding box center [615, 242] width 601 height 15
click at [504, 304] on input "text" at bounding box center [540, 311] width 94 height 15
drag, startPoint x: 404, startPoint y: 341, endPoint x: 292, endPoint y: 323, distance: 114.3
click at [292, 323] on div "How would you describe your body type? Healthy and fit What is your ethnic back…" at bounding box center [608, 364] width 663 height 473
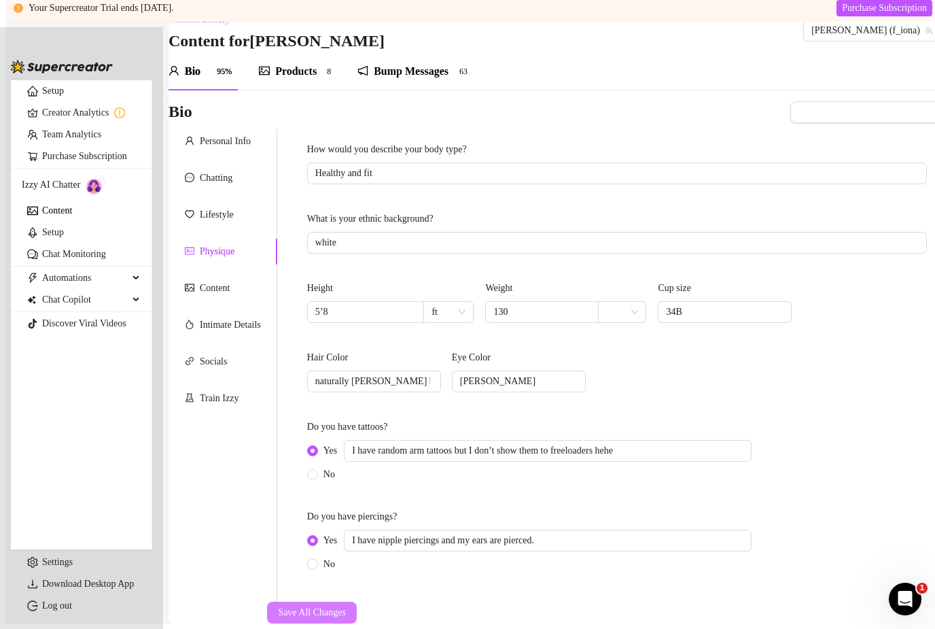
click at [346, 607] on span "Save All Changes" at bounding box center [312, 612] width 68 height 11
click at [230, 281] on div "Content" at bounding box center [215, 288] width 30 height 15
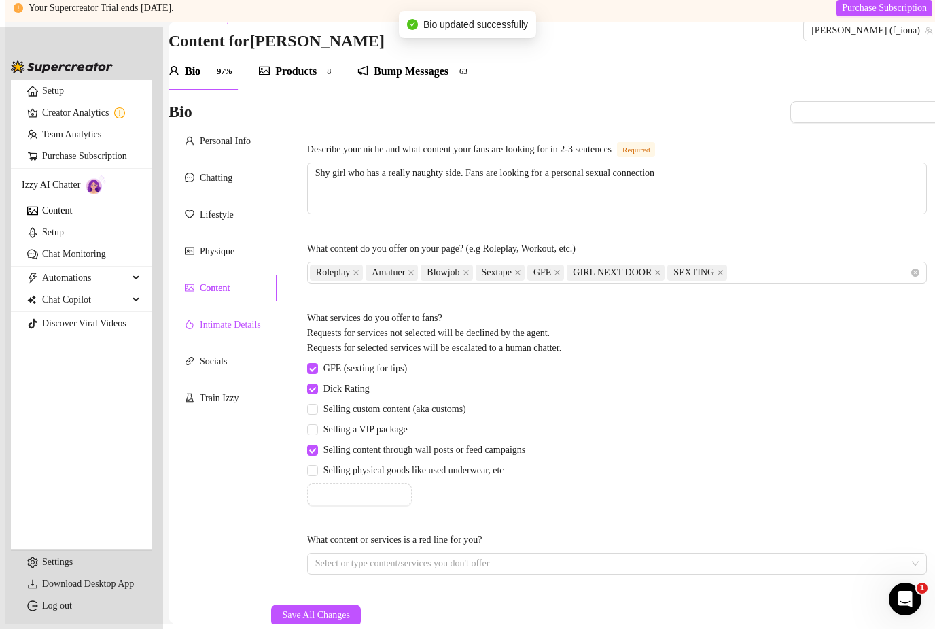
click at [222, 317] on div "Intimate Details" at bounding box center [230, 324] width 61 height 15
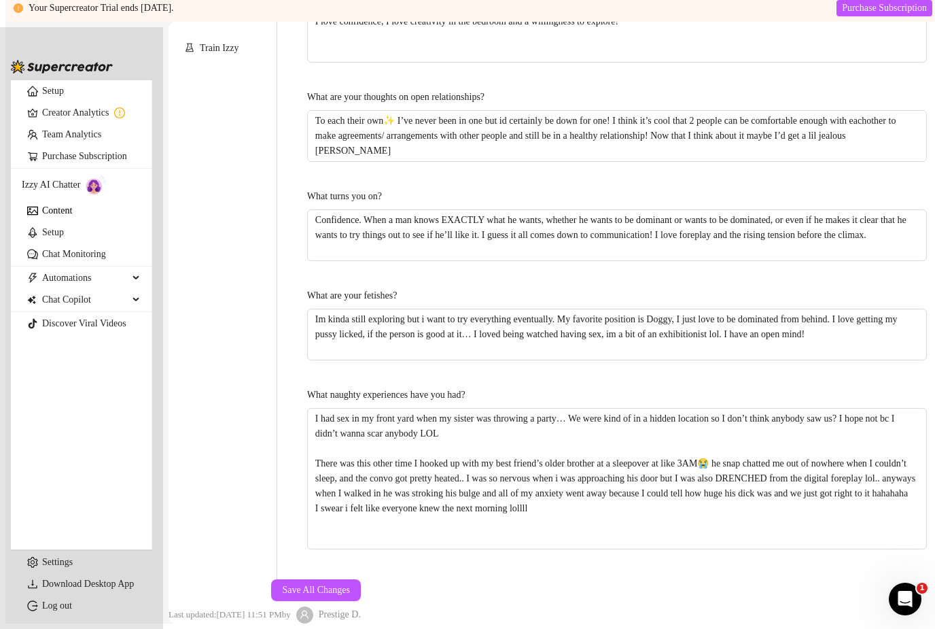
scroll to position [377, 0]
click at [350, 585] on span "Save All Changes" at bounding box center [316, 590] width 68 height 11
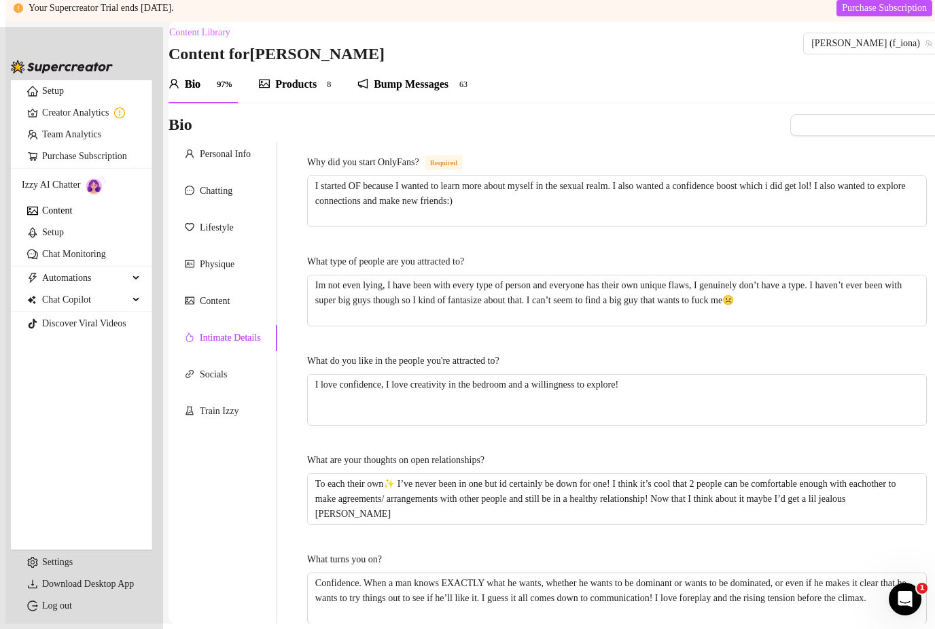
scroll to position [0, 0]
click at [203, 367] on div "Socials" at bounding box center [206, 374] width 42 height 15
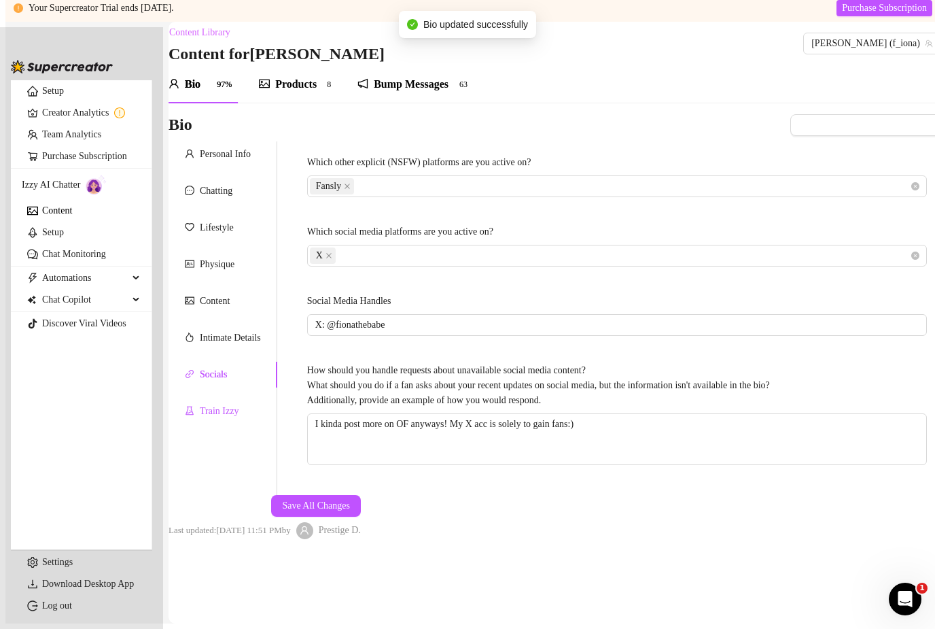
click at [194, 406] on icon "experiment" at bounding box center [190, 411] width 10 height 10
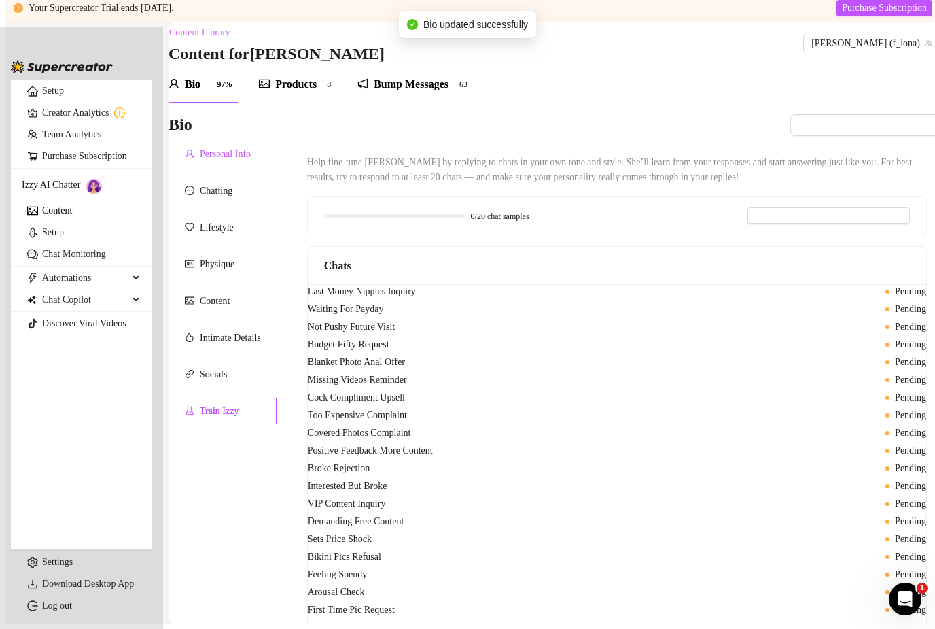
click at [214, 147] on div "Personal Info" at bounding box center [225, 154] width 51 height 15
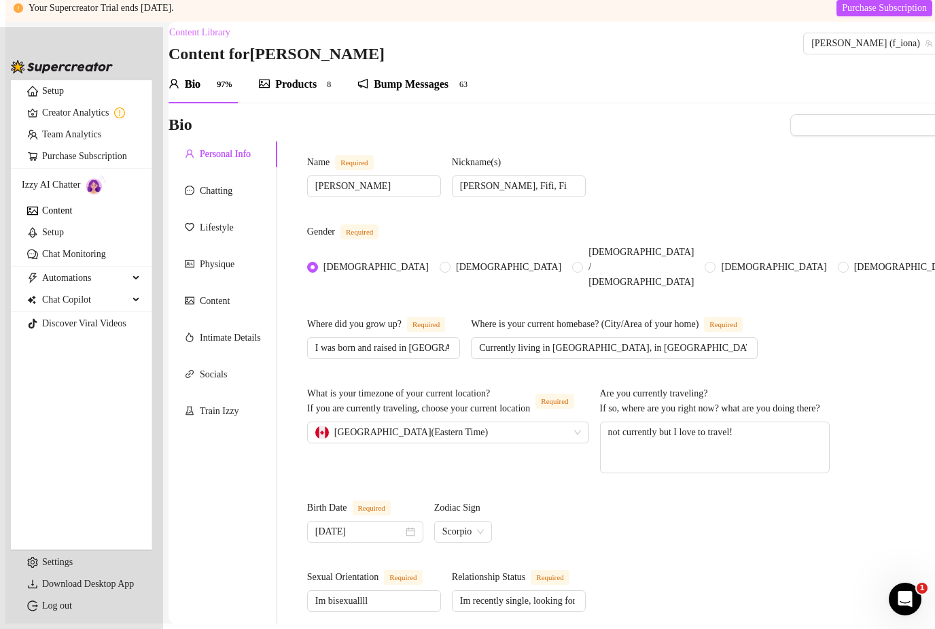
click at [42, 215] on link "Content" at bounding box center [57, 210] width 30 height 10
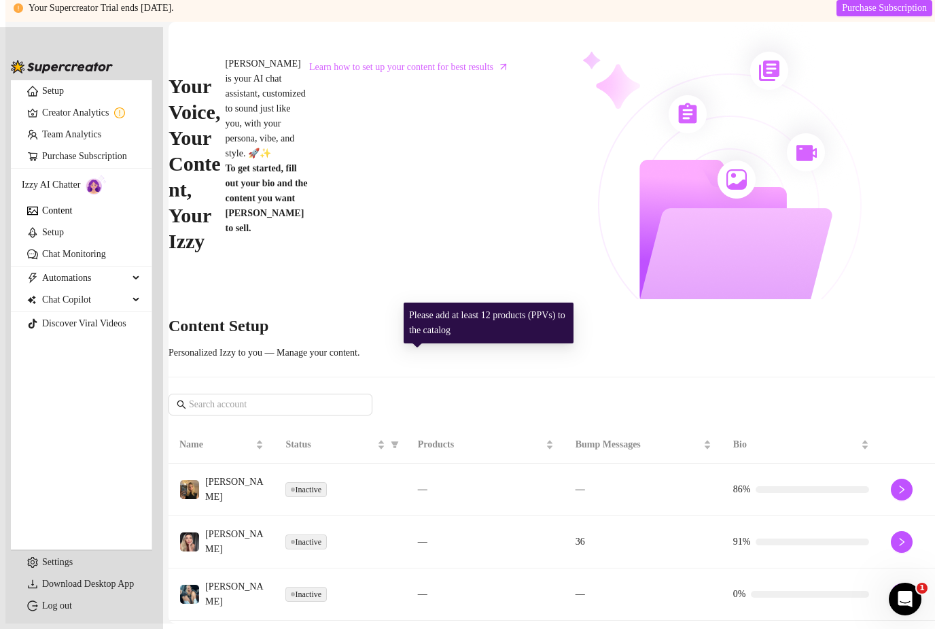
click at [880, 464] on td at bounding box center [910, 490] width 60 height 52
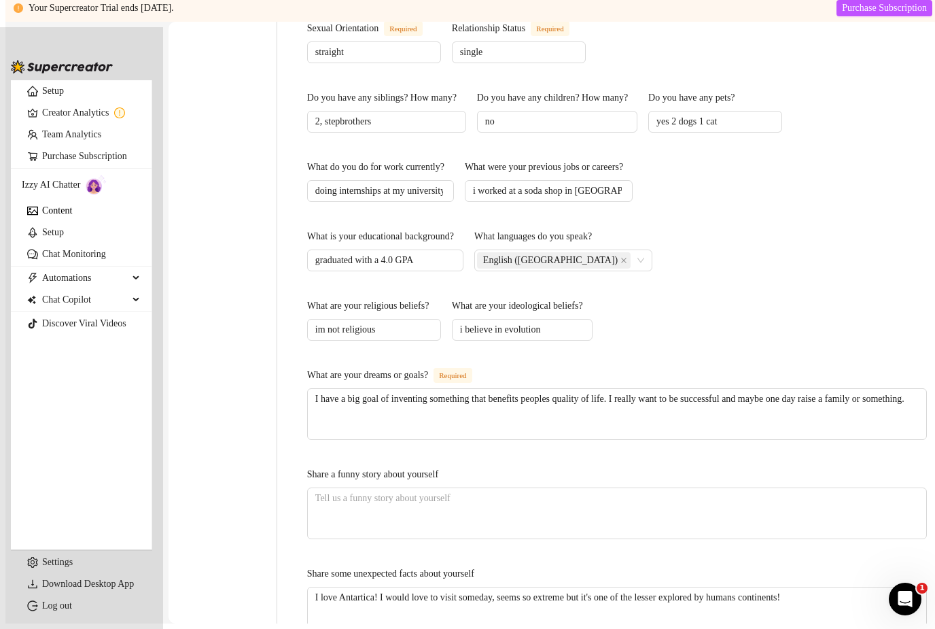
scroll to position [549, 0]
click at [64, 237] on link "Setup" at bounding box center [53, 232] width 22 height 10
